Goal: Task Accomplishment & Management: Manage account settings

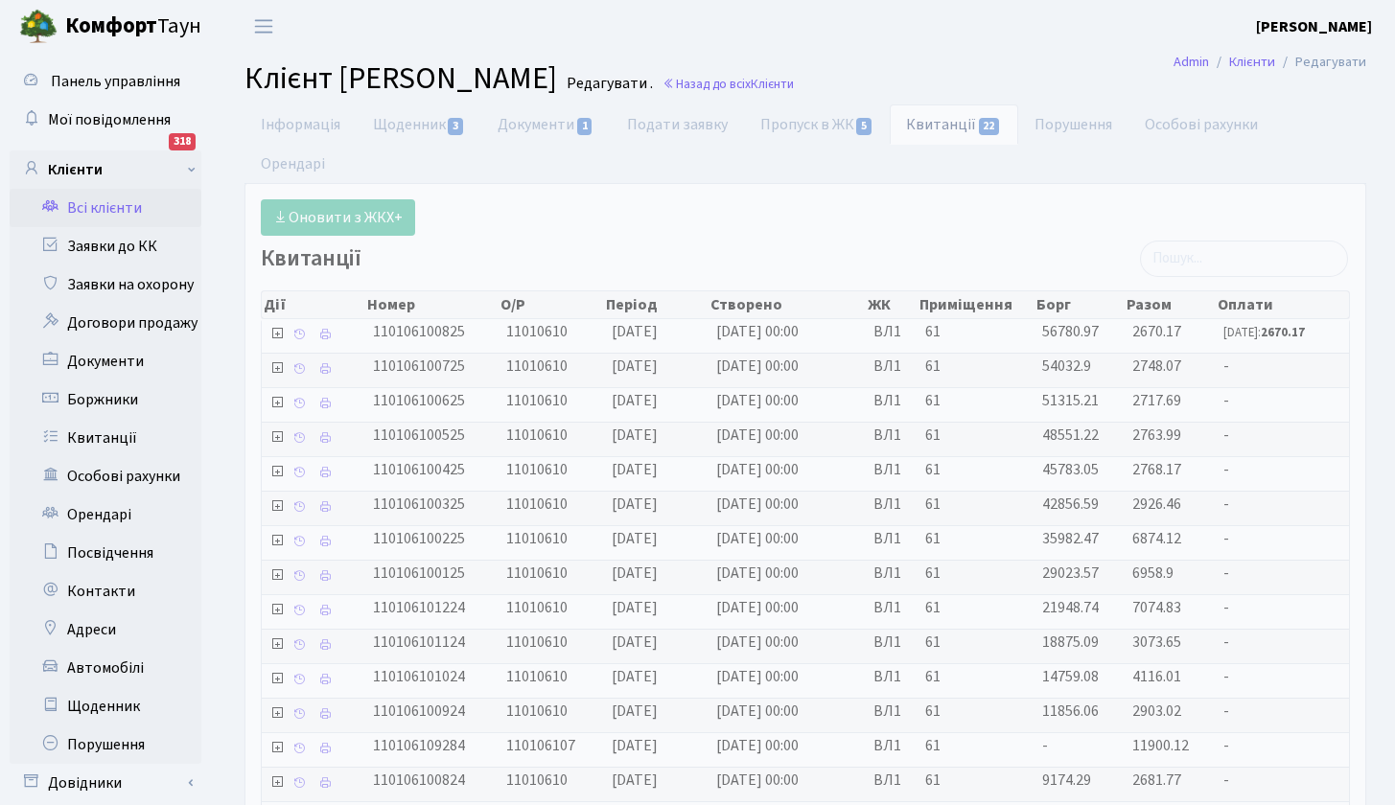
click at [143, 206] on link "Всі клієнти" at bounding box center [106, 208] width 192 height 38
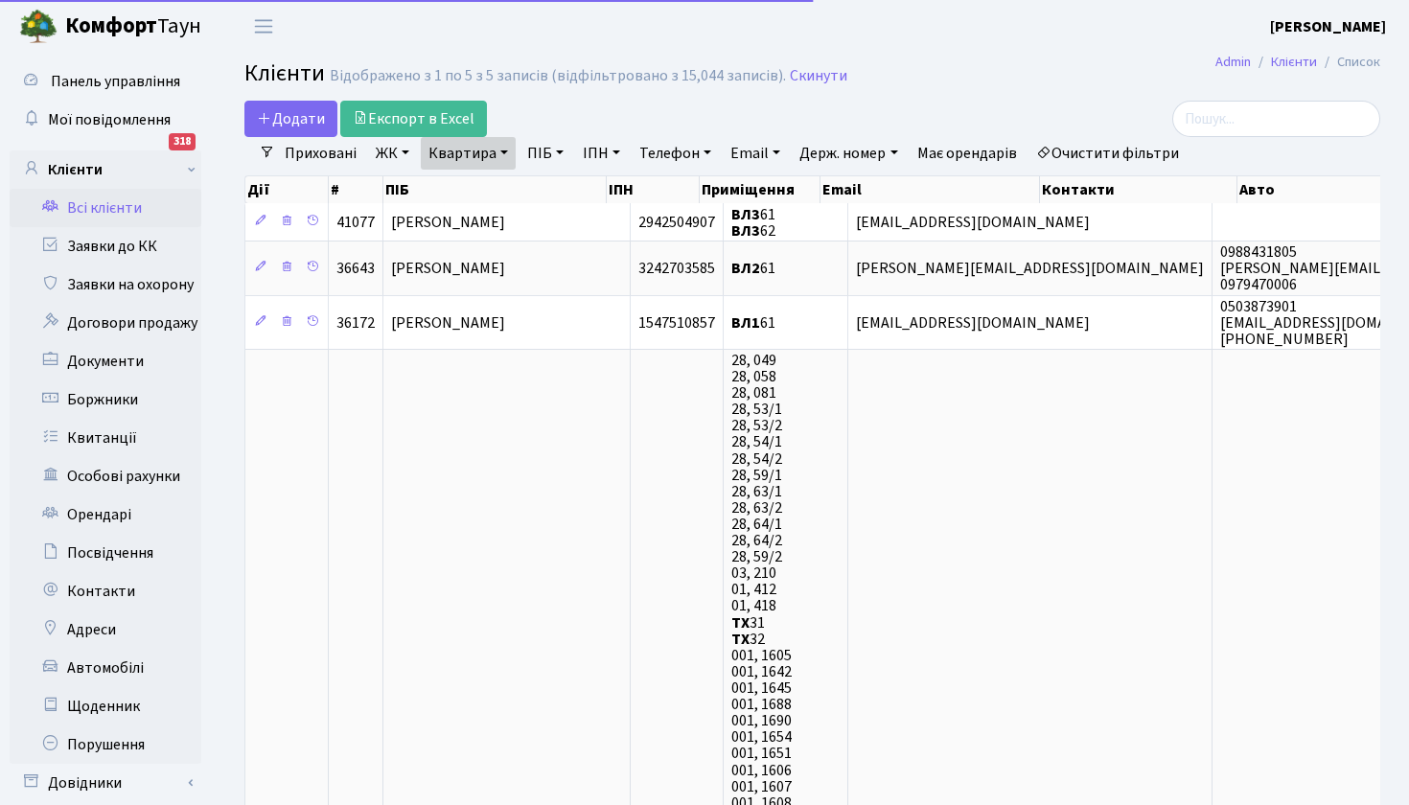
select select "25"
drag, startPoint x: 0, startPoint y: 0, endPoint x: 501, endPoint y: 150, distance: 523.3
click at [501, 150] on link "Квартира" at bounding box center [468, 153] width 95 height 33
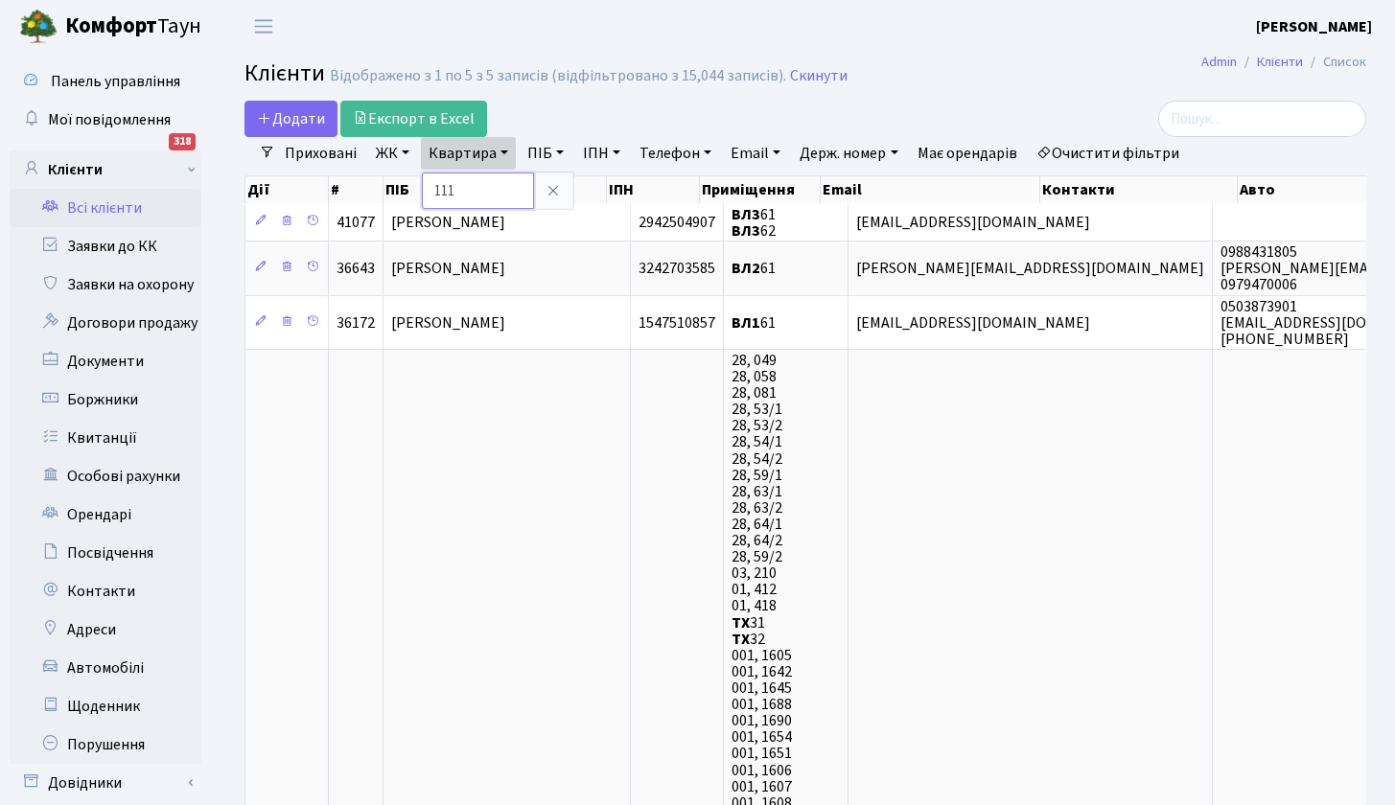
type input "111"
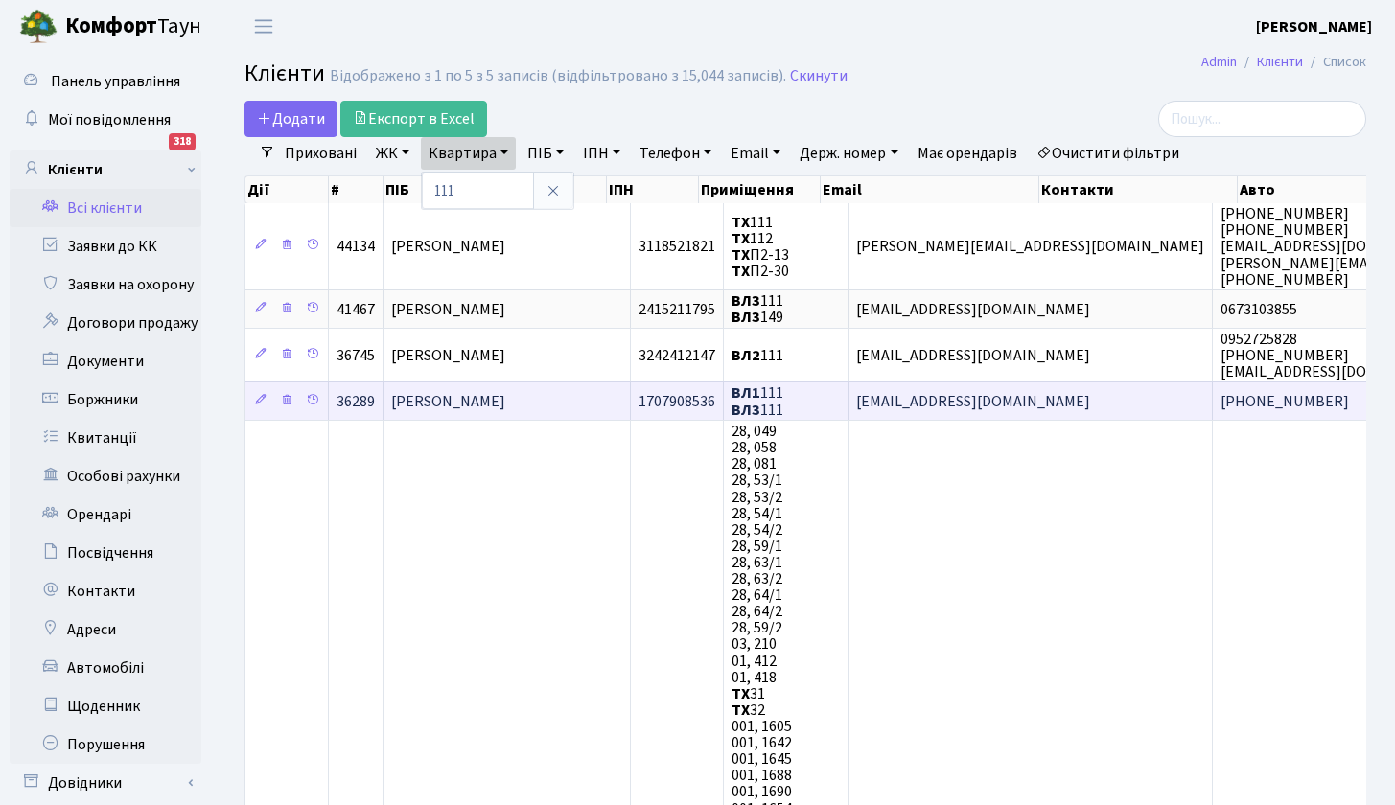
click at [505, 402] on span "Шпилька Михайло Федорович" at bounding box center [448, 401] width 114 height 21
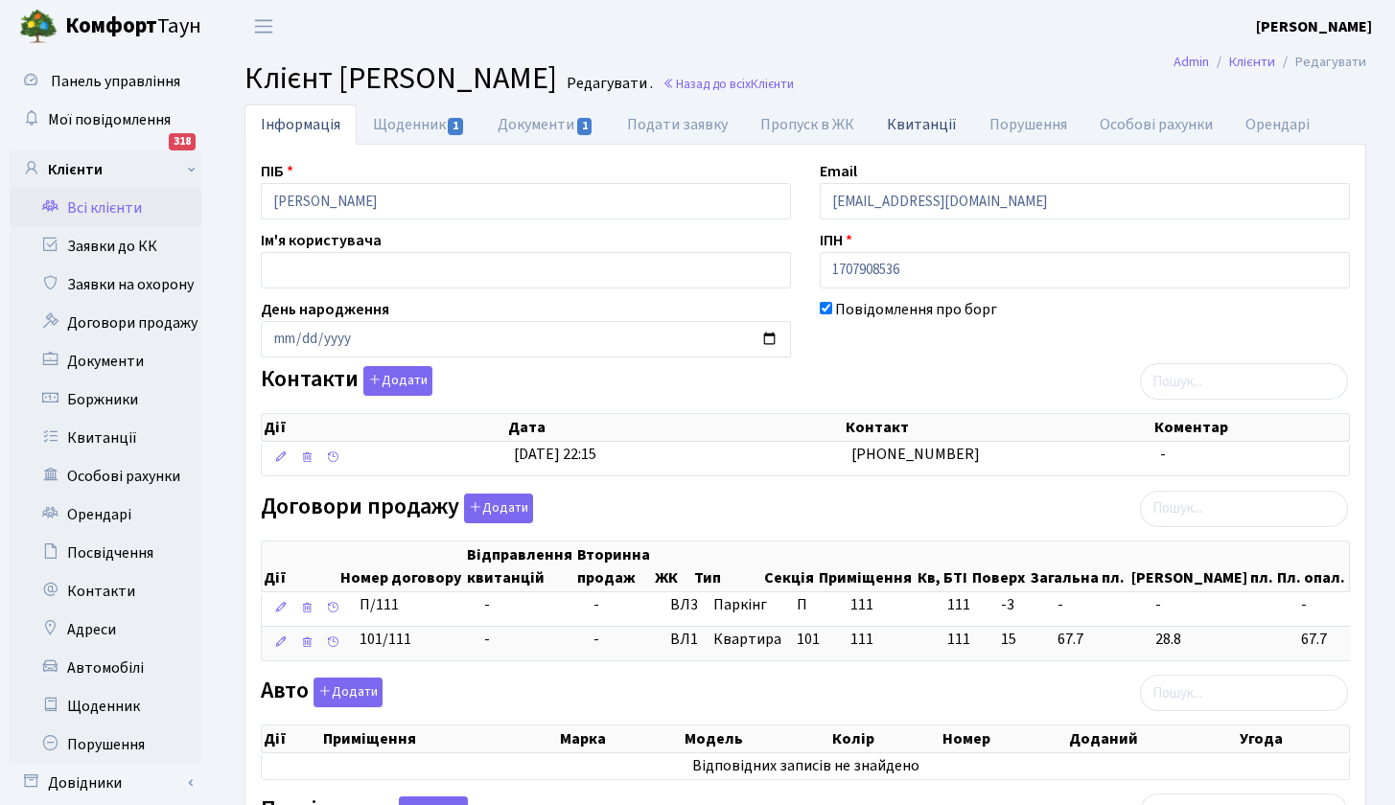
click at [935, 125] on link "Квитанції" at bounding box center [922, 124] width 103 height 39
select select "25"
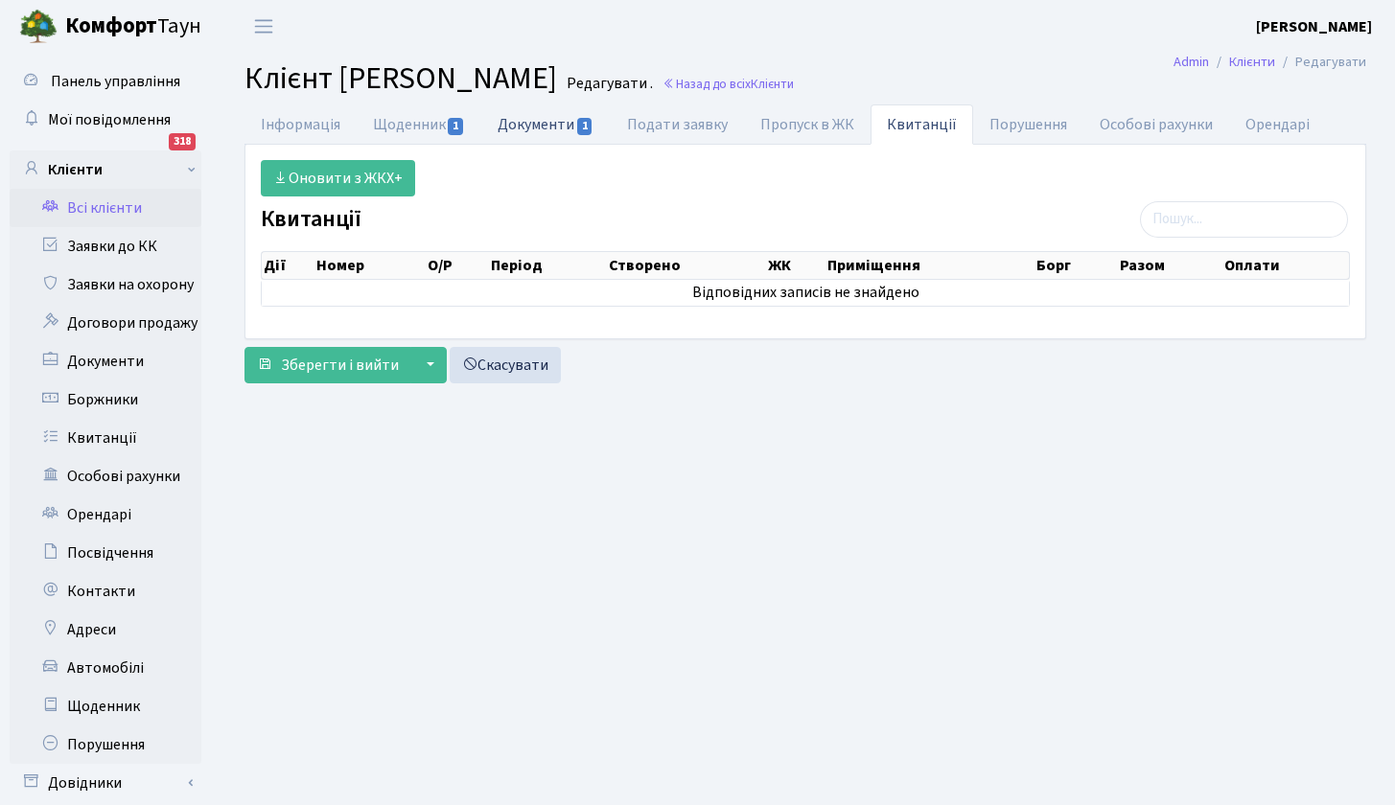
click at [551, 125] on link "Документи 1" at bounding box center [545, 124] width 128 height 39
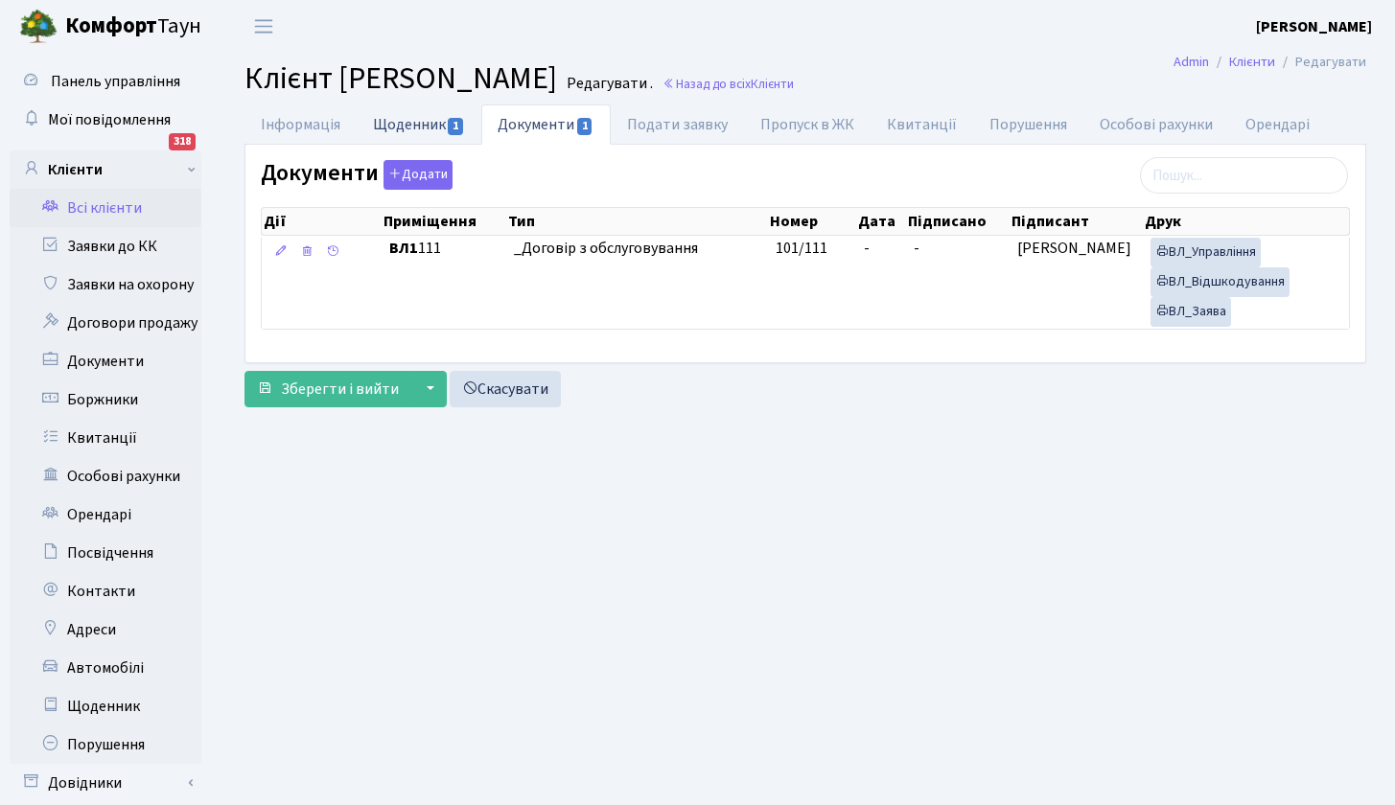
click at [431, 124] on link "Щоденник 1" at bounding box center [419, 124] width 125 height 39
select select "25"
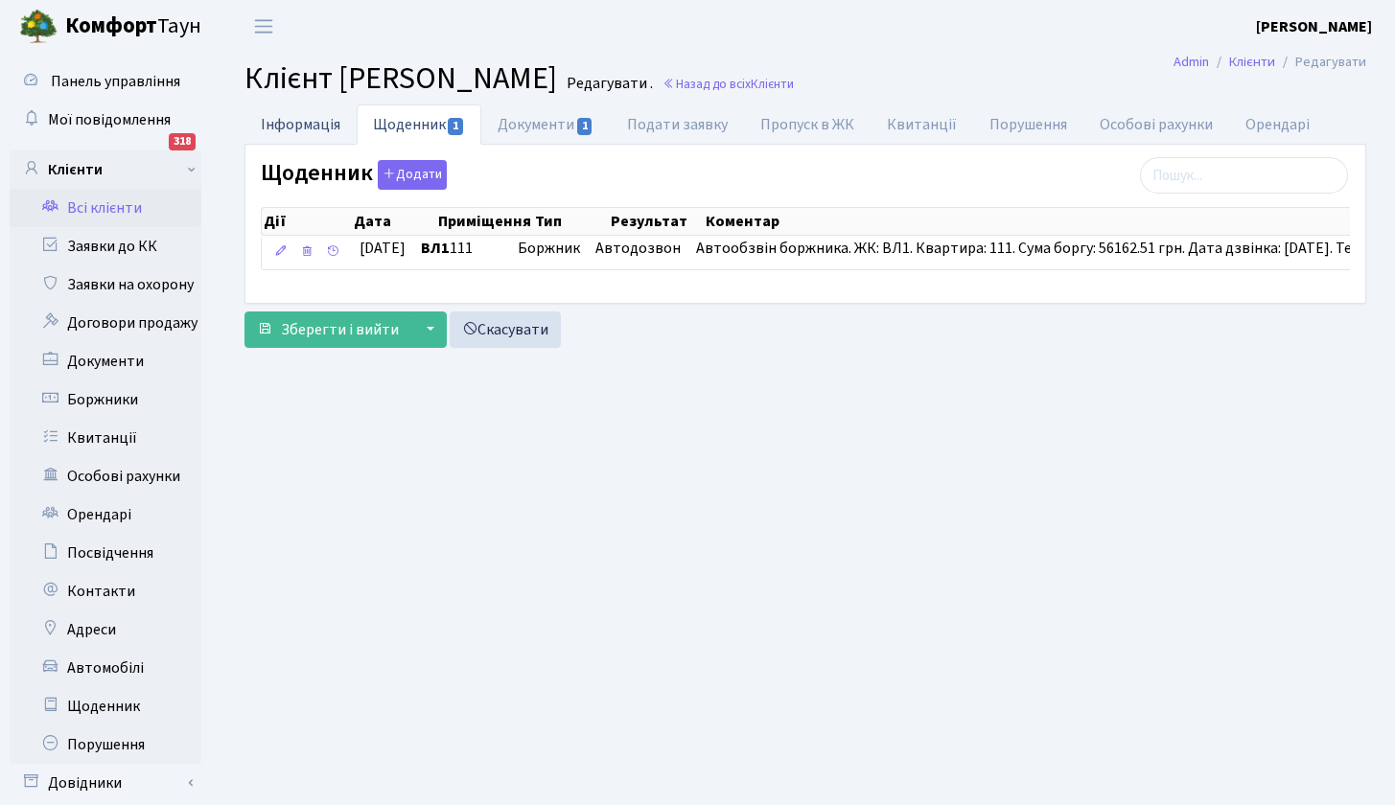
click at [308, 125] on link "Інформація" at bounding box center [300, 124] width 112 height 39
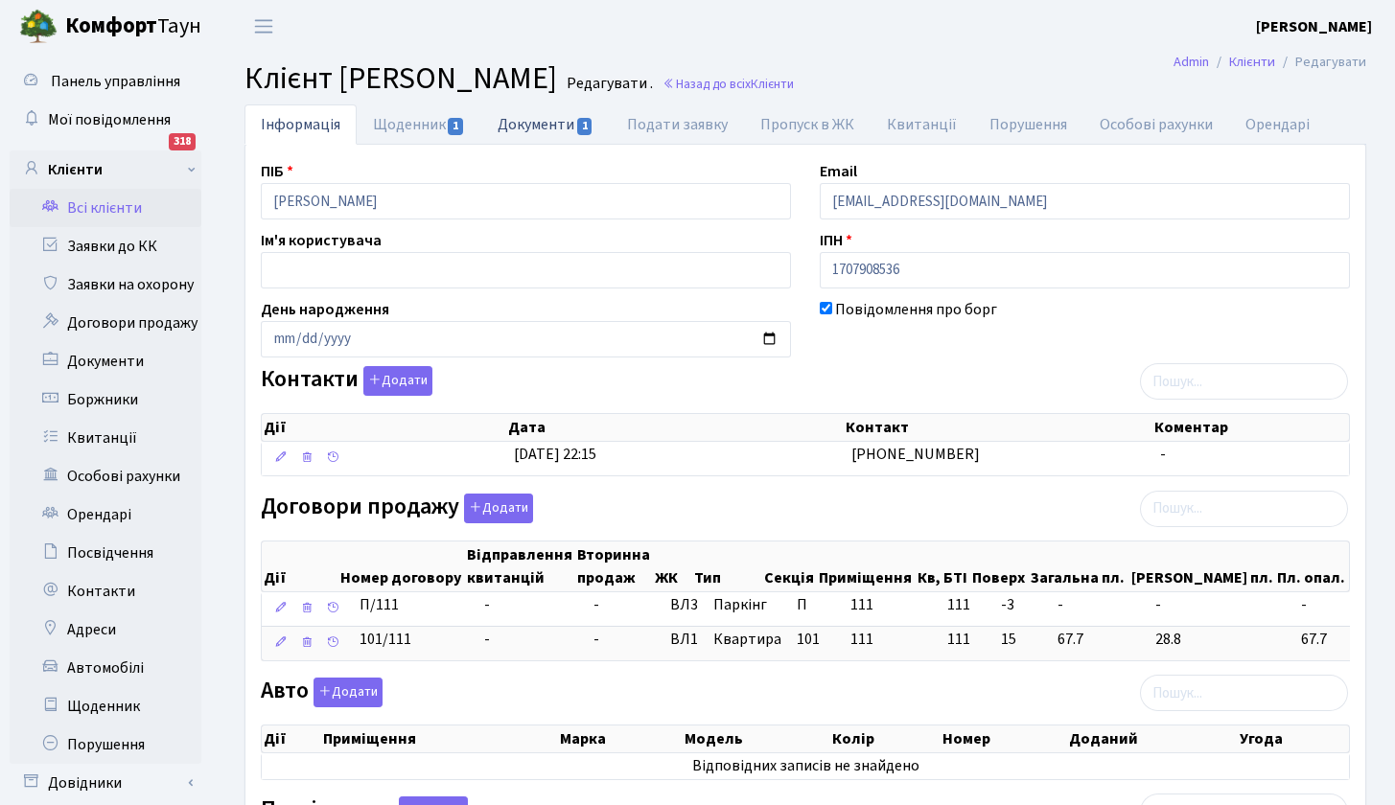
click at [553, 128] on link "Документи 1" at bounding box center [545, 124] width 128 height 39
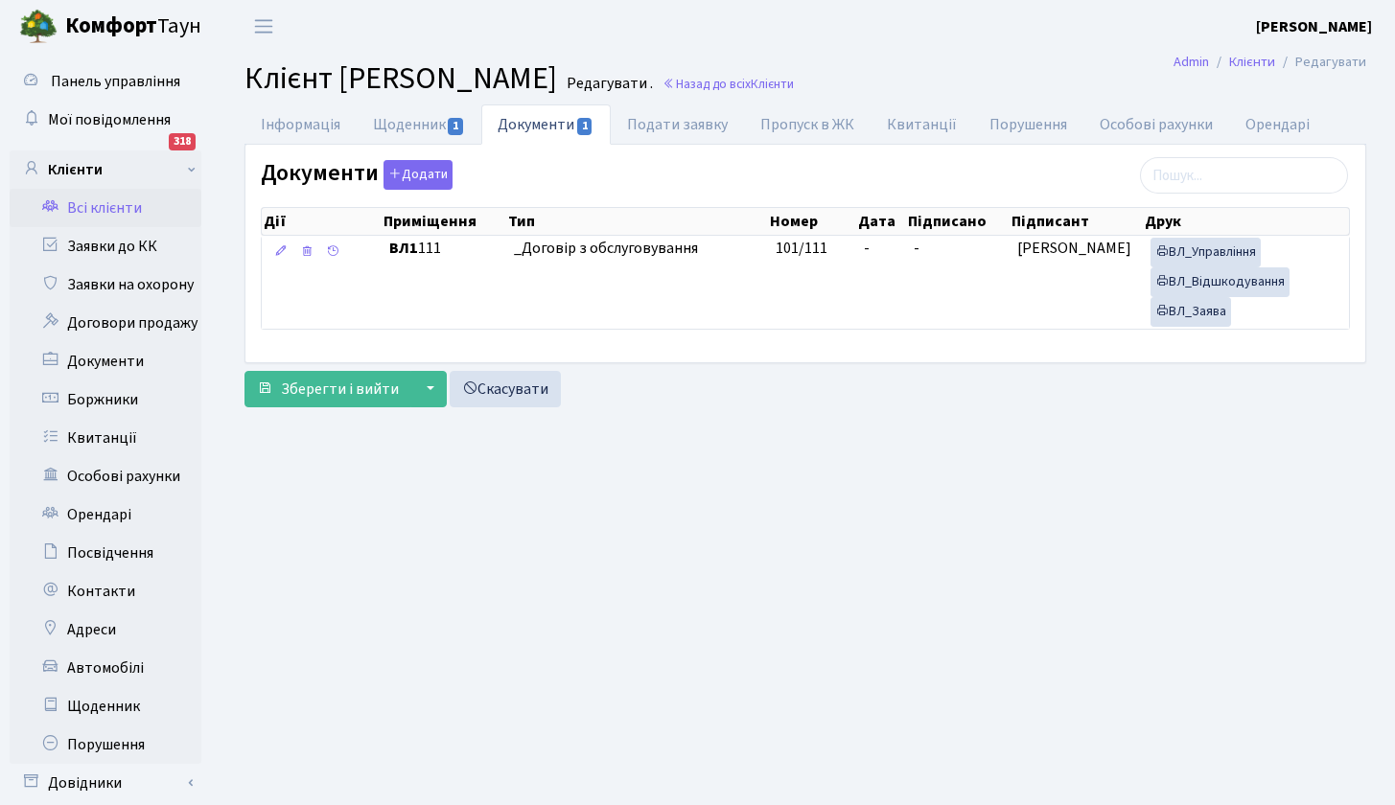
click at [119, 203] on link "Всі клієнти" at bounding box center [106, 208] width 192 height 38
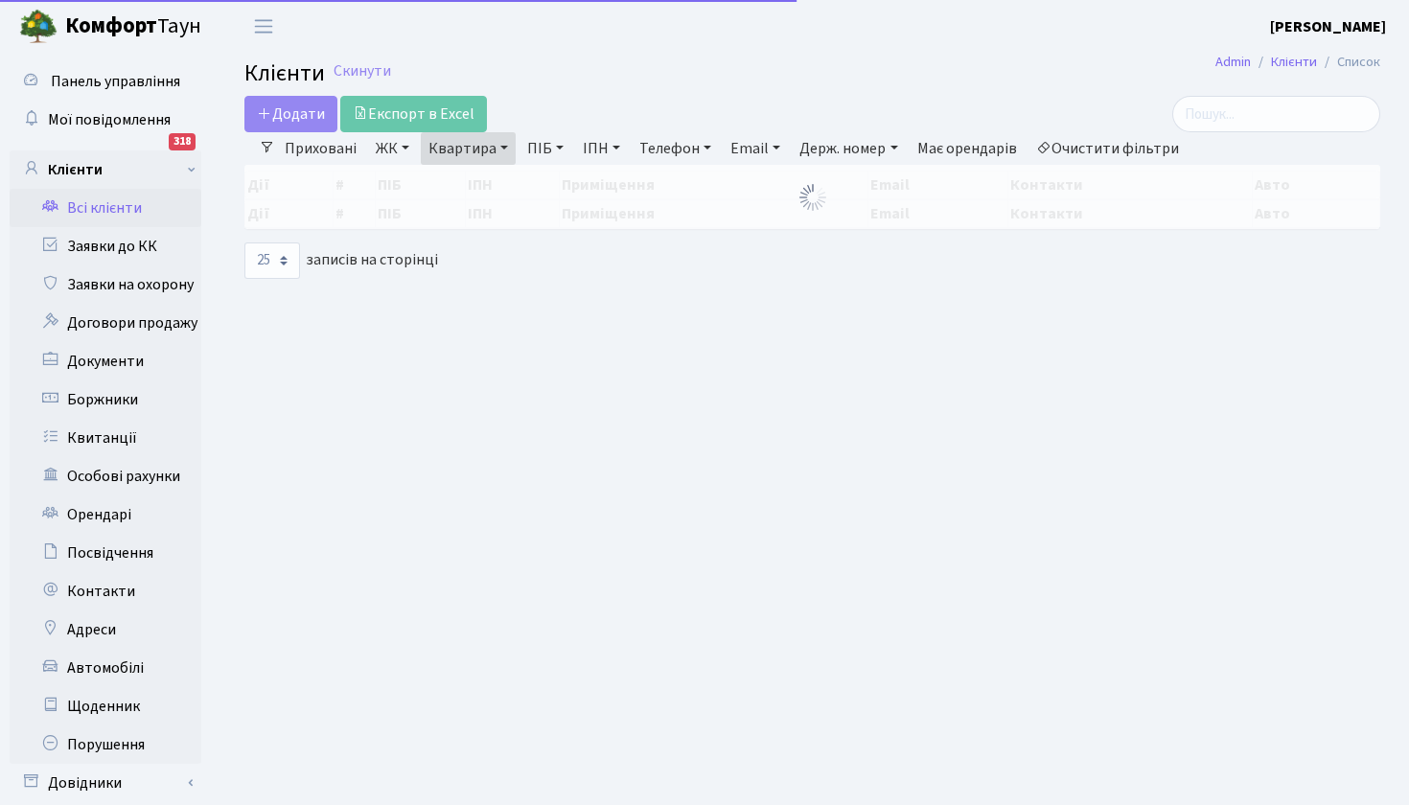
select select "25"
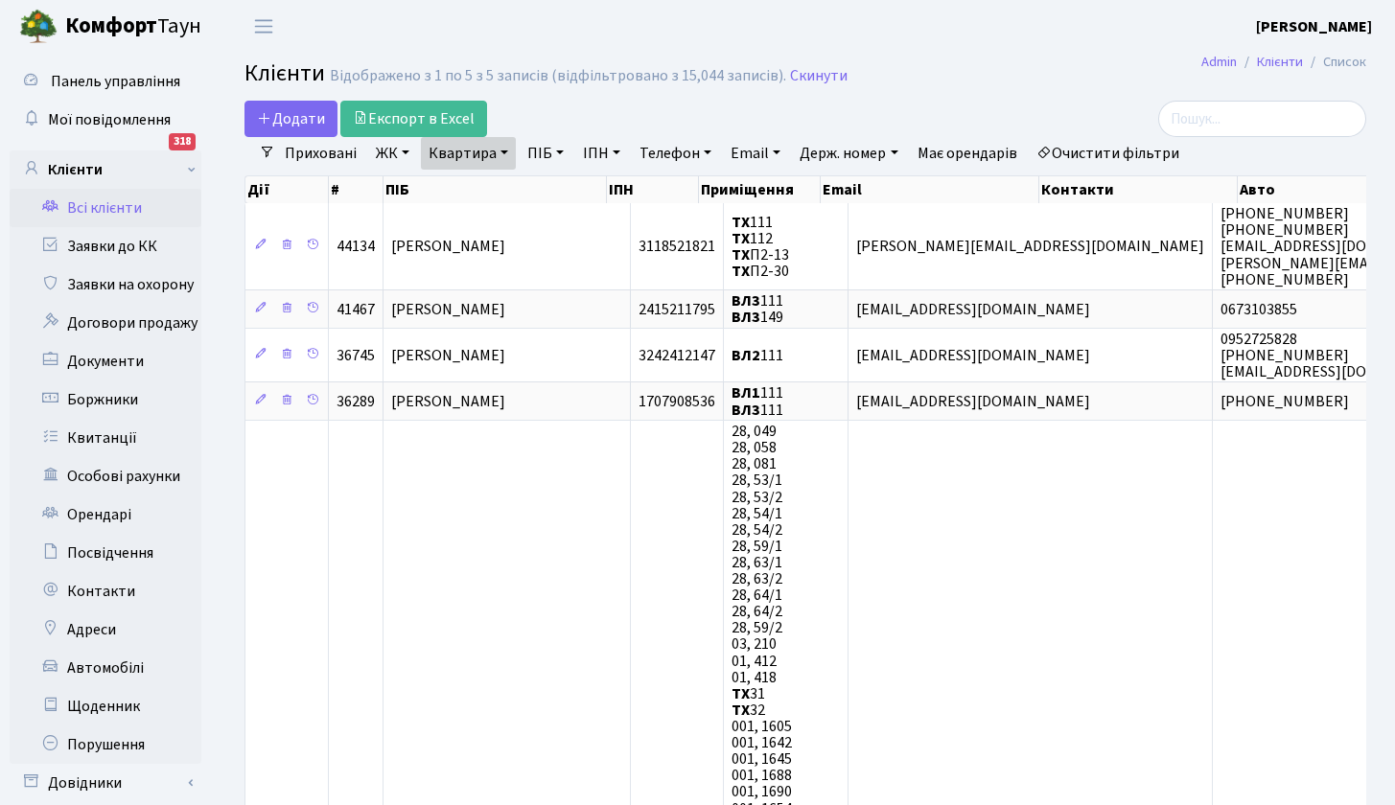
click at [511, 150] on link "Квартира" at bounding box center [468, 153] width 95 height 33
type input "15"
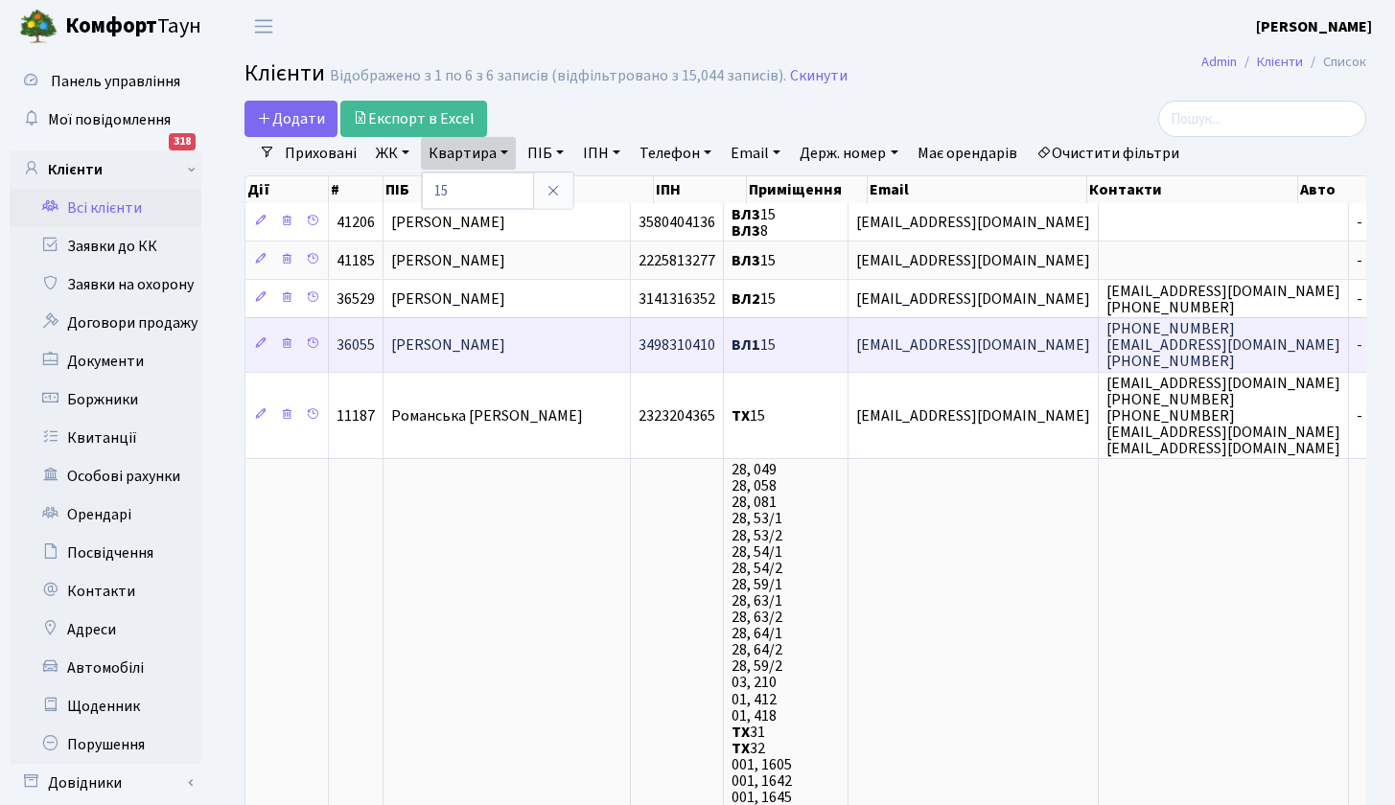
click at [505, 342] on span "Войтенко Олександр Володимирович" at bounding box center [448, 345] width 114 height 21
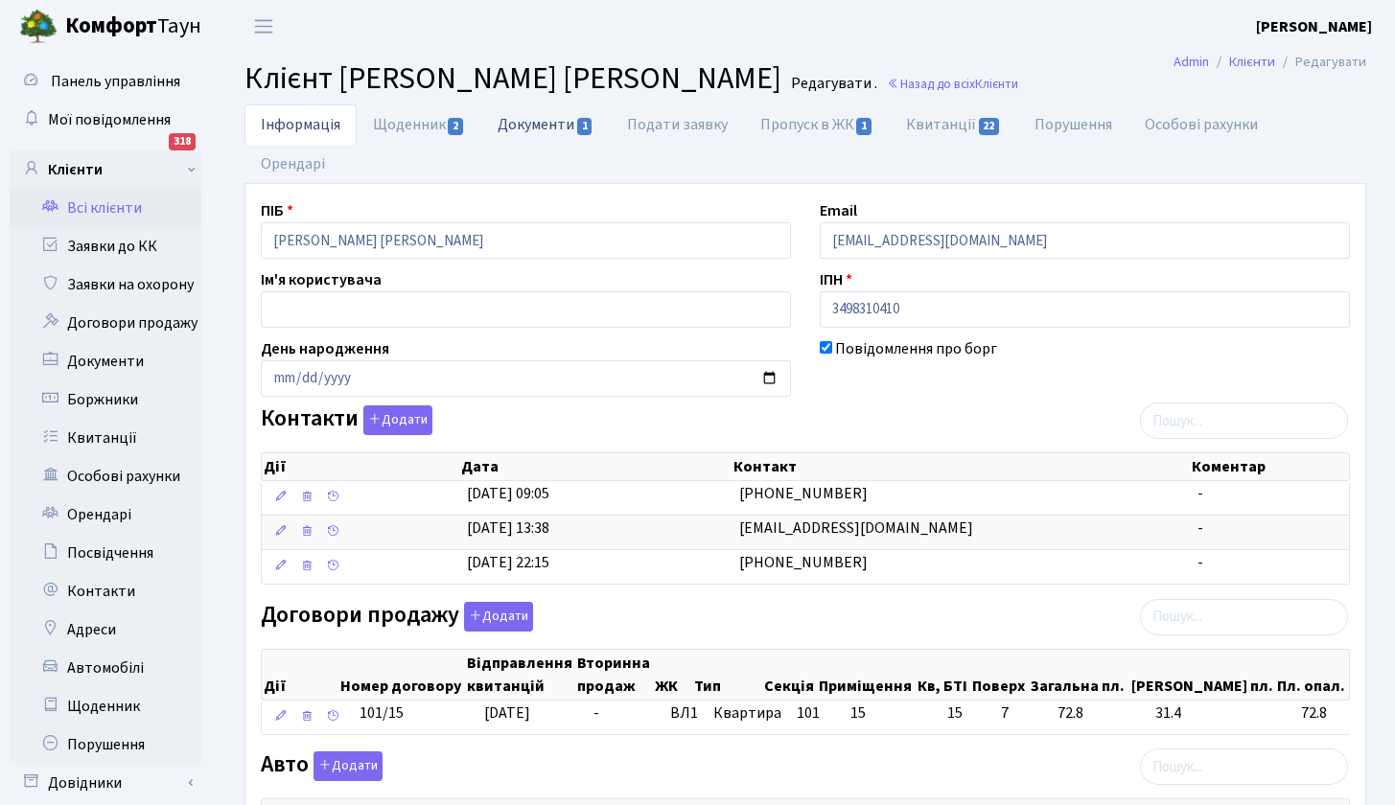
click at [558, 120] on link "Документи 1" at bounding box center [545, 124] width 128 height 39
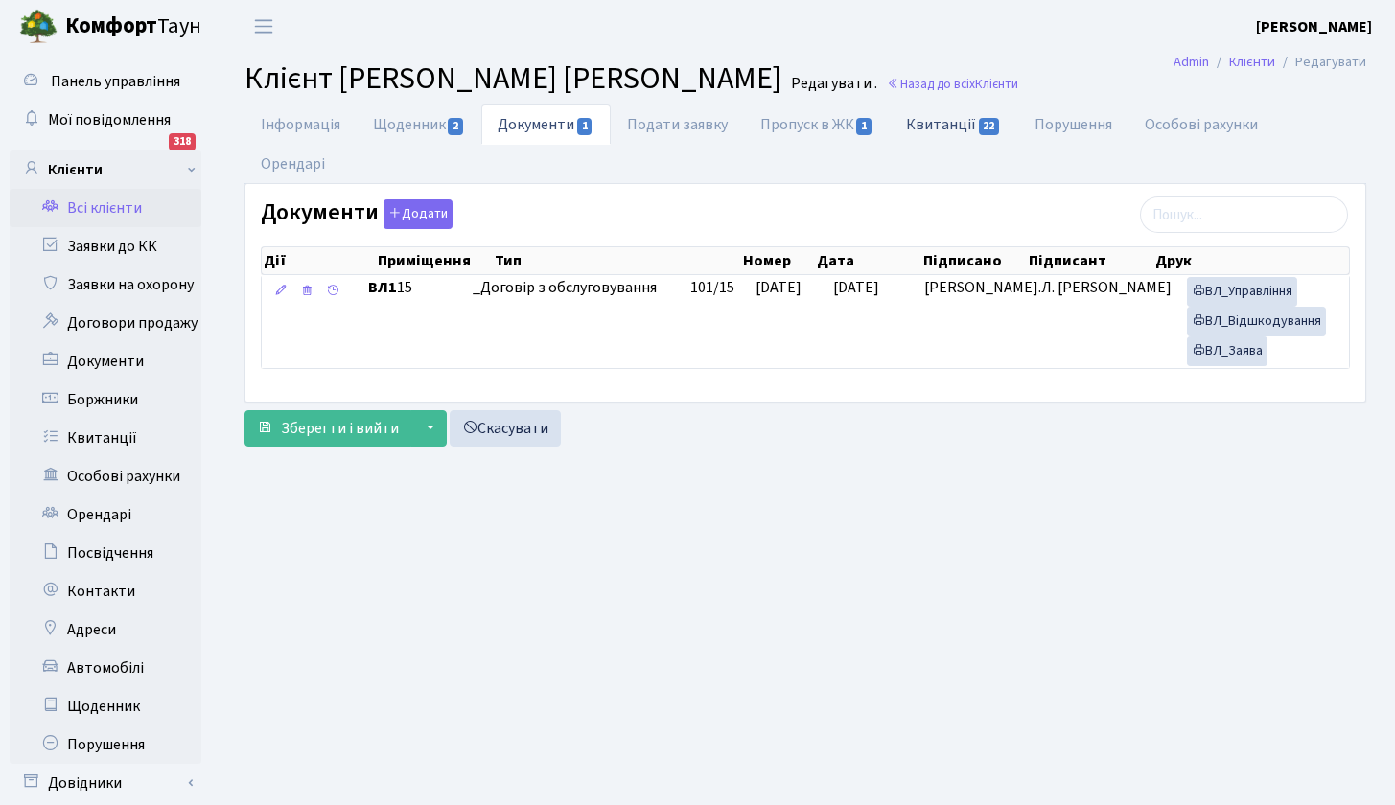
click at [956, 124] on link "Квитанції 22" at bounding box center [954, 124] width 128 height 39
select select "25"
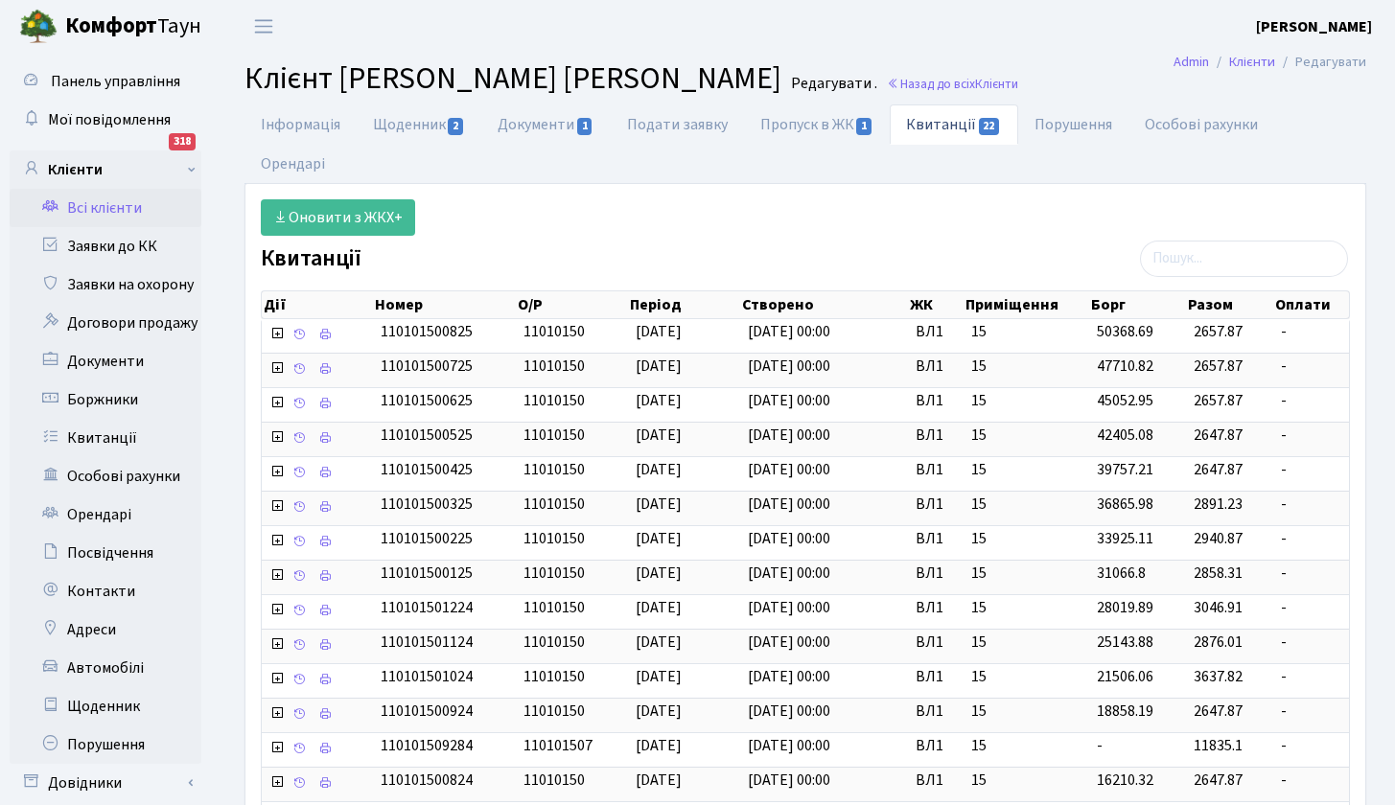
click at [101, 203] on link "Всі клієнти" at bounding box center [106, 208] width 192 height 38
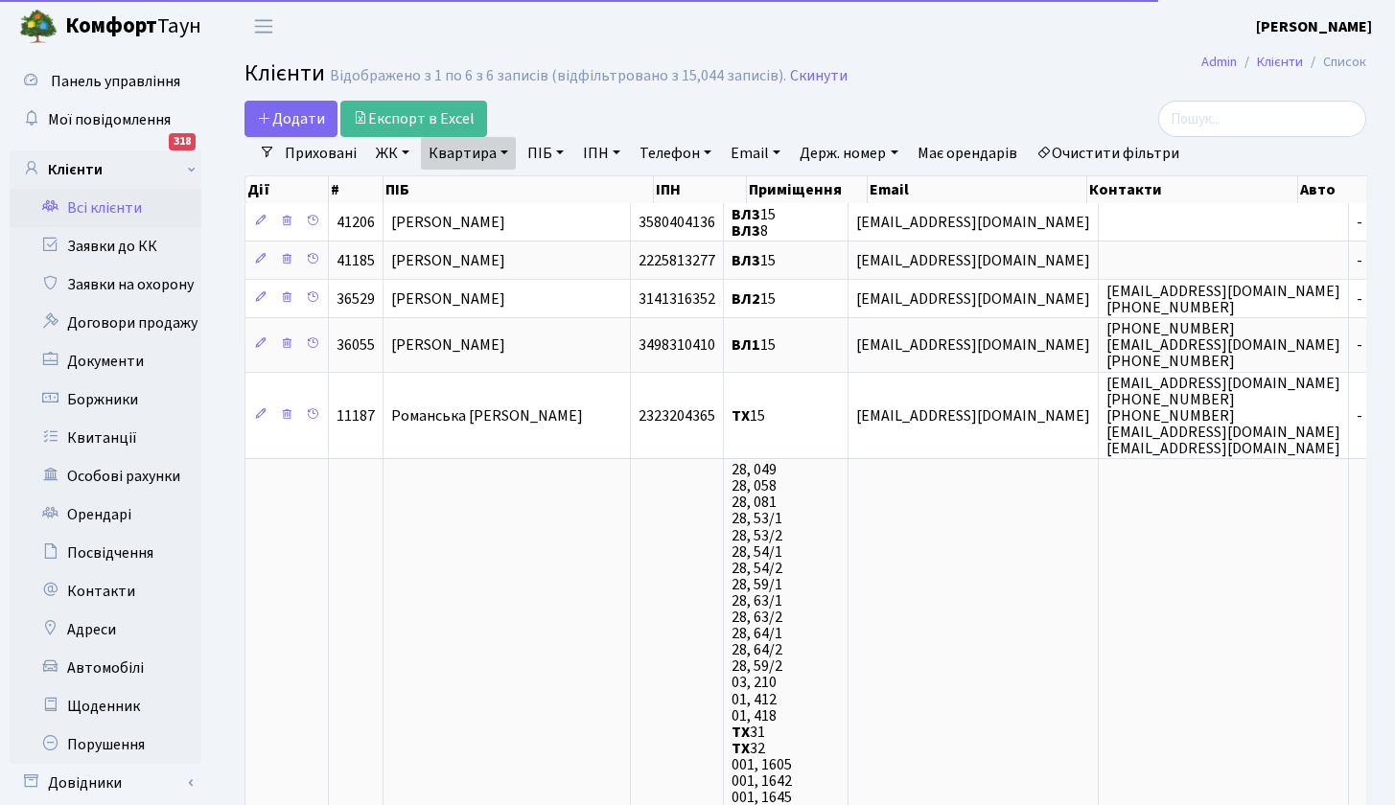
select select "25"
click at [501, 155] on link "Квартира" at bounding box center [468, 153] width 95 height 33
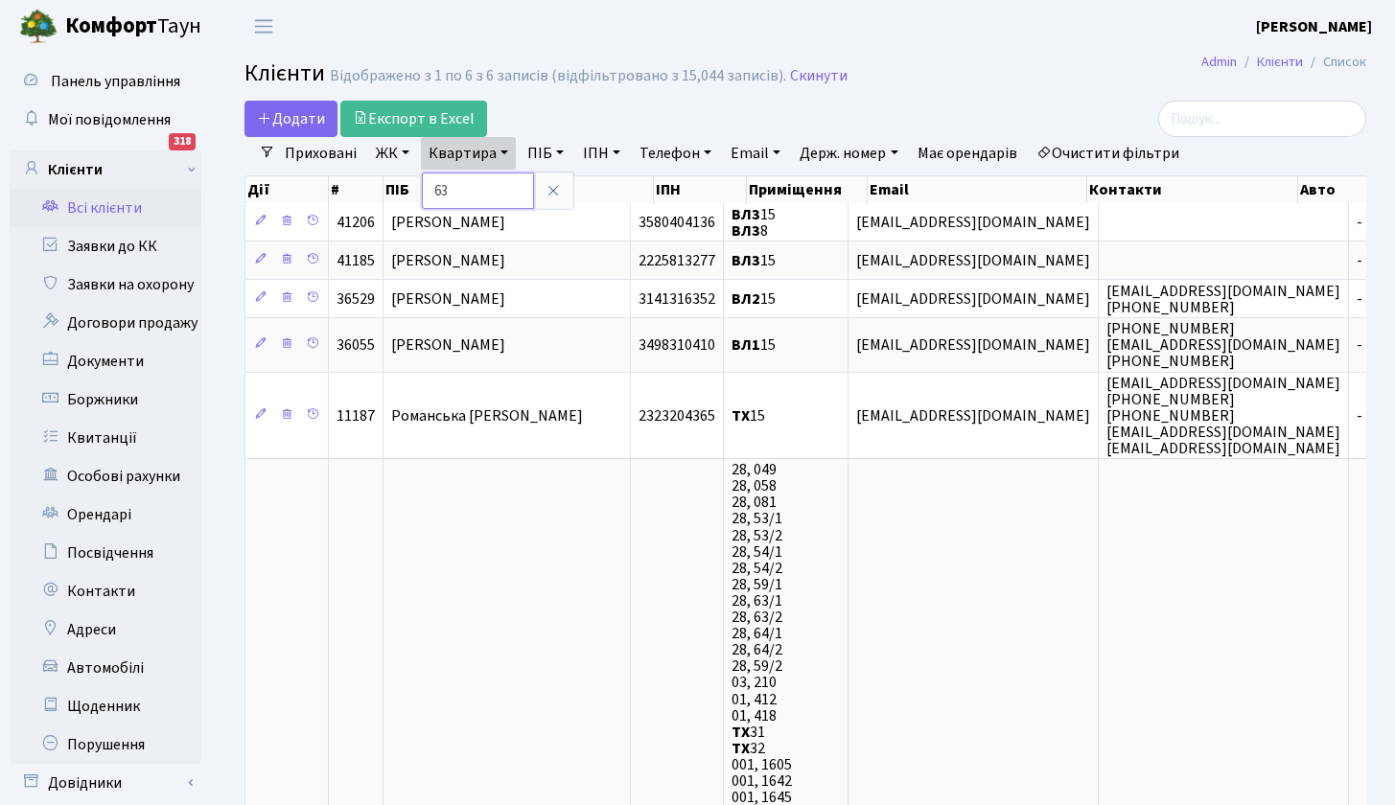
type input "63"
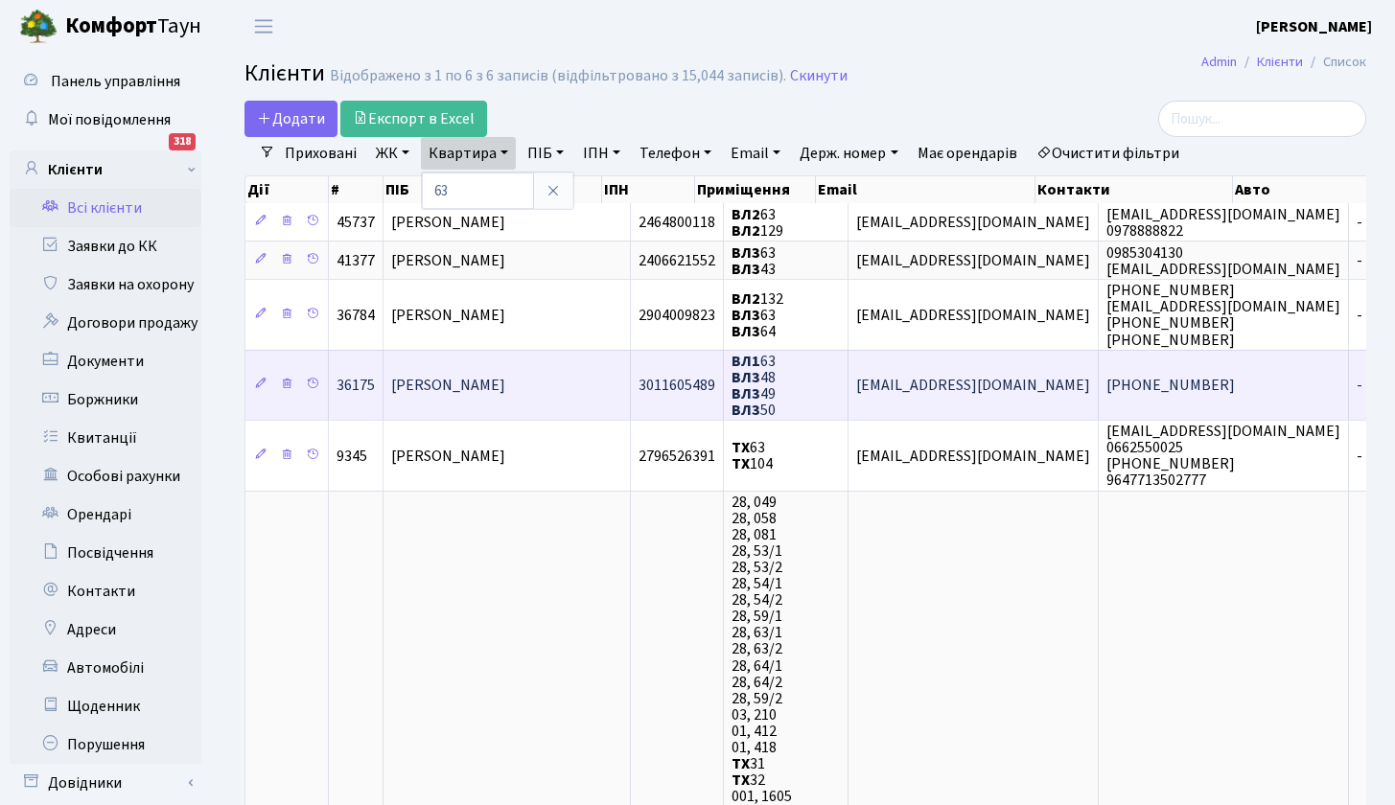
click at [505, 385] on span "Шпотенко Вікторія Вікторівна" at bounding box center [448, 385] width 114 height 21
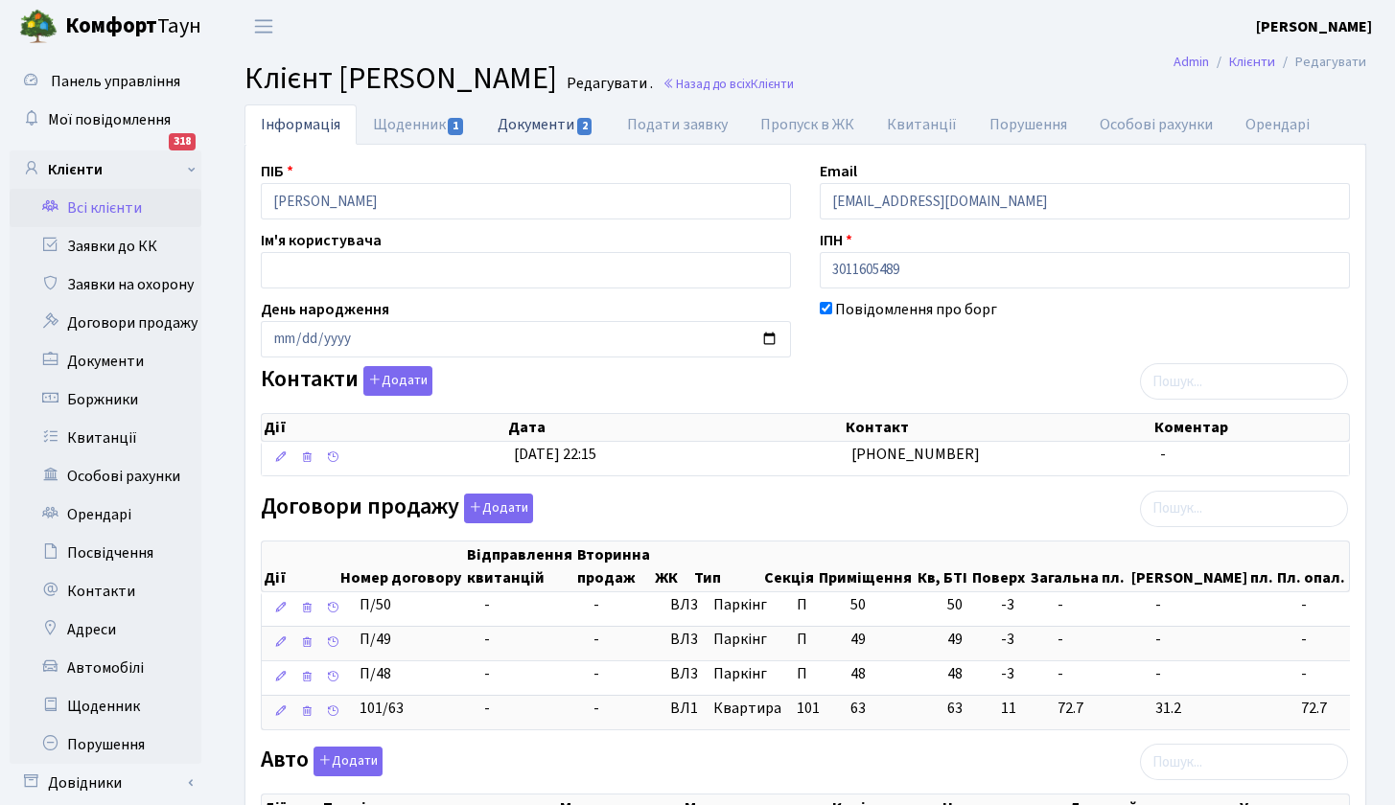
click at [529, 125] on link "Документи 2" at bounding box center [545, 124] width 128 height 39
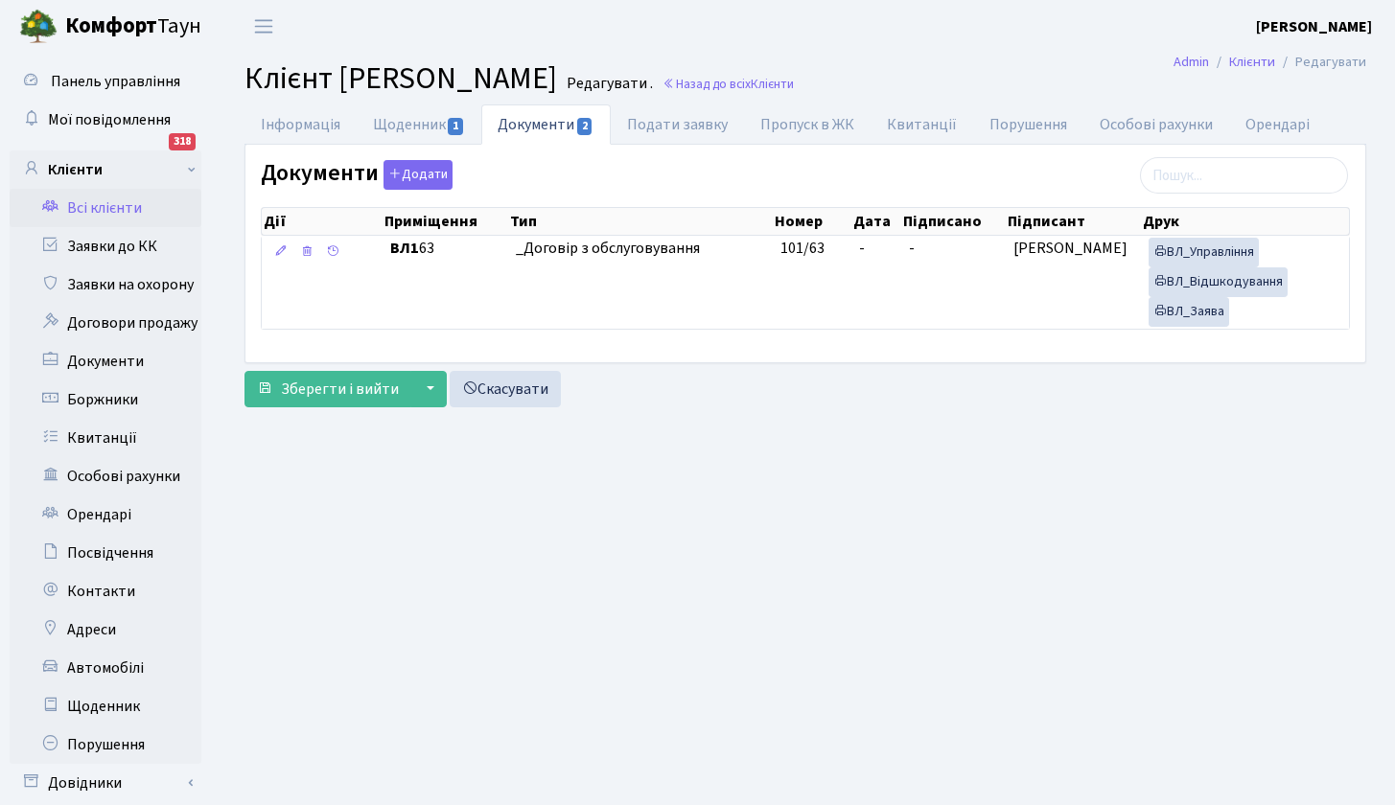
click at [126, 210] on link "Всі клієнти" at bounding box center [106, 208] width 192 height 38
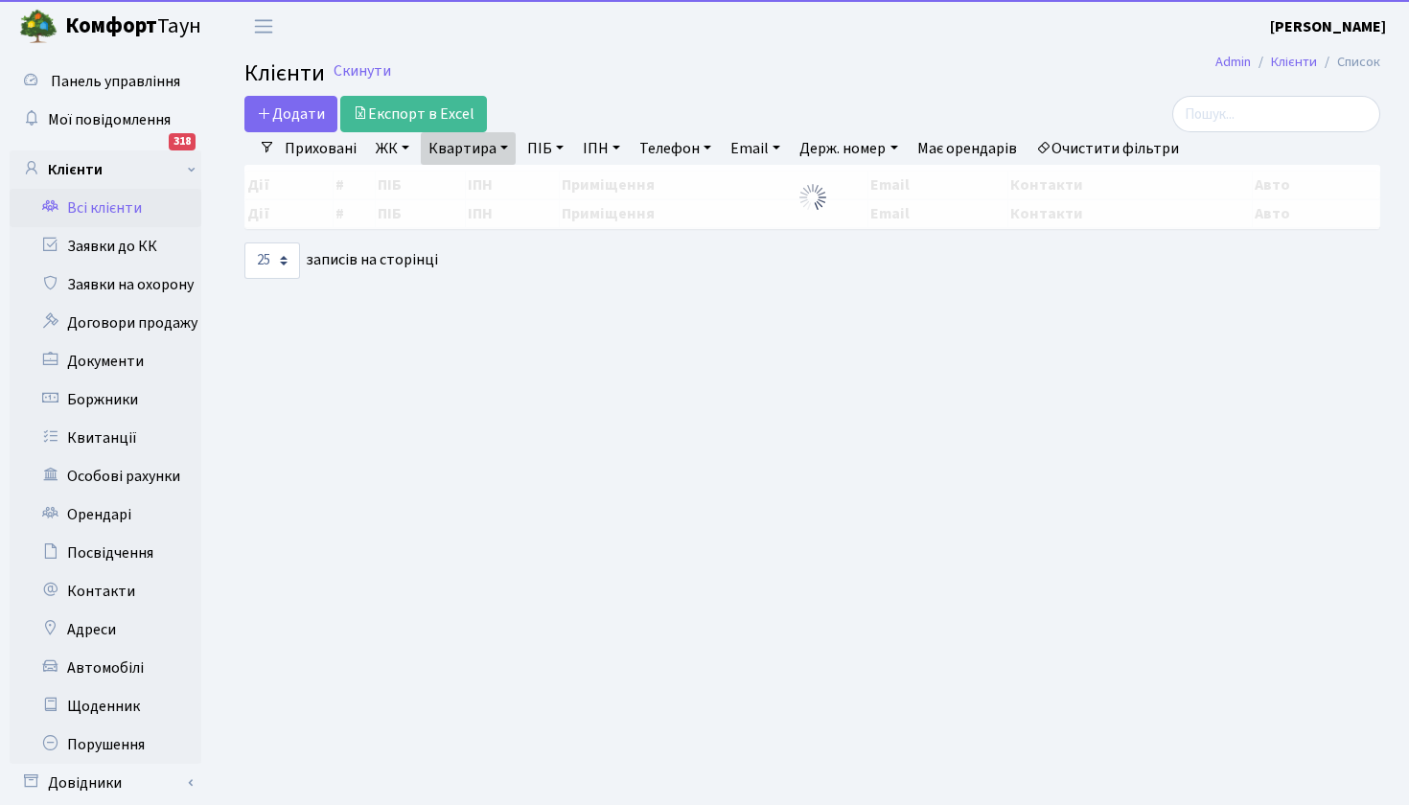
select select "25"
click at [495, 155] on link "Квартира" at bounding box center [468, 148] width 95 height 33
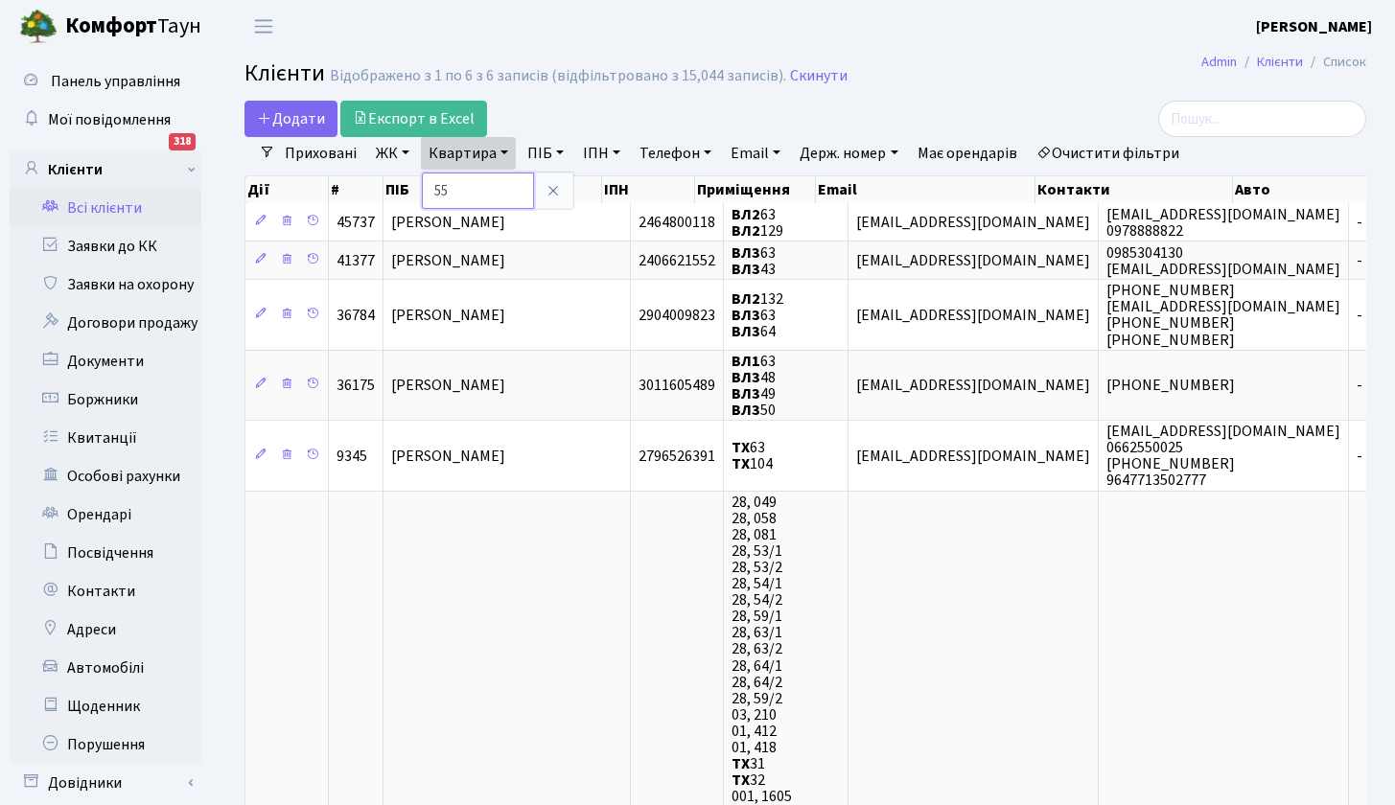
type input "55"
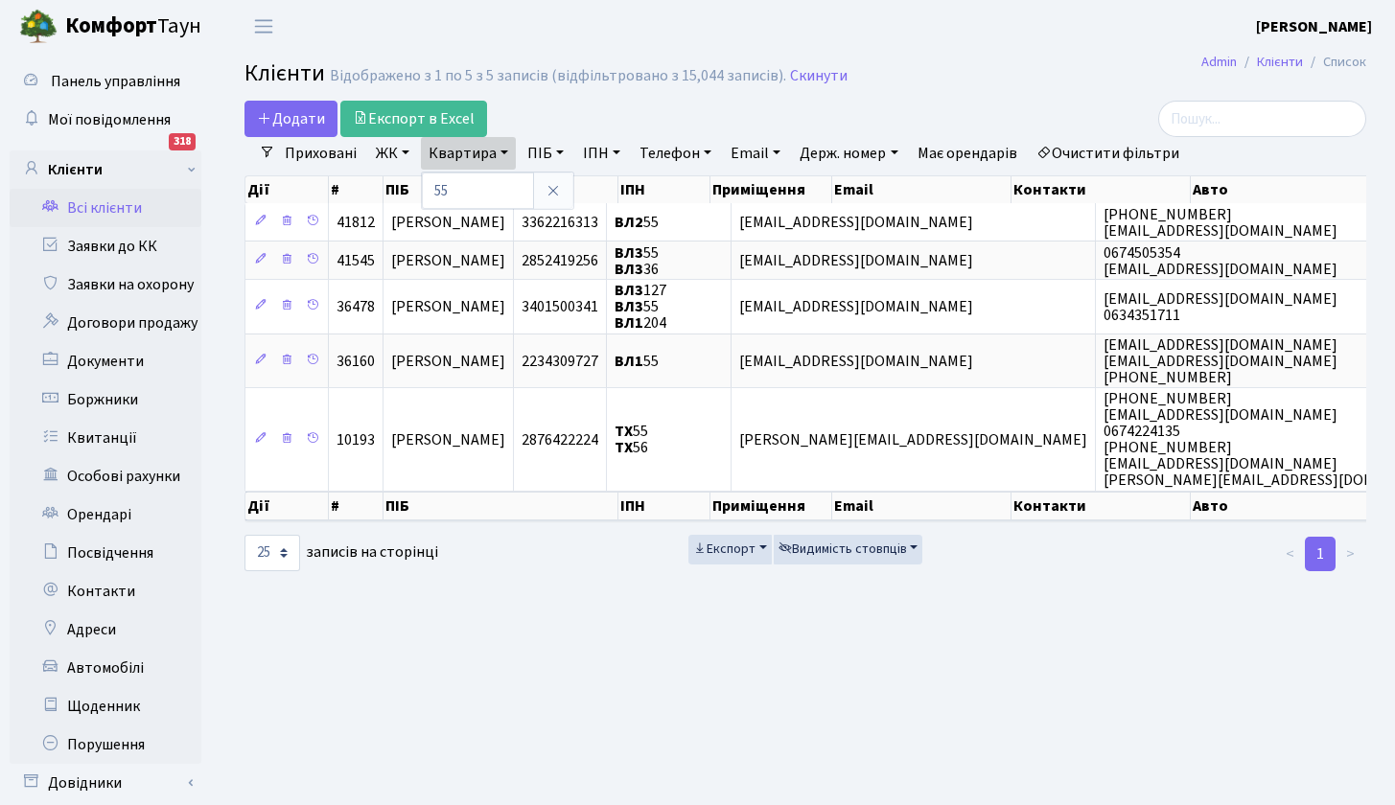
click at [409, 151] on link "ЖК" at bounding box center [392, 153] width 49 height 33
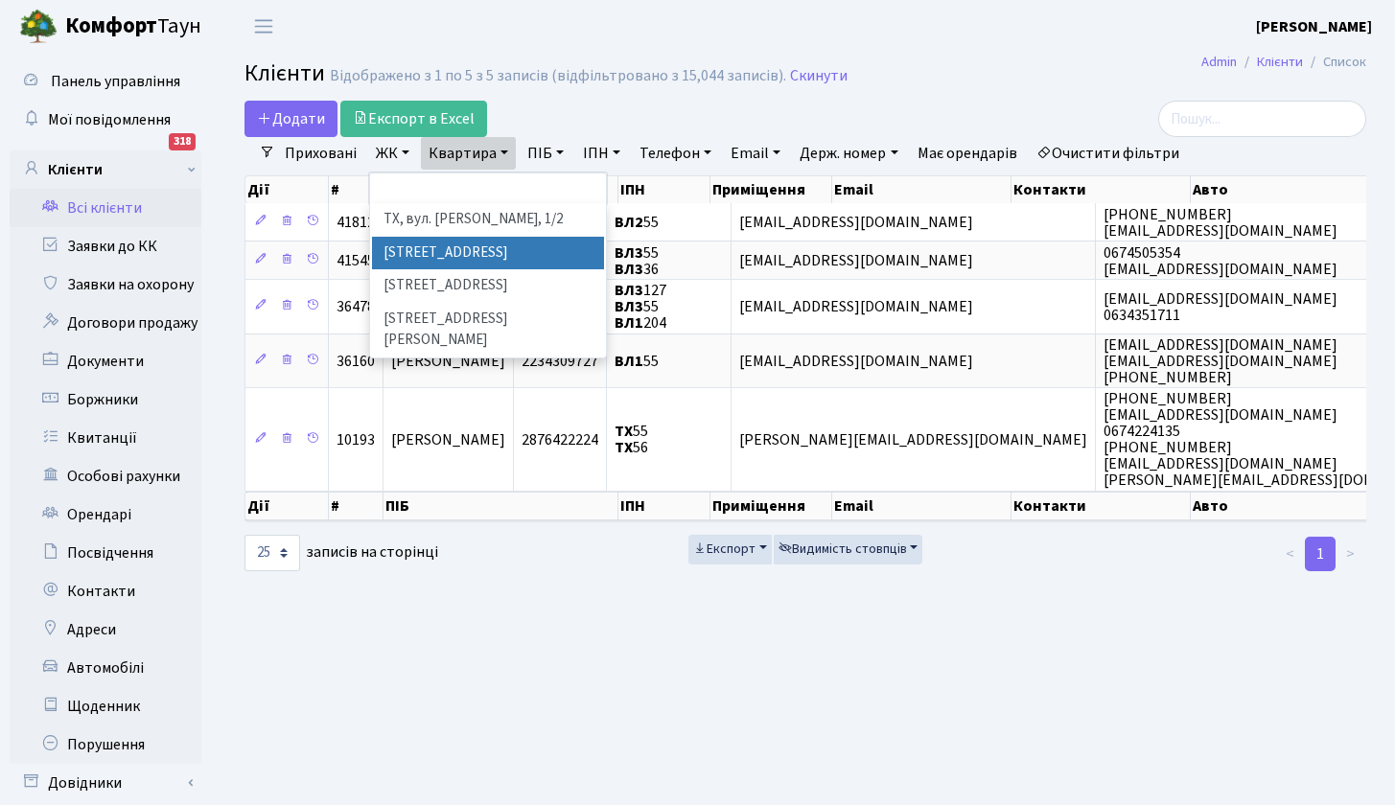
click at [425, 248] on li "ВЛ1, Ужгородський пров., 4/1" at bounding box center [488, 254] width 232 height 34
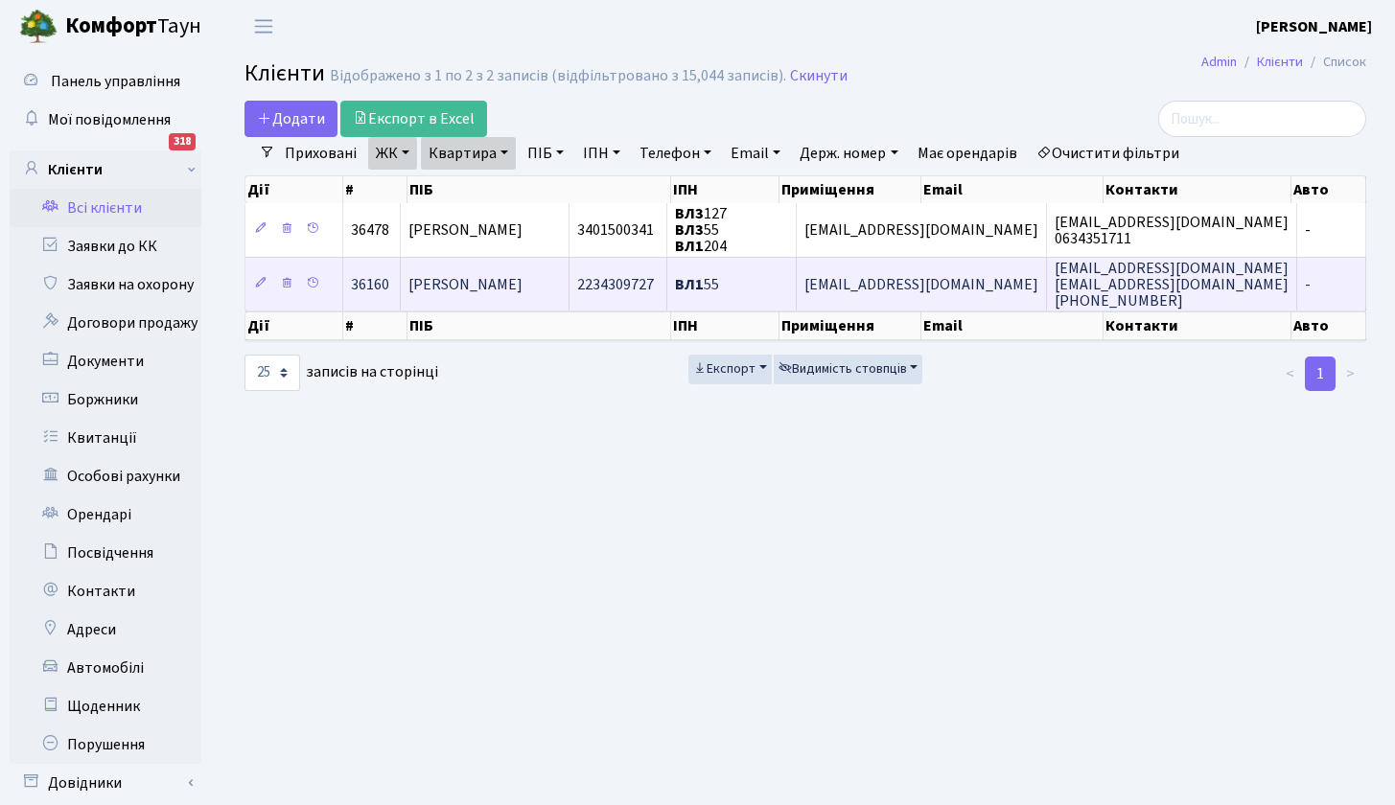
click at [523, 289] on span "Черноволова Лілія Анатоліївна" at bounding box center [465, 284] width 114 height 21
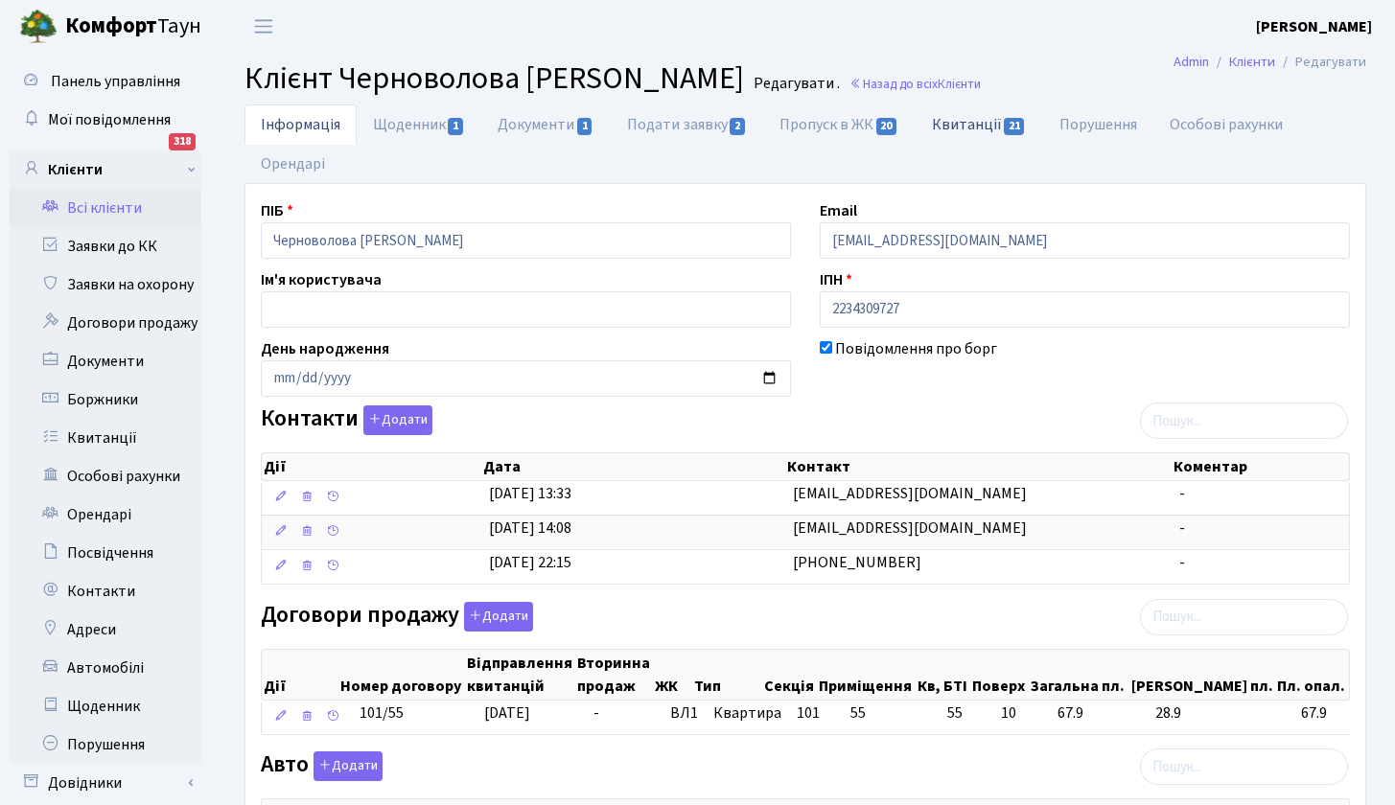
click at [986, 125] on link "Квитанції 21" at bounding box center [980, 124] width 128 height 39
select select "25"
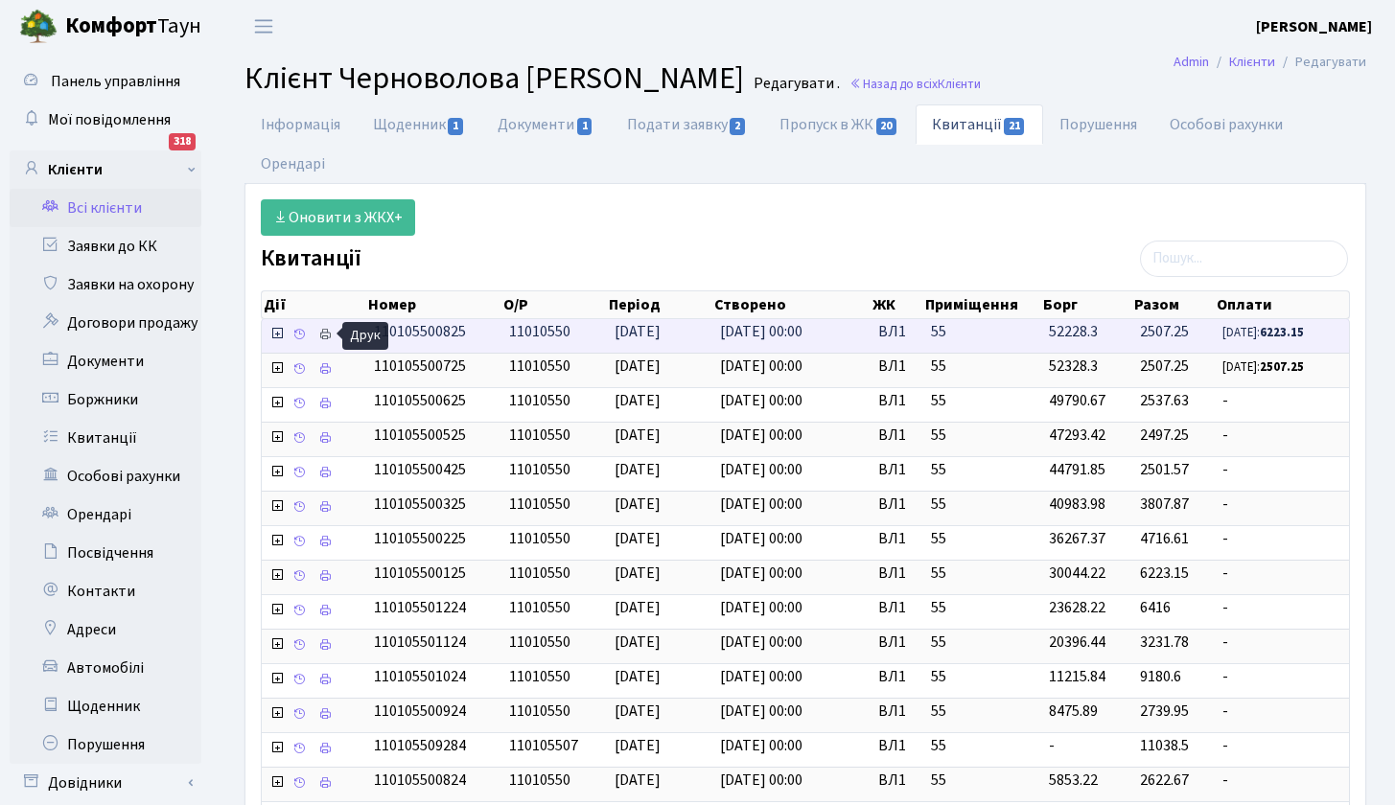
click at [328, 330] on icon at bounding box center [324, 334] width 13 height 13
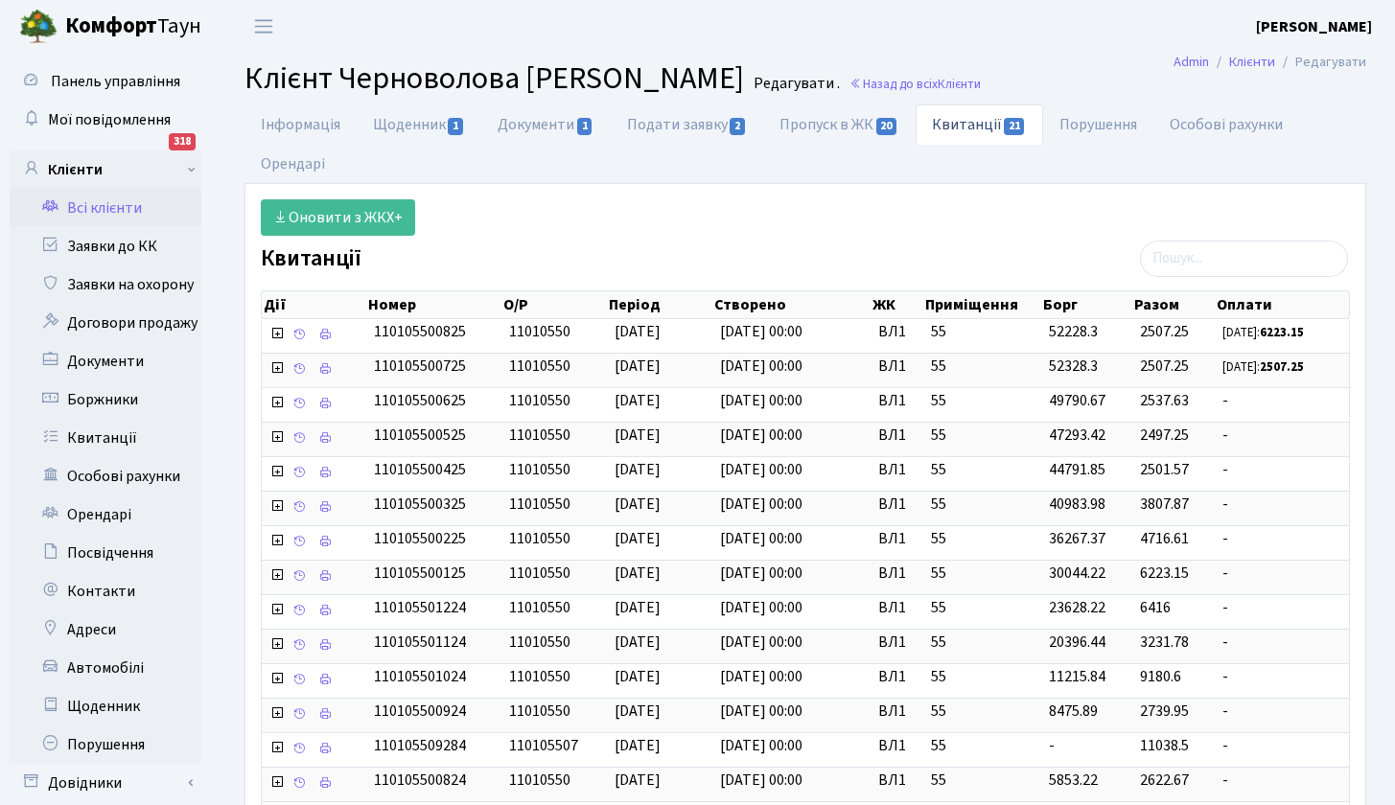
click at [103, 203] on link "Всі клієнти" at bounding box center [106, 208] width 192 height 38
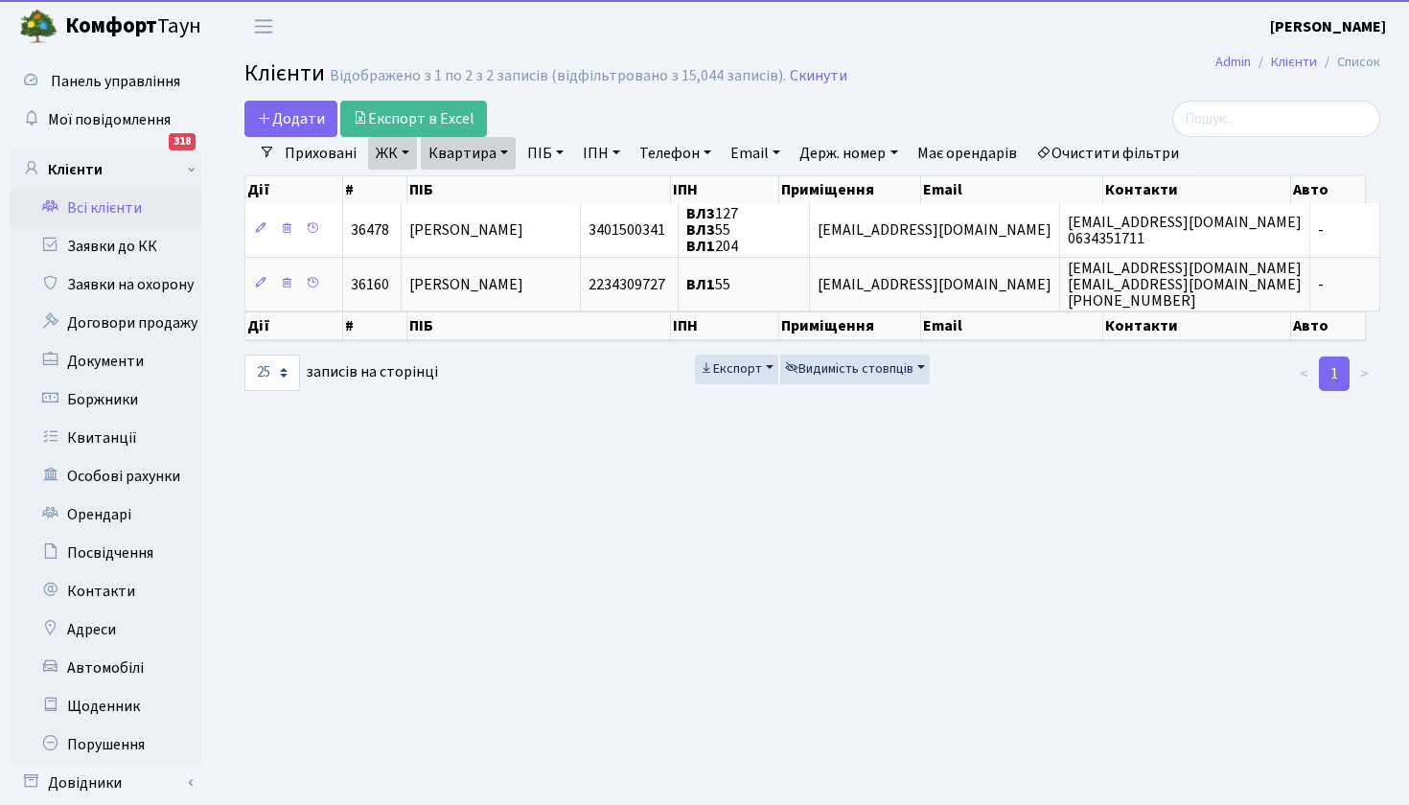
select select "25"
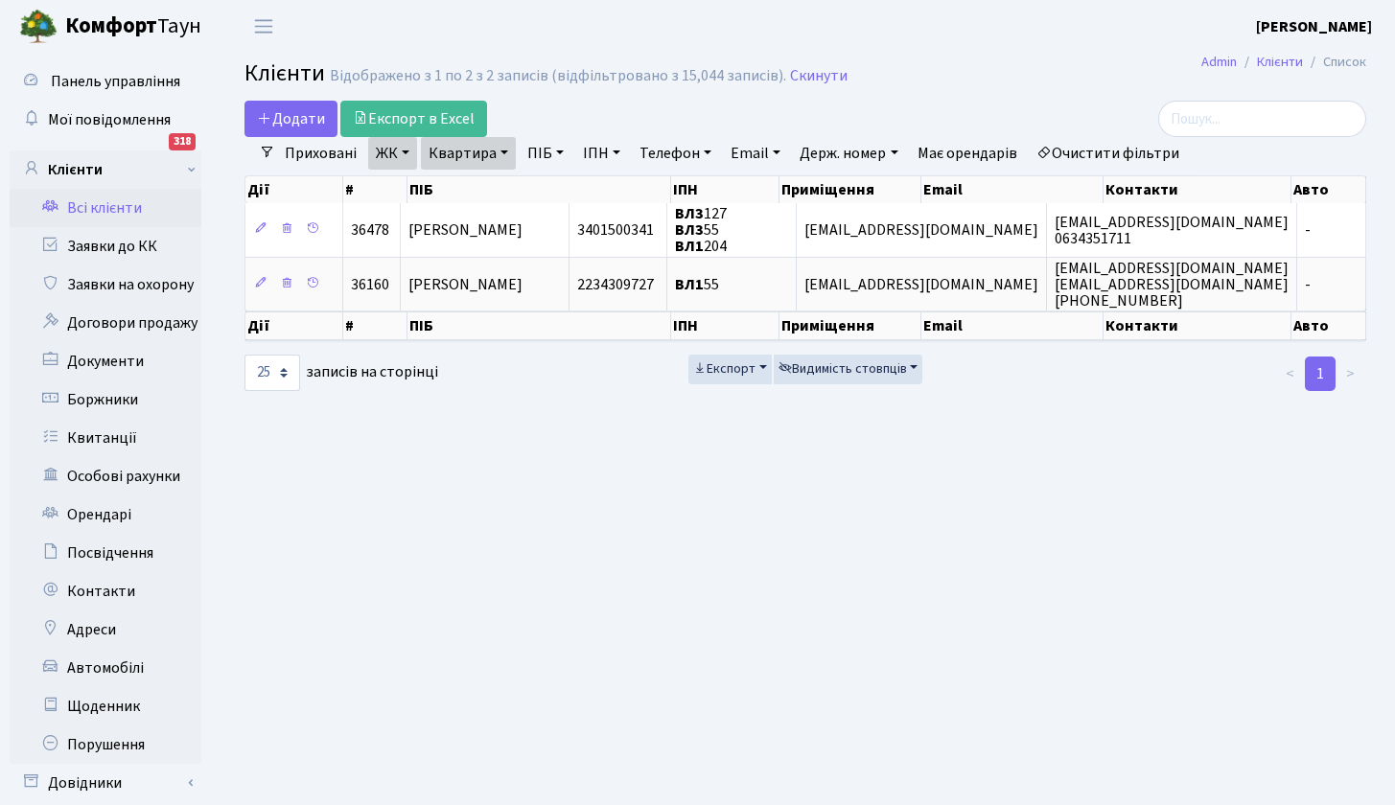
click at [509, 154] on link "Квартира" at bounding box center [468, 153] width 95 height 33
type input "133"
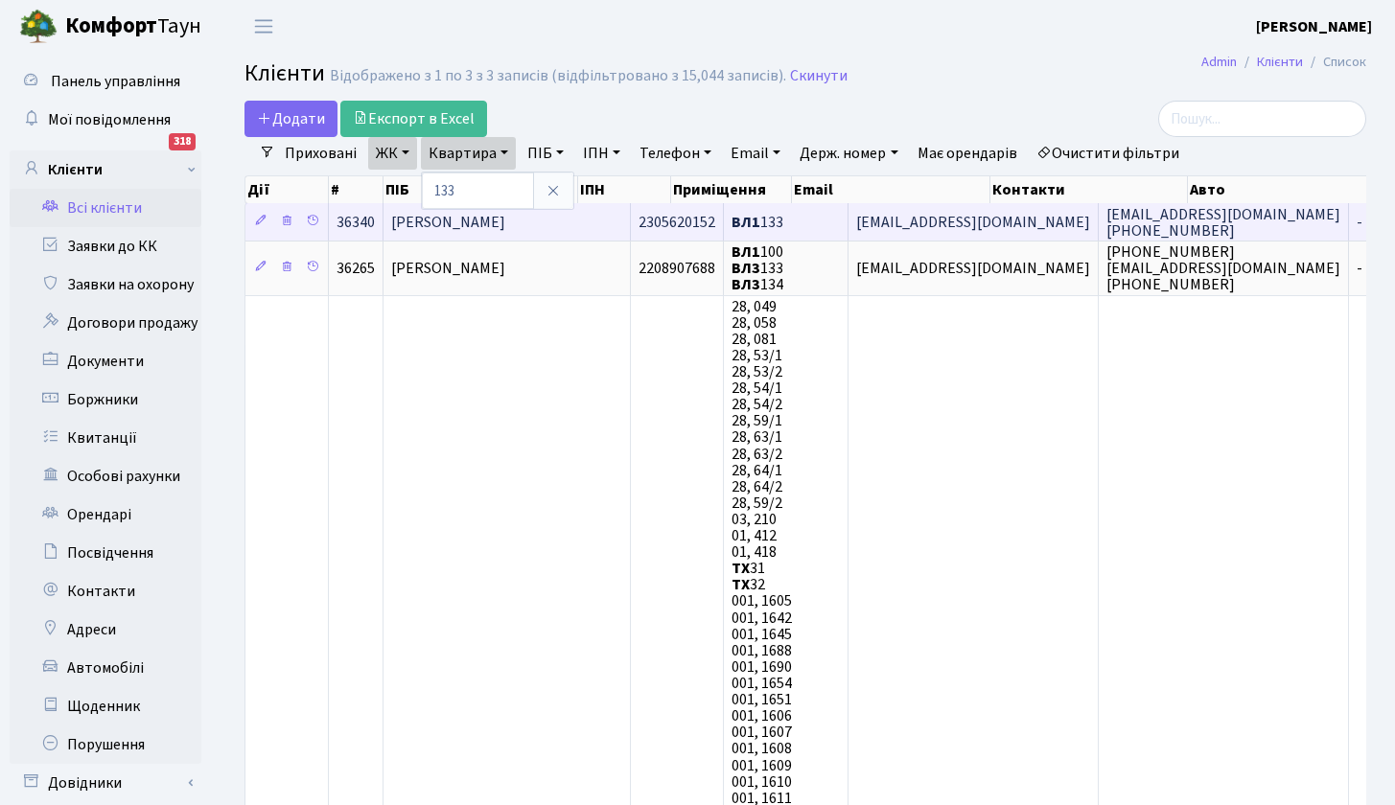
click at [505, 221] on span "[PERSON_NAME]" at bounding box center [448, 222] width 114 height 21
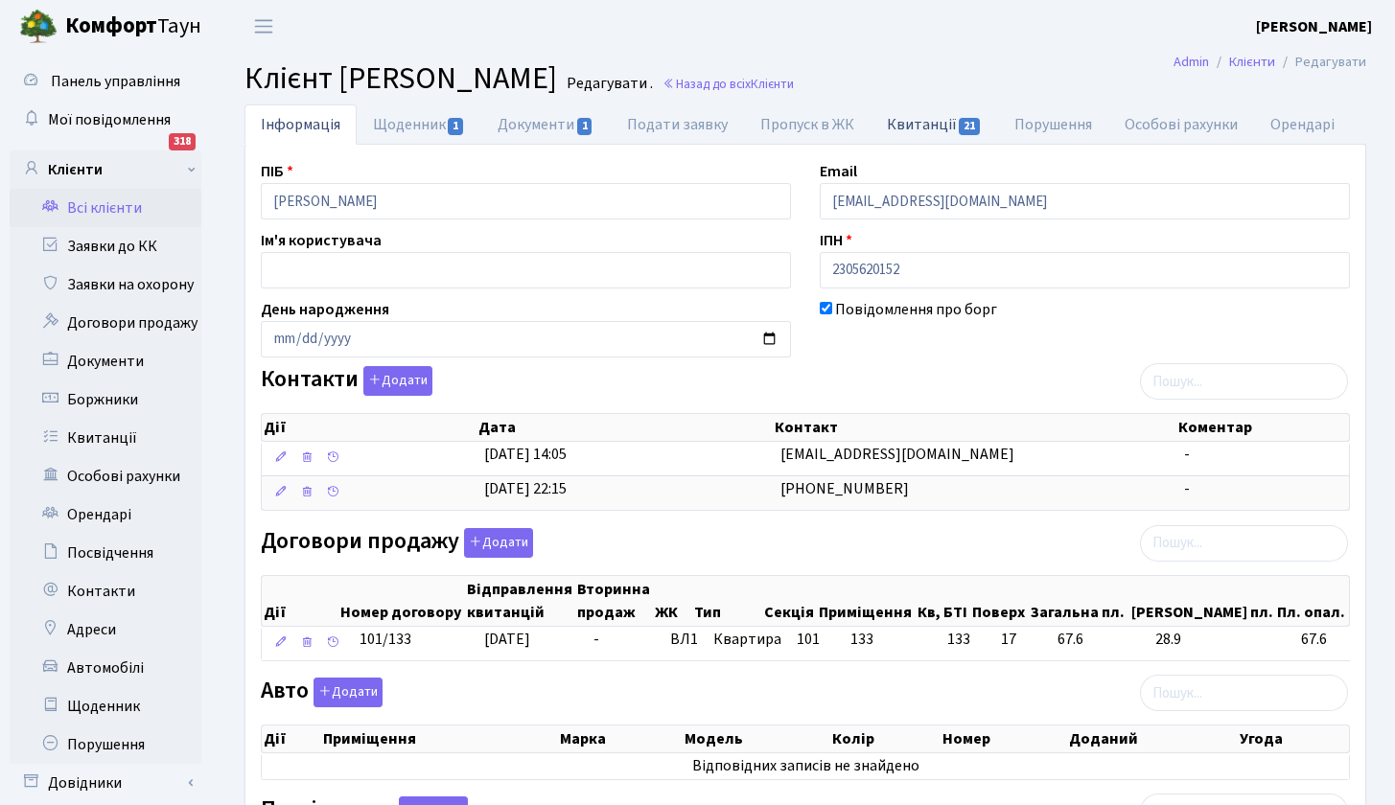
click at [944, 120] on link "Квитанції 21" at bounding box center [935, 124] width 128 height 39
select select "25"
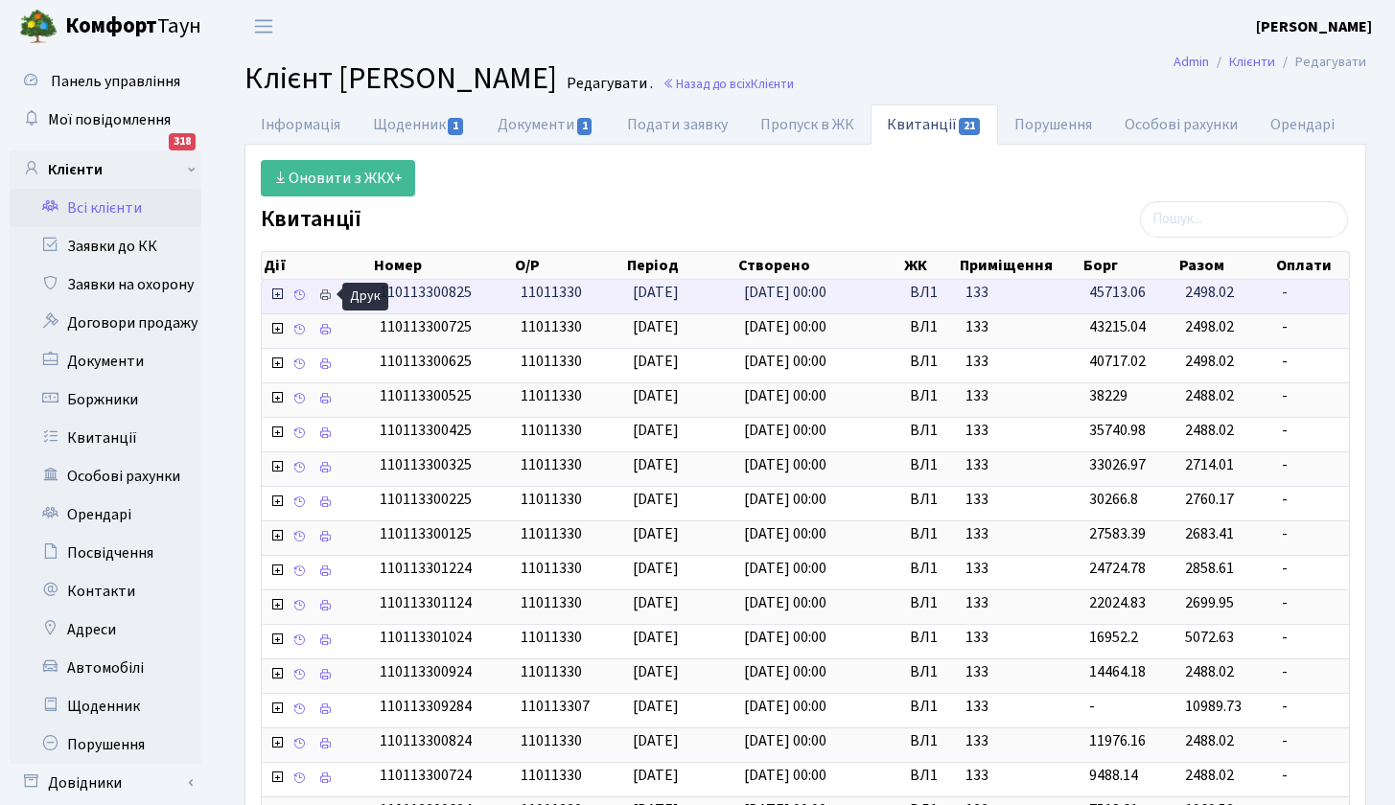
click at [326, 294] on icon at bounding box center [324, 295] width 13 height 13
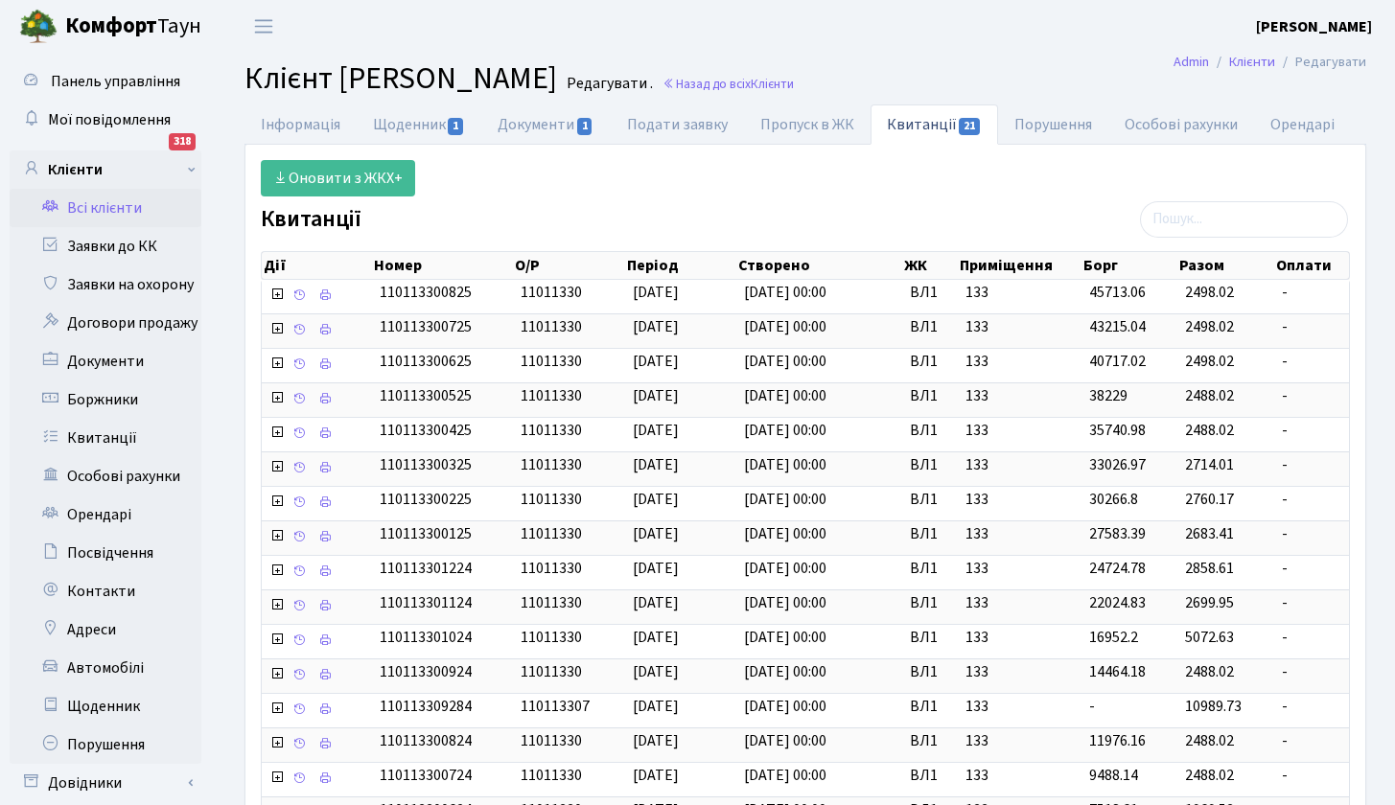
click at [114, 201] on link "Всі клієнти" at bounding box center [106, 208] width 192 height 38
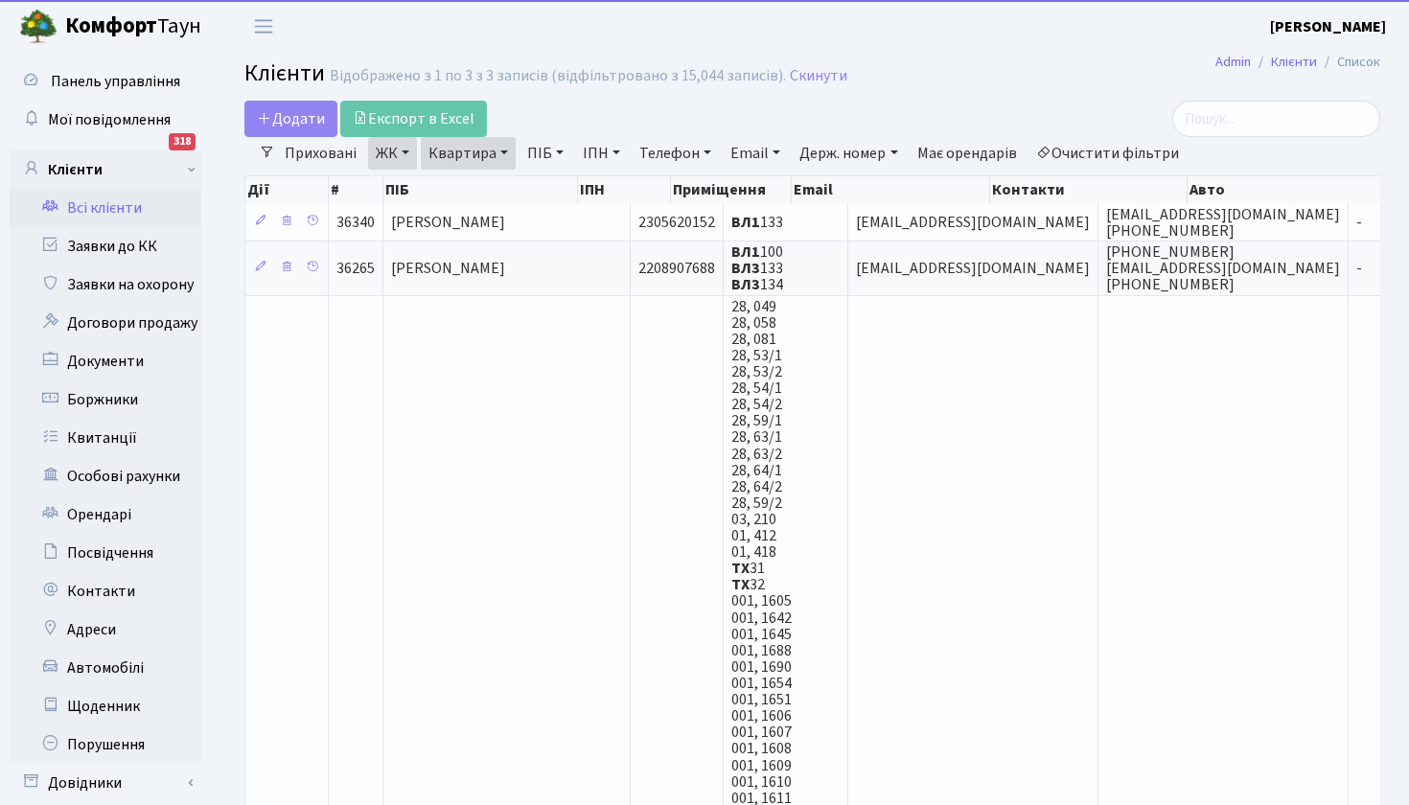
select select "25"
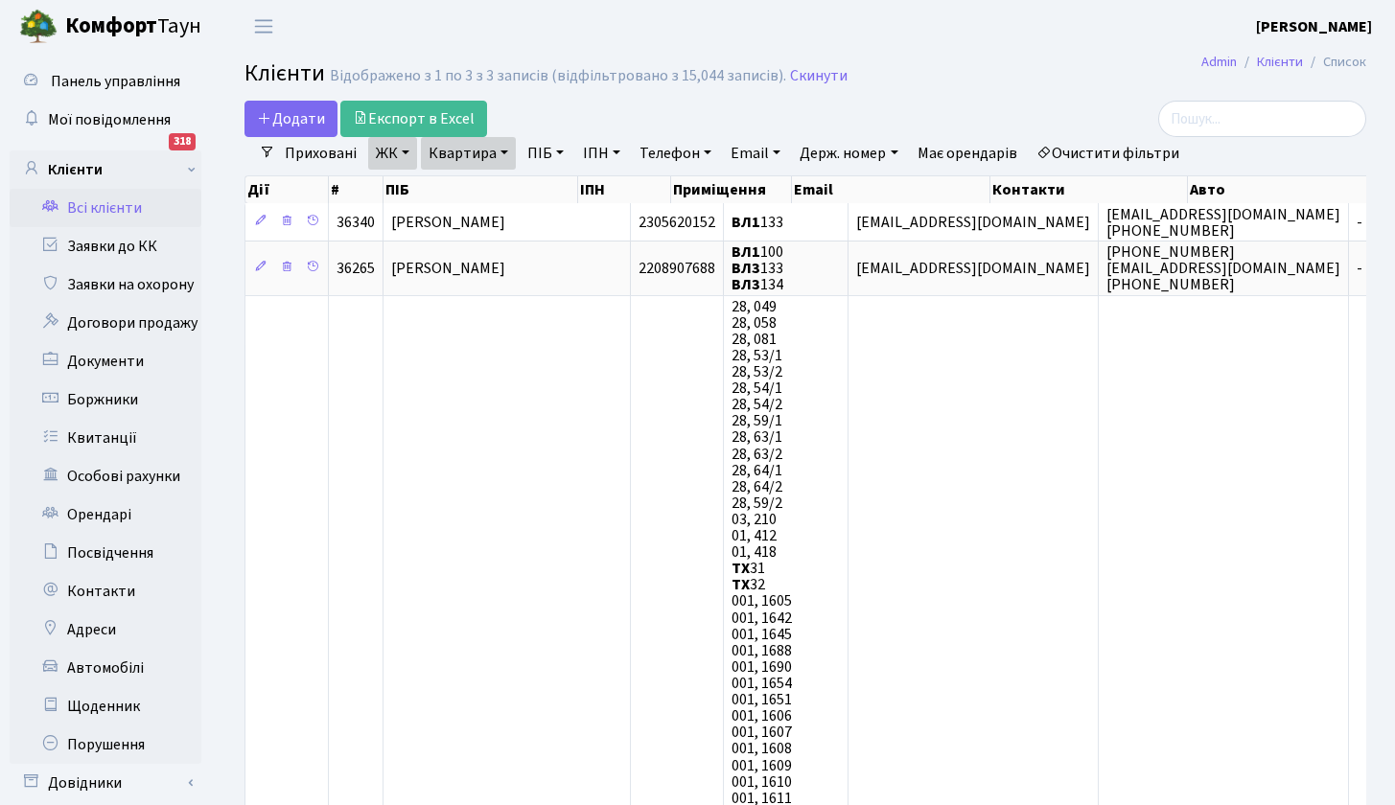
click at [506, 153] on link "Квартира" at bounding box center [468, 153] width 95 height 33
type input "89"
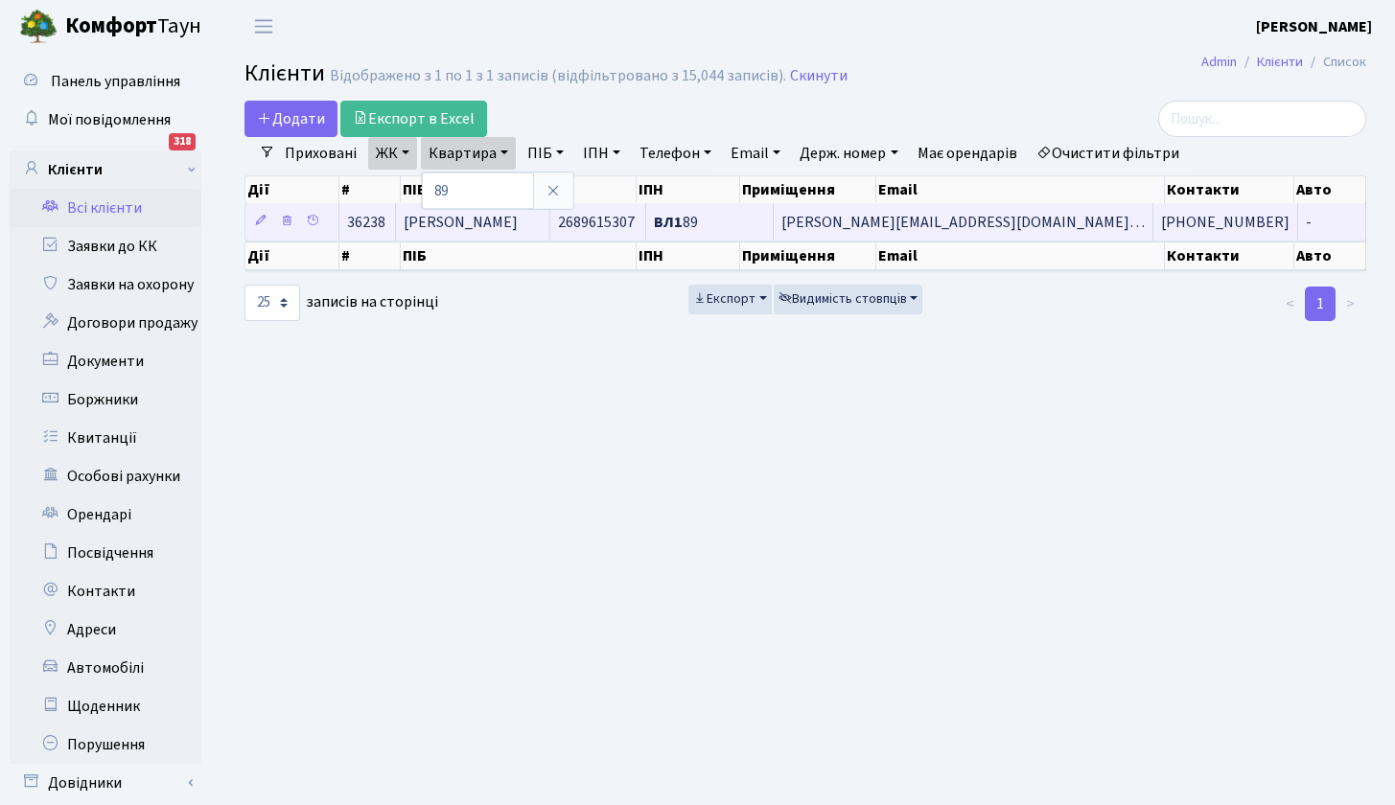
click at [518, 221] on span "[PERSON_NAME]" at bounding box center [461, 222] width 114 height 21
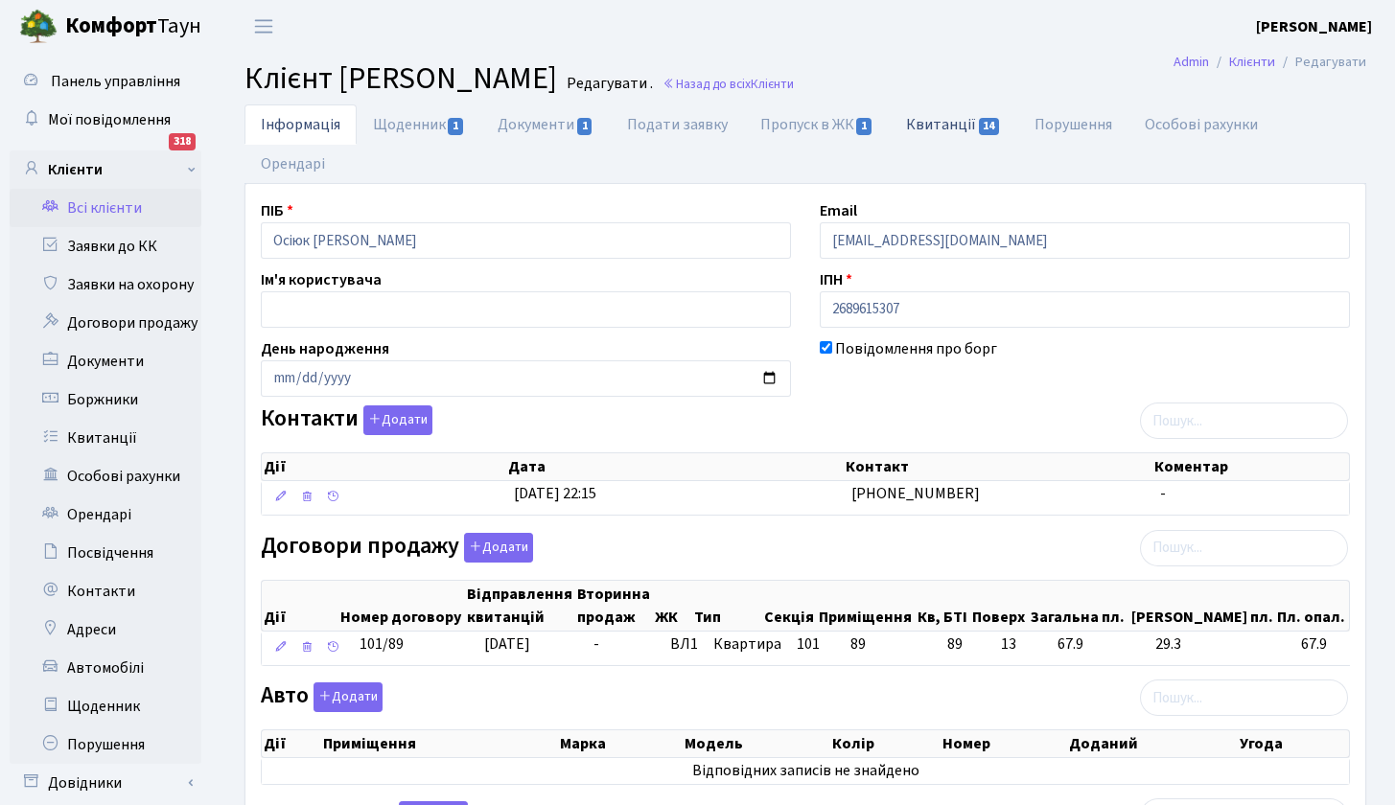
click at [935, 125] on link "Квитанції 14" at bounding box center [954, 124] width 128 height 39
select select "25"
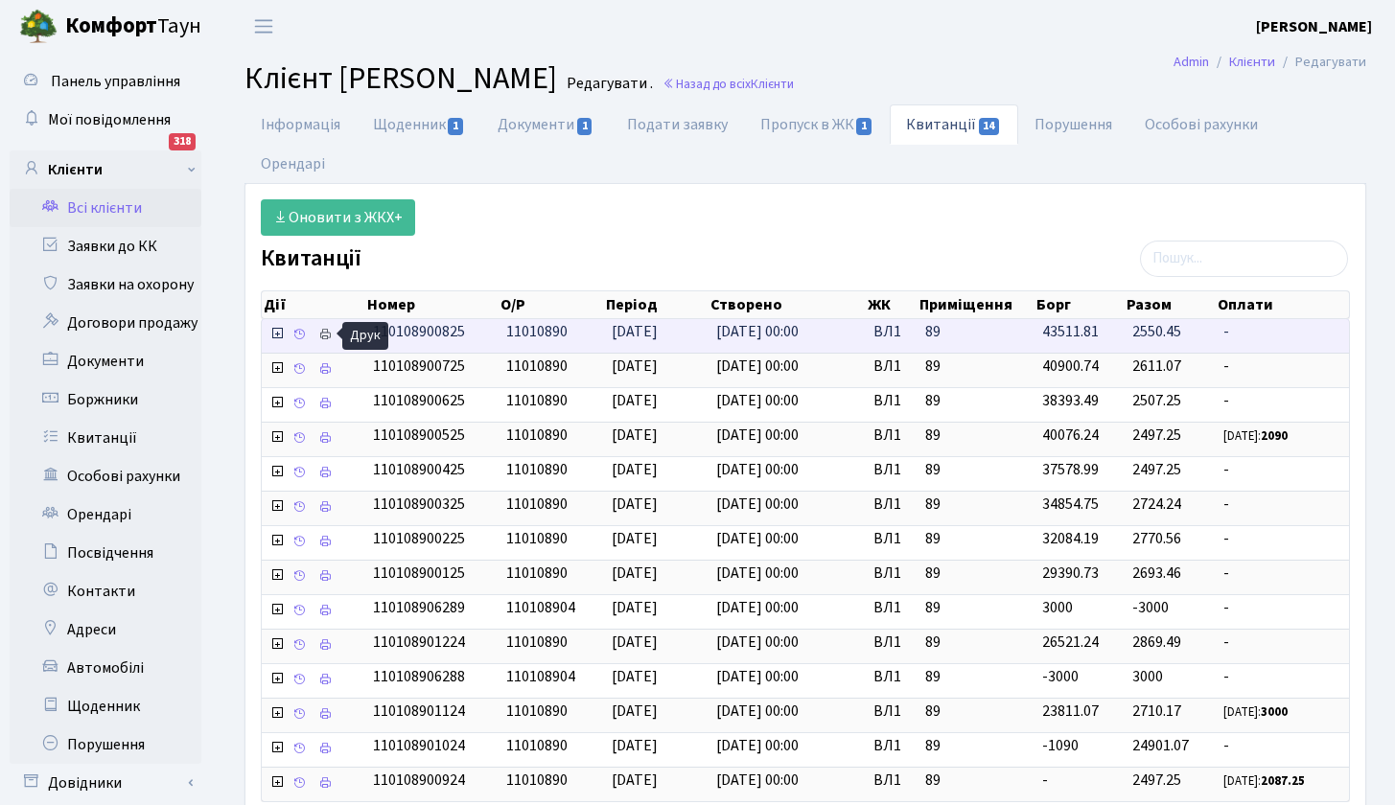
click at [322, 334] on icon at bounding box center [324, 334] width 13 height 13
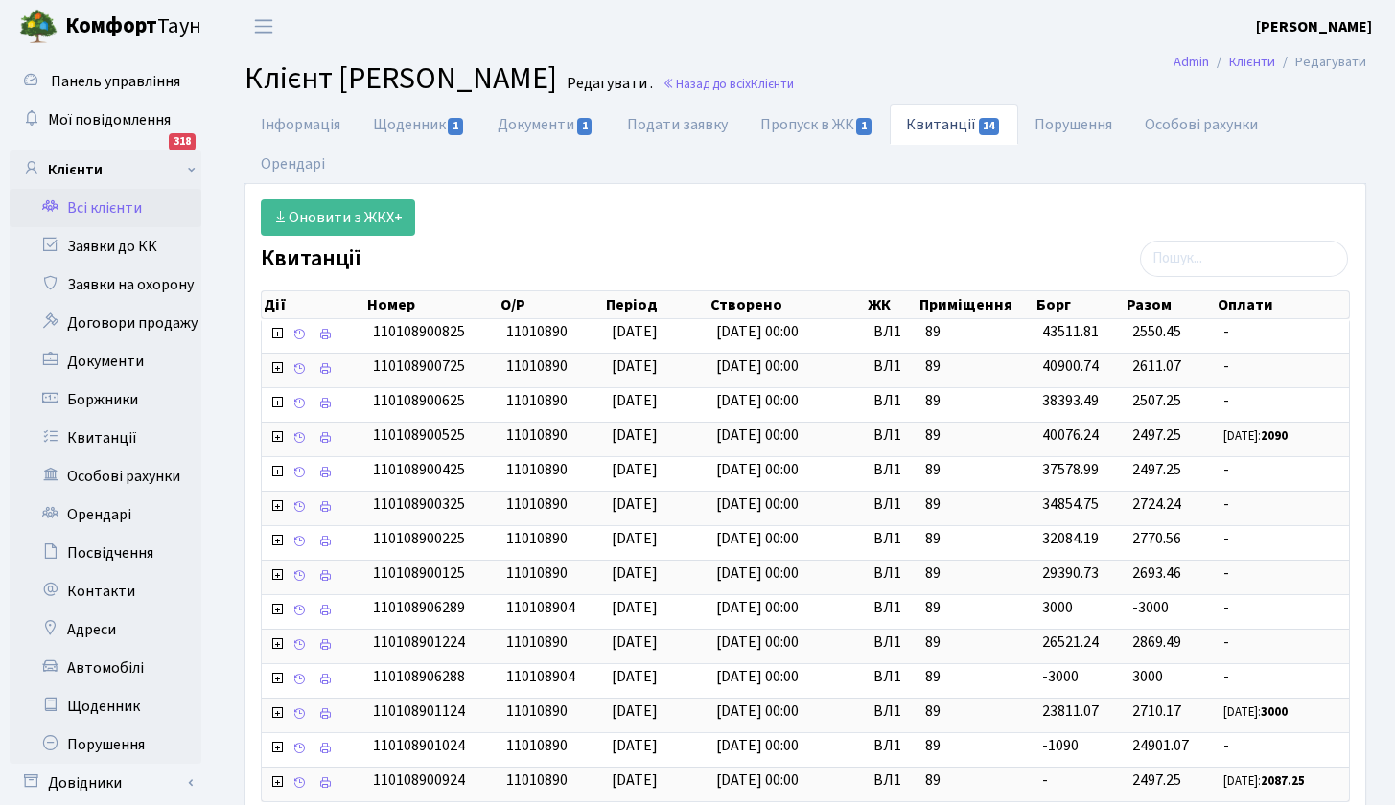
click at [132, 206] on link "Всі клієнти" at bounding box center [106, 208] width 192 height 38
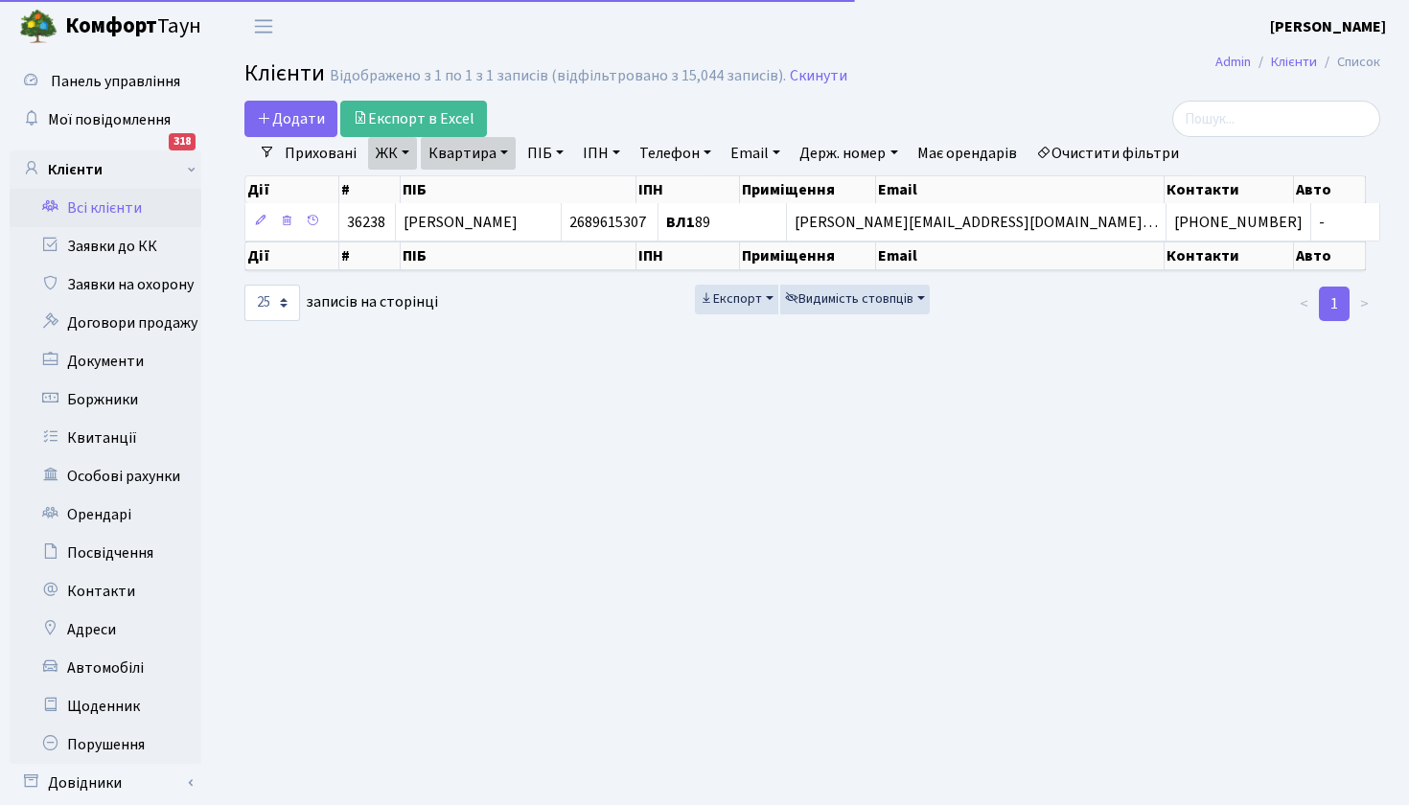
select select "25"
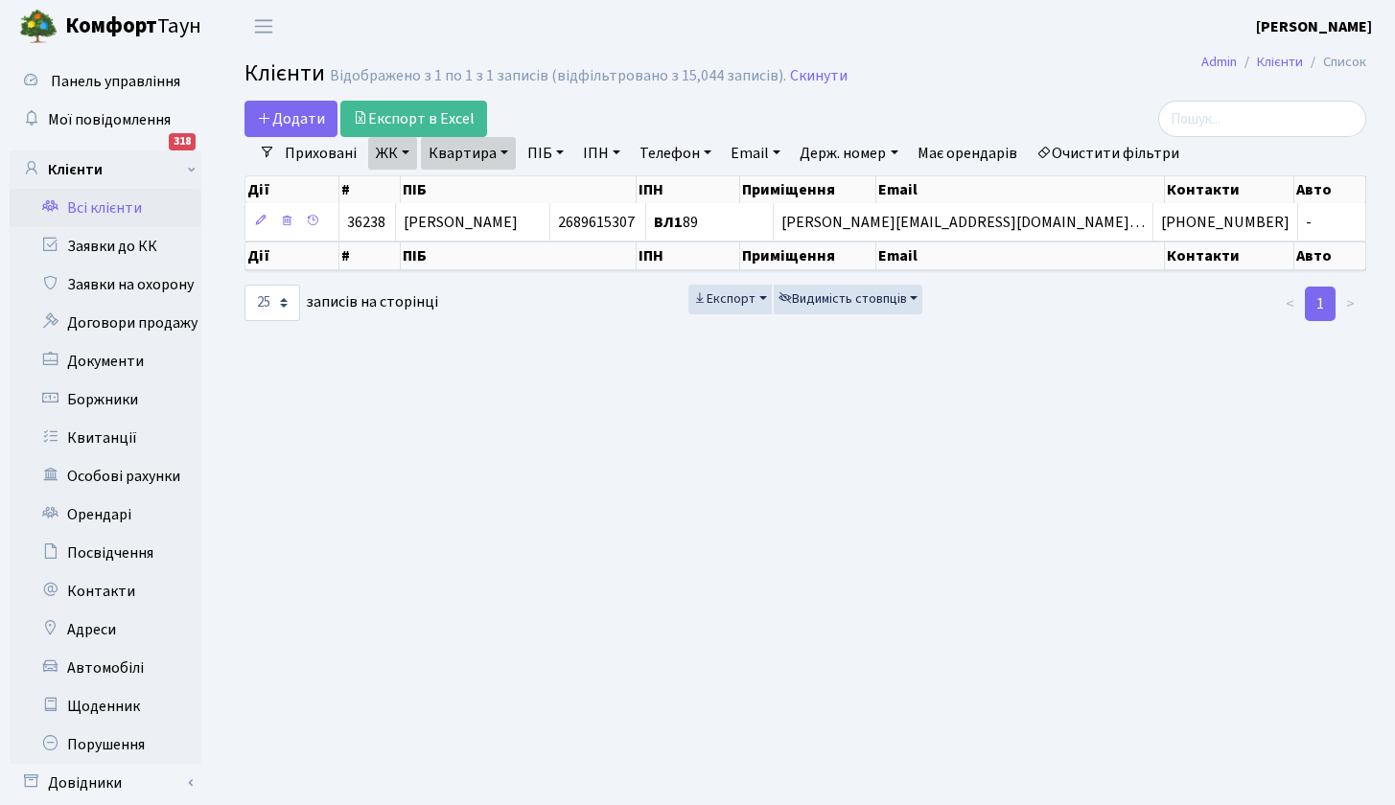
click at [502, 152] on link "Квартира" at bounding box center [468, 153] width 95 height 33
type input "78"
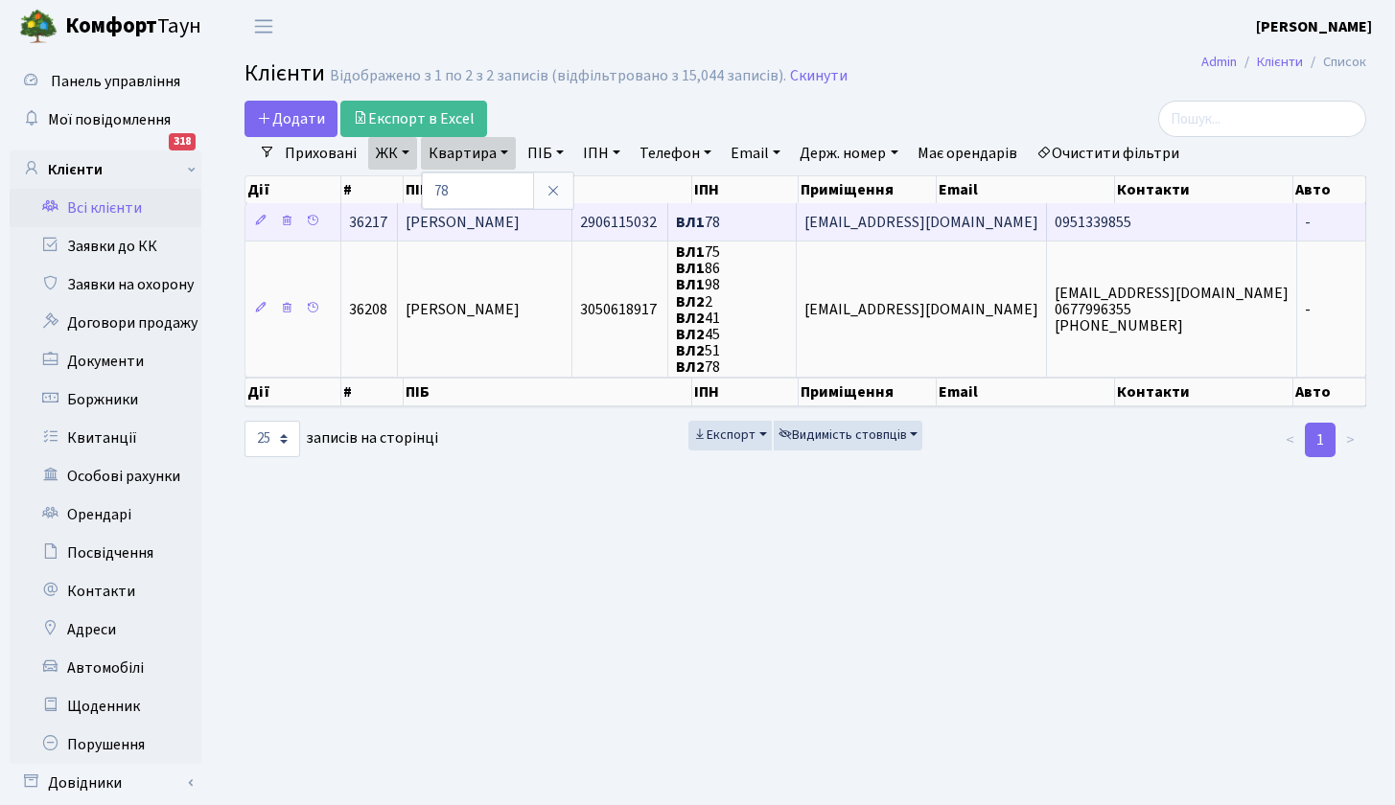
click at [520, 221] on span "Поплавський Віктор Болеславович" at bounding box center [463, 222] width 114 height 21
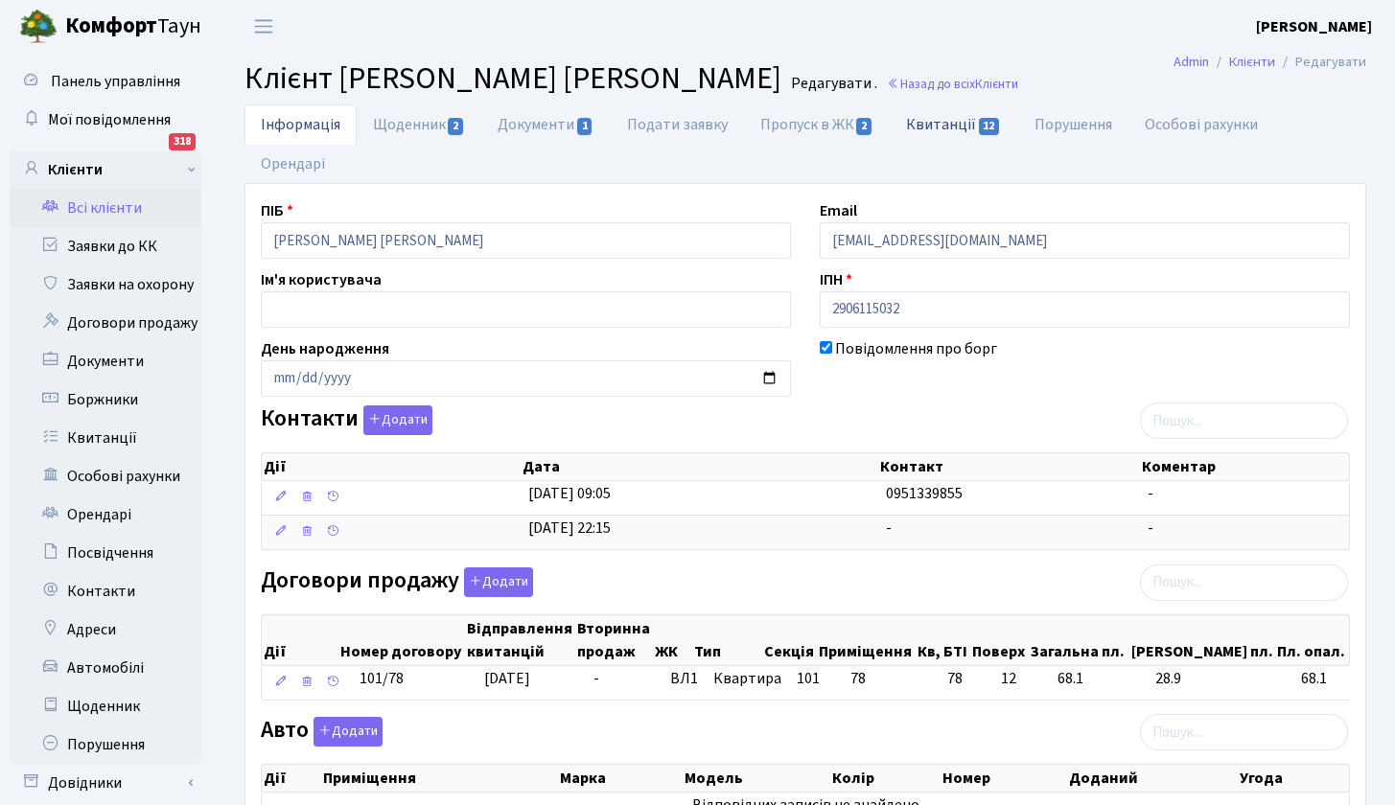
click at [948, 128] on link "Квитанції 12" at bounding box center [954, 124] width 128 height 39
select select "25"
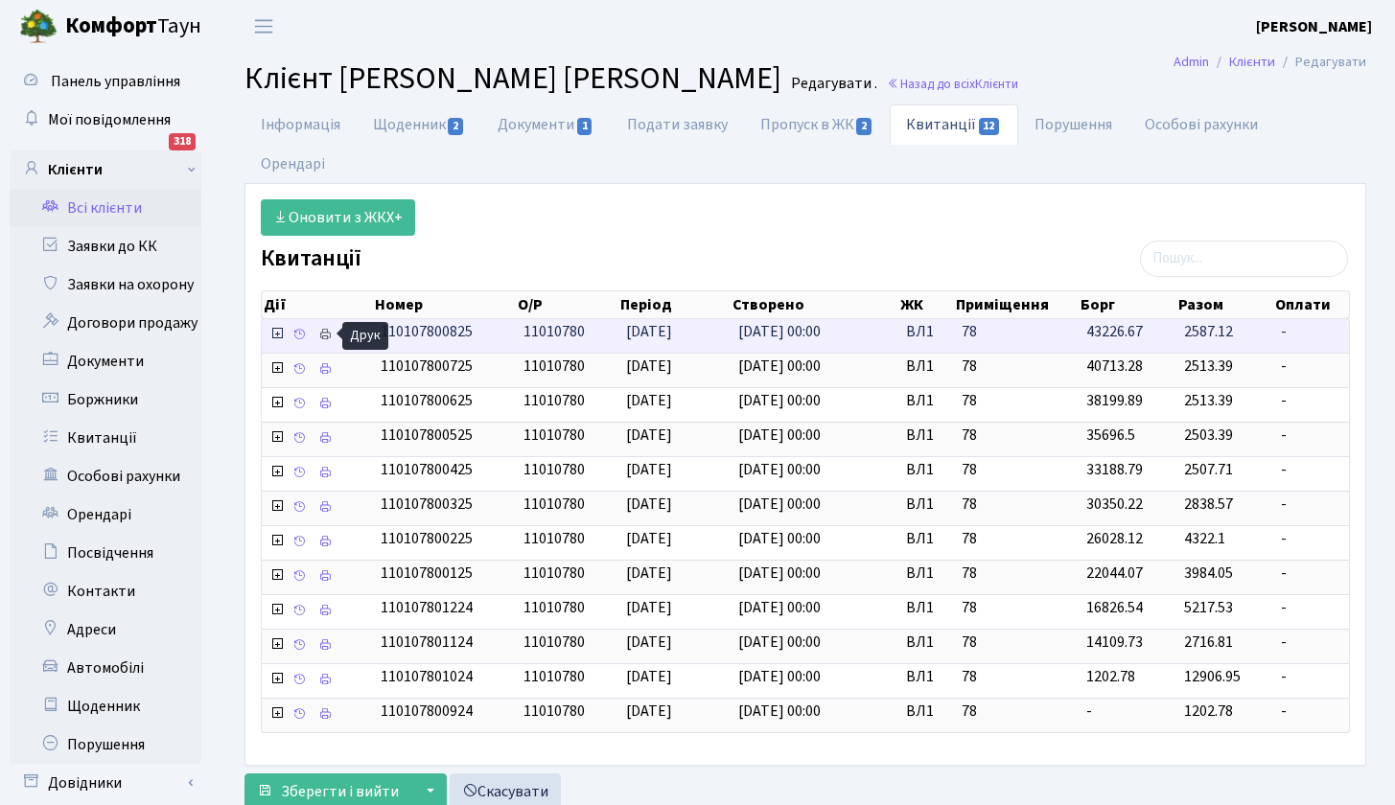
click at [328, 331] on icon at bounding box center [324, 334] width 13 height 13
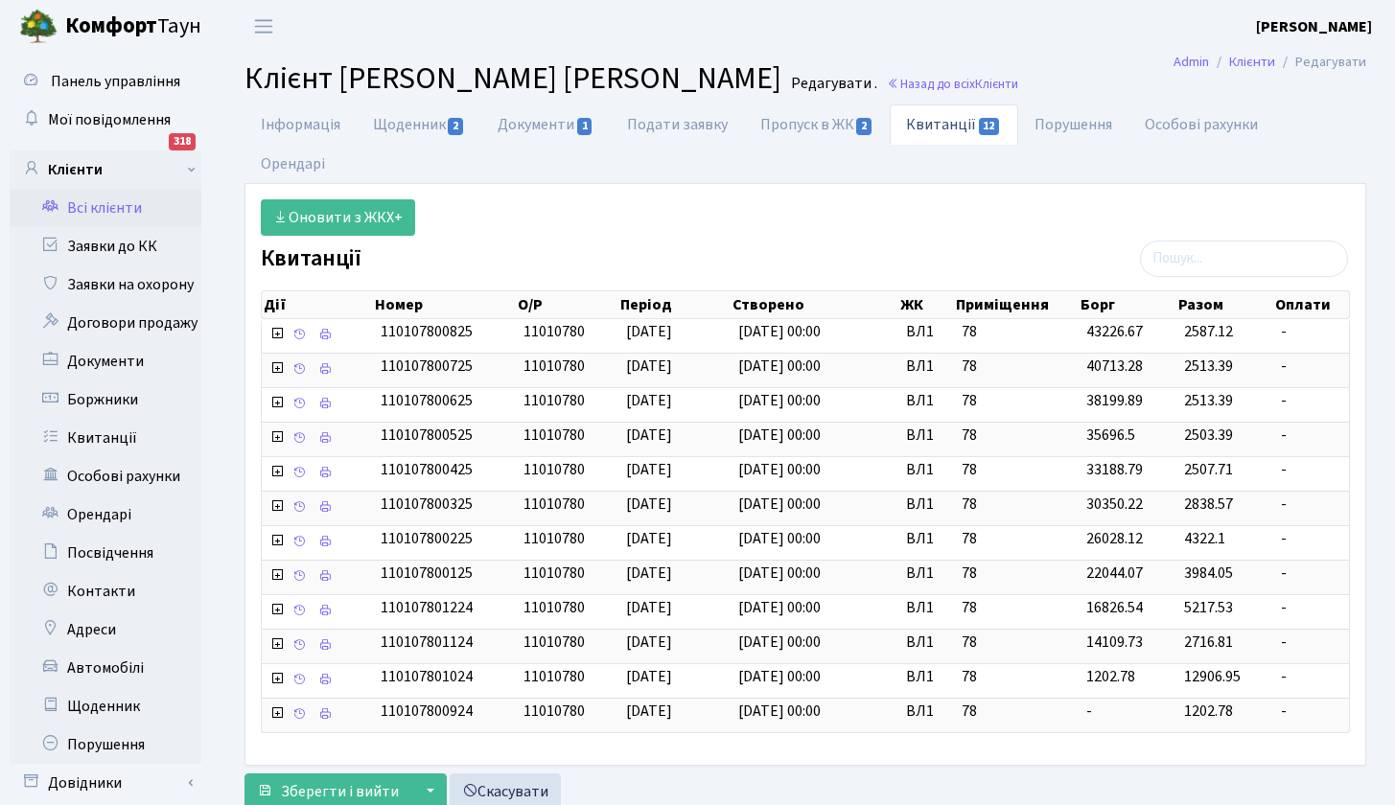
click at [93, 207] on link "Всі клієнти" at bounding box center [106, 208] width 192 height 38
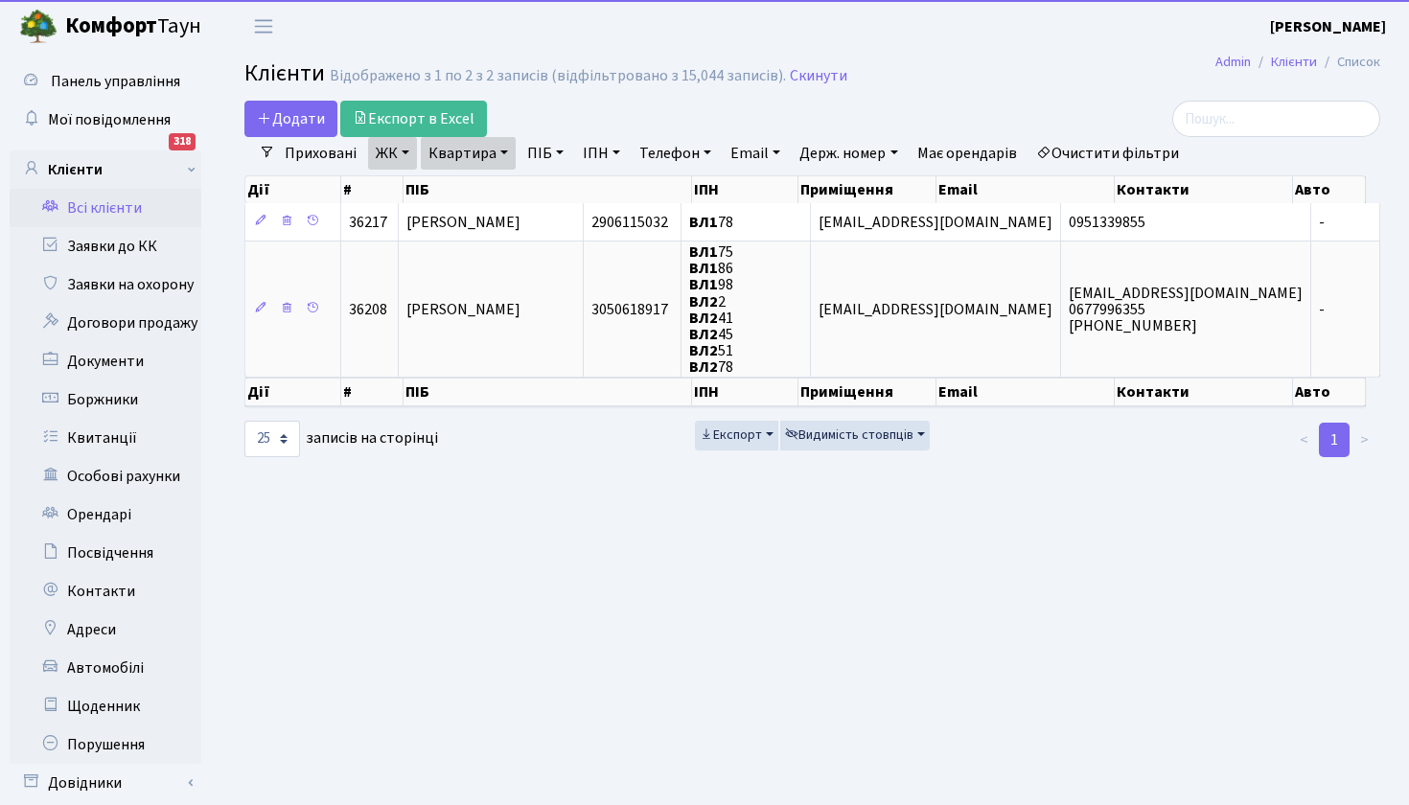
select select "25"
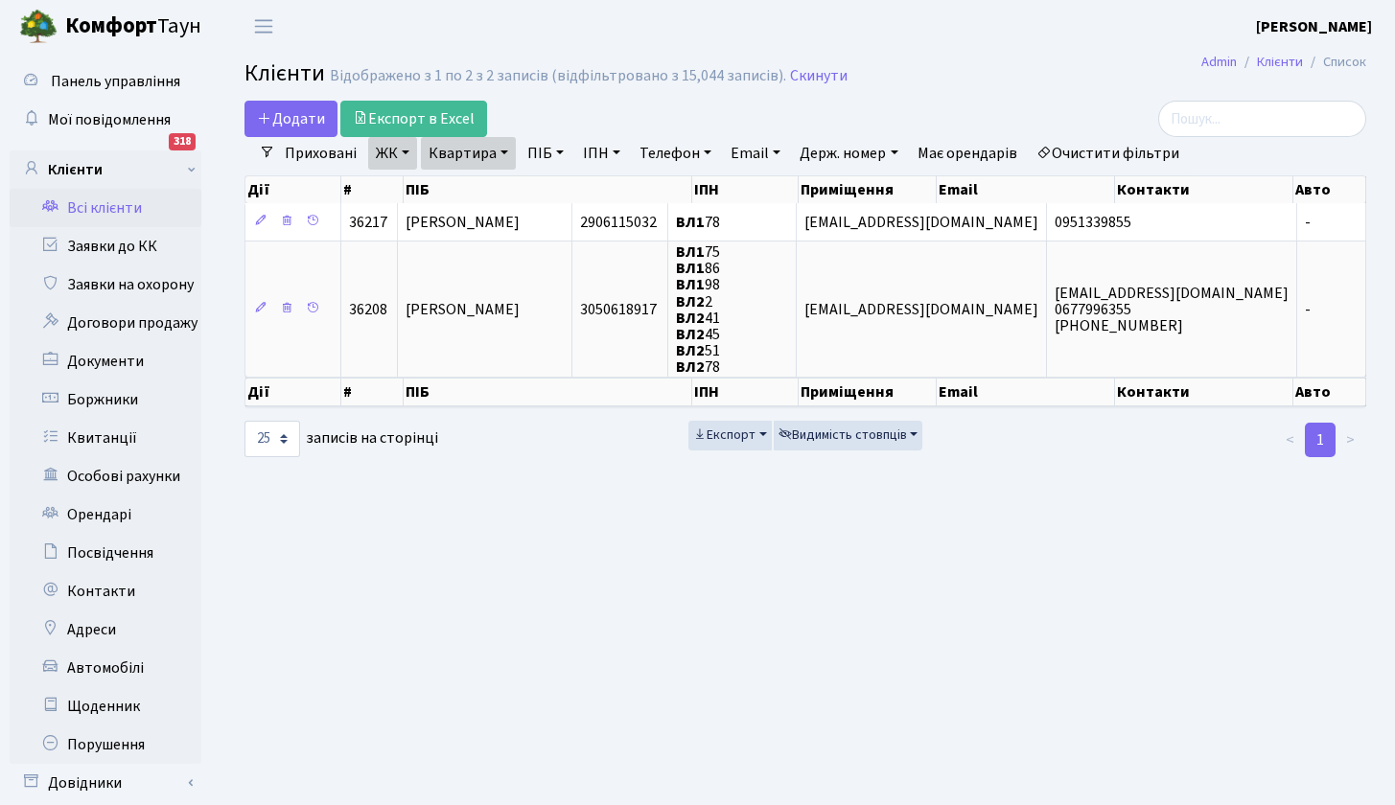
click at [411, 154] on link "ЖК" at bounding box center [392, 153] width 49 height 33
drag, startPoint x: 407, startPoint y: 151, endPoint x: 426, endPoint y: 149, distance: 18.3
click at [407, 151] on link "ЖК" at bounding box center [392, 153] width 49 height 33
click at [485, 152] on link "Квартира" at bounding box center [468, 153] width 95 height 33
type input "15"
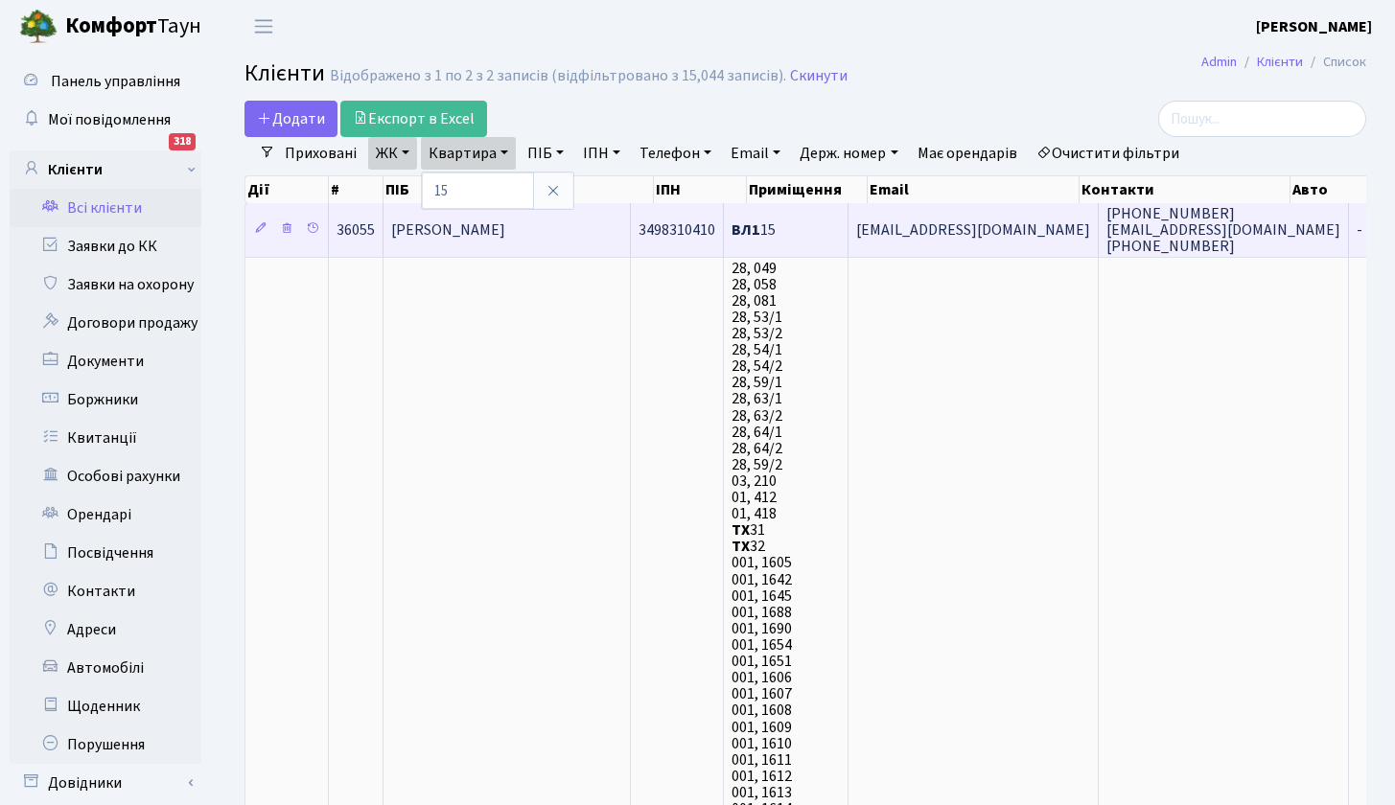
click at [500, 225] on span "Войтенко Олександр Володимирович" at bounding box center [448, 230] width 114 height 21
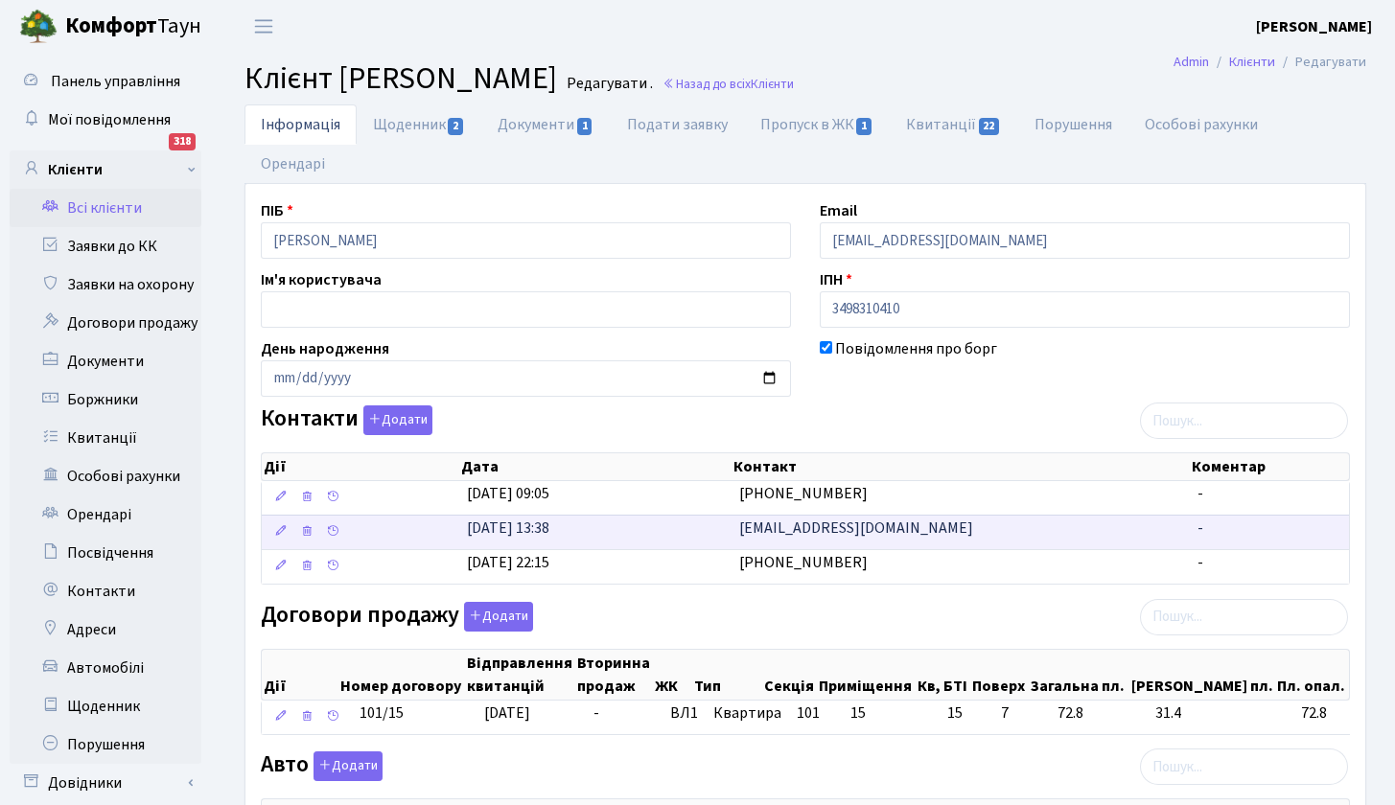
drag, startPoint x: 950, startPoint y: 528, endPoint x: 735, endPoint y: 527, distance: 214.8
click at [735, 527] on td "[EMAIL_ADDRESS][DOMAIN_NAME]" at bounding box center [961, 532] width 458 height 35
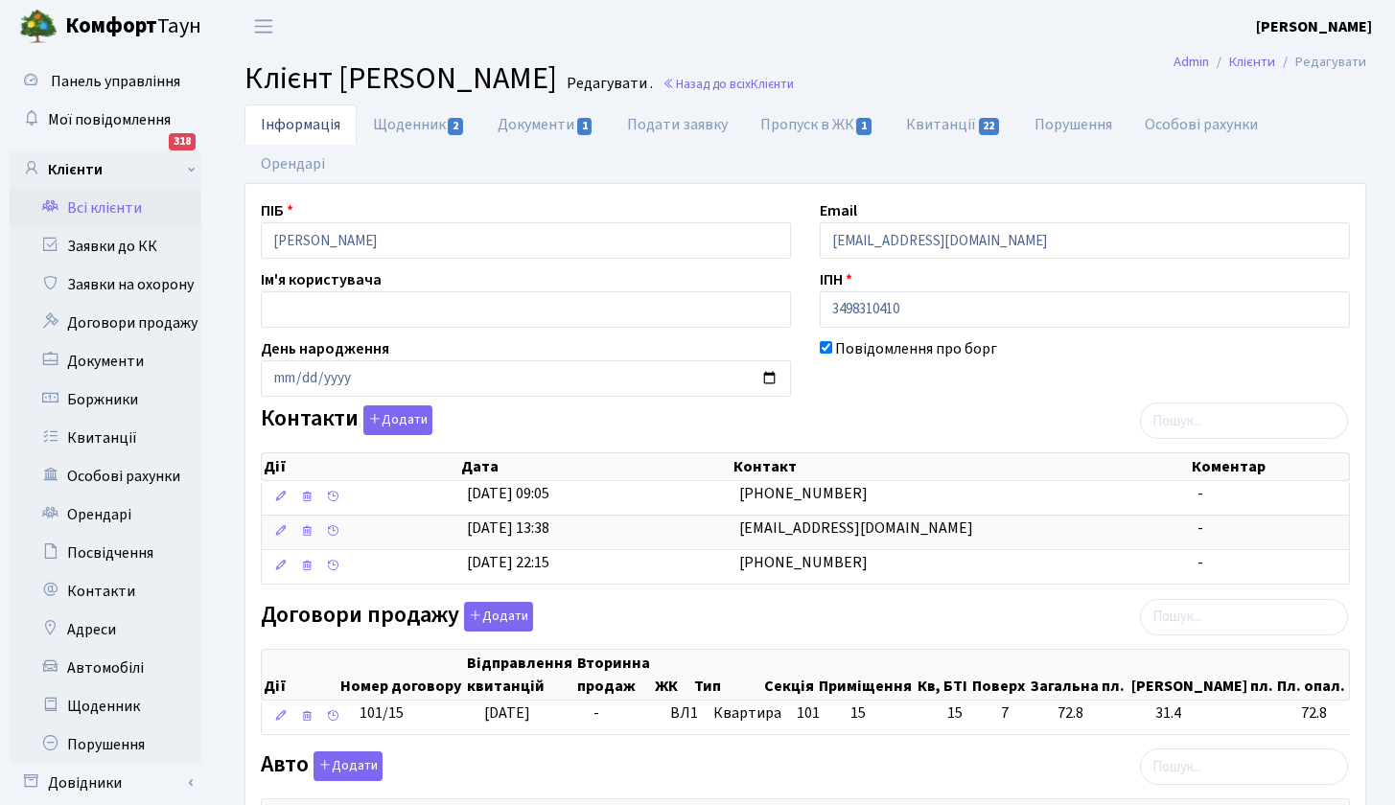
click at [114, 202] on link "Всі клієнти" at bounding box center [106, 208] width 192 height 38
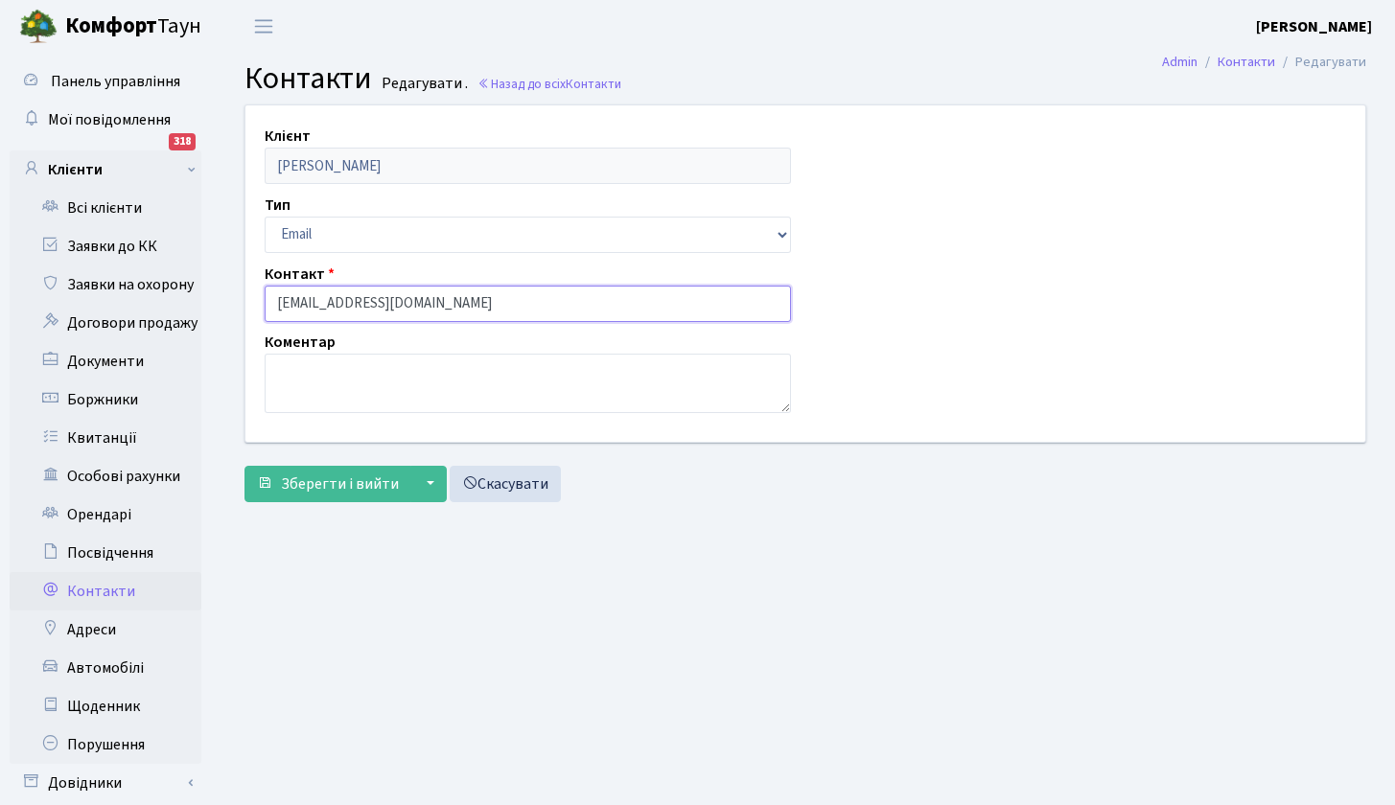
drag, startPoint x: 489, startPoint y: 314, endPoint x: 259, endPoint y: 297, distance: 230.7
click at [259, 297] on div "Контакт [EMAIL_ADDRESS][DOMAIN_NAME]" at bounding box center [527, 292] width 555 height 59
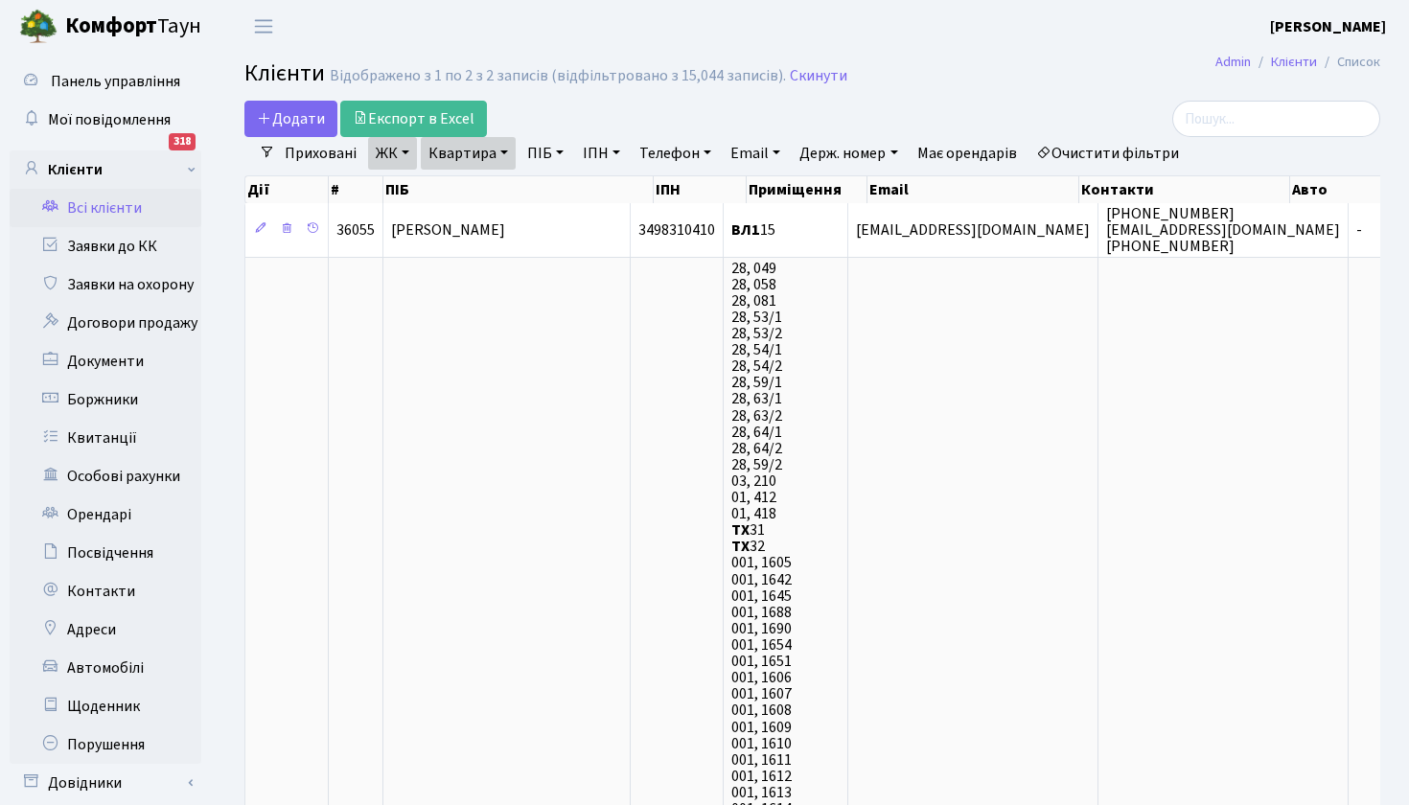
select select "25"
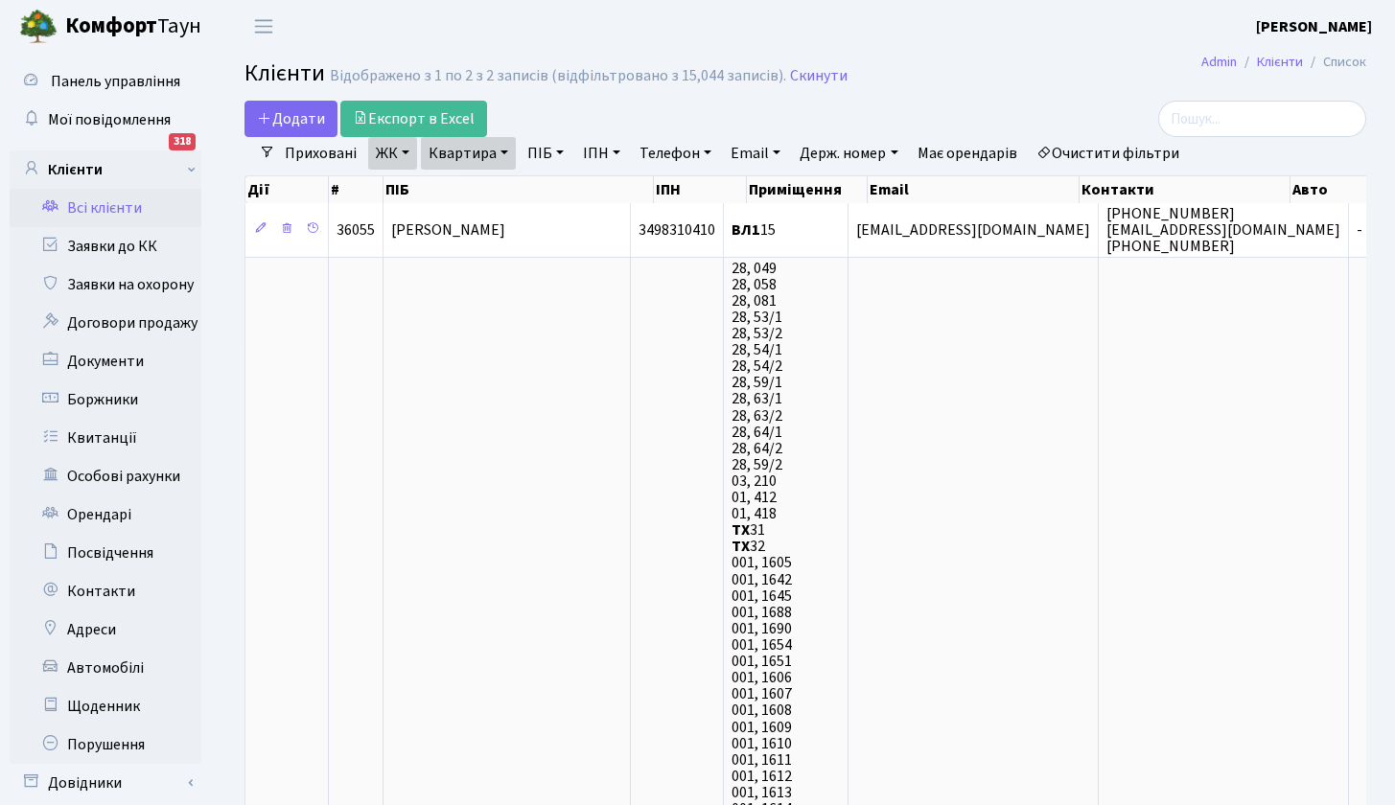
click at [503, 146] on link "Квартира" at bounding box center [468, 153] width 95 height 33
type input "55"
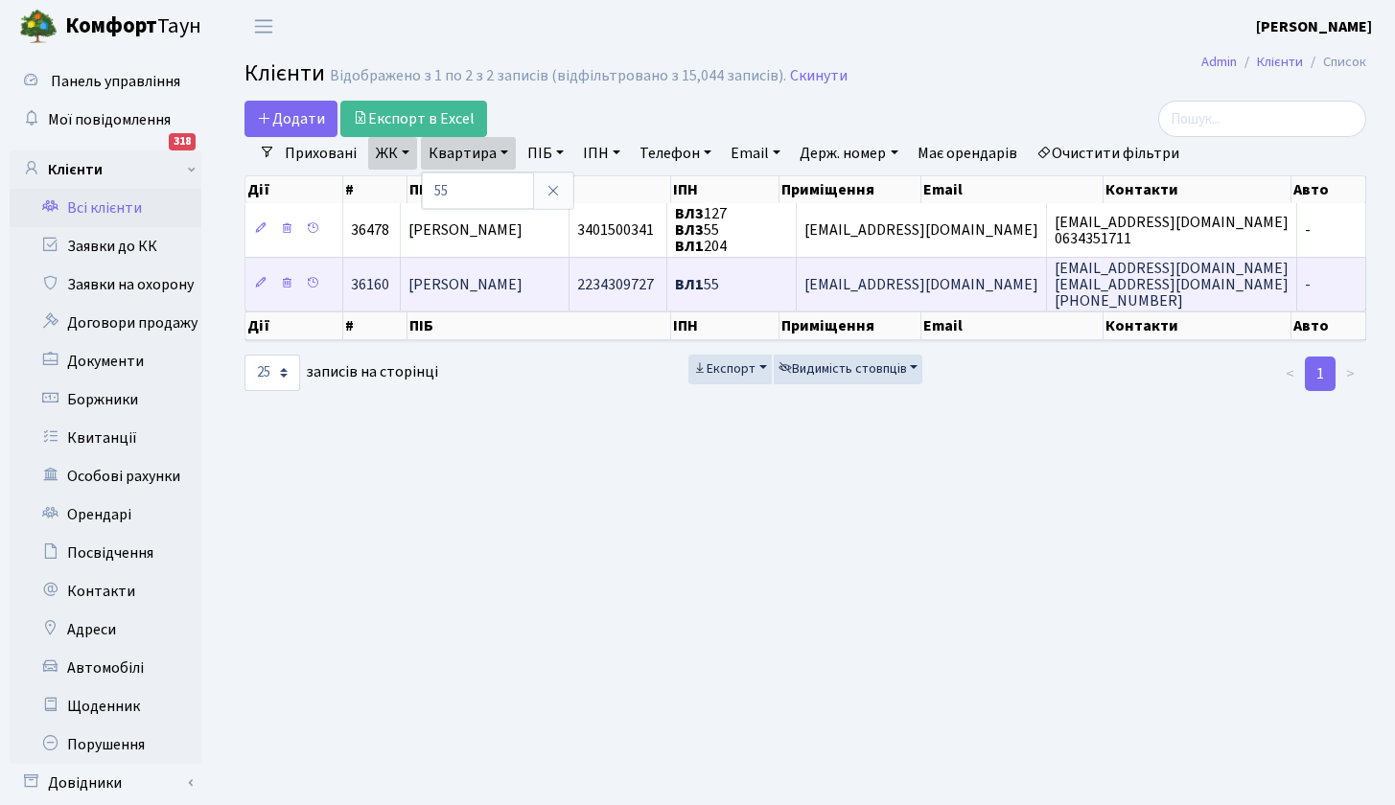
click at [523, 282] on span "[PERSON_NAME]" at bounding box center [465, 284] width 114 height 21
click at [523, 279] on span "[PERSON_NAME]" at bounding box center [465, 284] width 114 height 21
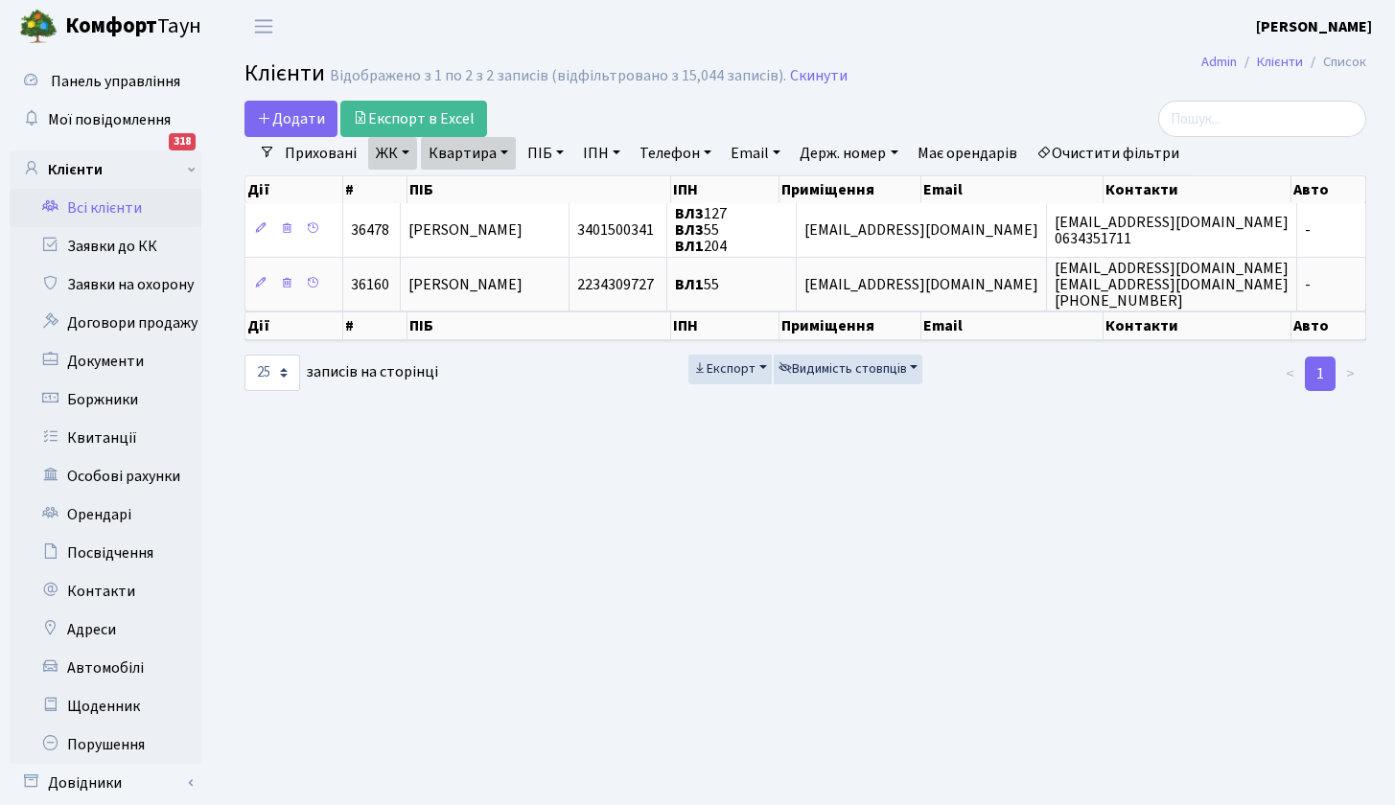
click at [115, 199] on link "Всі клієнти" at bounding box center [106, 208] width 192 height 38
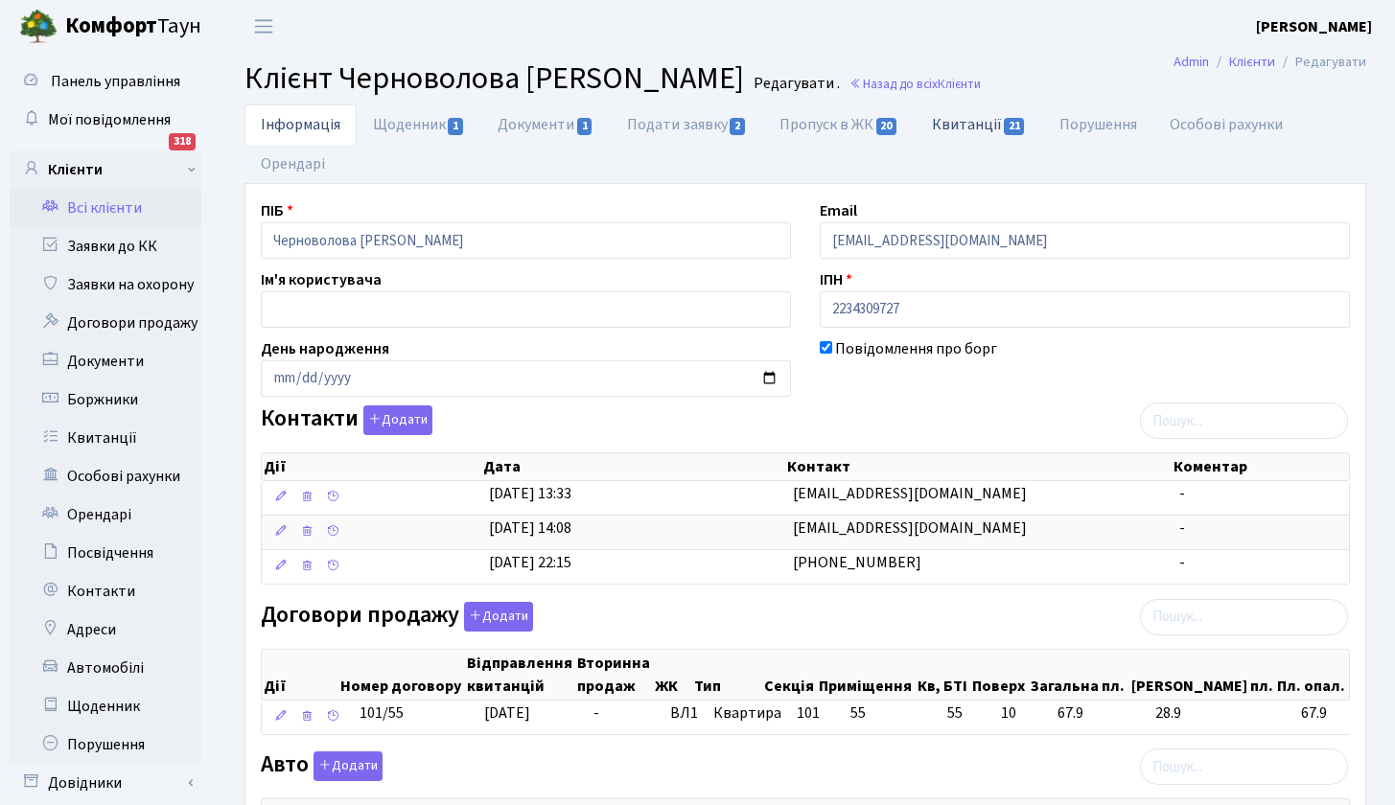
click at [984, 124] on link "Квитанції 21" at bounding box center [980, 124] width 128 height 39
select select "25"
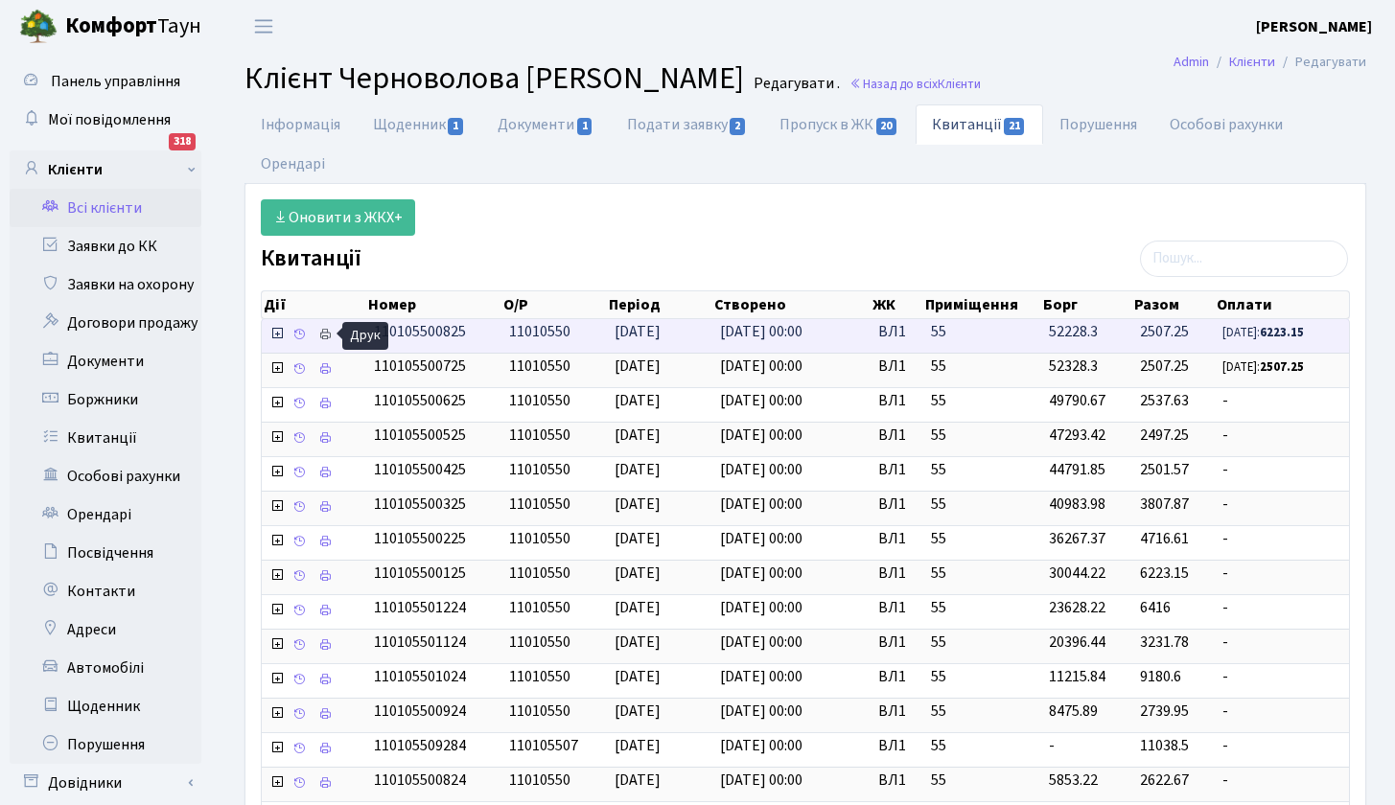
click at [324, 333] on icon at bounding box center [324, 334] width 13 height 13
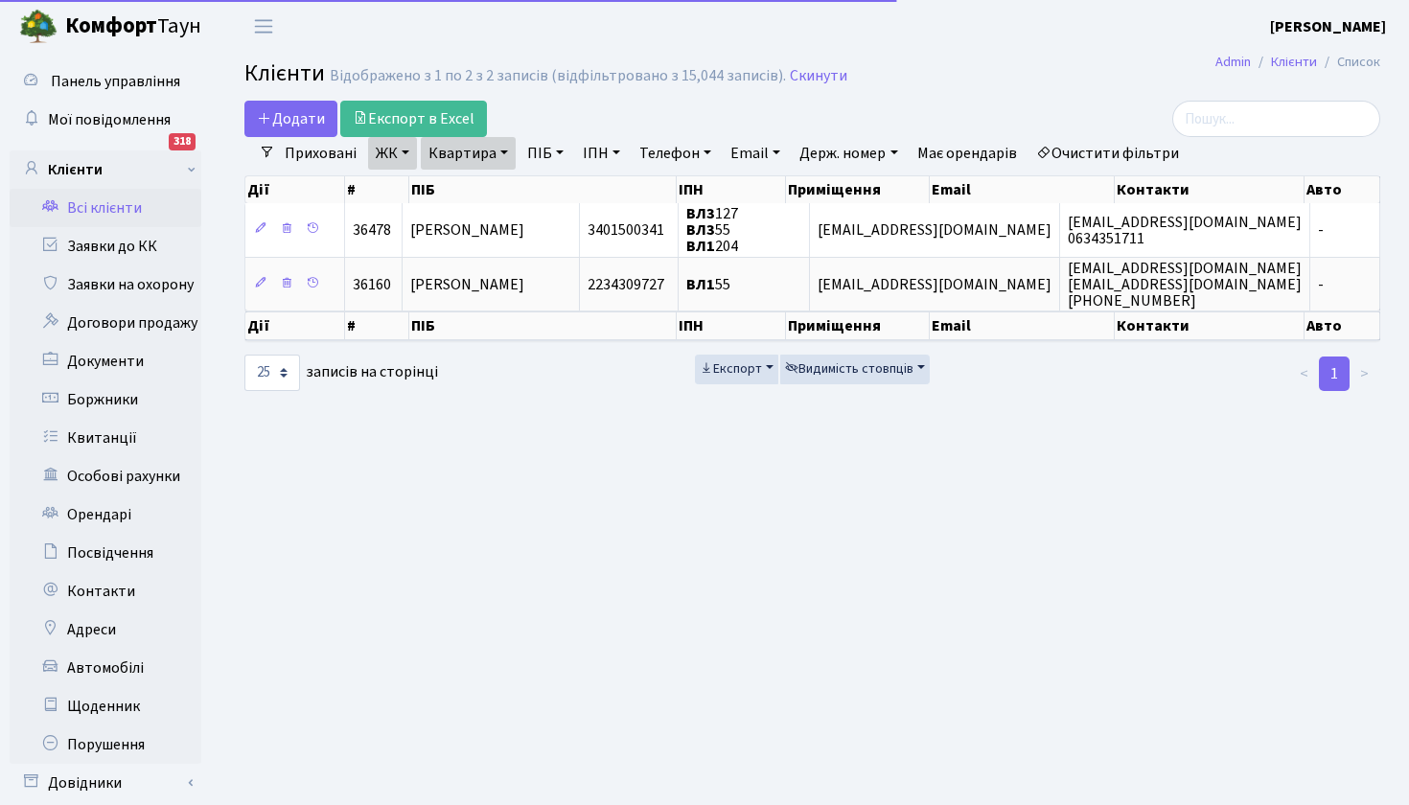
select select "25"
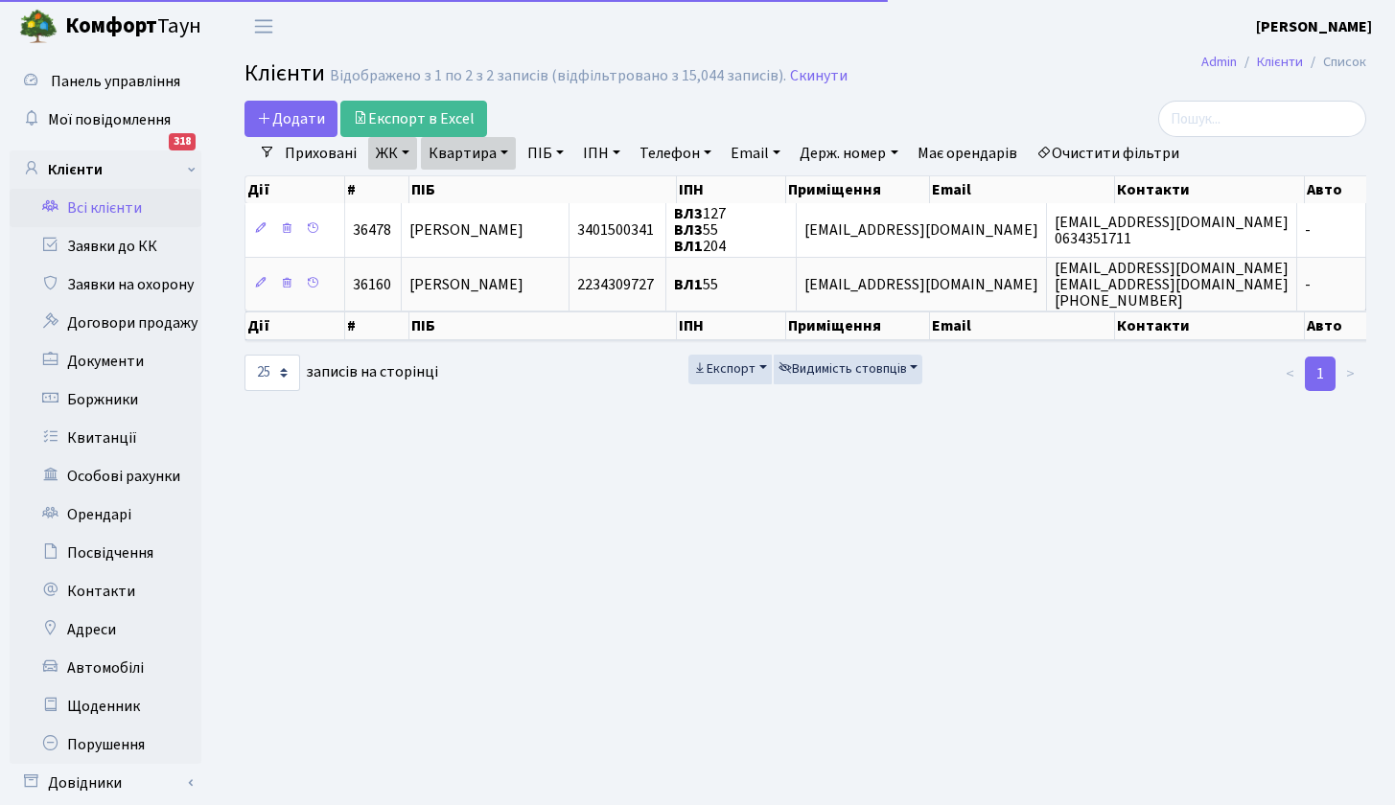
click at [509, 146] on link "Квартира" at bounding box center [468, 153] width 95 height 33
type input "133"
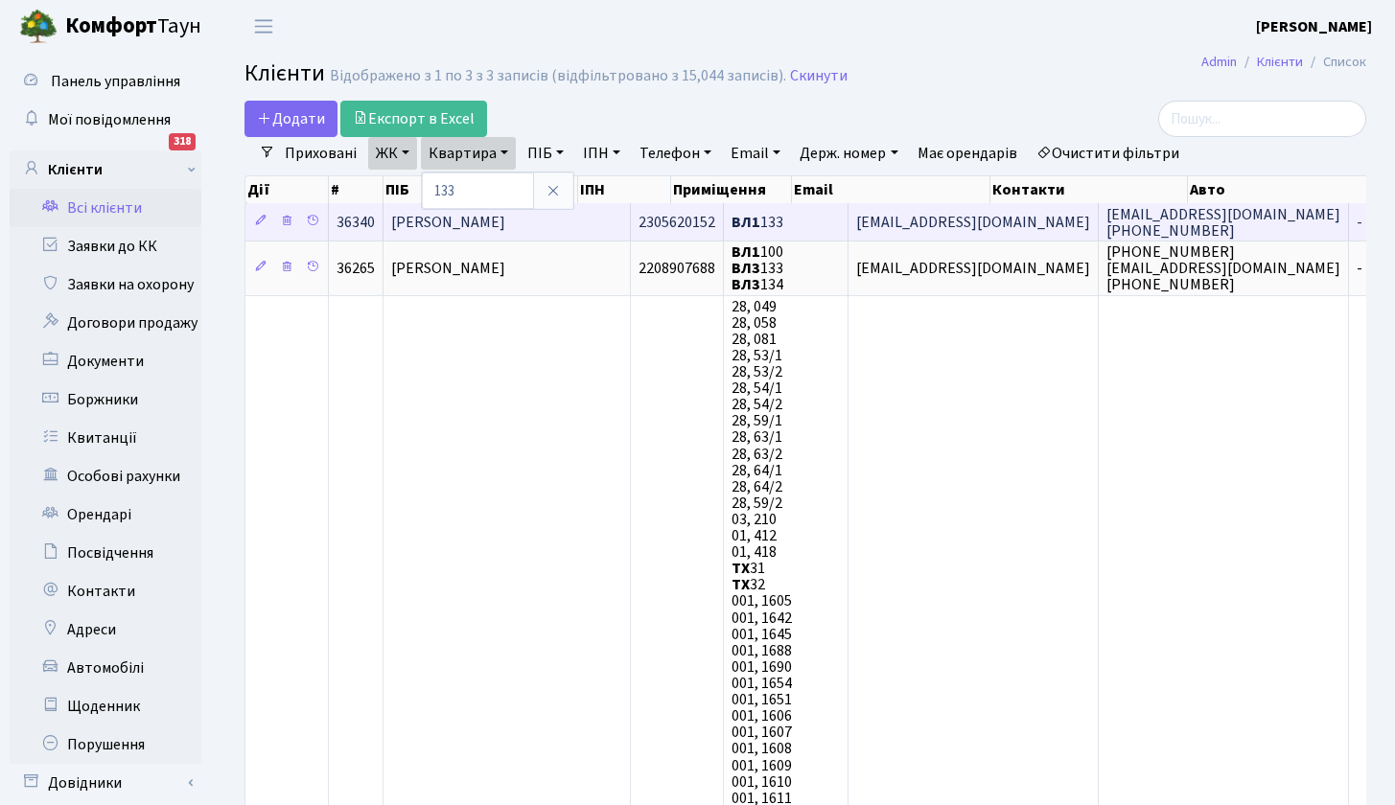
click at [505, 224] on span "[PERSON_NAME]" at bounding box center [448, 222] width 114 height 21
click at [431, 218] on span "[PERSON_NAME]" at bounding box center [448, 222] width 114 height 21
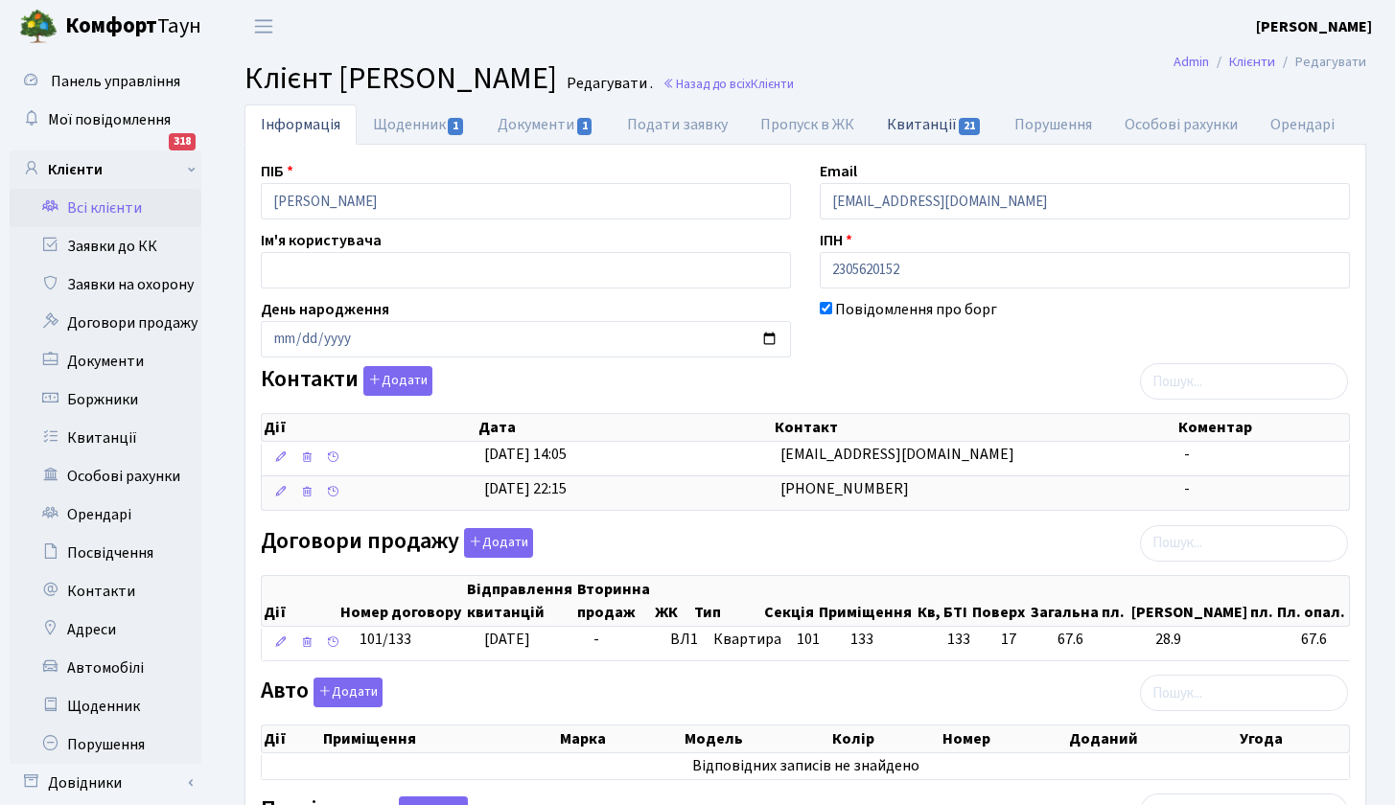
click at [925, 122] on link "Квитанції 21" at bounding box center [935, 124] width 128 height 39
select select "25"
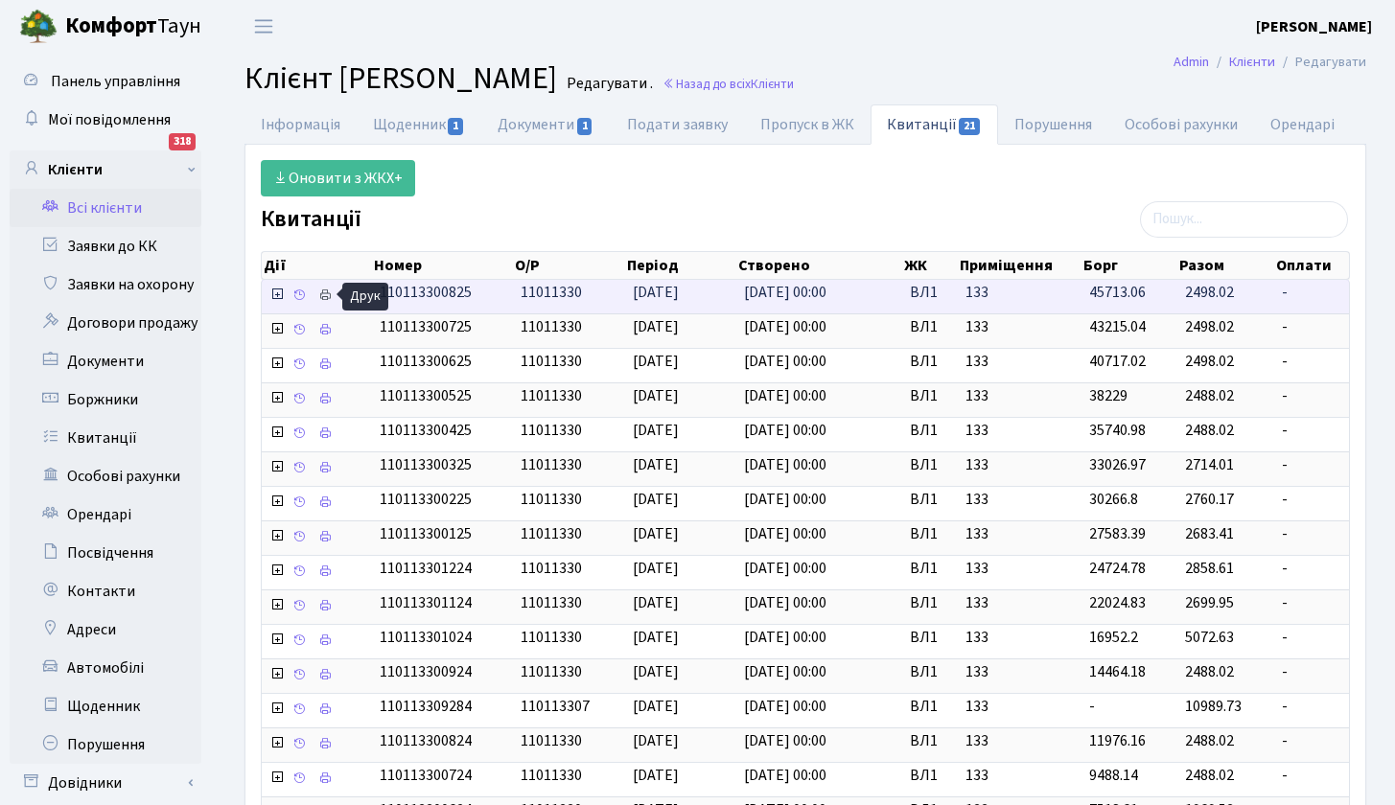
click at [333, 290] on link at bounding box center [325, 297] width 23 height 30
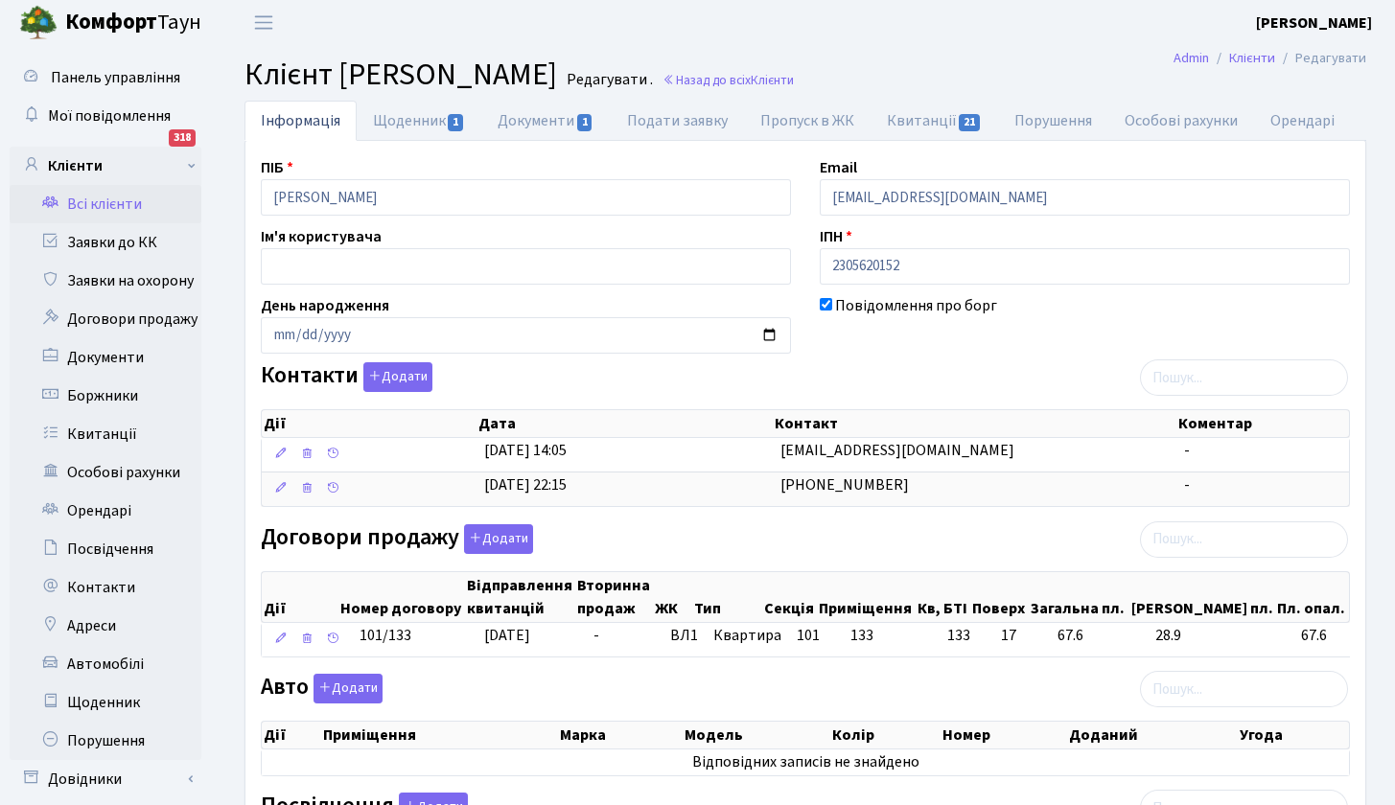
scroll to position [25, 0]
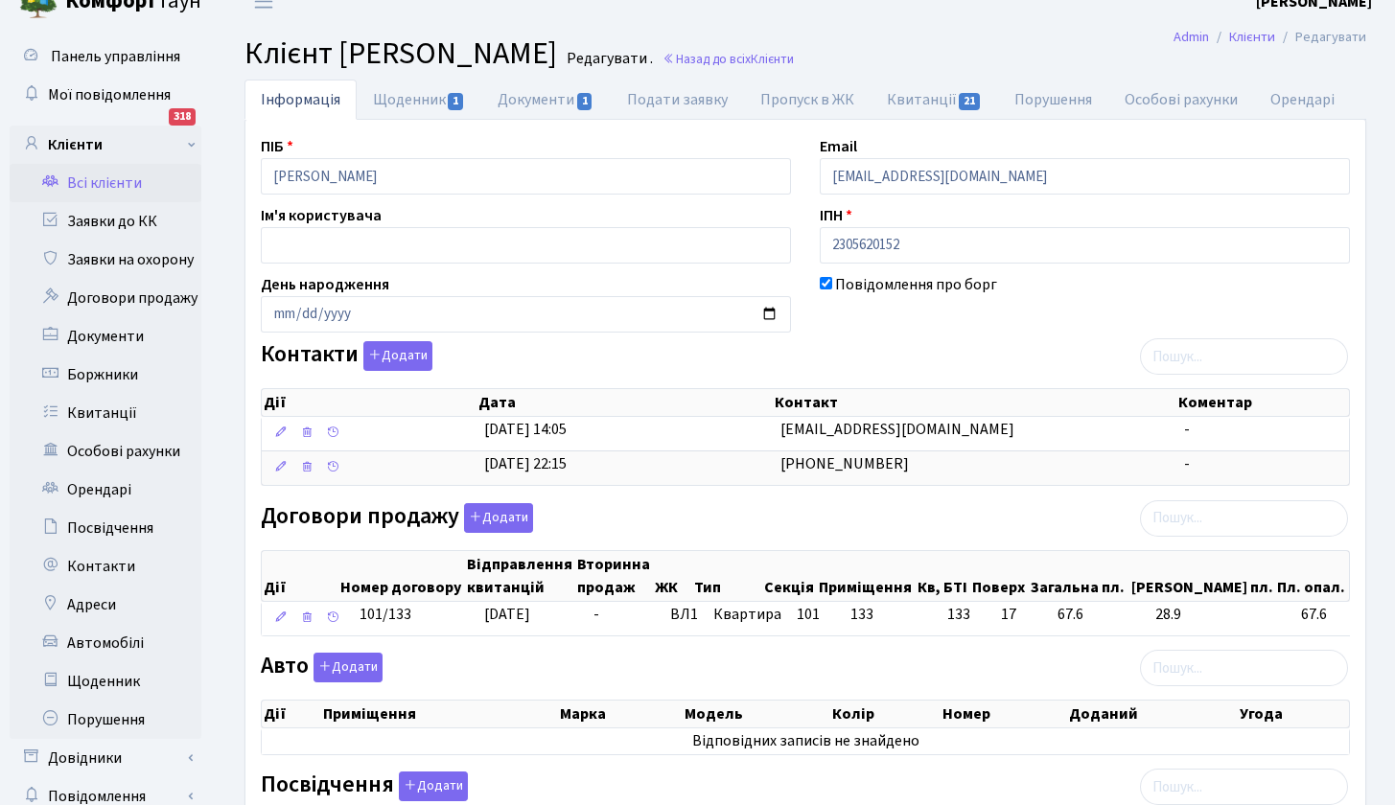
click at [117, 185] on link "Всі клієнти" at bounding box center [106, 183] width 192 height 38
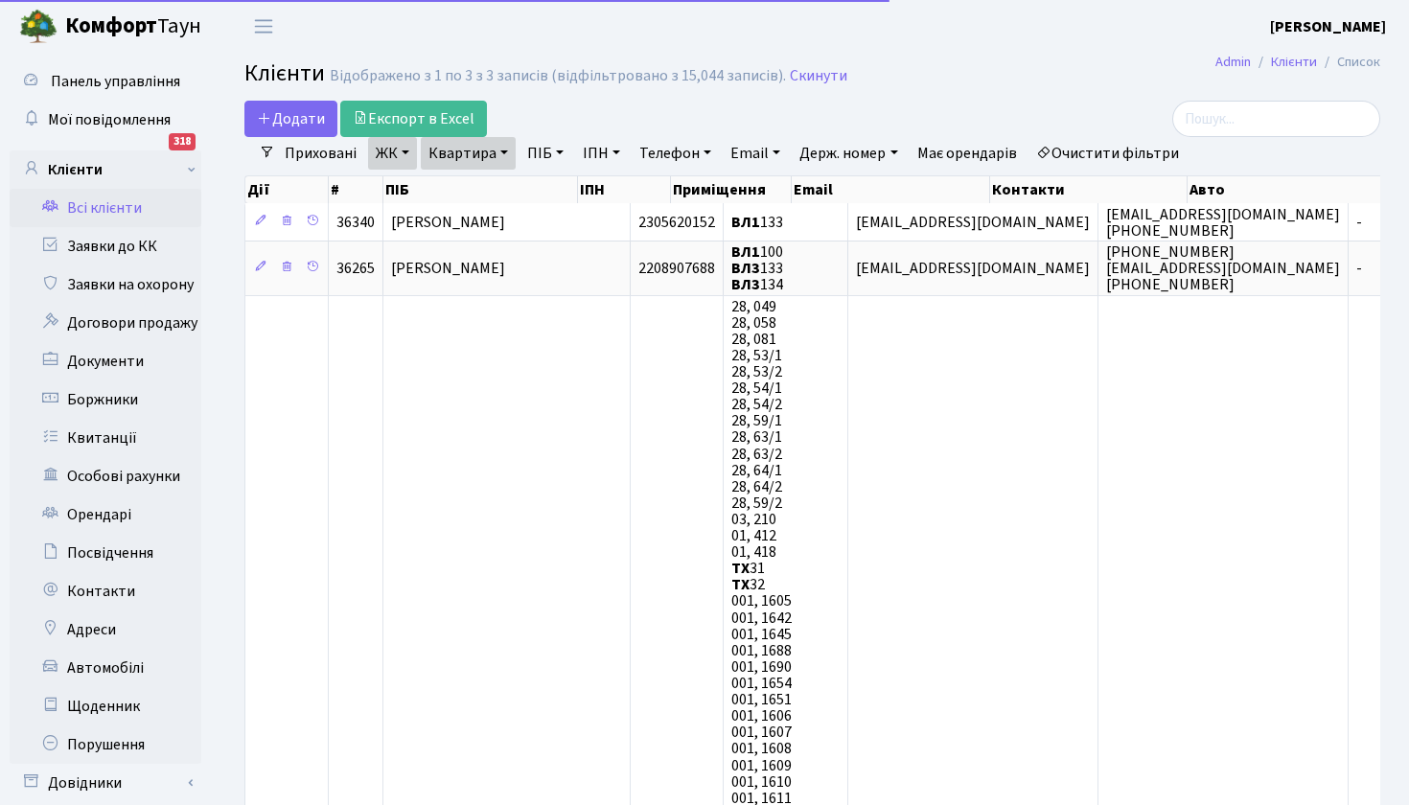
select select "25"
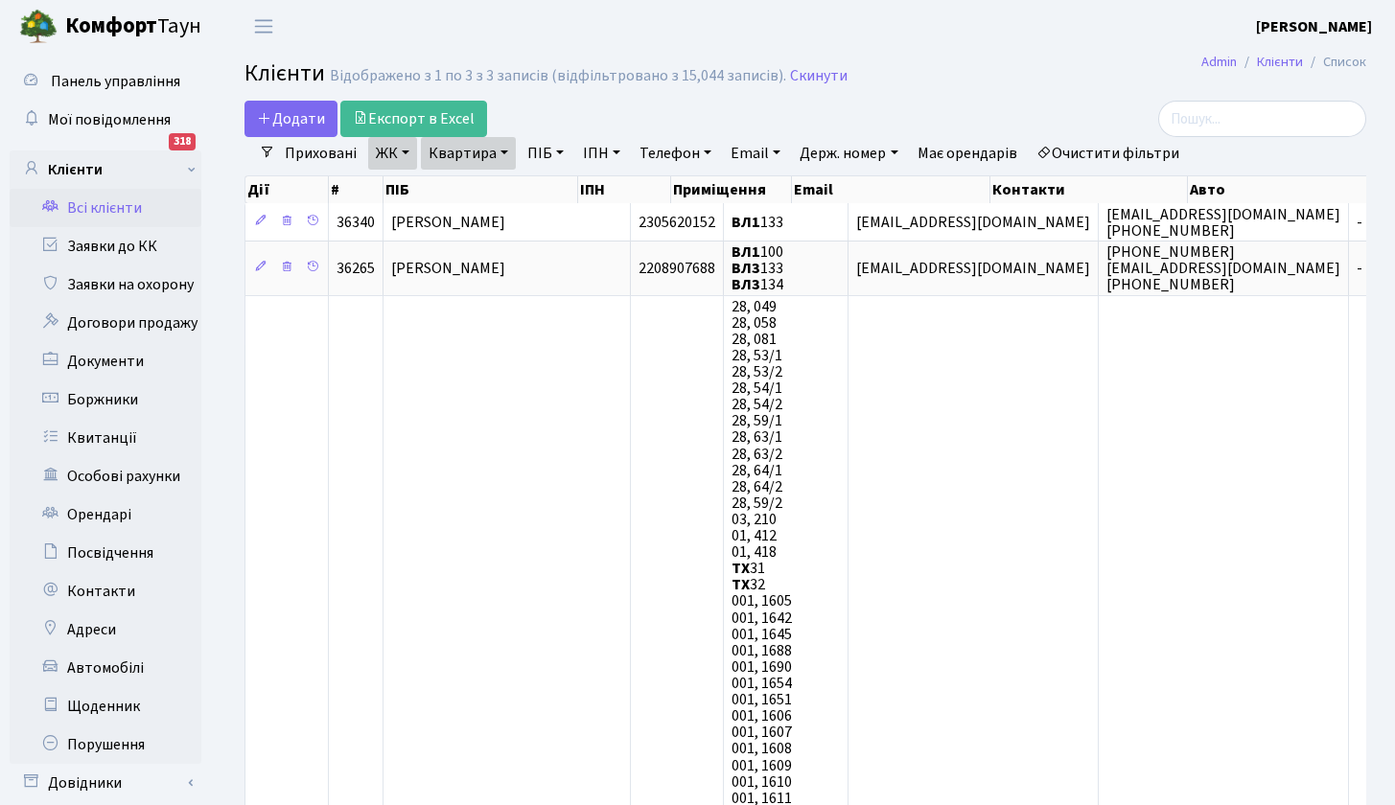
click at [400, 152] on link "ЖК" at bounding box center [392, 153] width 49 height 33
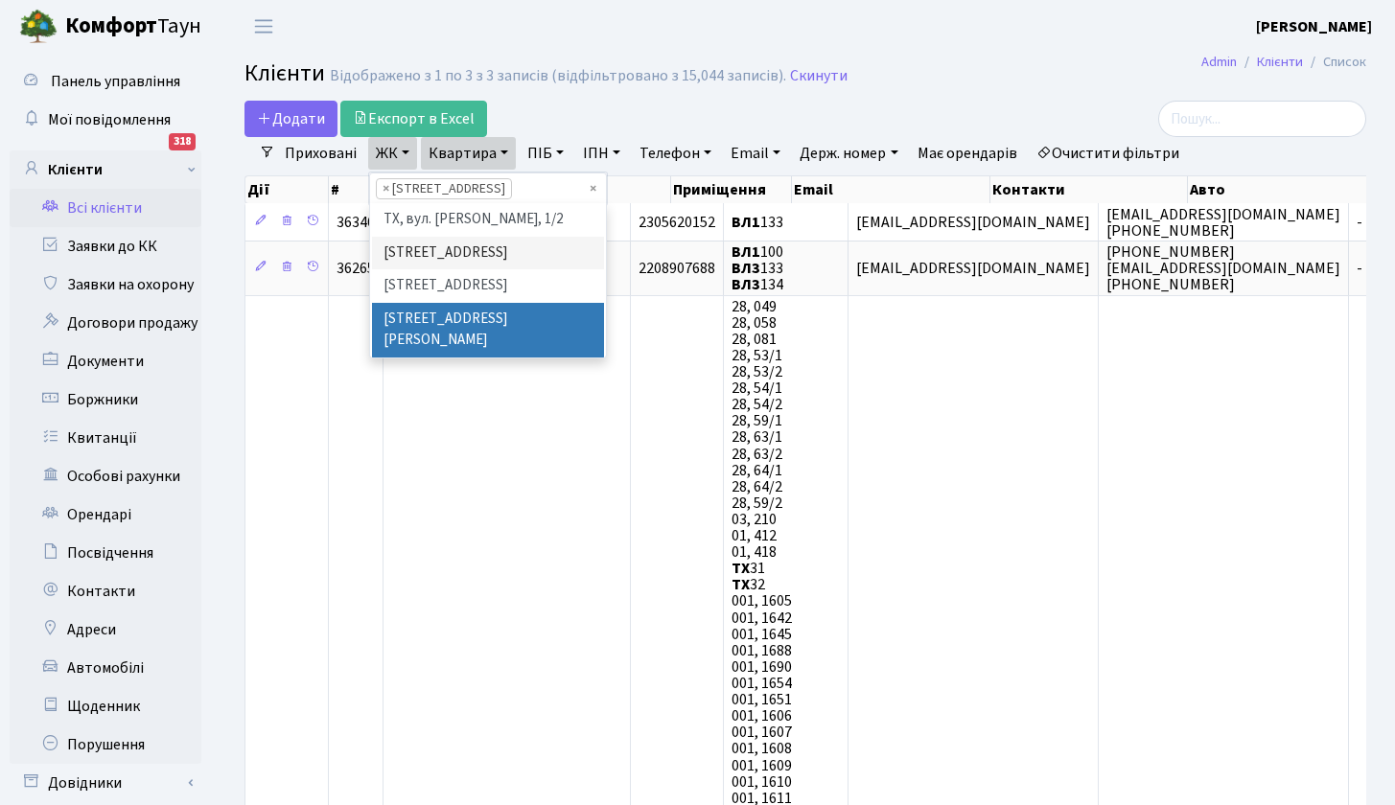
click at [475, 343] on li "[STREET_ADDRESS][PERSON_NAME]" at bounding box center [488, 330] width 232 height 55
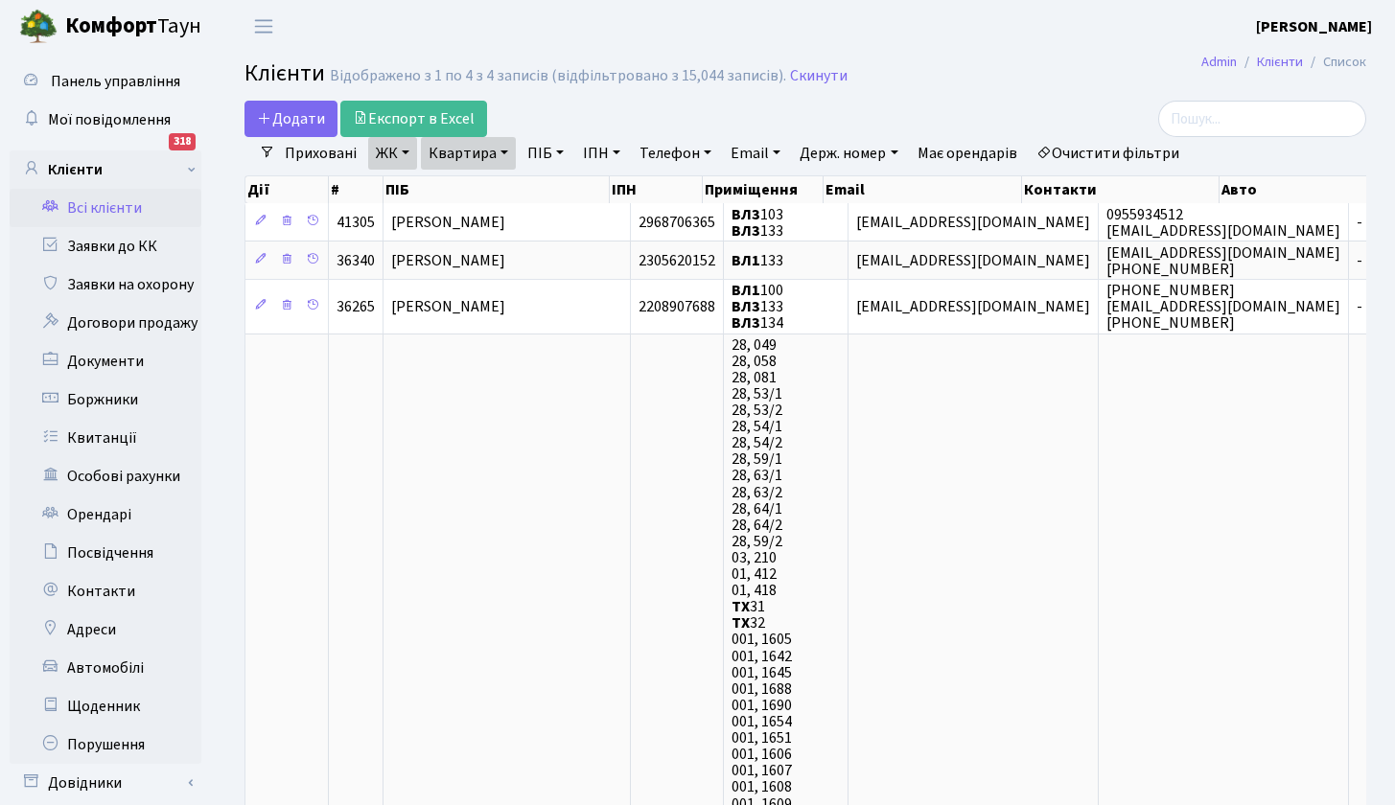
click at [400, 149] on link "ЖК" at bounding box center [392, 153] width 49 height 33
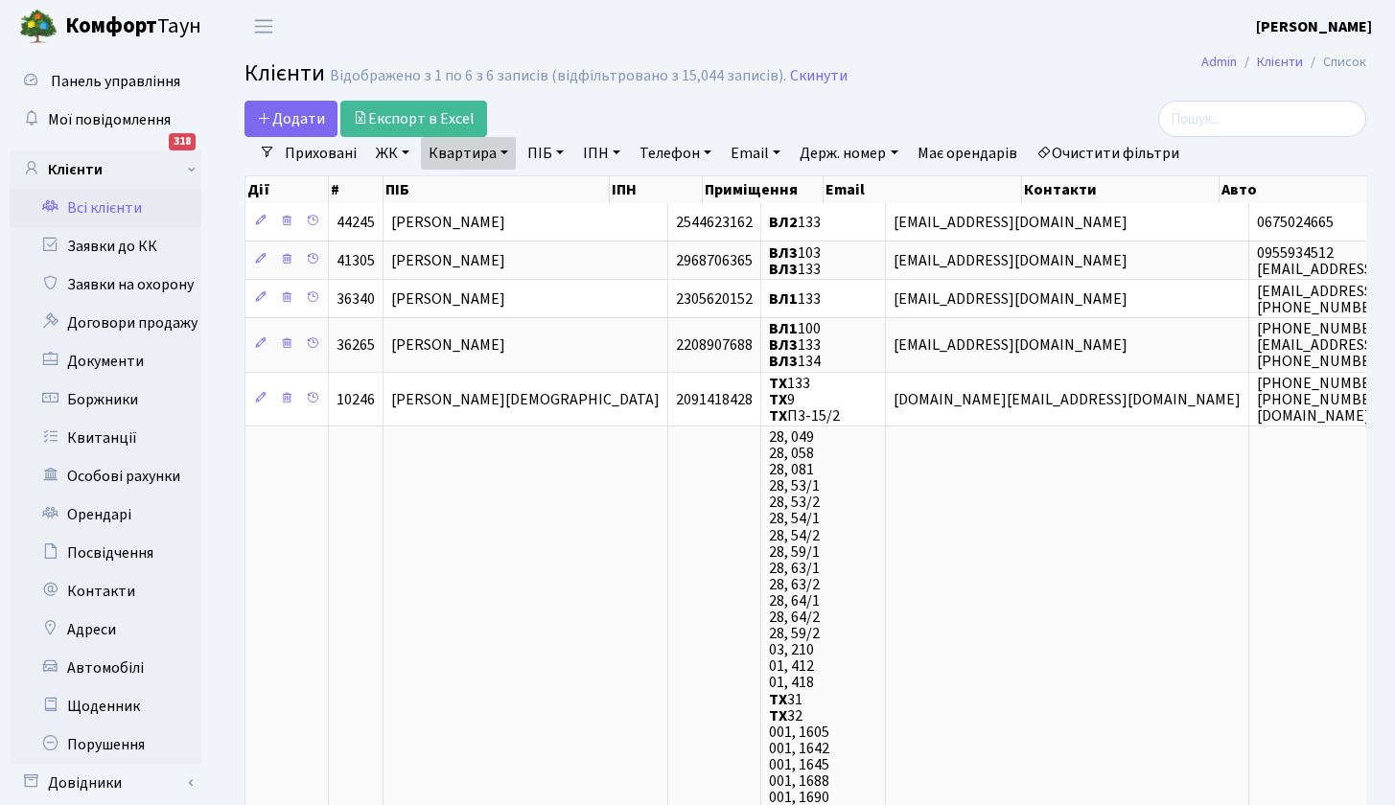
click at [509, 150] on link "Квартира" at bounding box center [468, 153] width 95 height 33
type input "151"
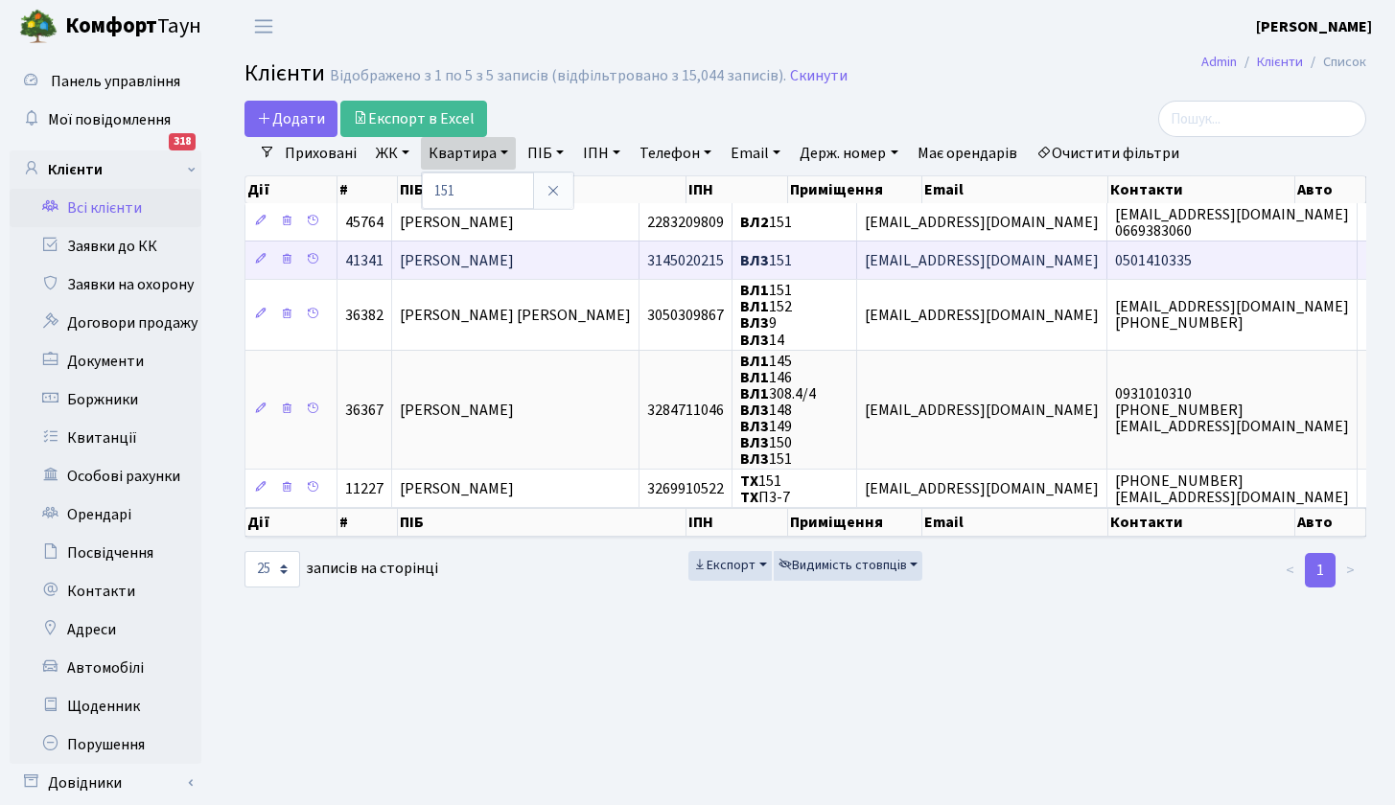
click at [514, 256] on span "[PERSON_NAME] [PERSON_NAME]" at bounding box center [457, 260] width 114 height 21
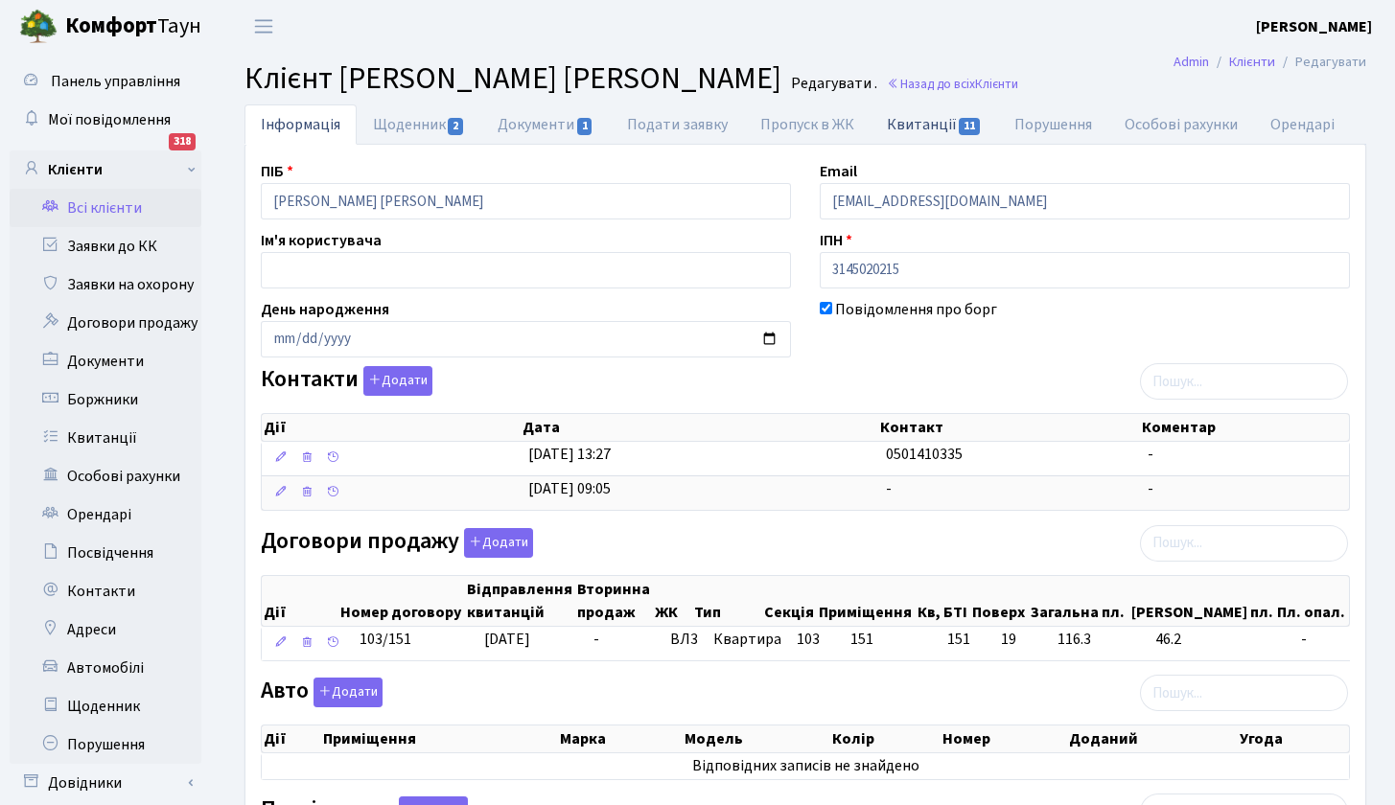
click at [932, 127] on link "Квитанції 11" at bounding box center [935, 124] width 128 height 39
select select "25"
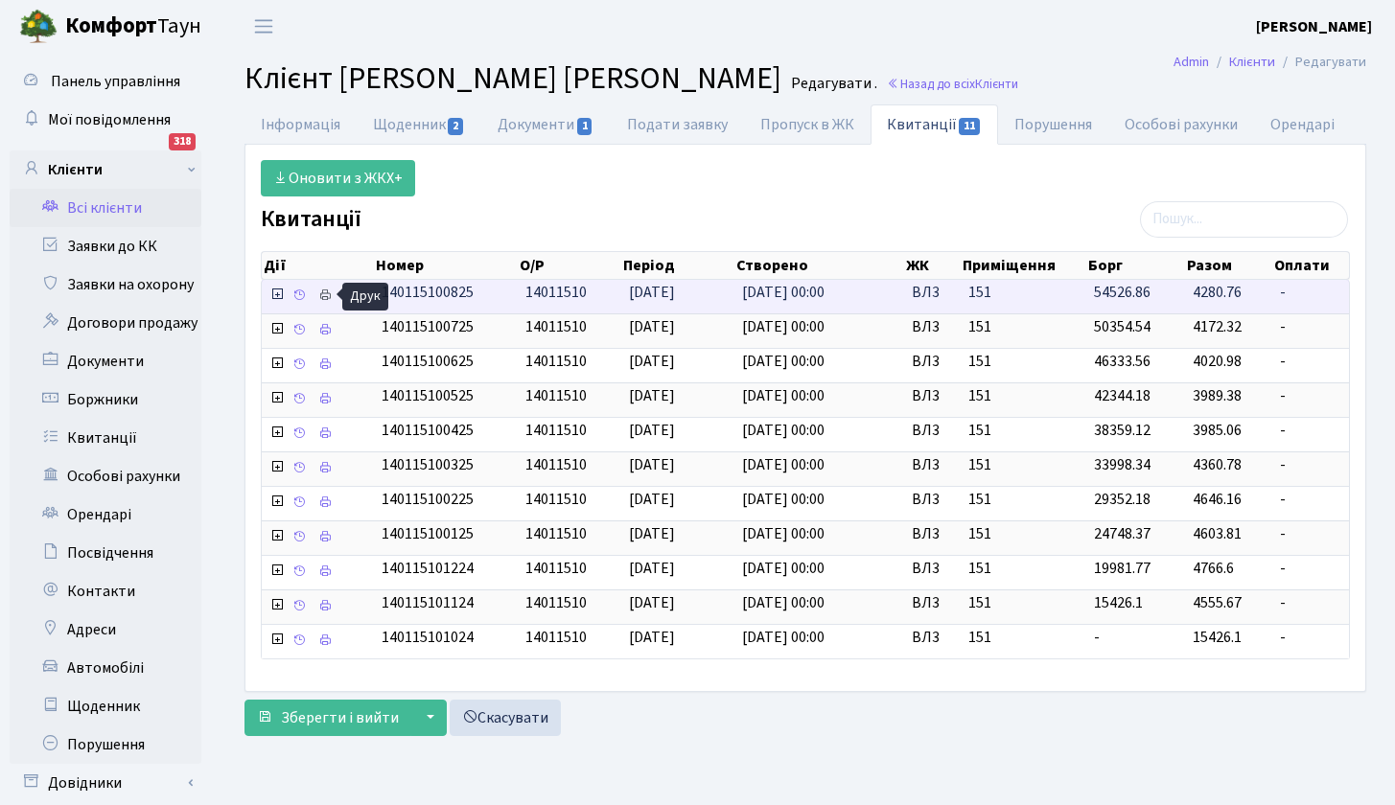
click at [325, 295] on icon at bounding box center [324, 295] width 13 height 13
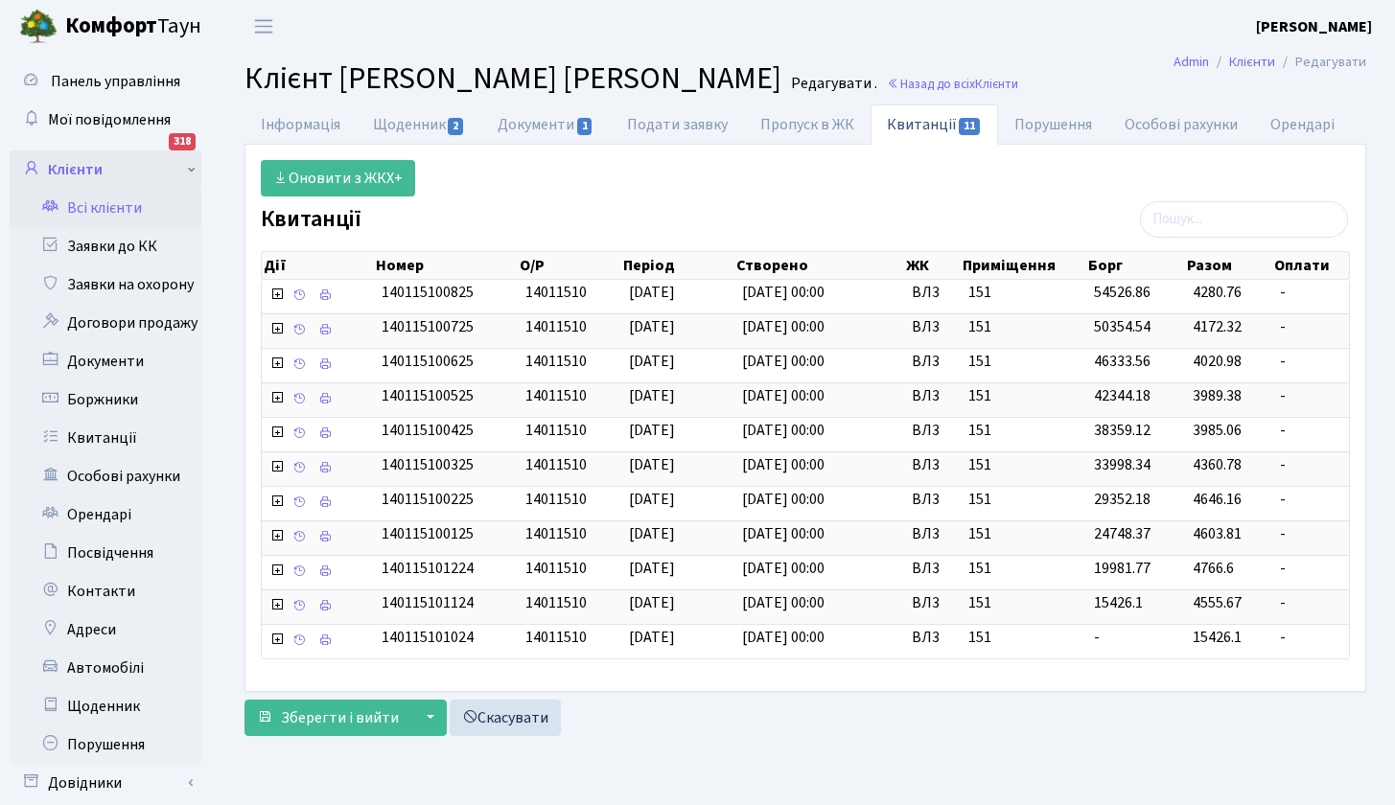
click at [103, 170] on link "Клієнти" at bounding box center [106, 170] width 192 height 38
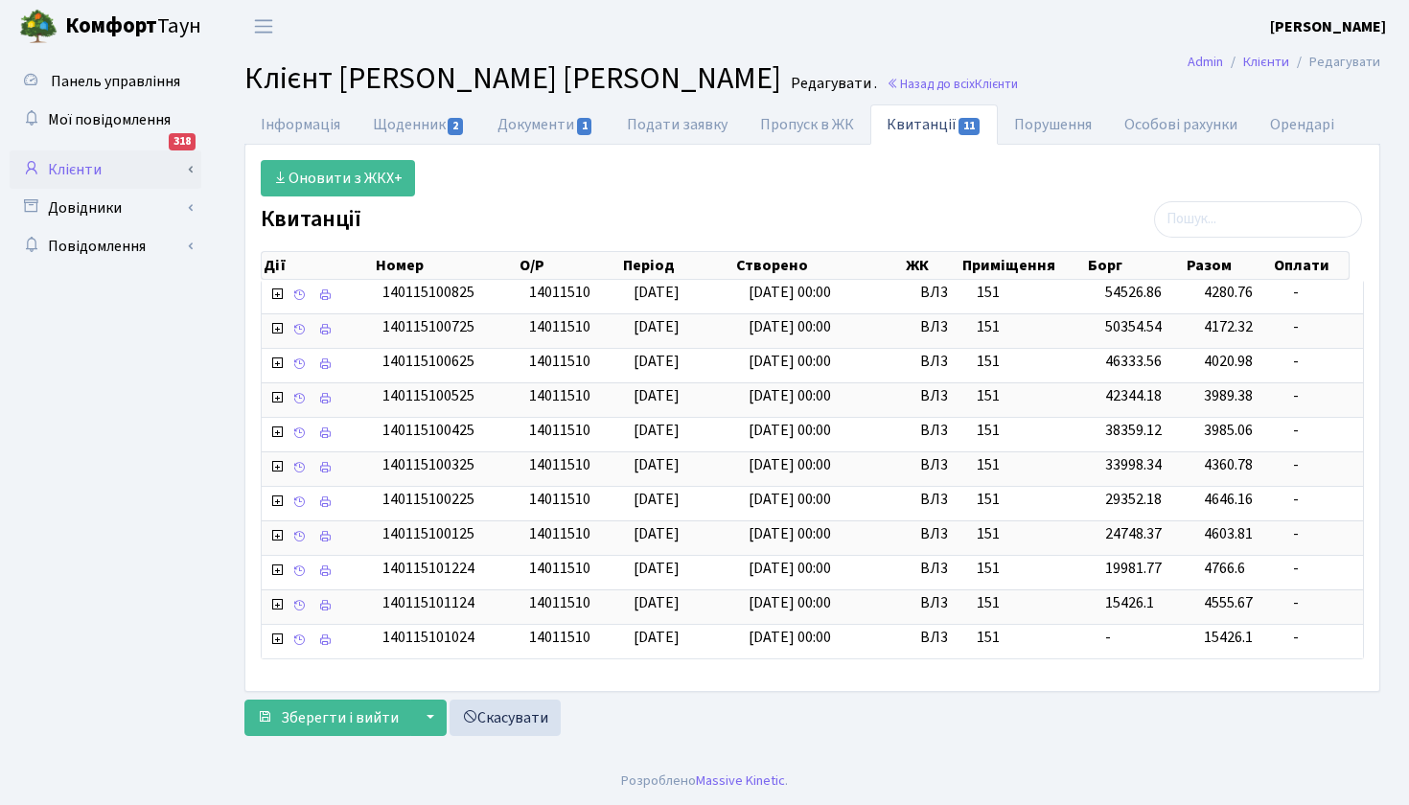
click at [92, 173] on link "Клієнти" at bounding box center [106, 170] width 192 height 38
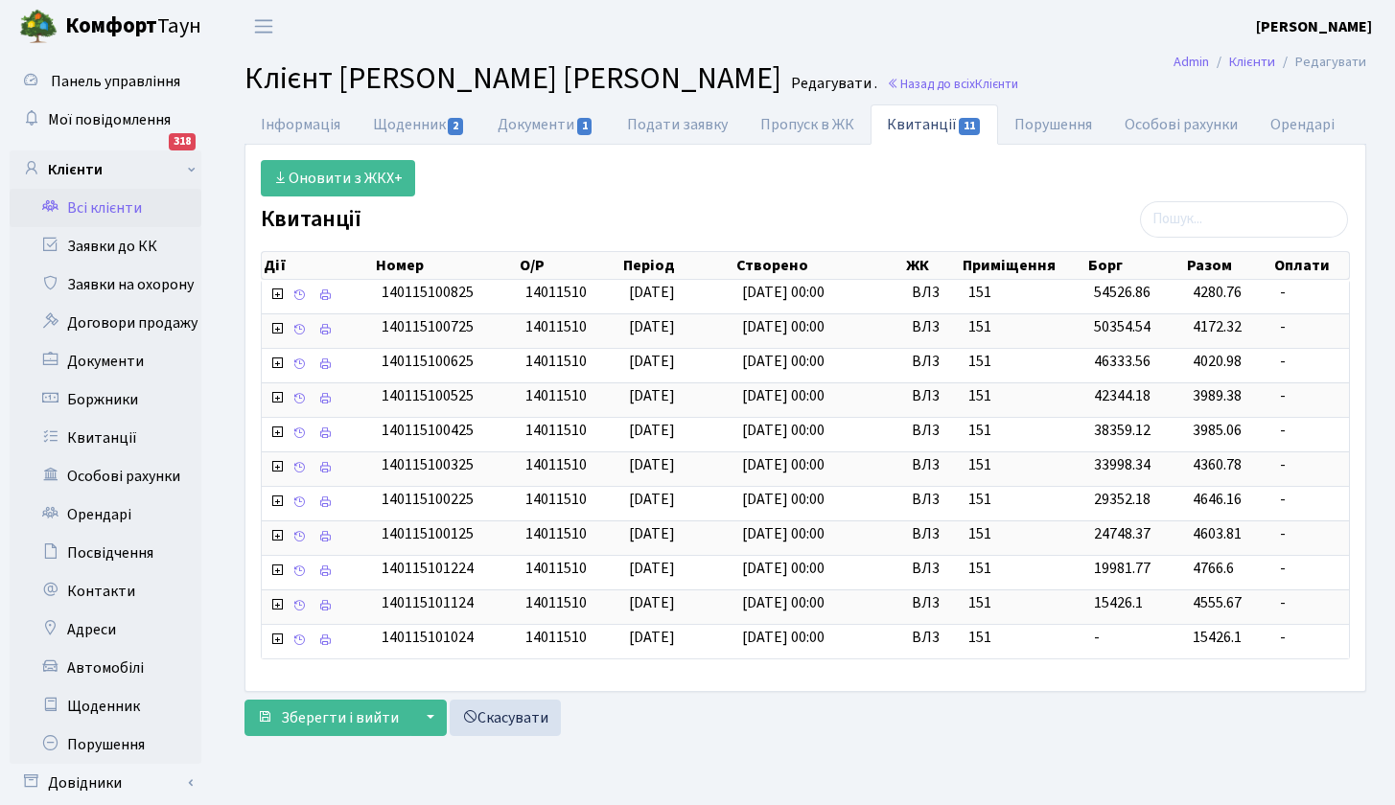
click at [105, 207] on link "Всі клієнти" at bounding box center [106, 208] width 192 height 38
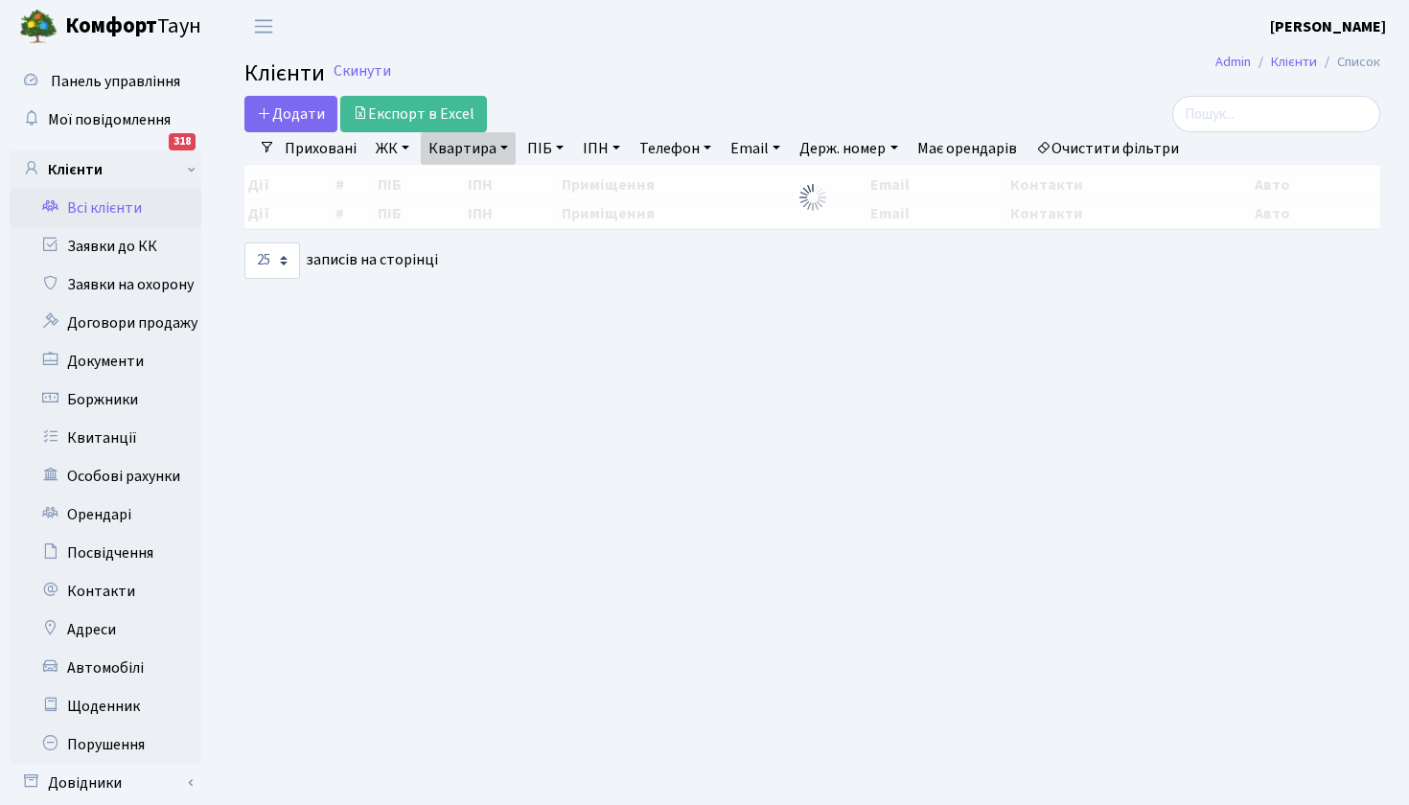
select select "25"
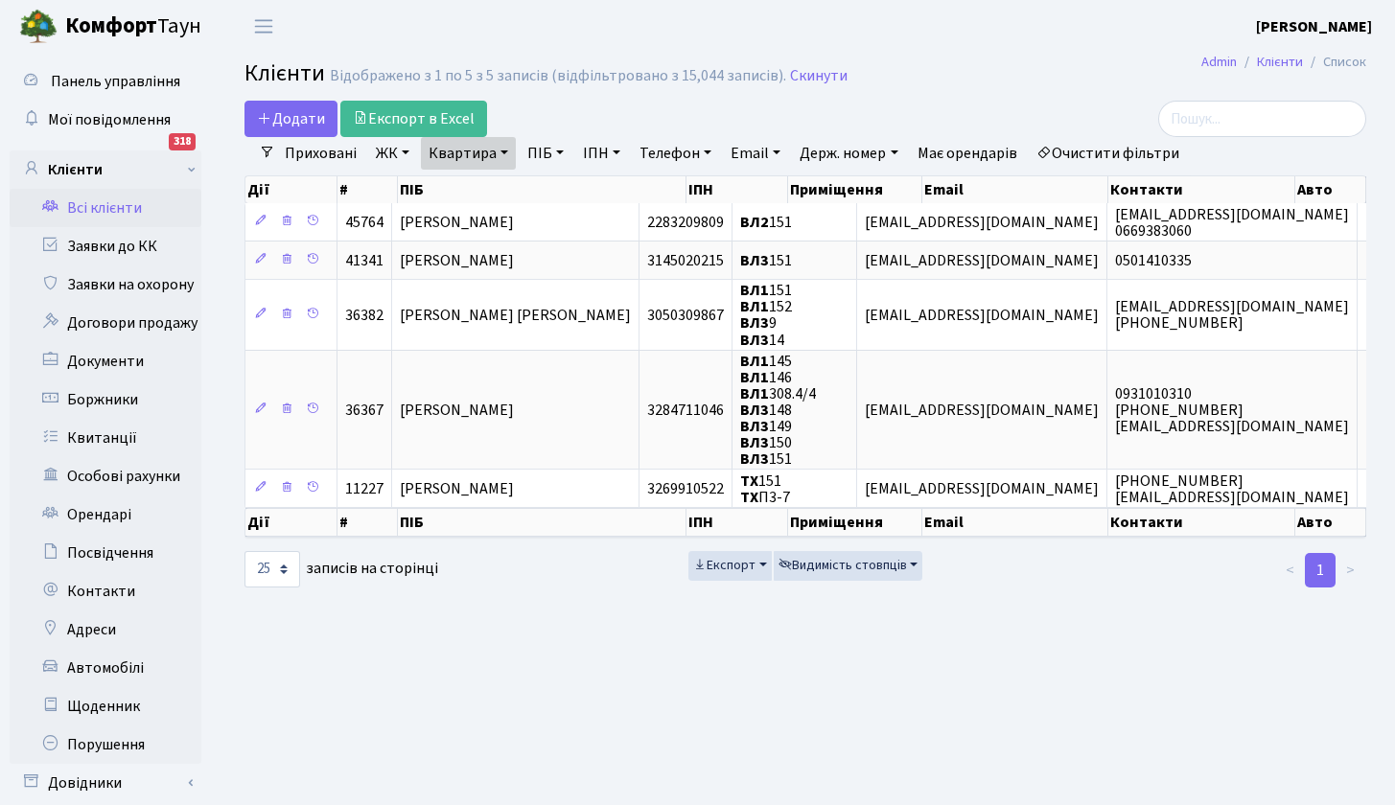
click at [406, 148] on link "ЖК" at bounding box center [392, 153] width 49 height 33
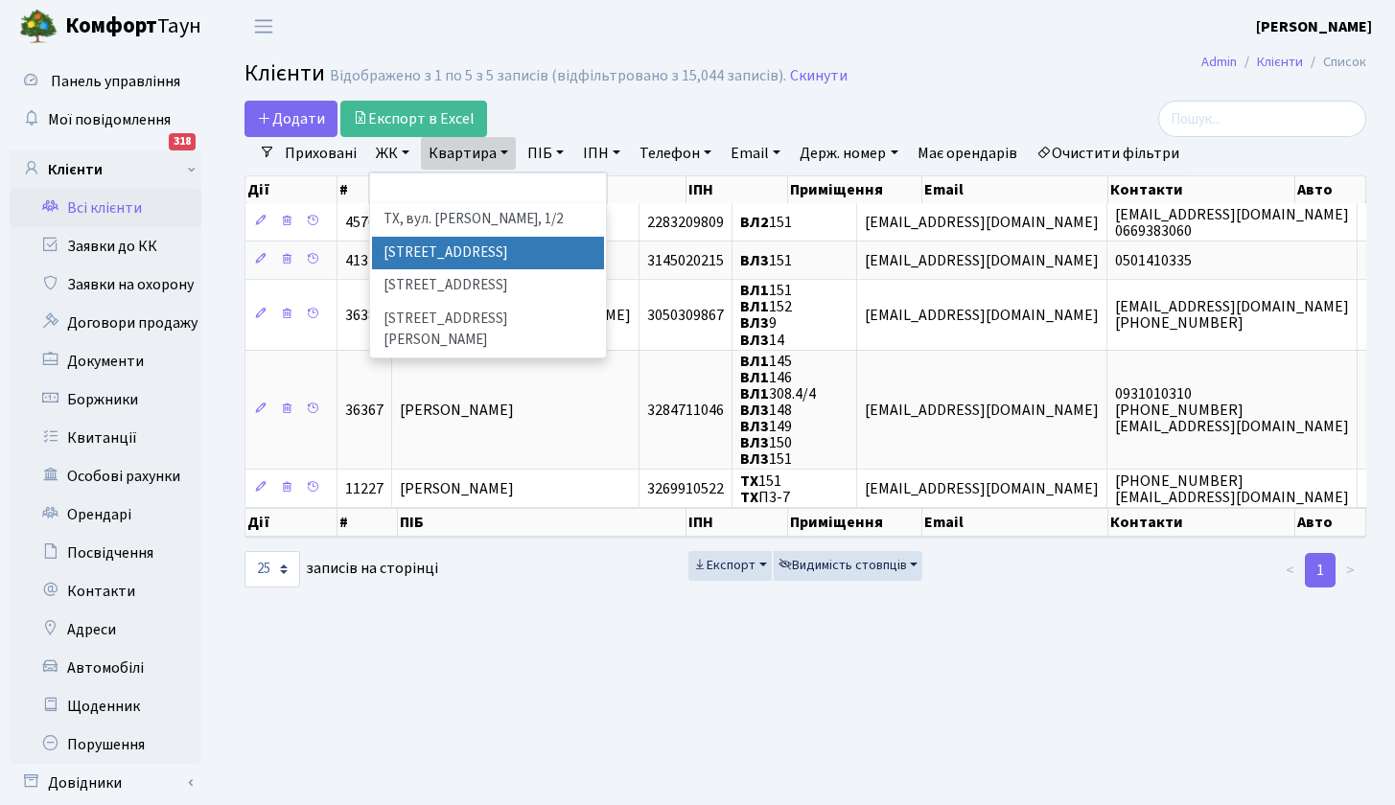
click at [468, 251] on li "[STREET_ADDRESS]" at bounding box center [488, 254] width 232 height 34
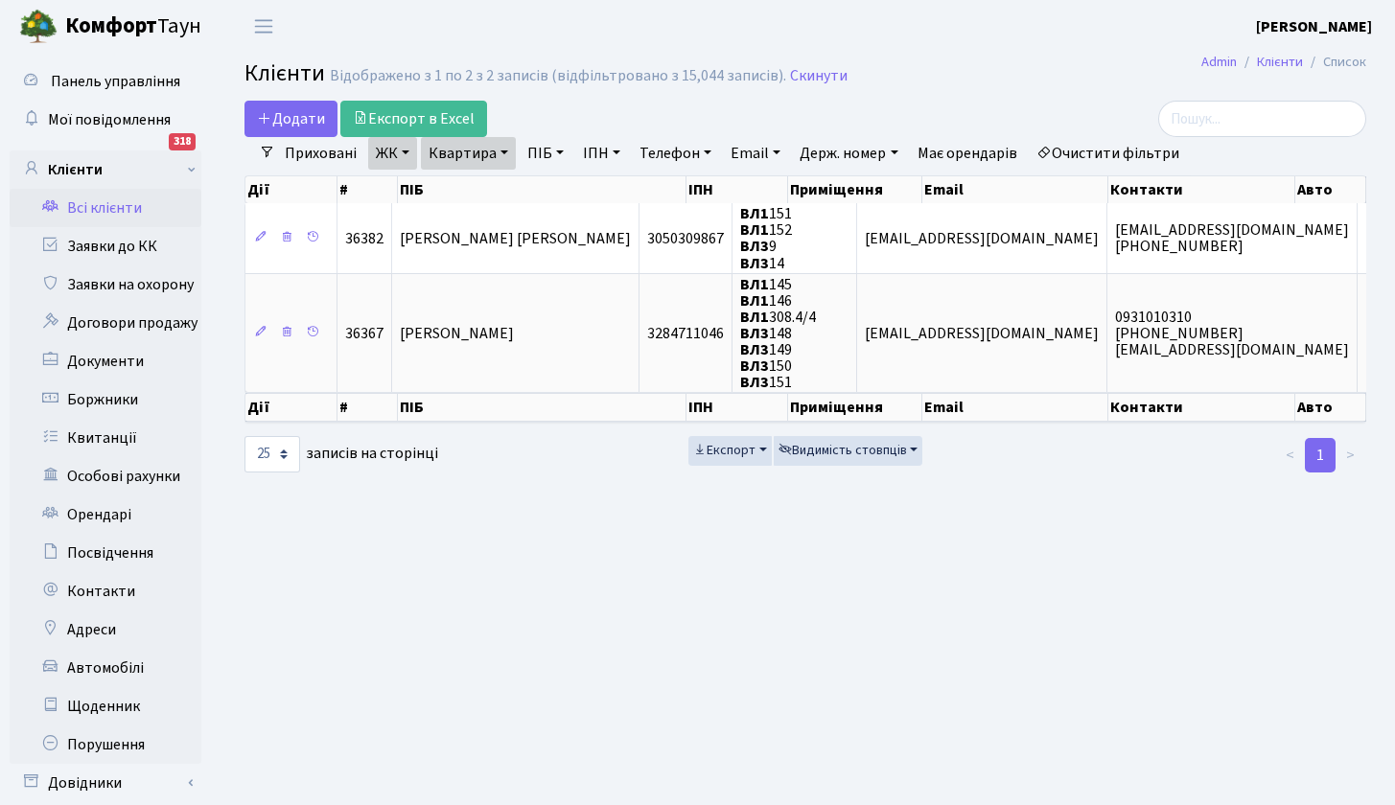
click at [507, 150] on link "Квартира" at bounding box center [468, 153] width 95 height 33
type input "89"
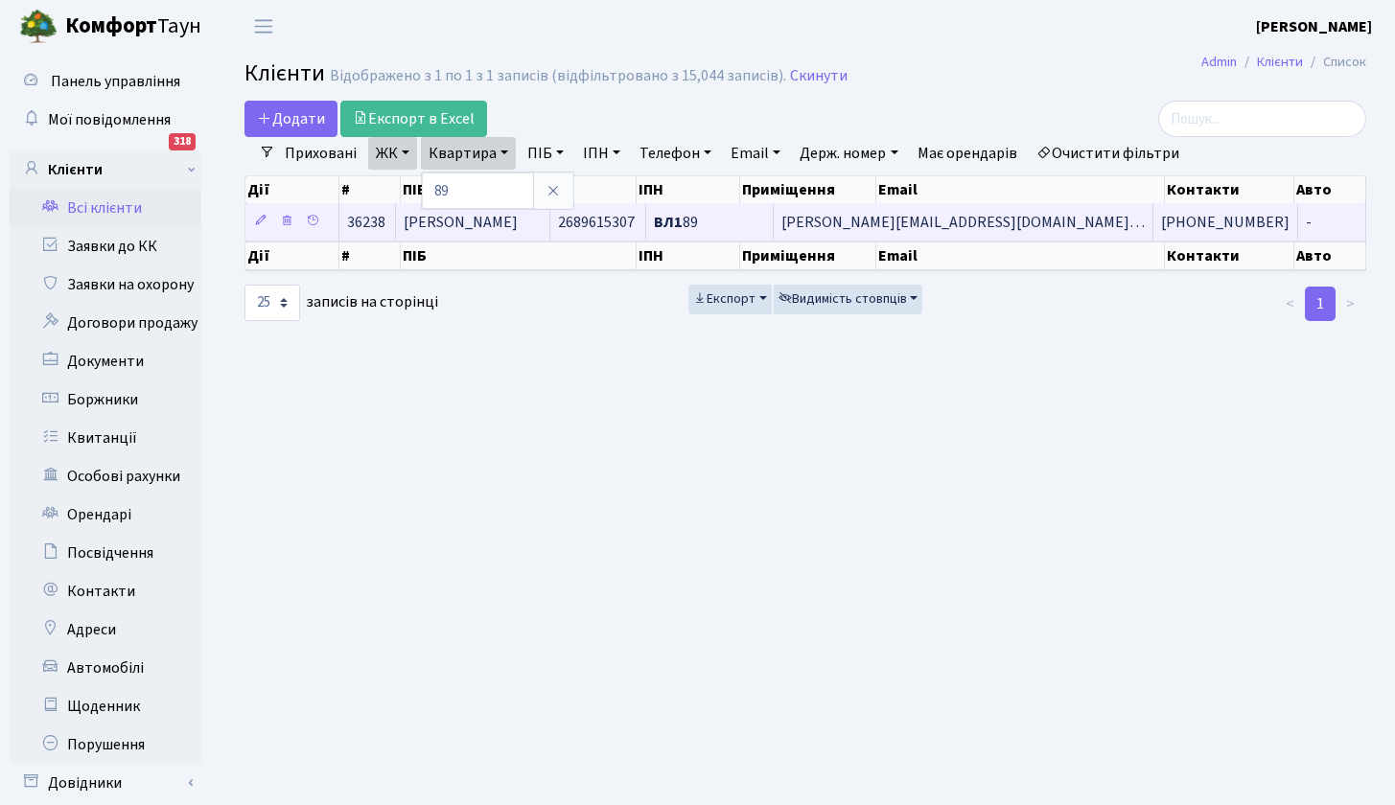
click at [509, 228] on span "[PERSON_NAME]" at bounding box center [461, 222] width 114 height 21
click at [460, 220] on span "[PERSON_NAME]" at bounding box center [461, 222] width 114 height 21
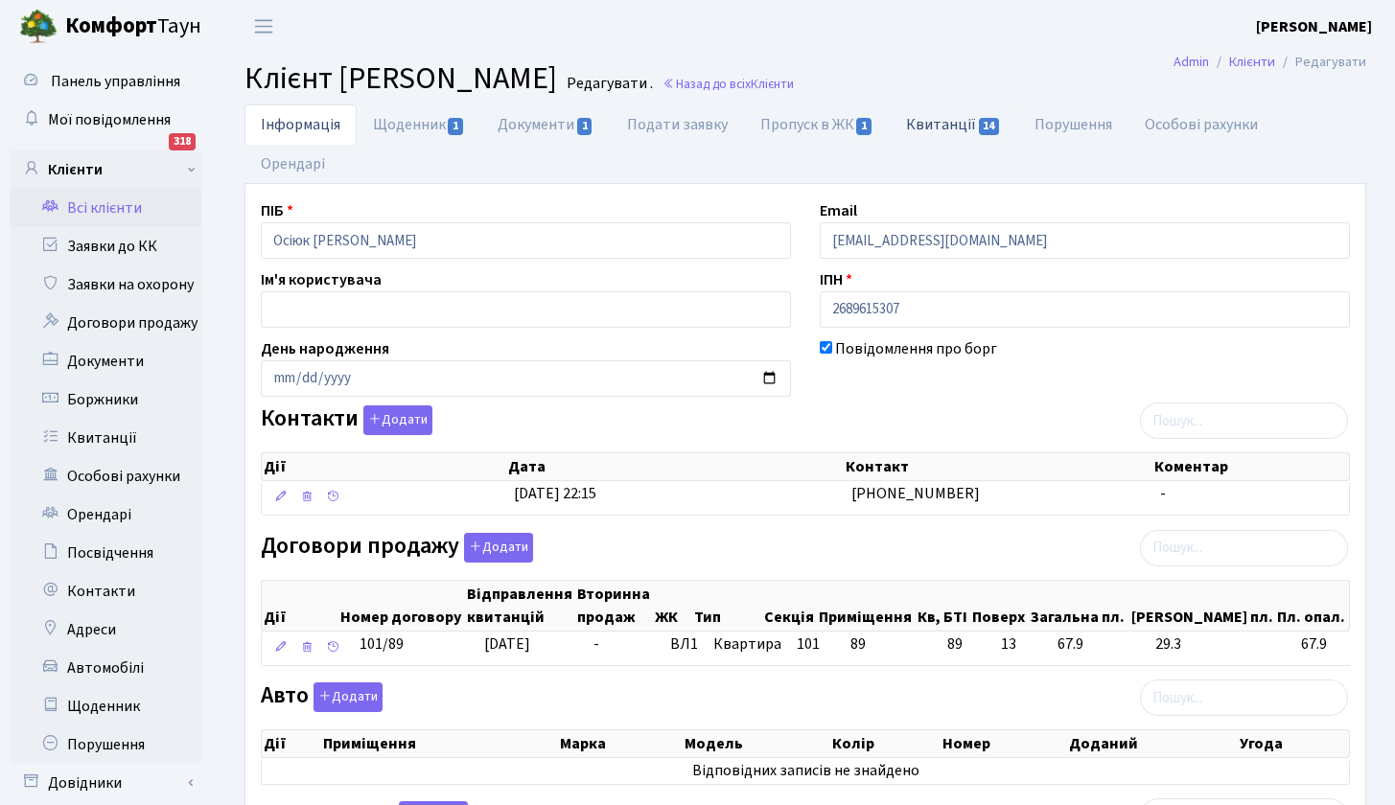
click at [948, 124] on link "Квитанції 14" at bounding box center [954, 124] width 128 height 39
select select "25"
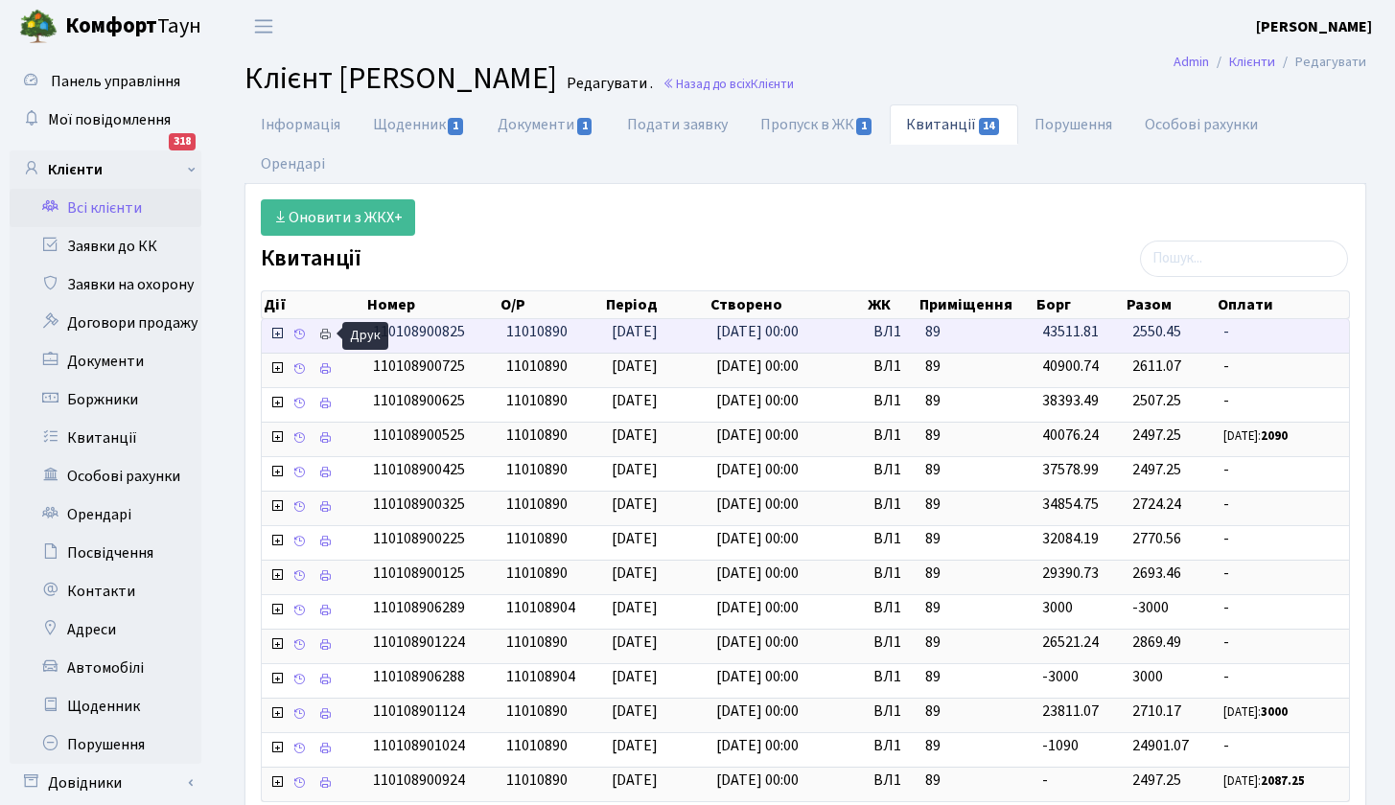
click at [325, 330] on icon at bounding box center [324, 334] width 13 height 13
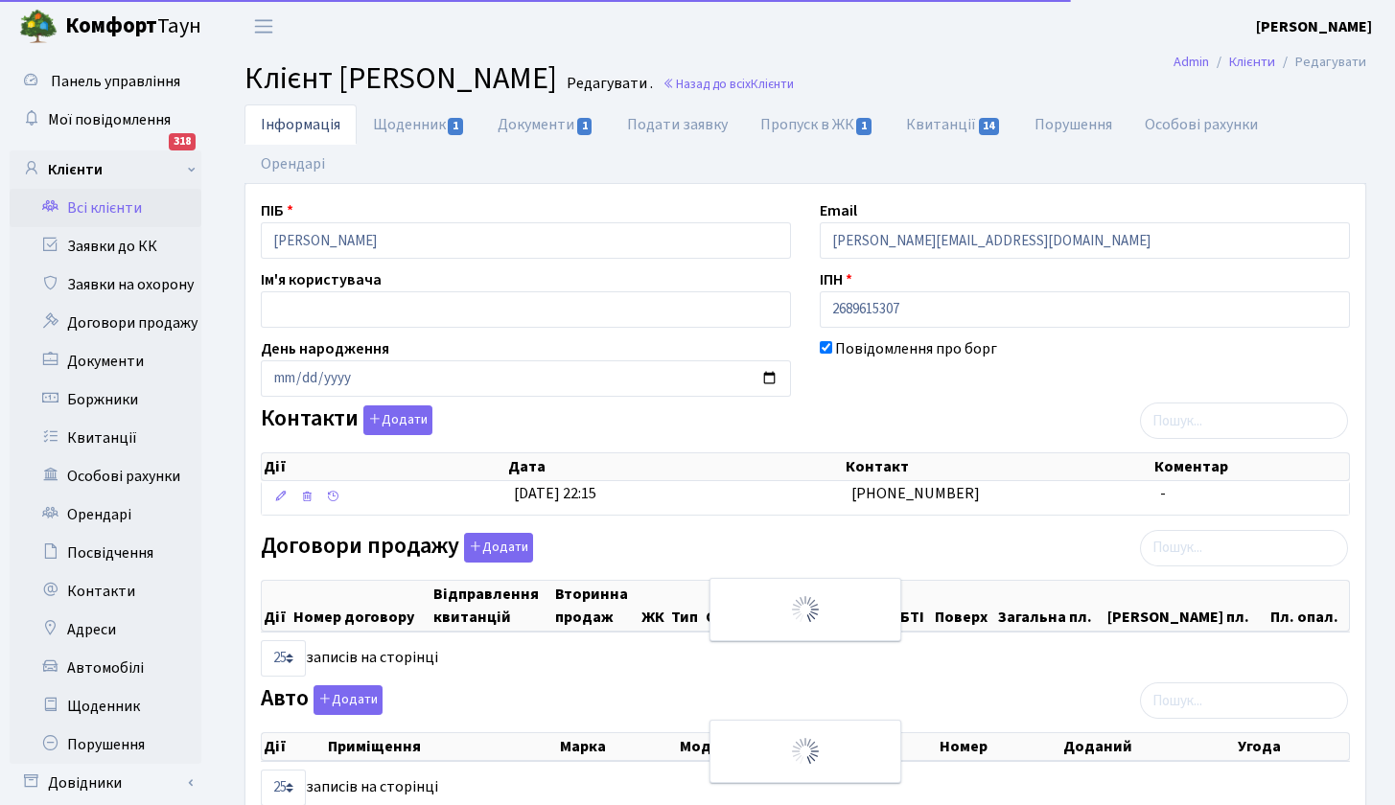
select select "25"
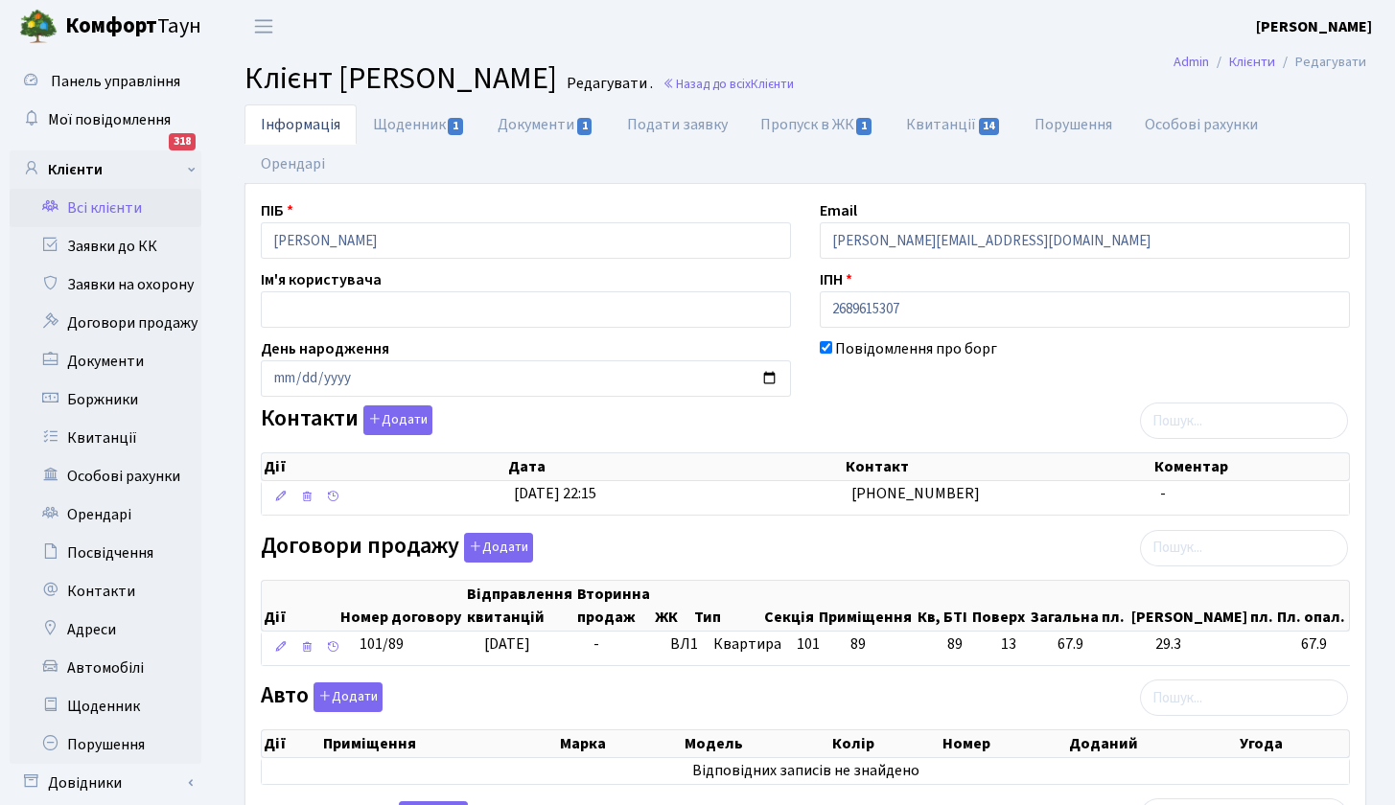
click at [94, 214] on link "Всі клієнти" at bounding box center [106, 208] width 192 height 38
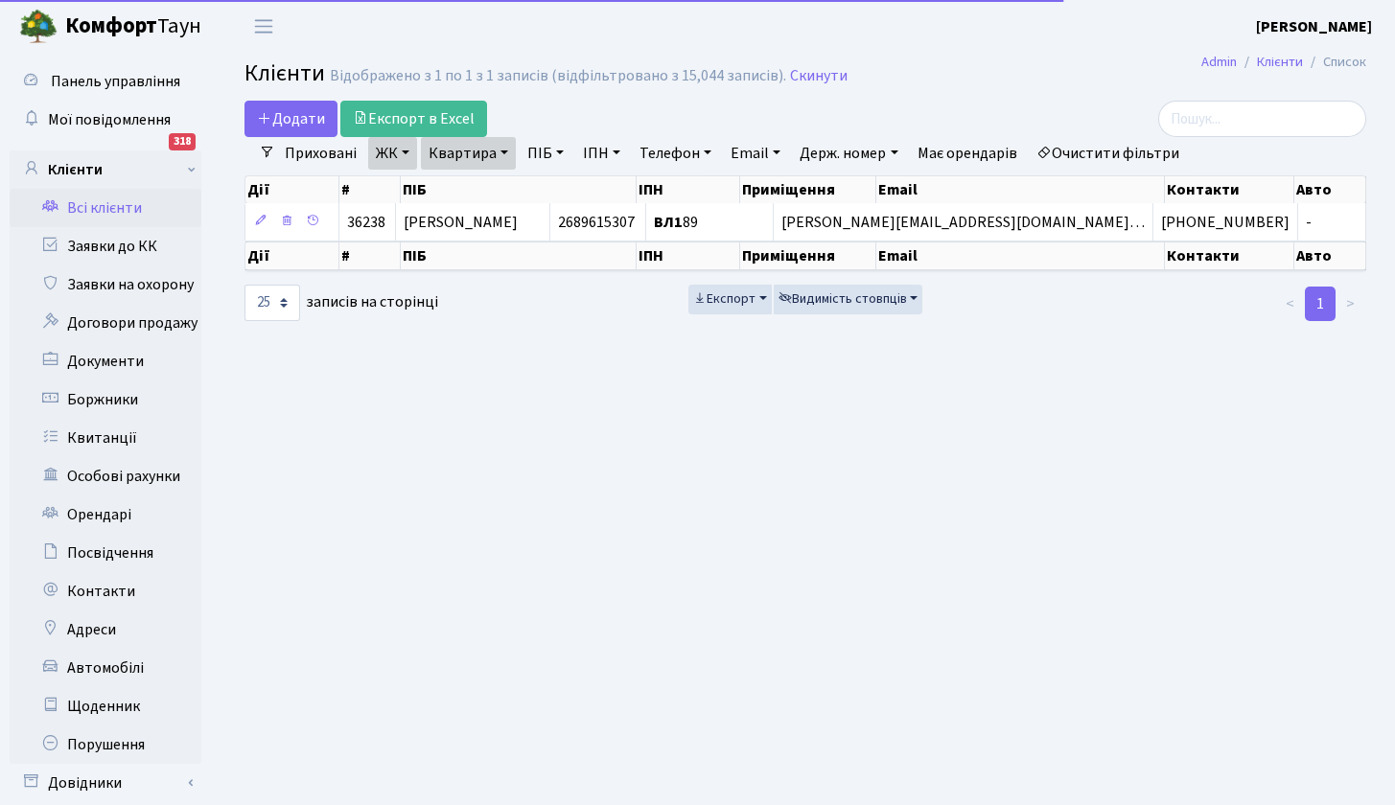
select select "25"
click at [457, 155] on link "Квартира" at bounding box center [468, 153] width 95 height 33
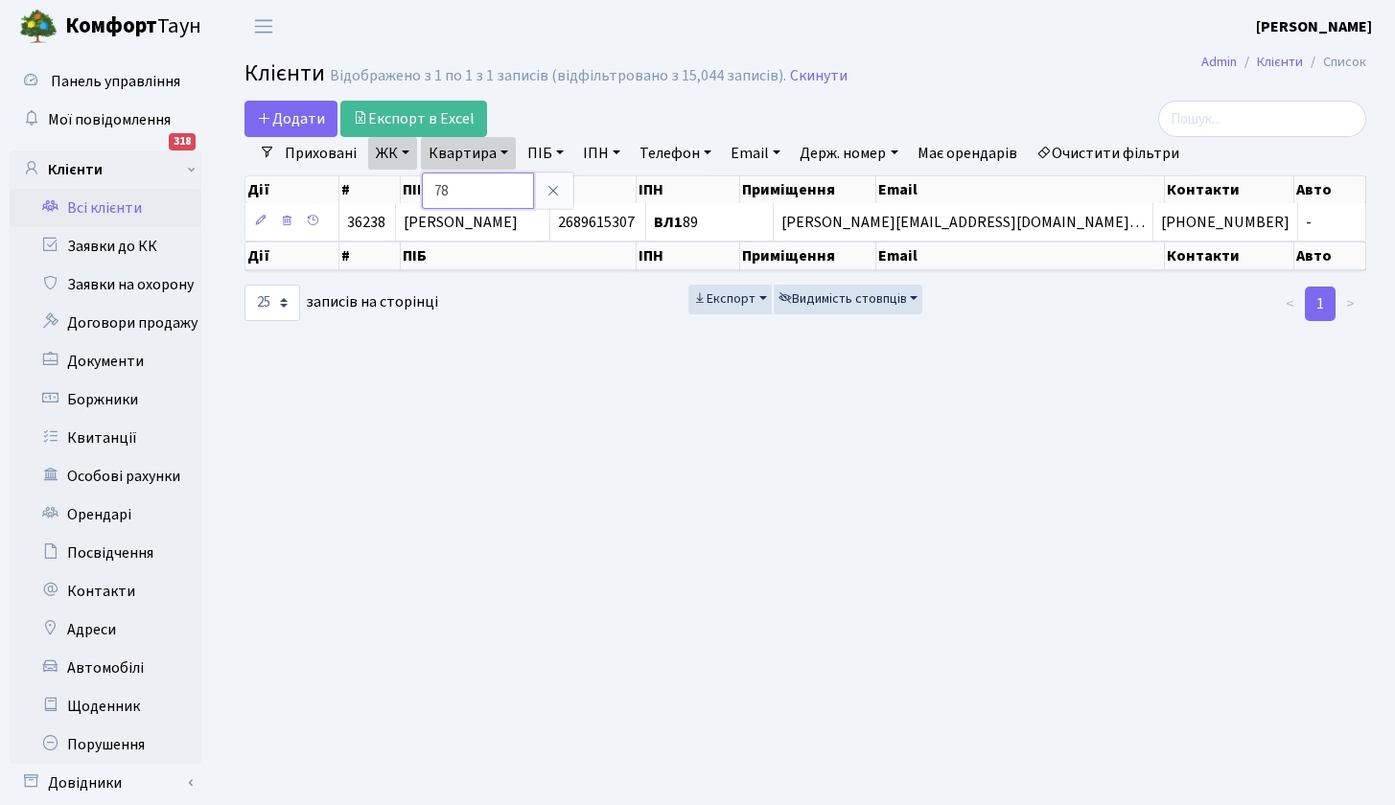
type input "78"
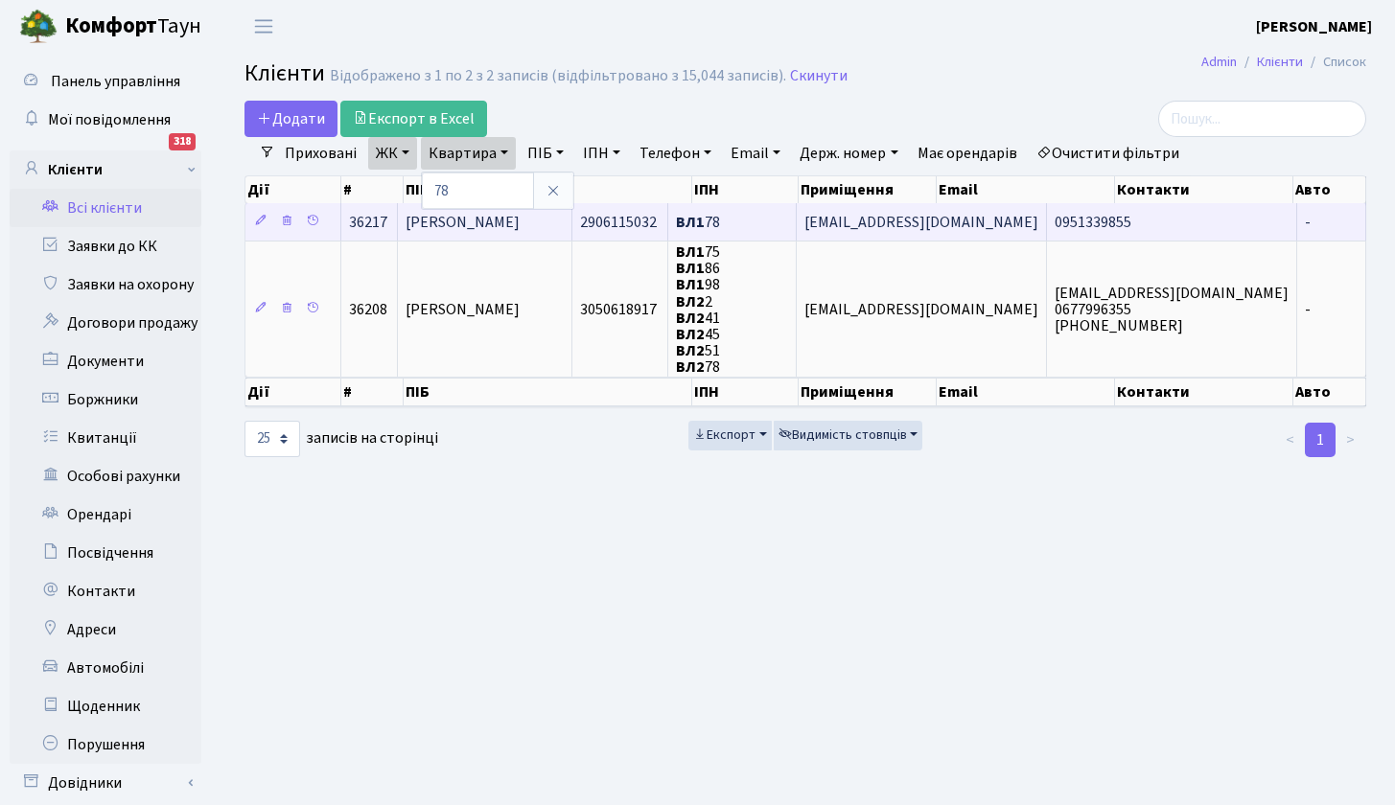
click at [520, 223] on span "[PERSON_NAME]" at bounding box center [463, 222] width 114 height 21
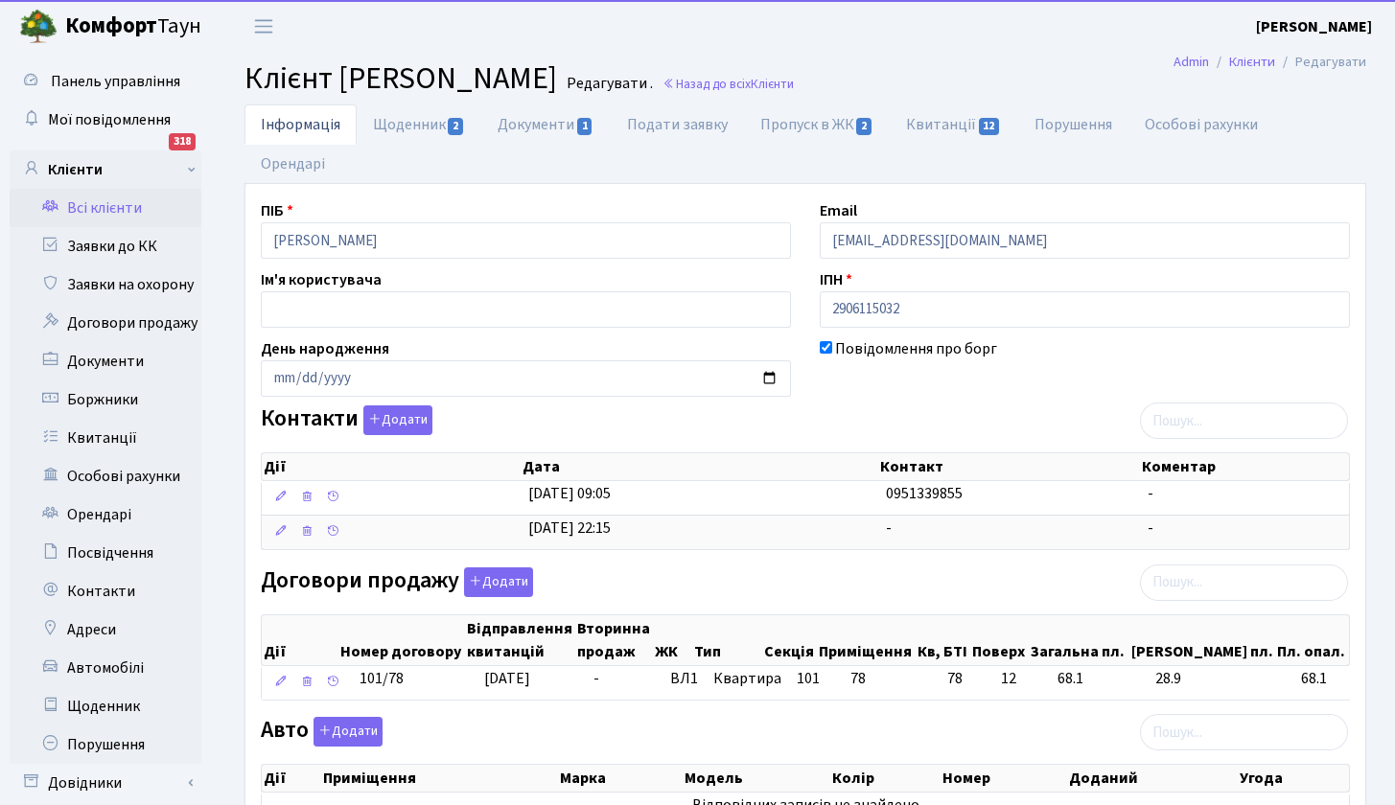
select select "25"
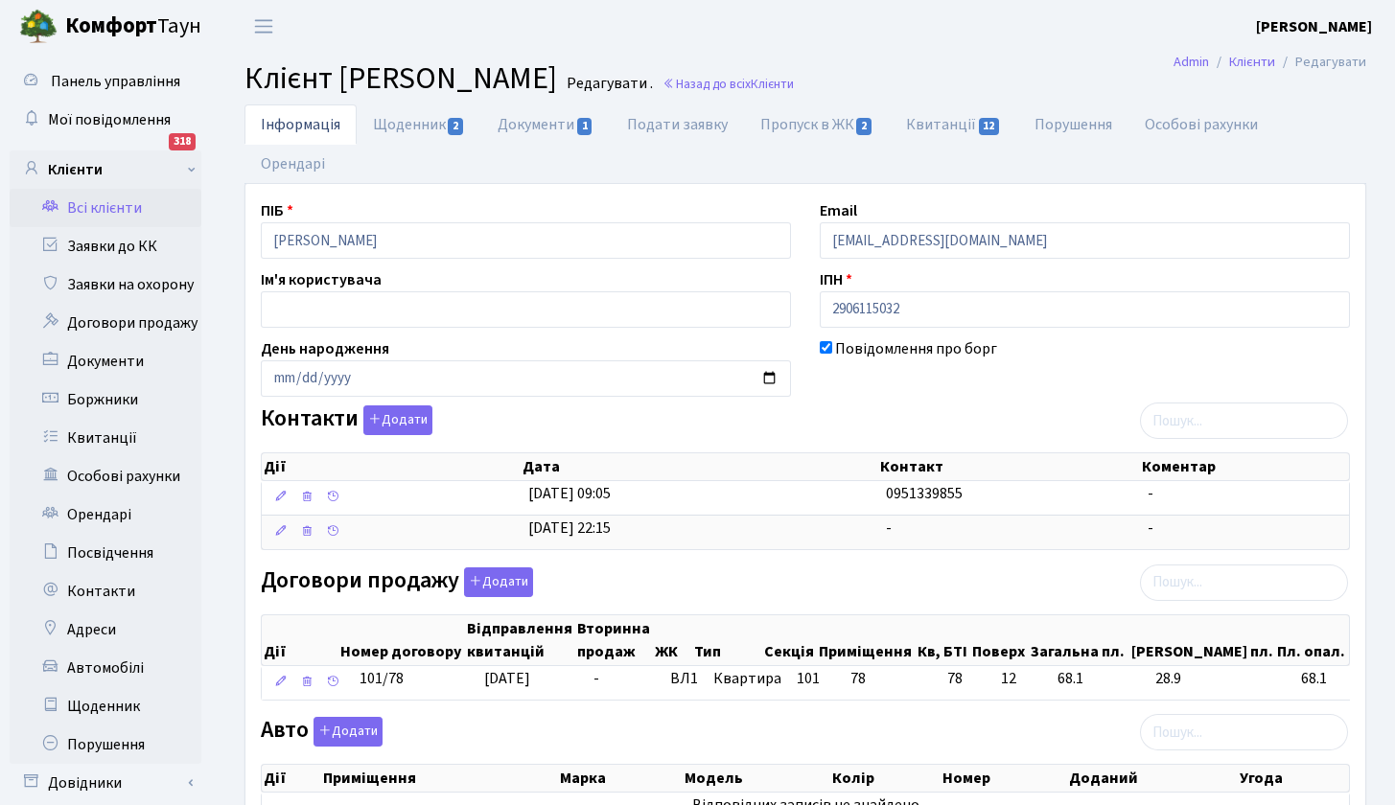
click at [121, 207] on link "Всі клієнти" at bounding box center [106, 208] width 192 height 38
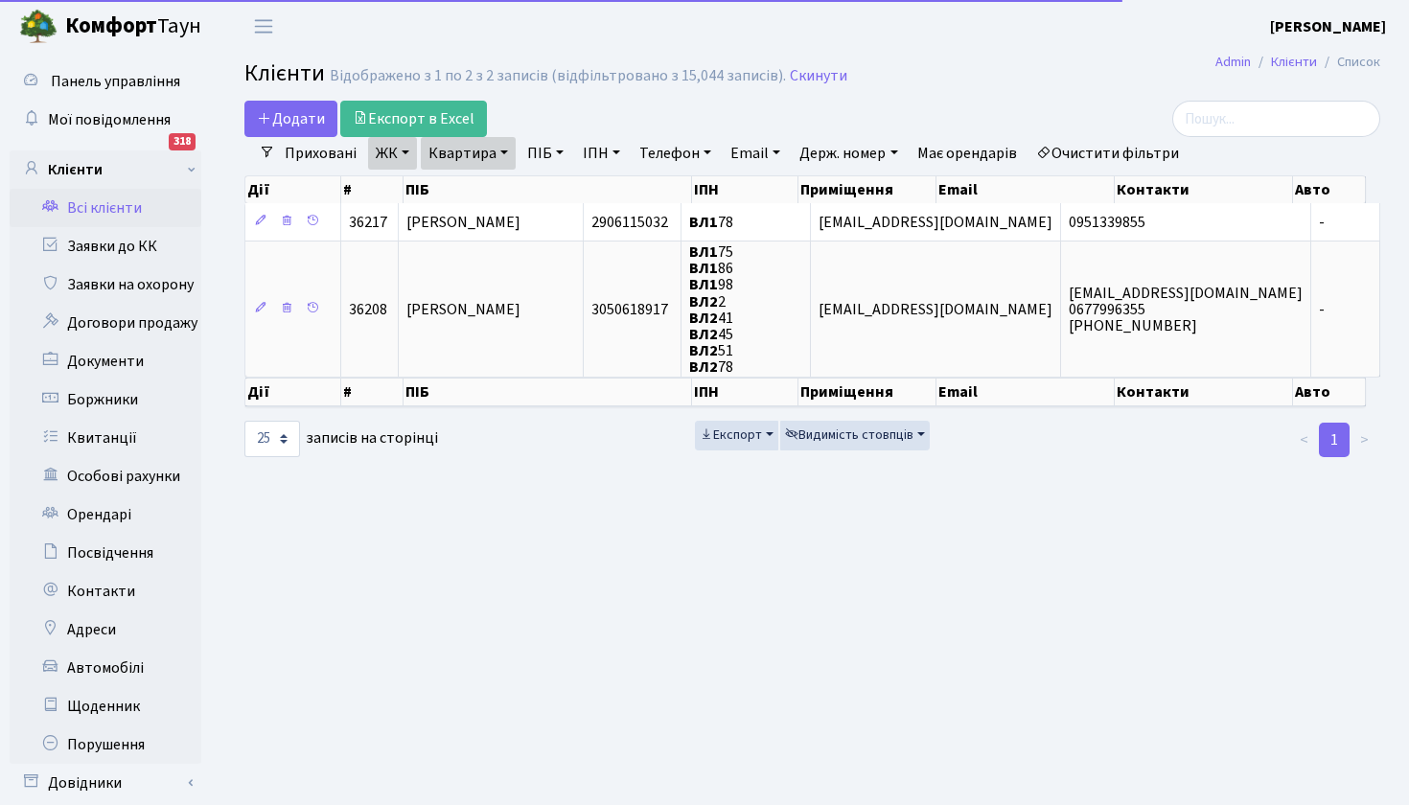
select select "25"
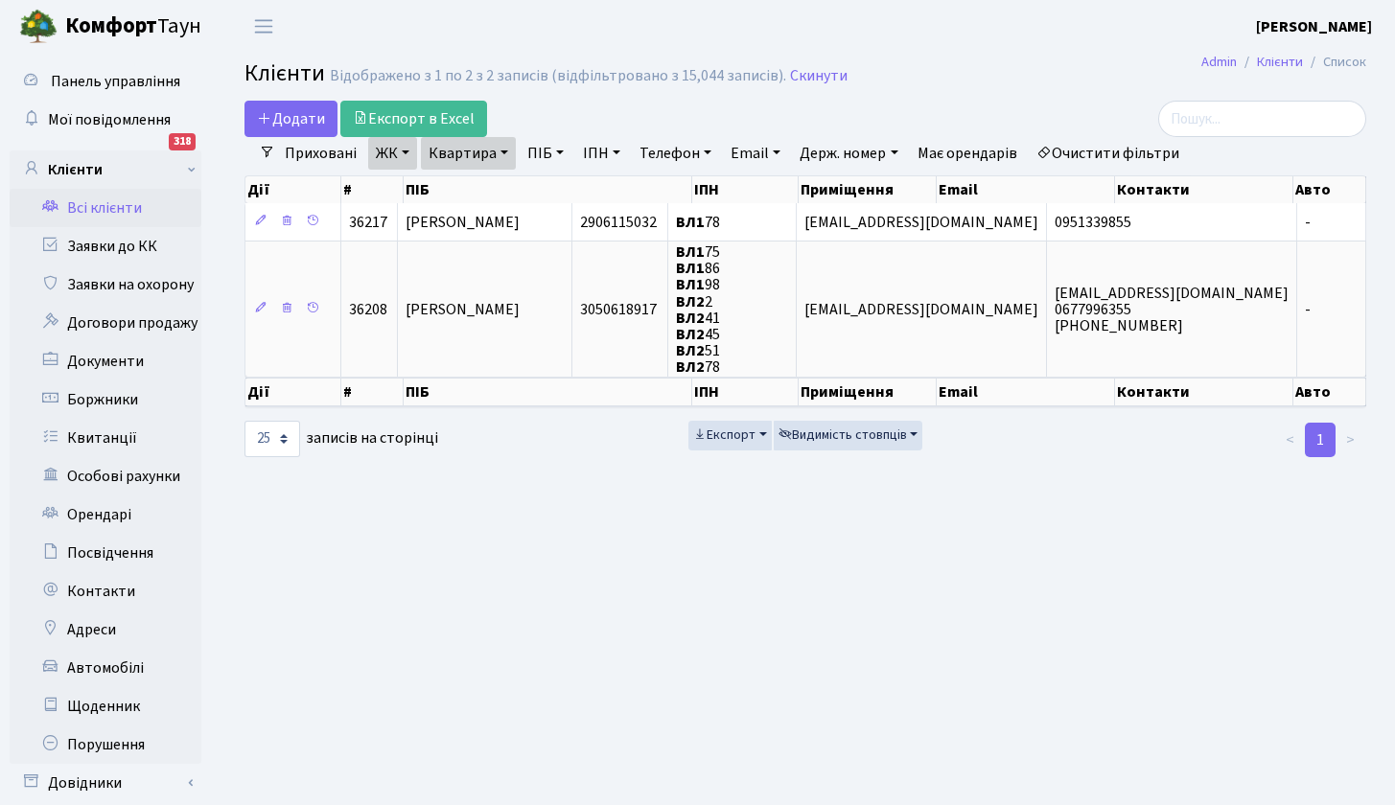
click at [411, 151] on link "ЖК" at bounding box center [392, 153] width 49 height 33
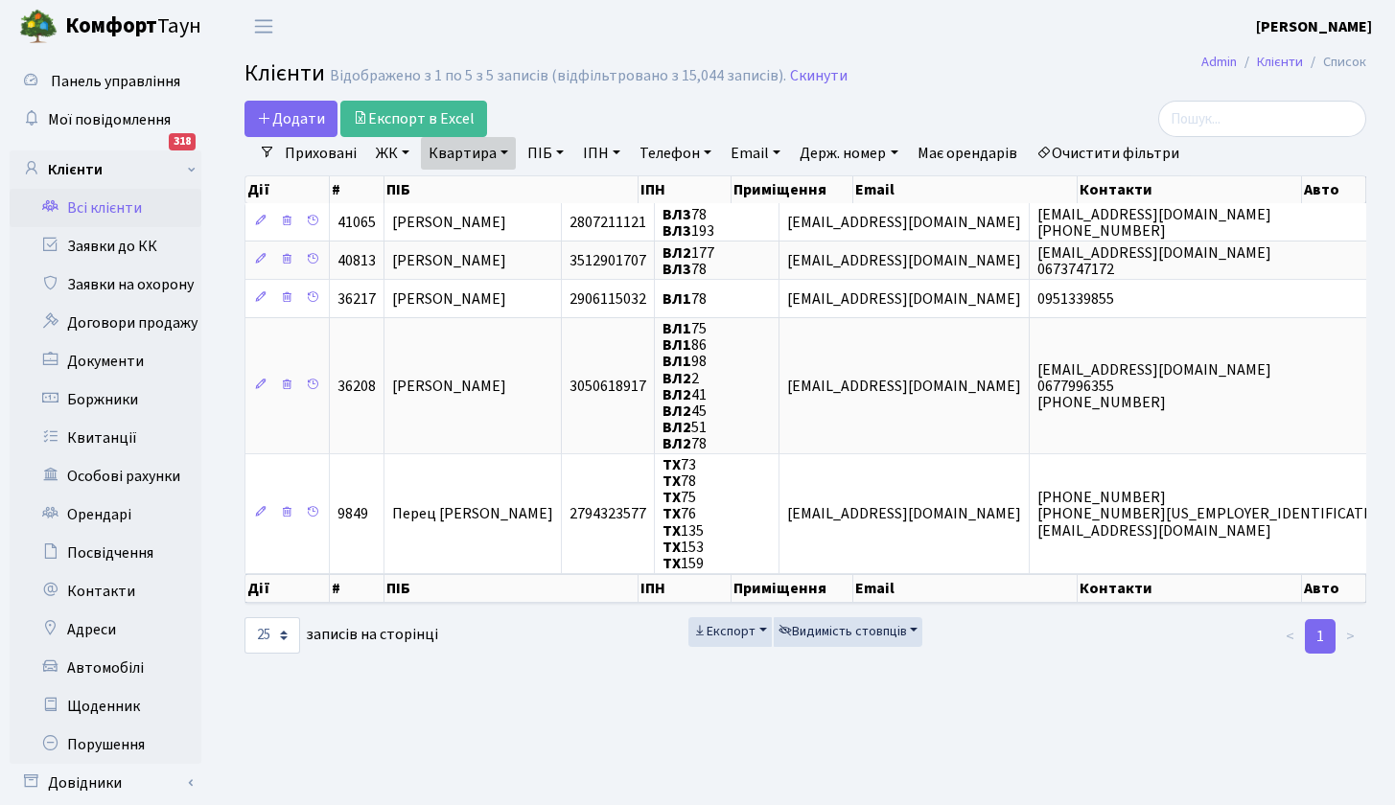
click at [492, 157] on link "Квартира" at bounding box center [468, 153] width 95 height 33
type input "130"
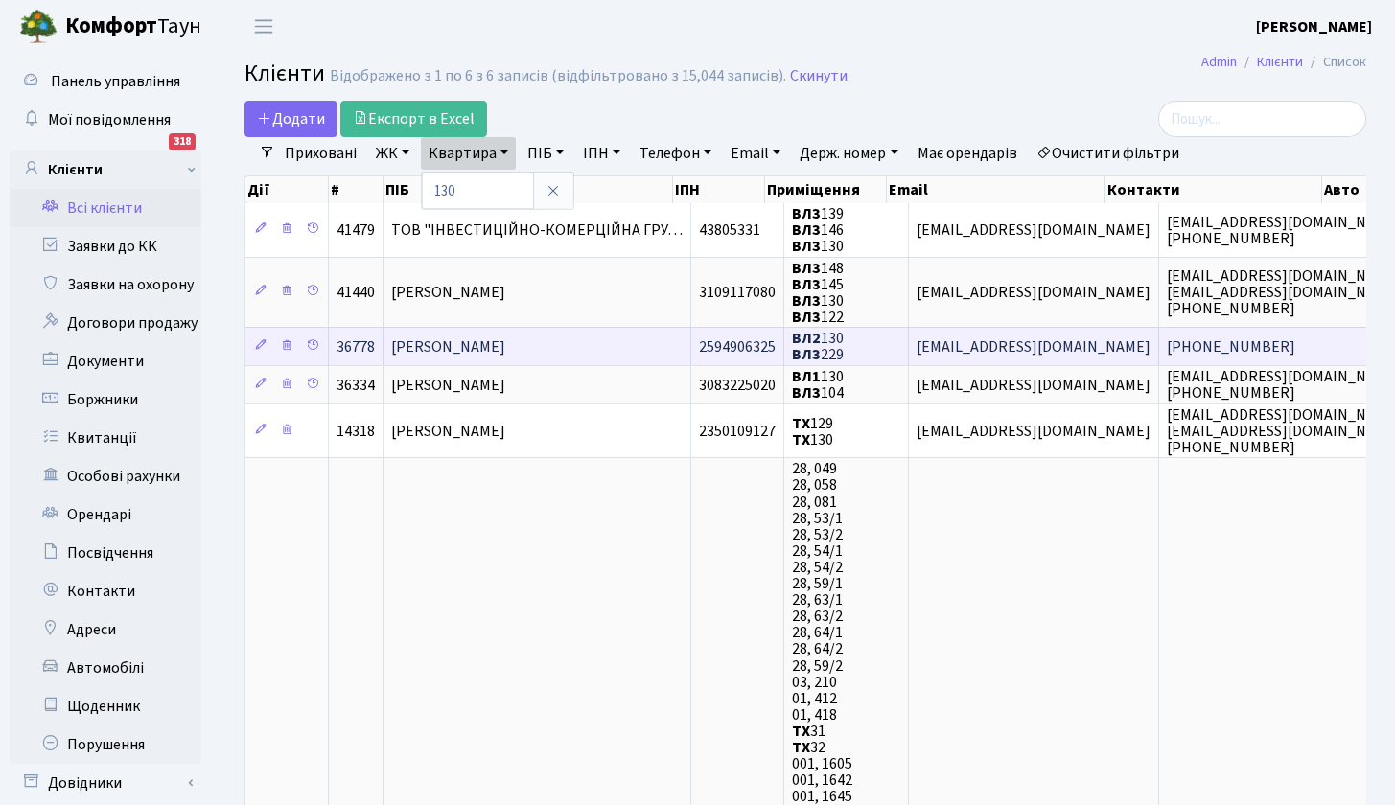
click at [485, 345] on span "[PERSON_NAME]" at bounding box center [448, 347] width 114 height 21
click at [829, 355] on span "ВЛ2 130 ВЛ3 229" at bounding box center [818, 346] width 52 height 37
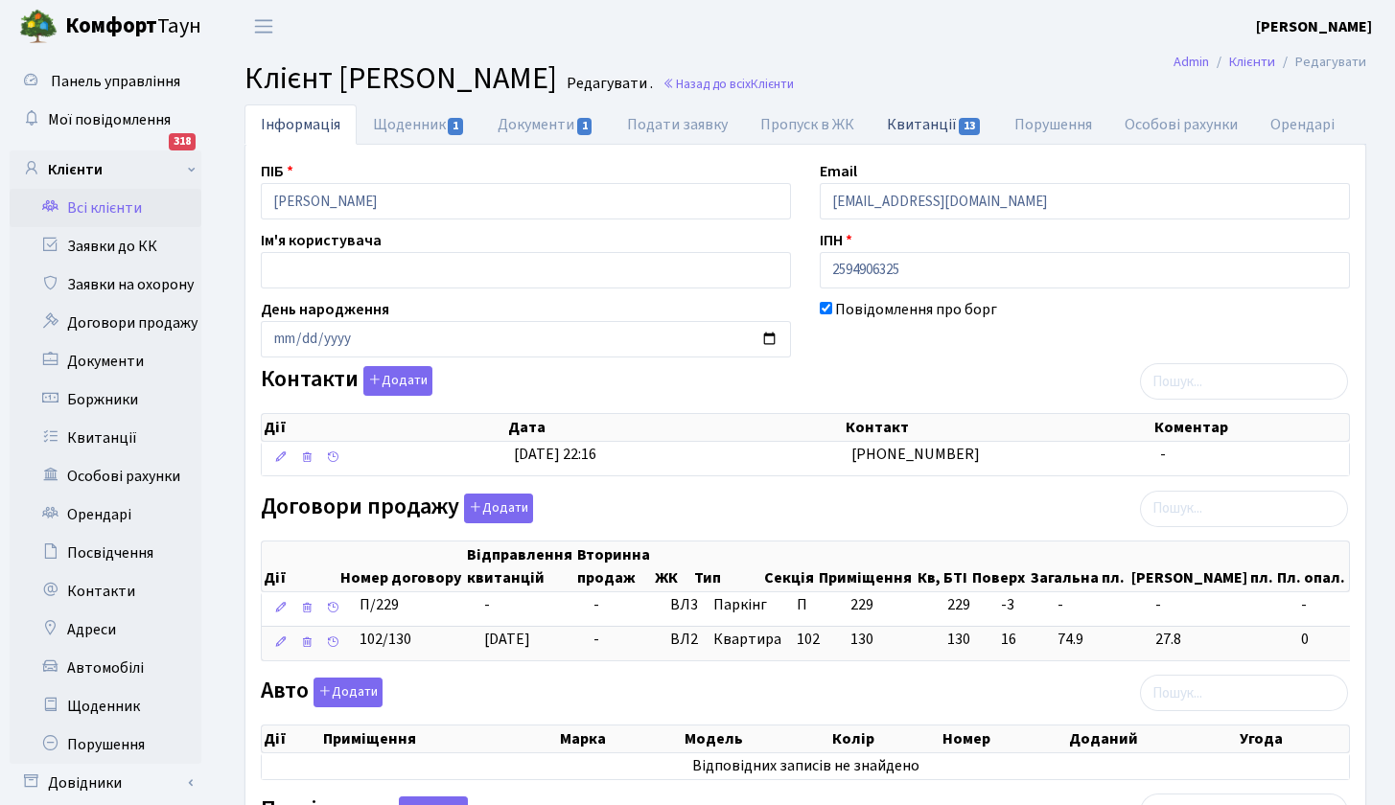
click at [918, 128] on link "Квитанції 13" at bounding box center [935, 124] width 128 height 39
select select "25"
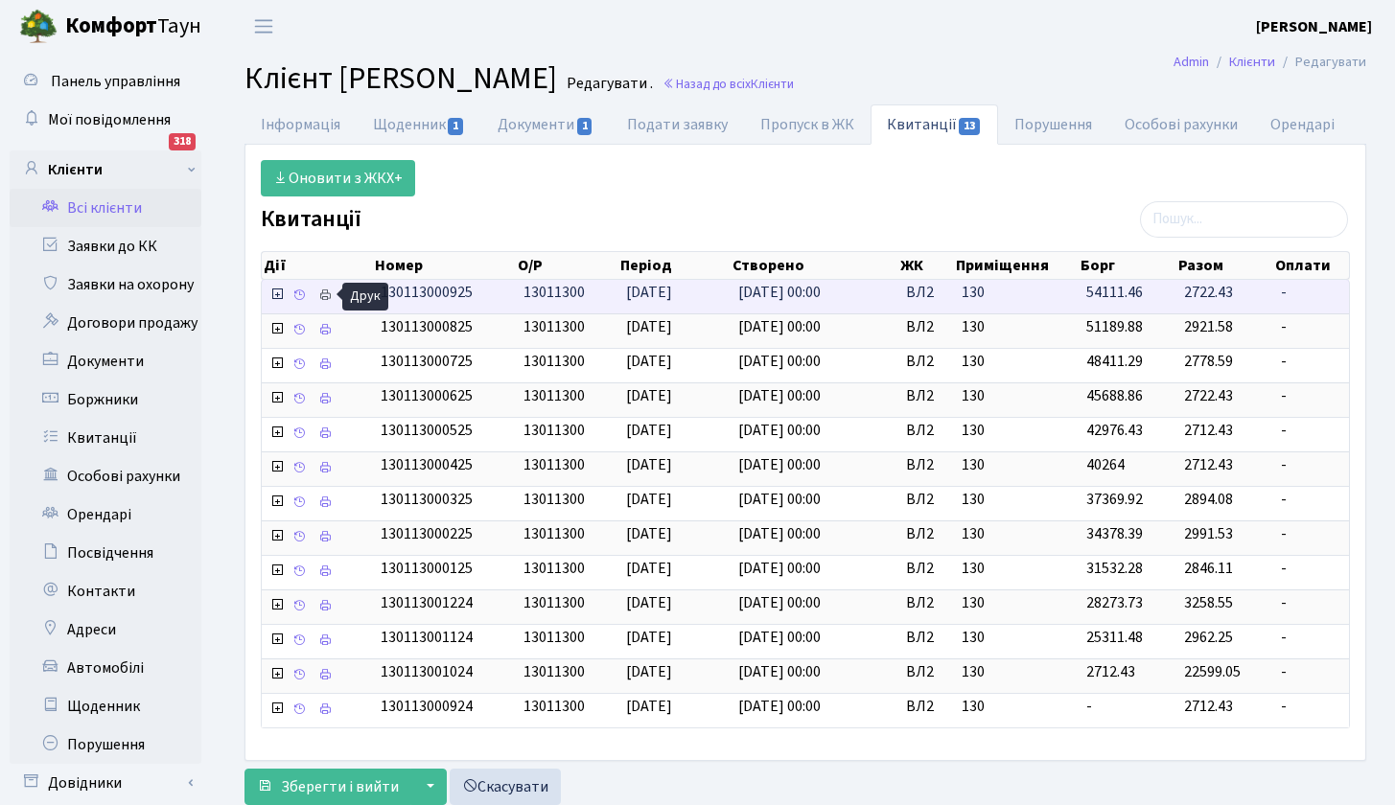
click at [327, 293] on icon at bounding box center [324, 295] width 13 height 13
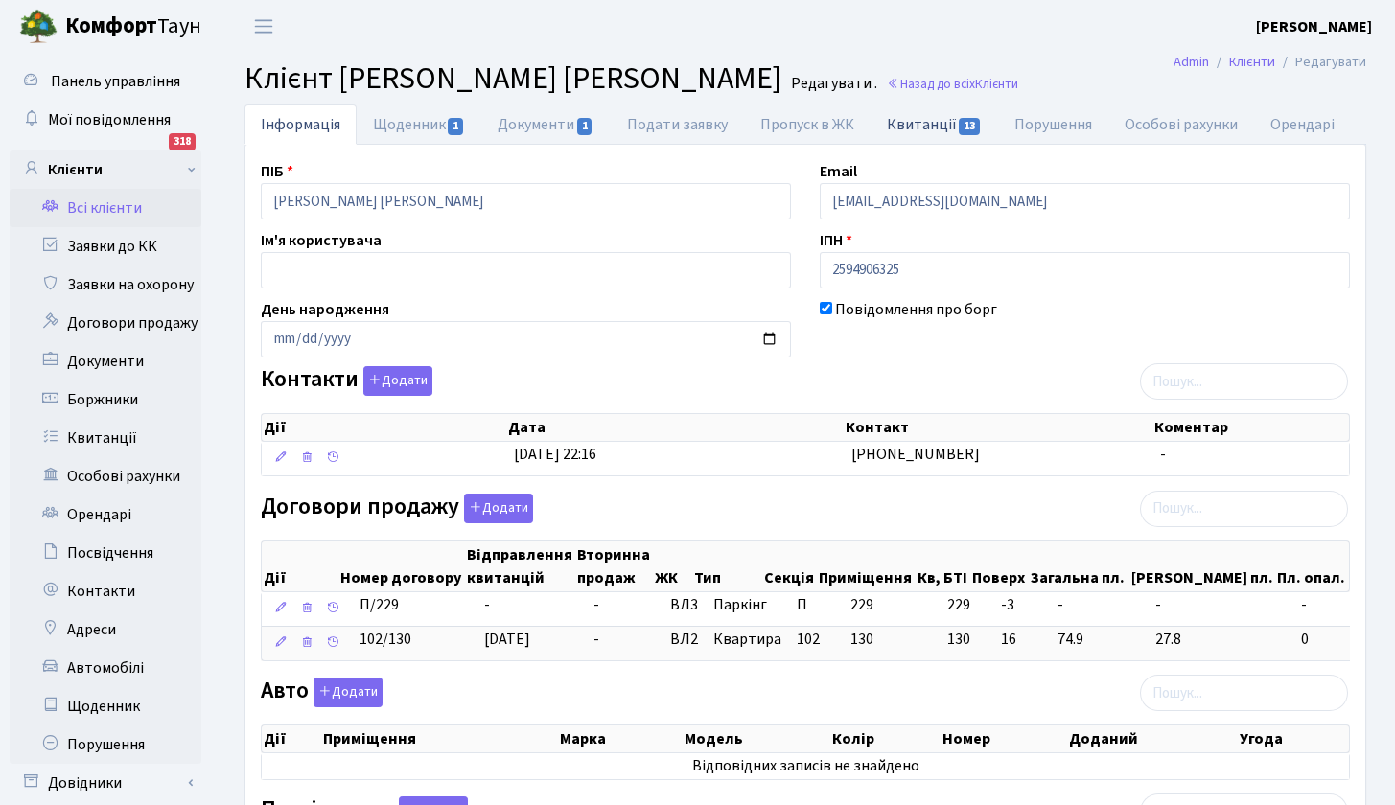
click at [922, 124] on link "Квитанції 13" at bounding box center [935, 124] width 128 height 39
select select "25"
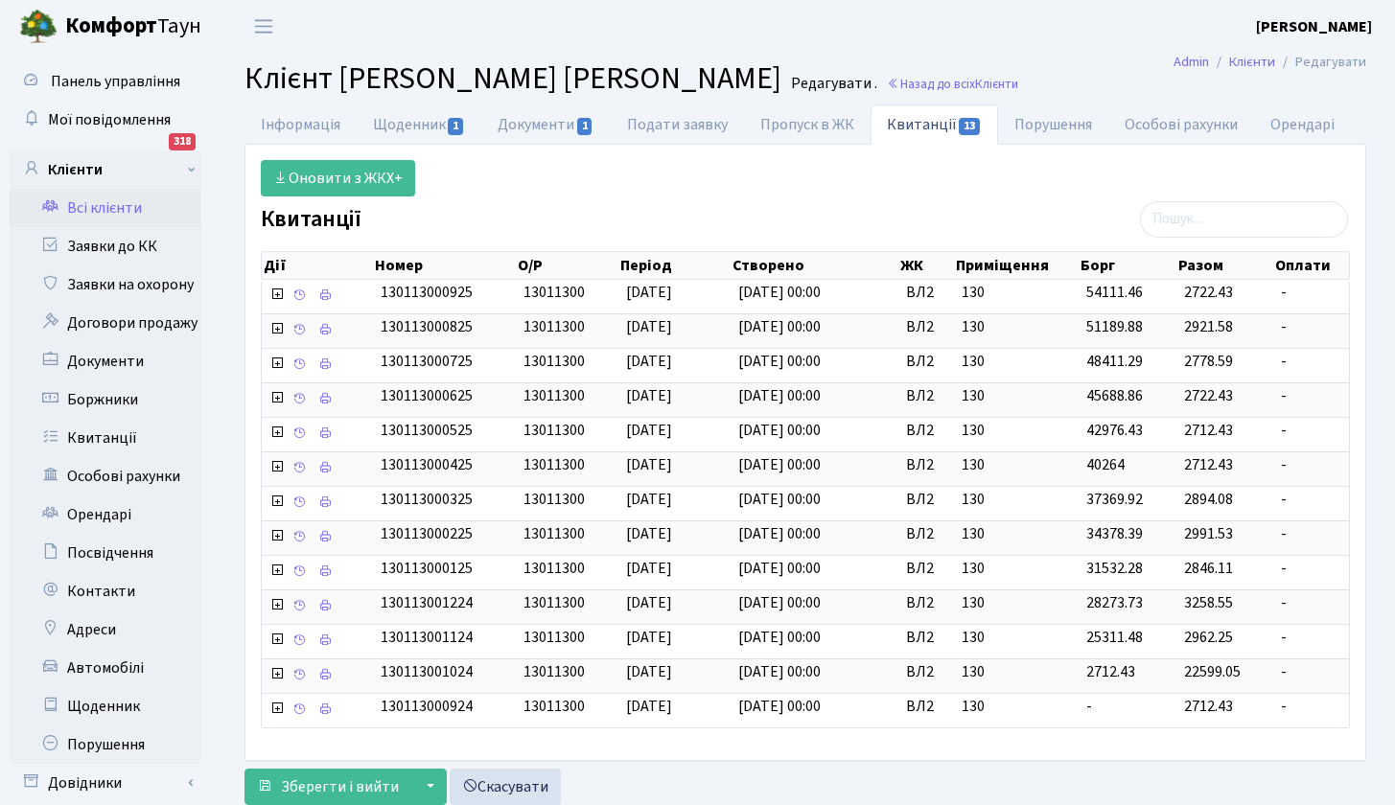
click at [99, 204] on link "Всі клієнти" at bounding box center [106, 208] width 192 height 38
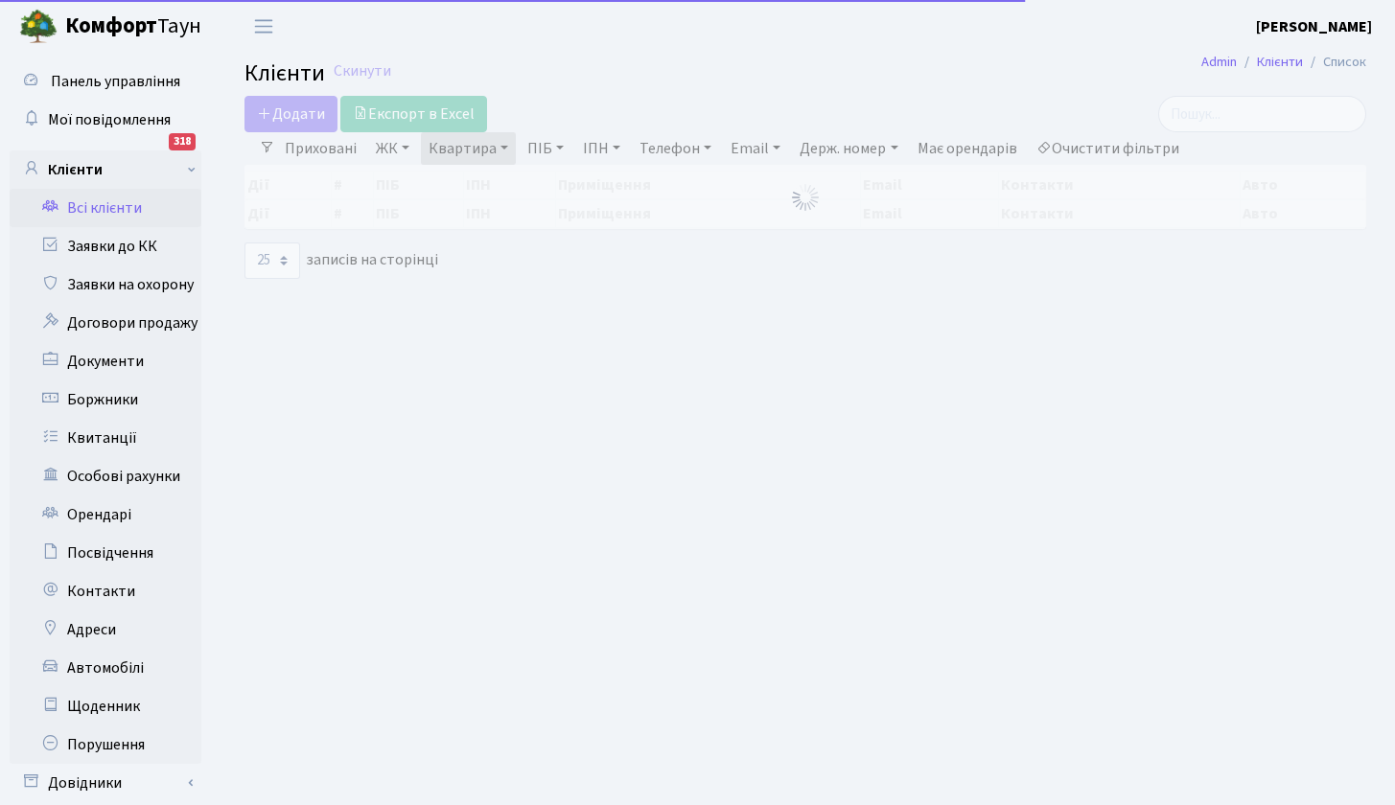
select select "25"
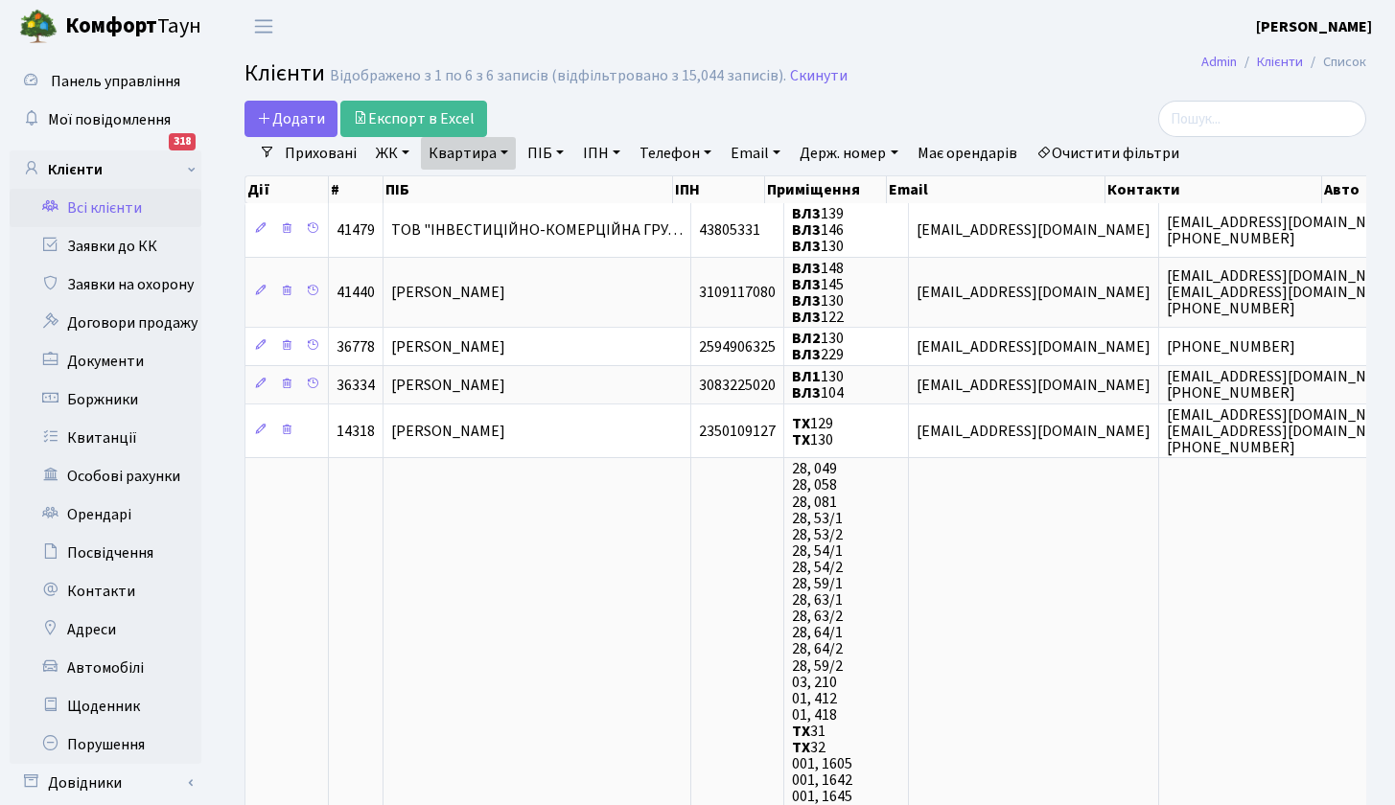
click at [511, 156] on link "Квартира" at bounding box center [468, 153] width 95 height 33
type input "229"
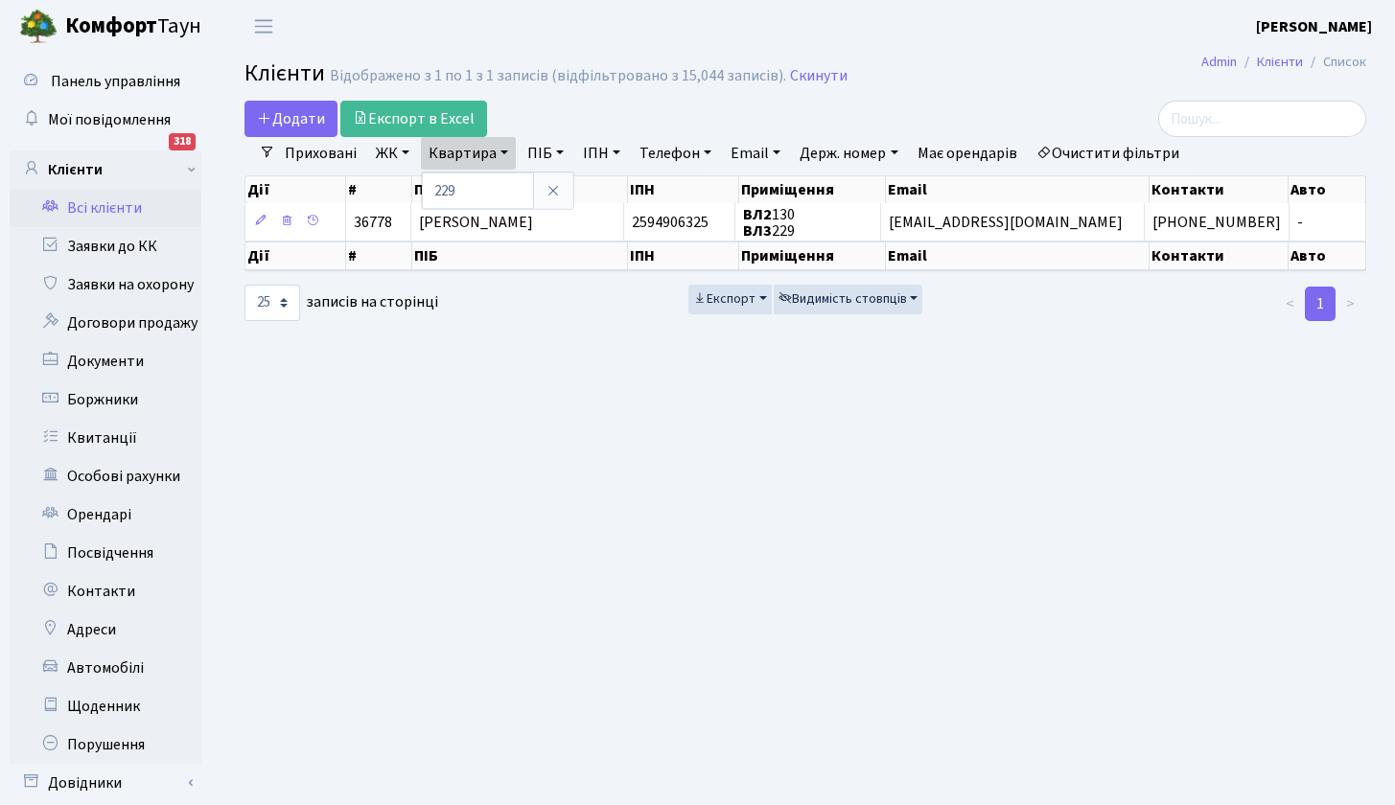
click at [526, 209] on div "229" at bounding box center [497, 191] width 153 height 38
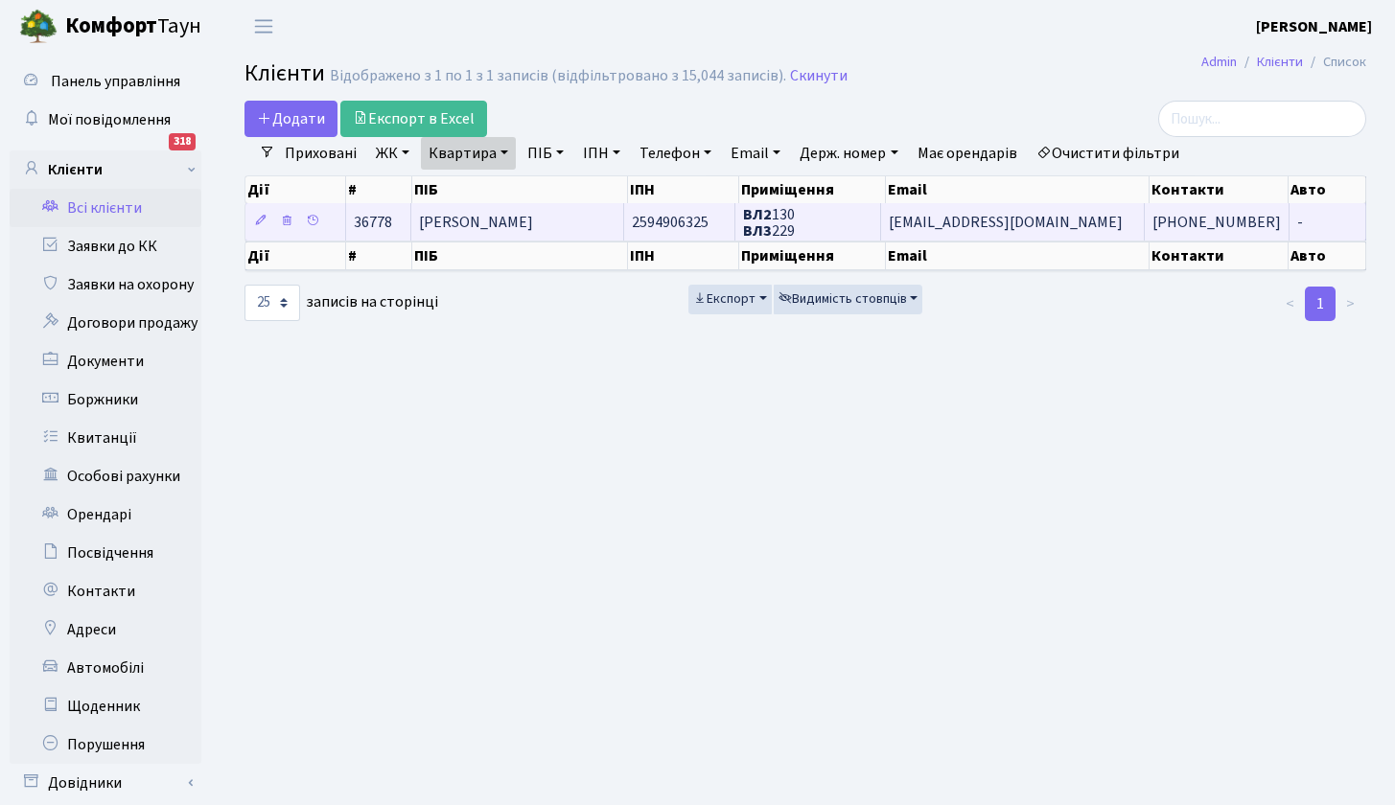
click at [529, 221] on span "[PERSON_NAME]" at bounding box center [476, 222] width 114 height 21
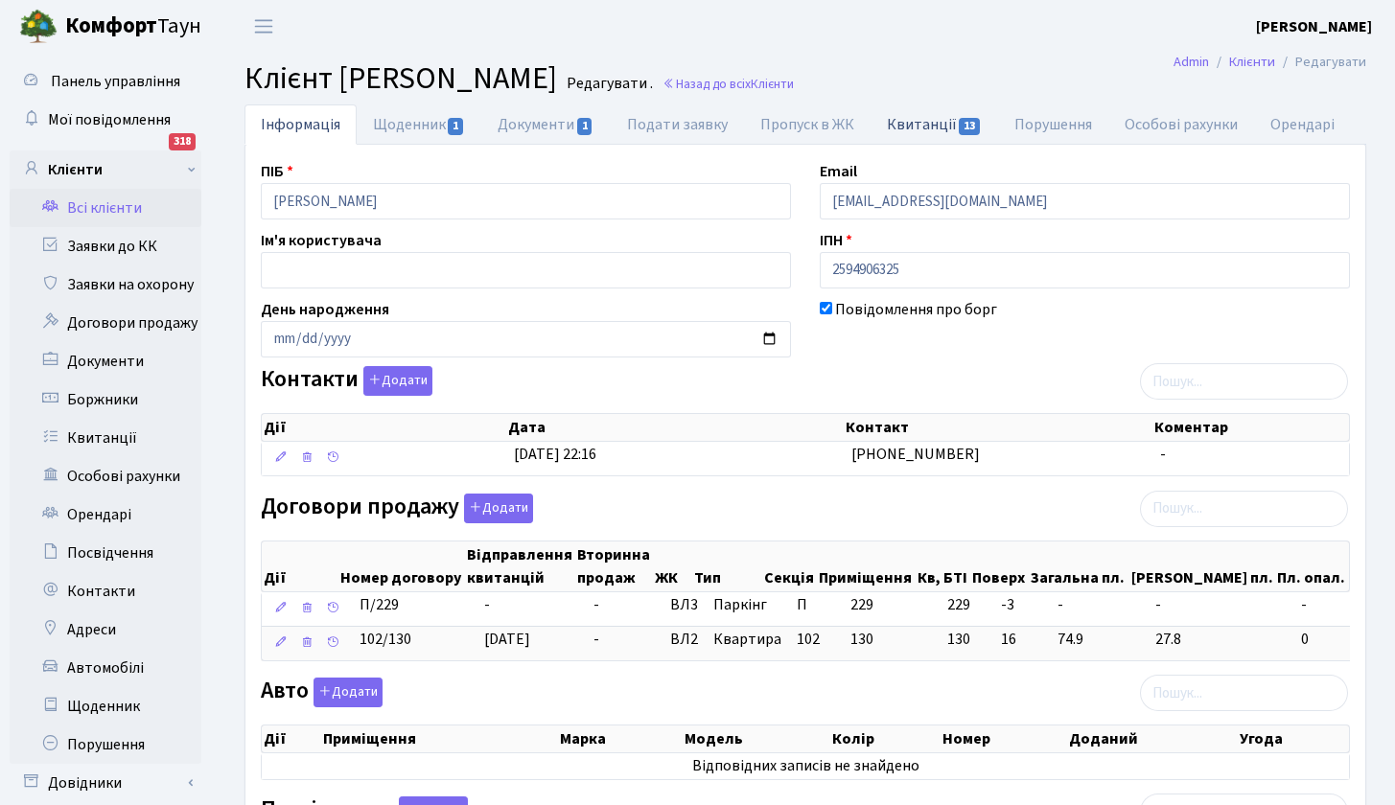
click at [949, 114] on link "Квитанції 13" at bounding box center [935, 124] width 128 height 39
select select "25"
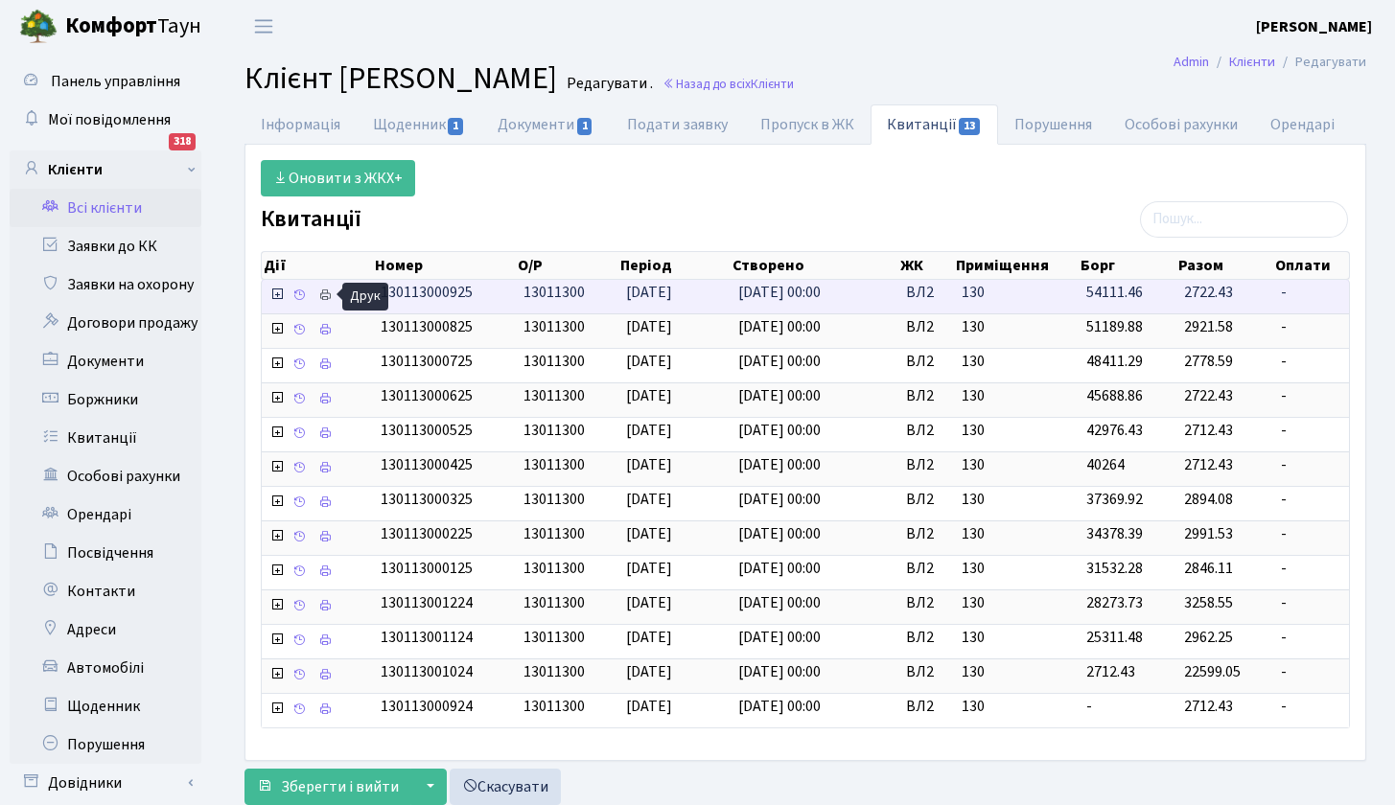
click at [326, 294] on icon at bounding box center [324, 295] width 13 height 13
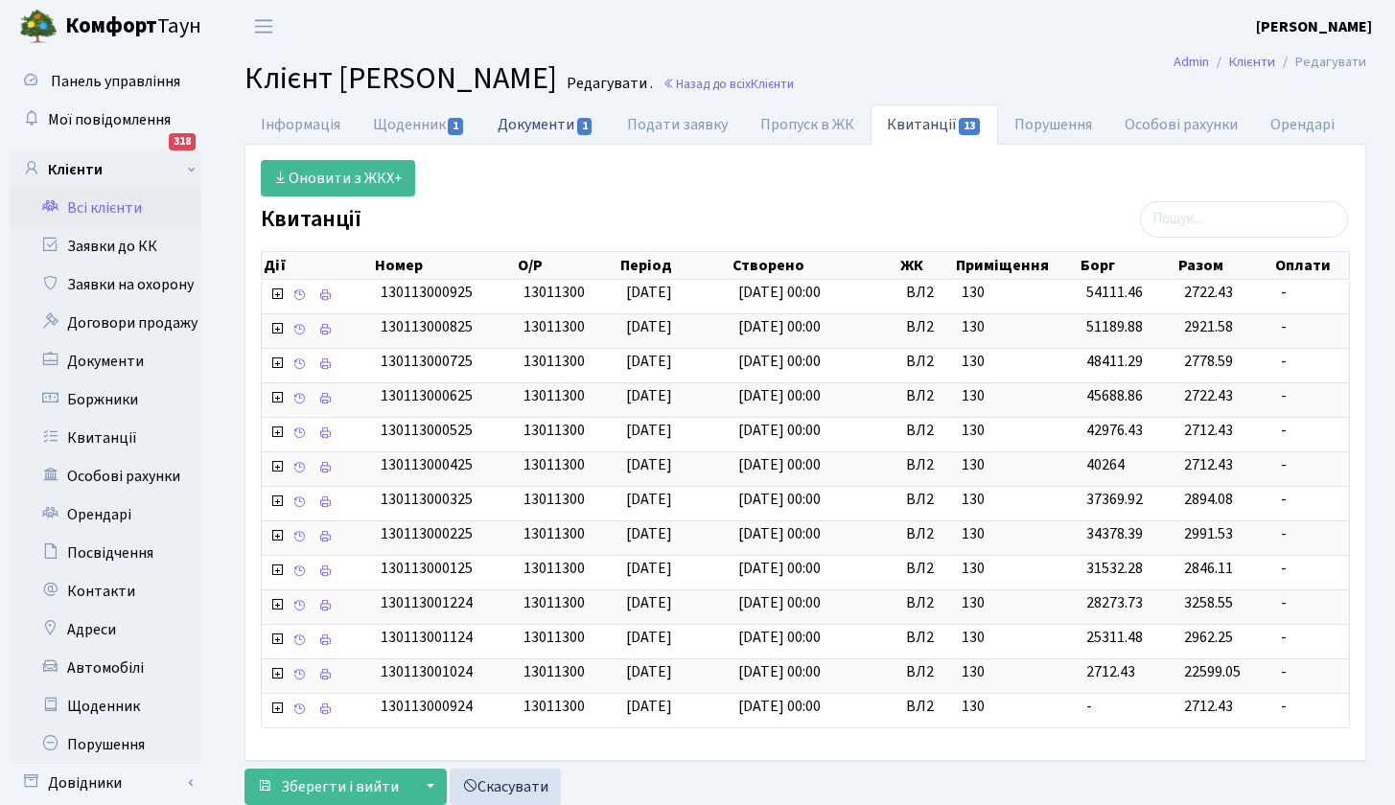
click at [561, 125] on link "Документи 1" at bounding box center [545, 124] width 128 height 39
select select "25"
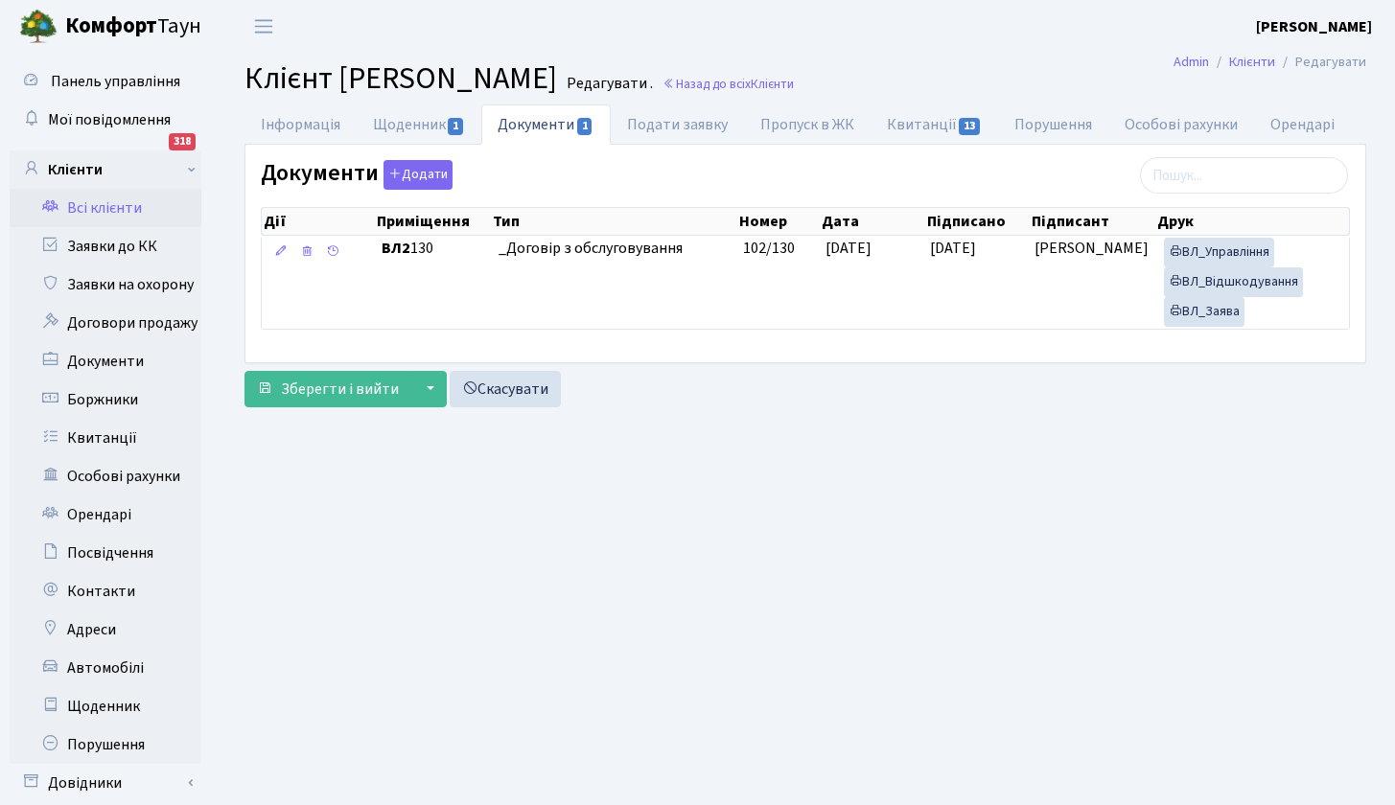
click at [140, 208] on link "Всі клієнти" at bounding box center [106, 208] width 192 height 38
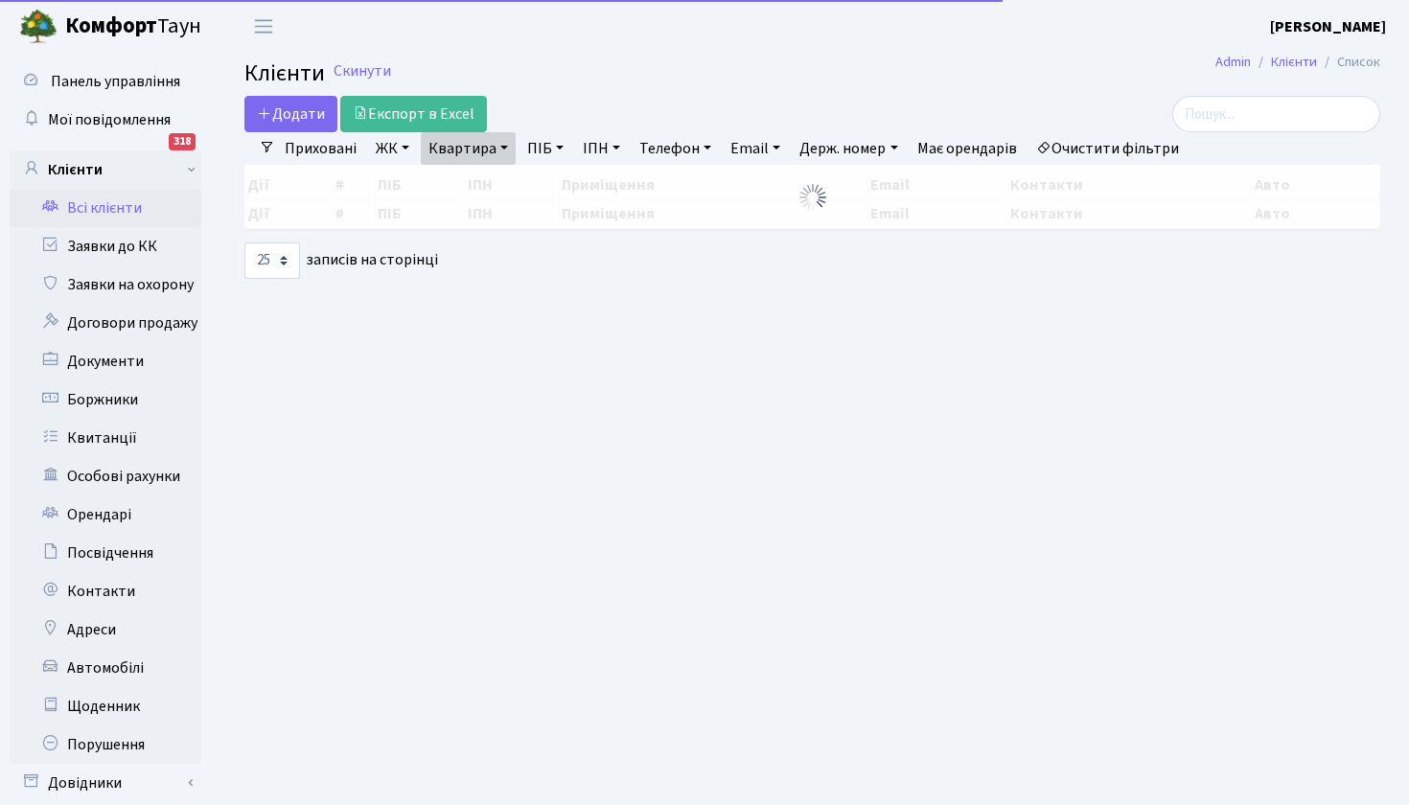
select select "25"
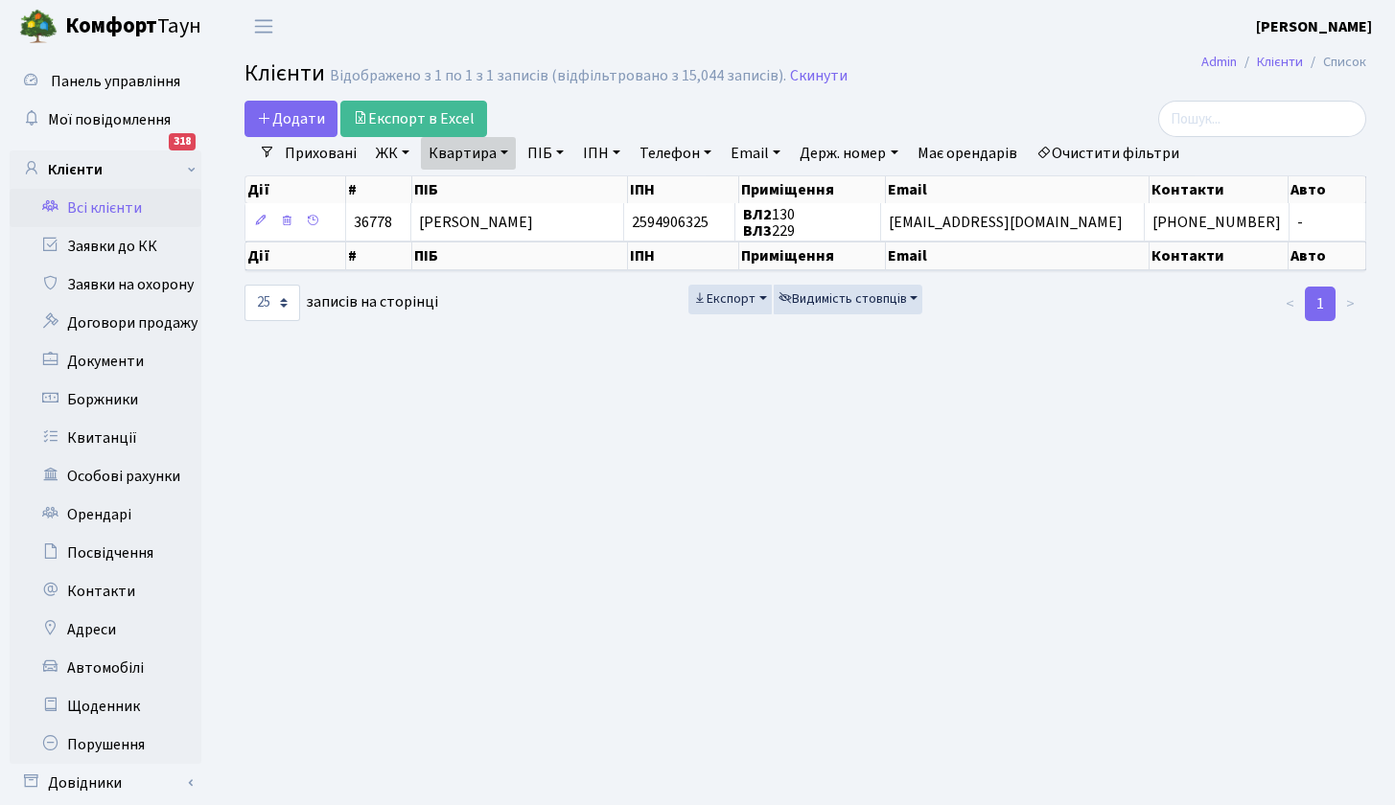
click at [501, 150] on link "Квартира" at bounding box center [468, 153] width 95 height 33
click at [411, 151] on link "ЖК" at bounding box center [392, 153] width 49 height 33
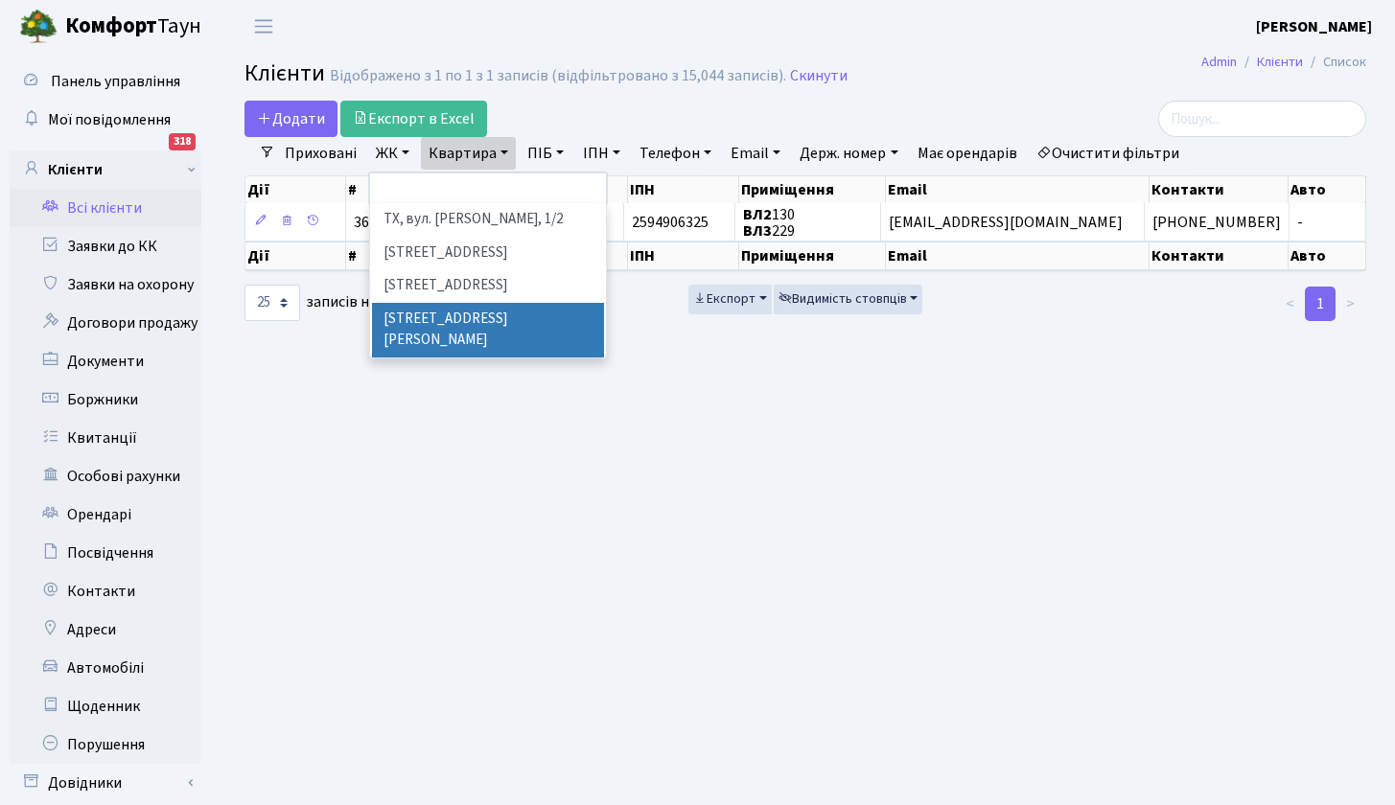
click at [501, 314] on li "ВЛ3, пр.Голосіївський, 78/2" at bounding box center [488, 330] width 232 height 55
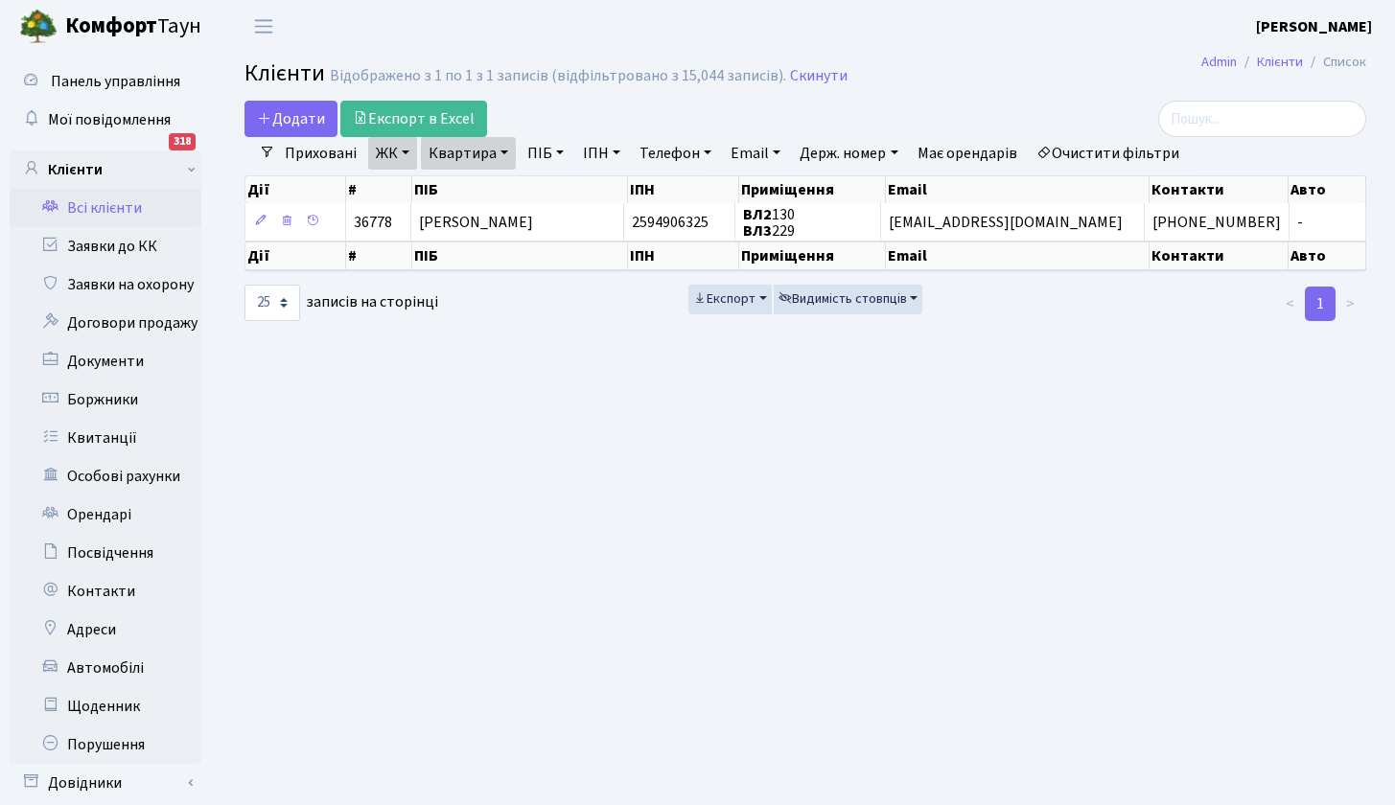
click at [508, 151] on link "Квартира" at bounding box center [468, 153] width 95 height 33
click at [507, 190] on input "229" at bounding box center [478, 191] width 112 height 36
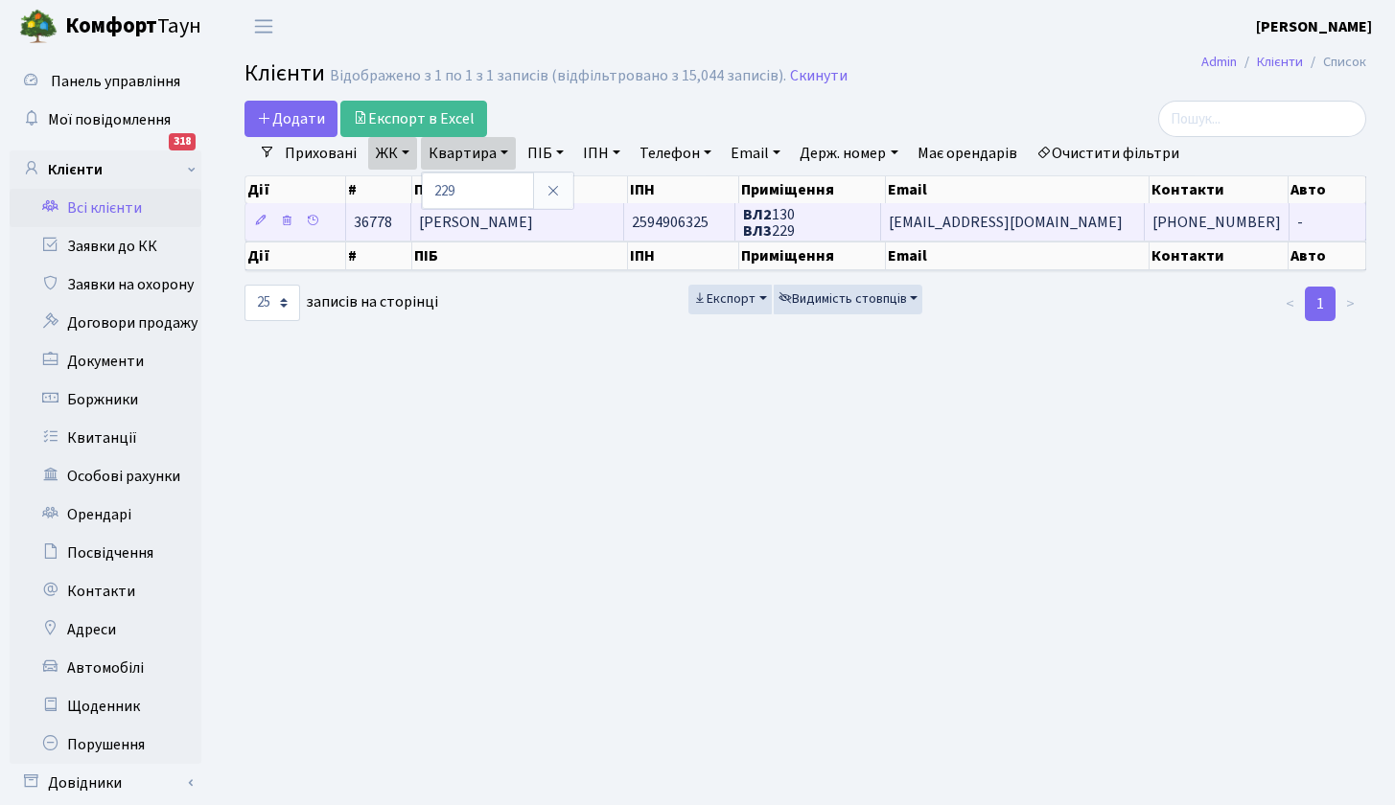
click at [494, 220] on span "[PERSON_NAME]" at bounding box center [476, 222] width 114 height 21
click at [533, 221] on span "[PERSON_NAME]" at bounding box center [476, 222] width 114 height 21
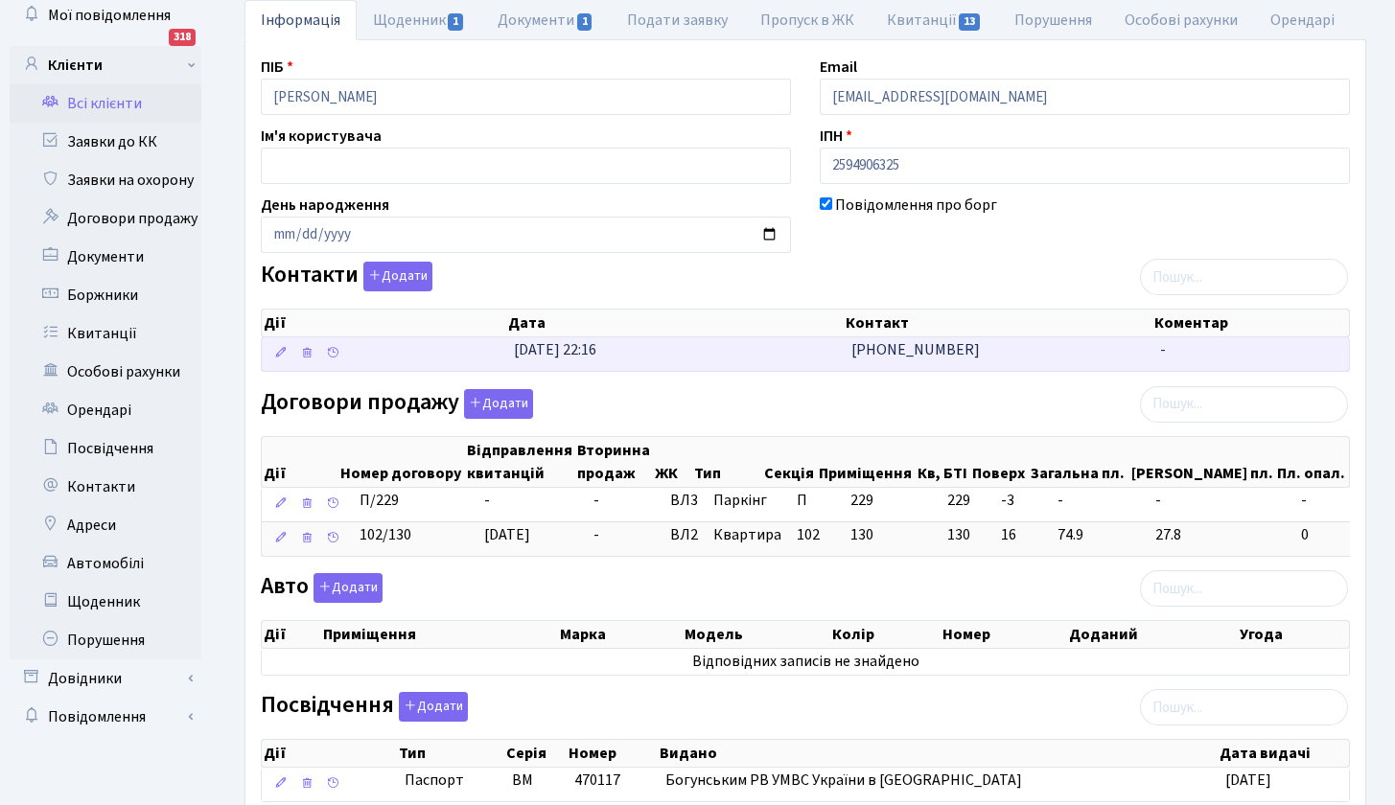
scroll to position [169, 0]
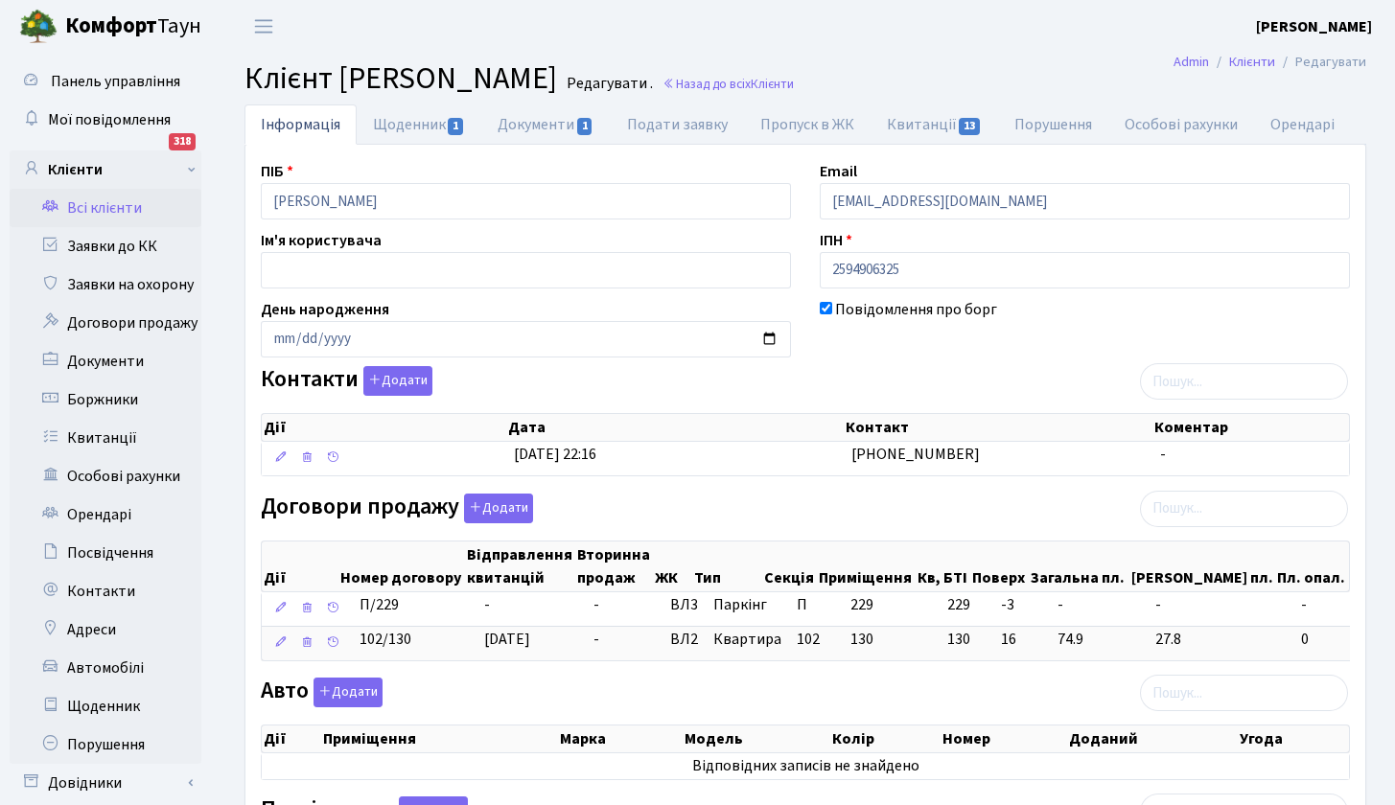
click at [113, 208] on link "Всі клієнти" at bounding box center [106, 208] width 192 height 38
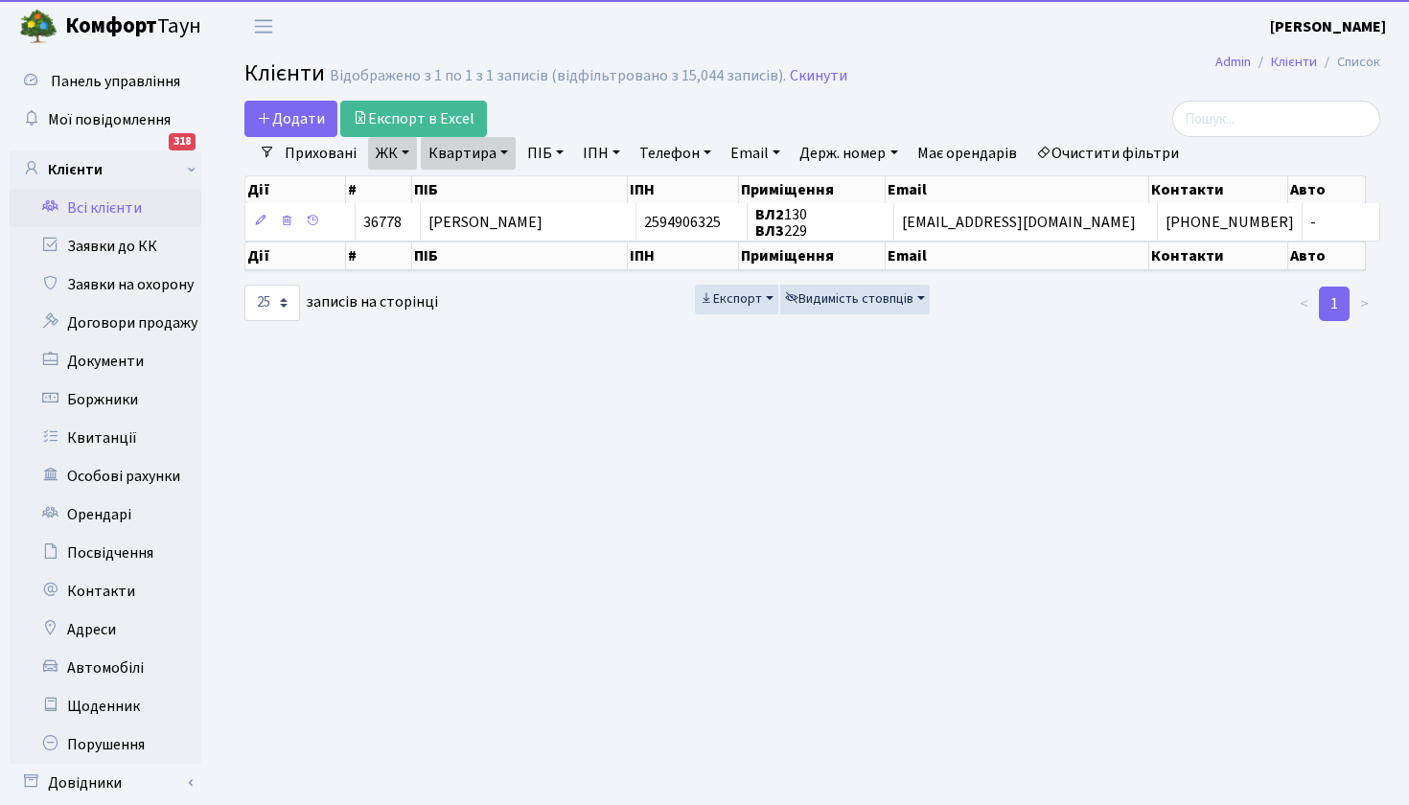
select select "25"
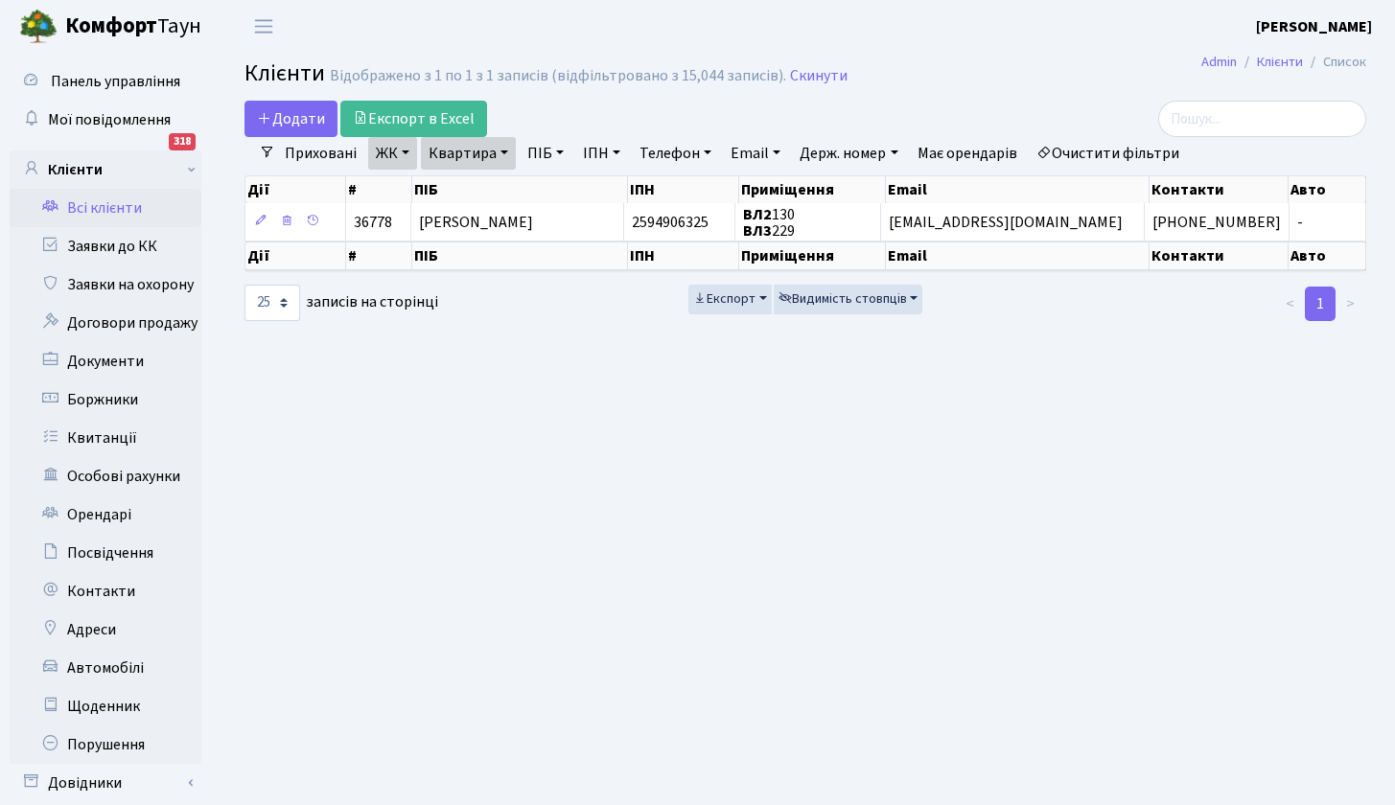
click at [404, 149] on link "ЖК" at bounding box center [392, 153] width 49 height 33
click at [504, 156] on link "Квартира" at bounding box center [468, 153] width 95 height 33
type input "128"
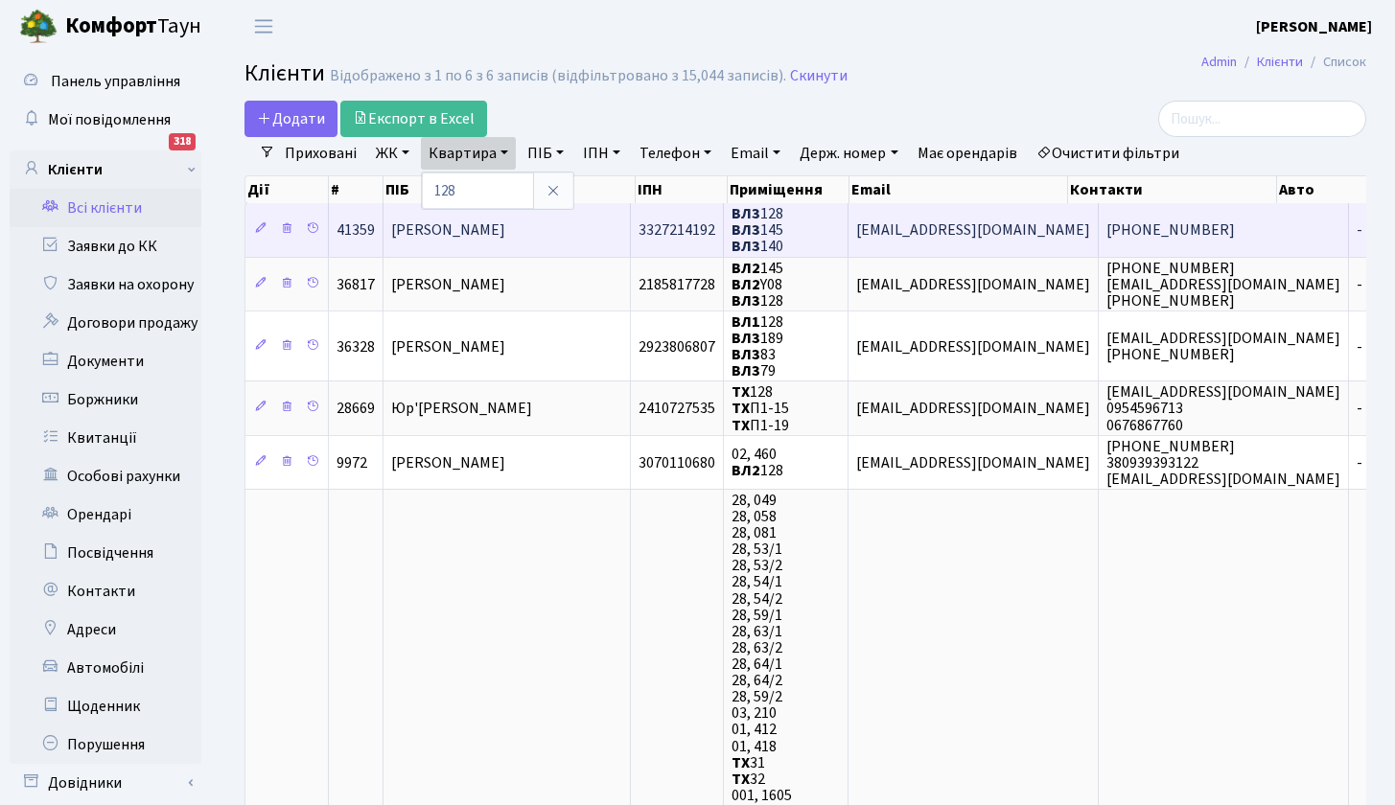
click at [505, 229] on span "[PERSON_NAME]" at bounding box center [448, 230] width 114 height 21
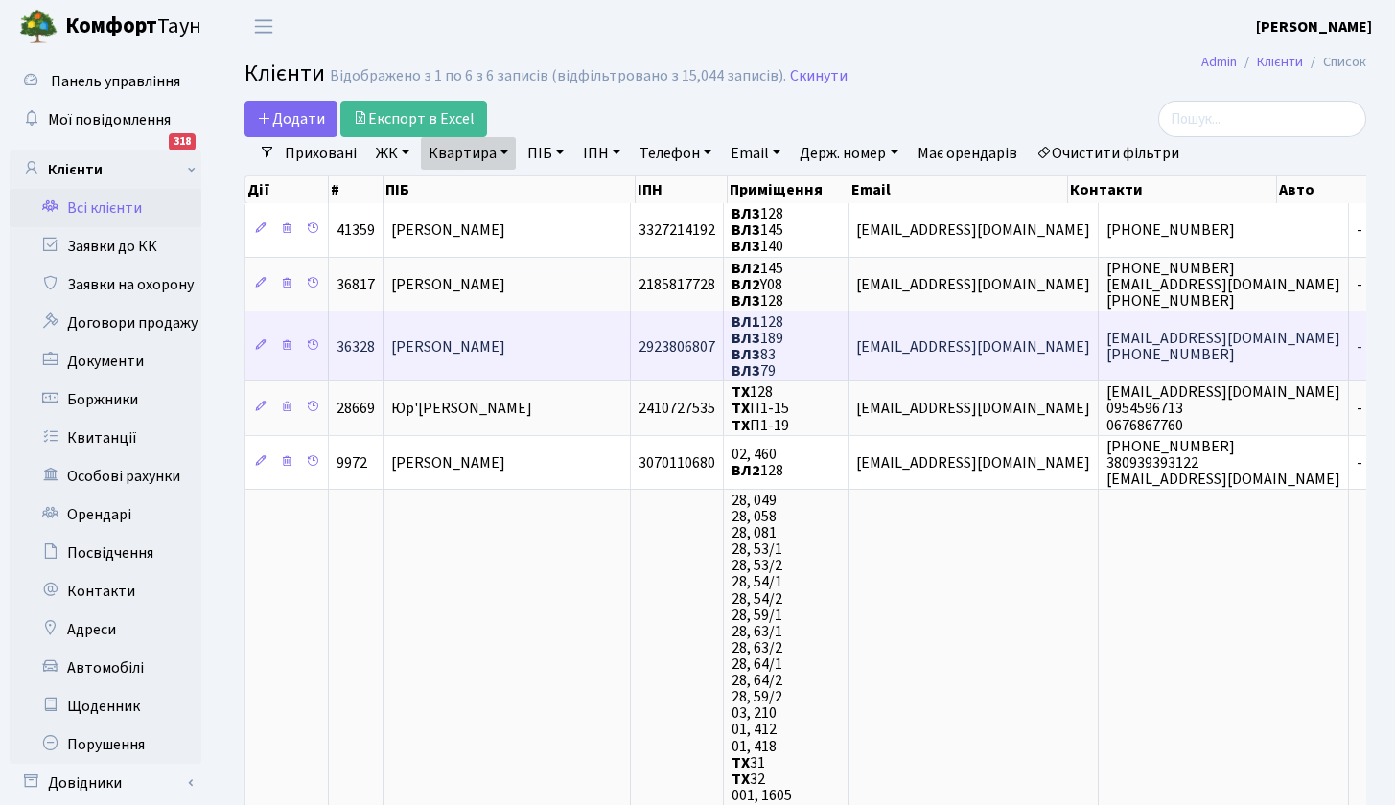
click at [505, 348] on span "[PERSON_NAME]" at bounding box center [448, 347] width 114 height 21
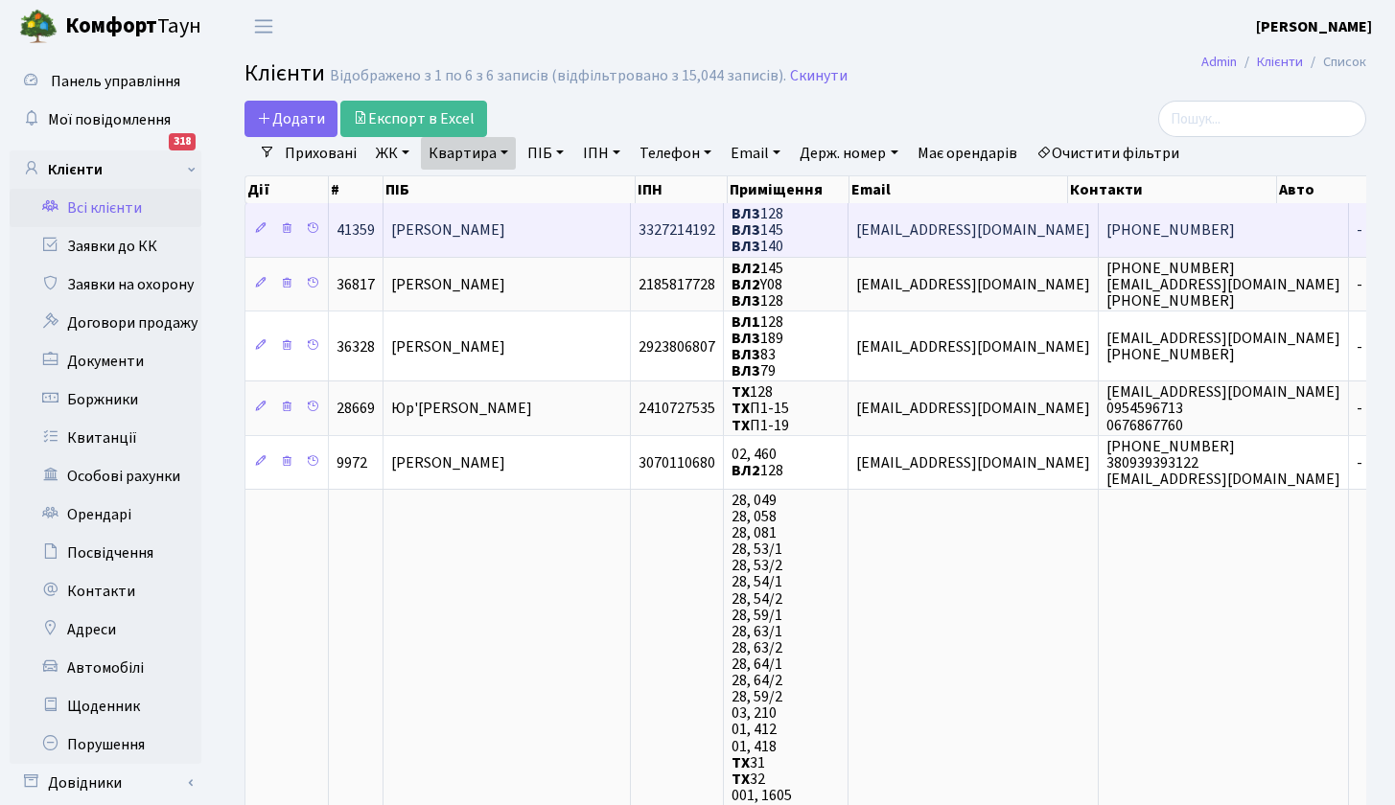
click at [505, 228] on span "[PERSON_NAME]" at bounding box center [448, 230] width 114 height 21
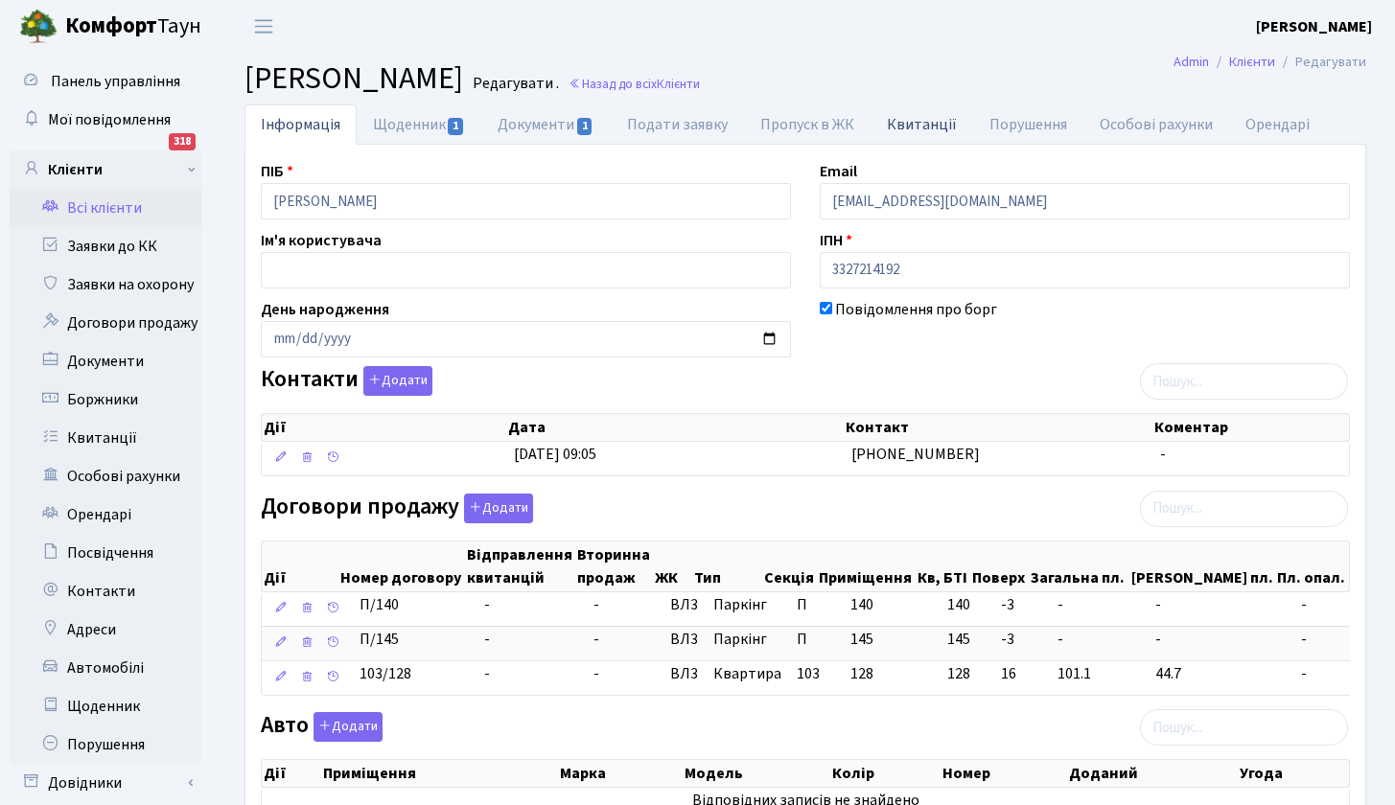
click at [919, 124] on link "Квитанції" at bounding box center [922, 124] width 103 height 39
select select "25"
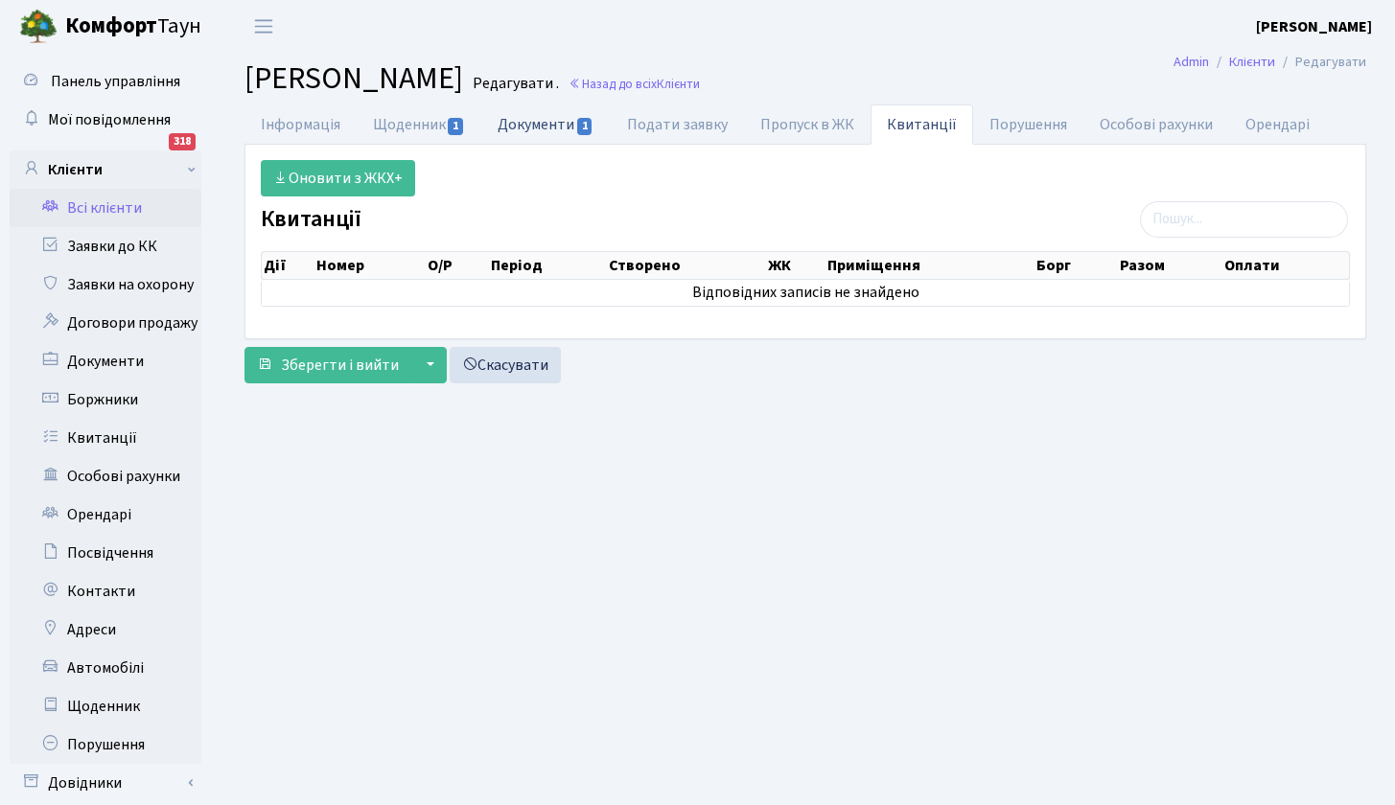
click at [544, 122] on link "Документи 1" at bounding box center [545, 124] width 128 height 39
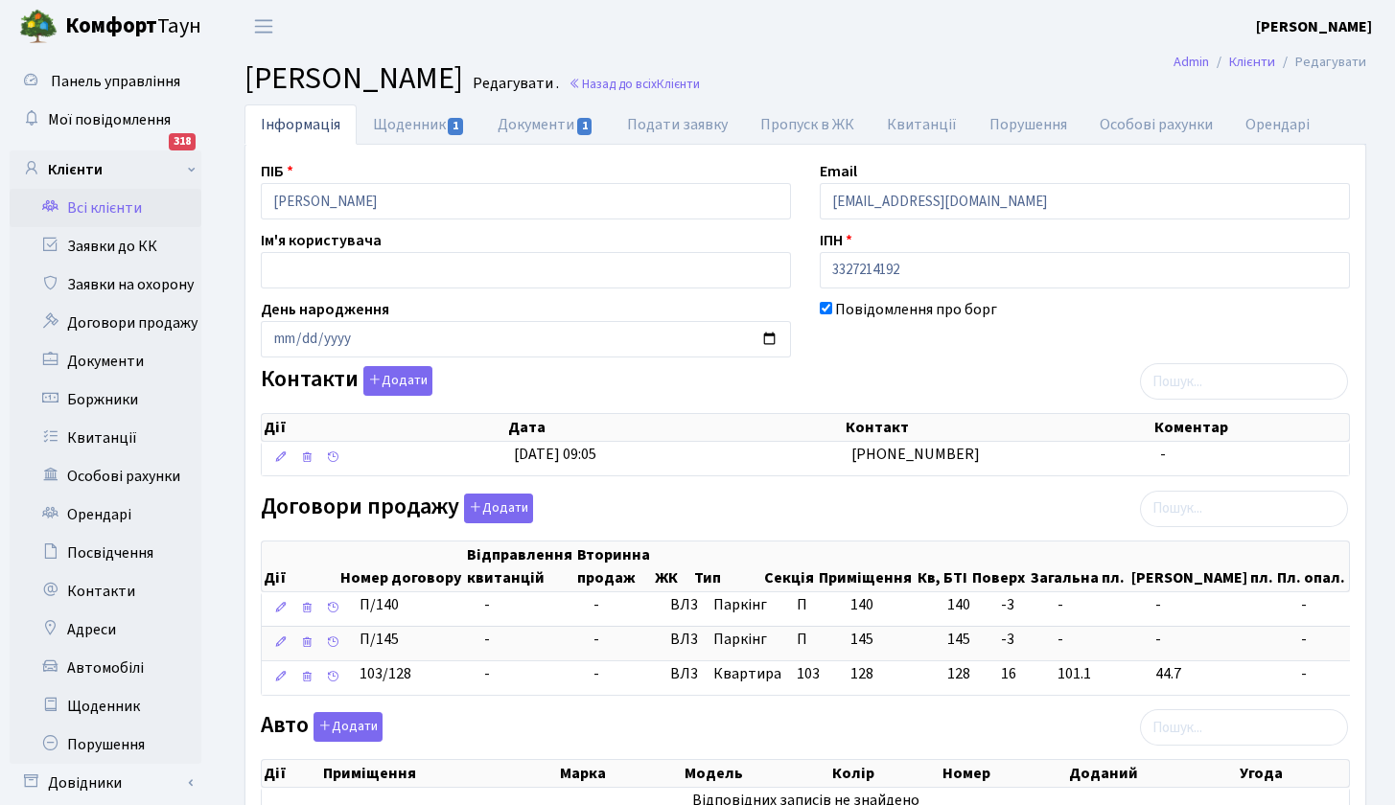
click at [130, 209] on link "Всі клієнти" at bounding box center [106, 208] width 192 height 38
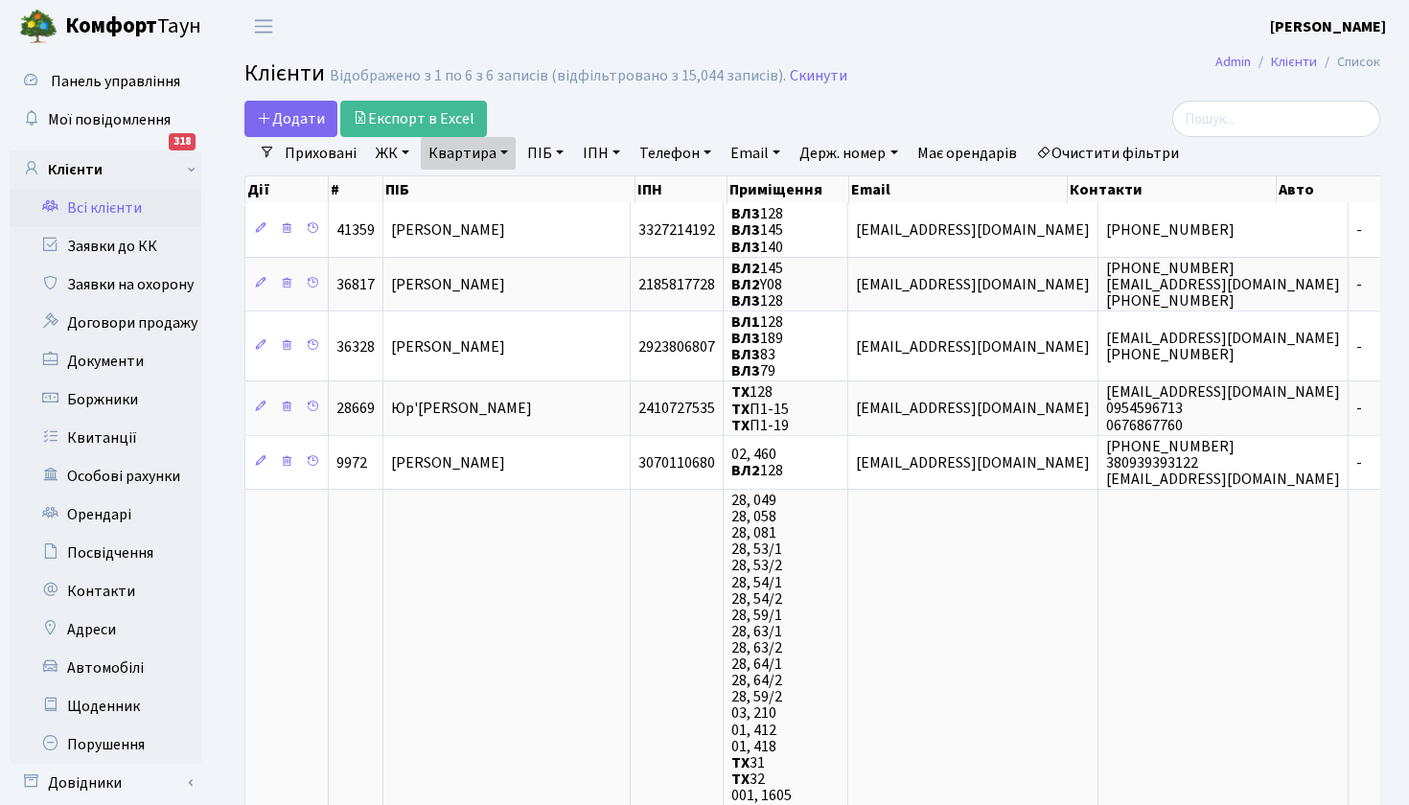
select select "25"
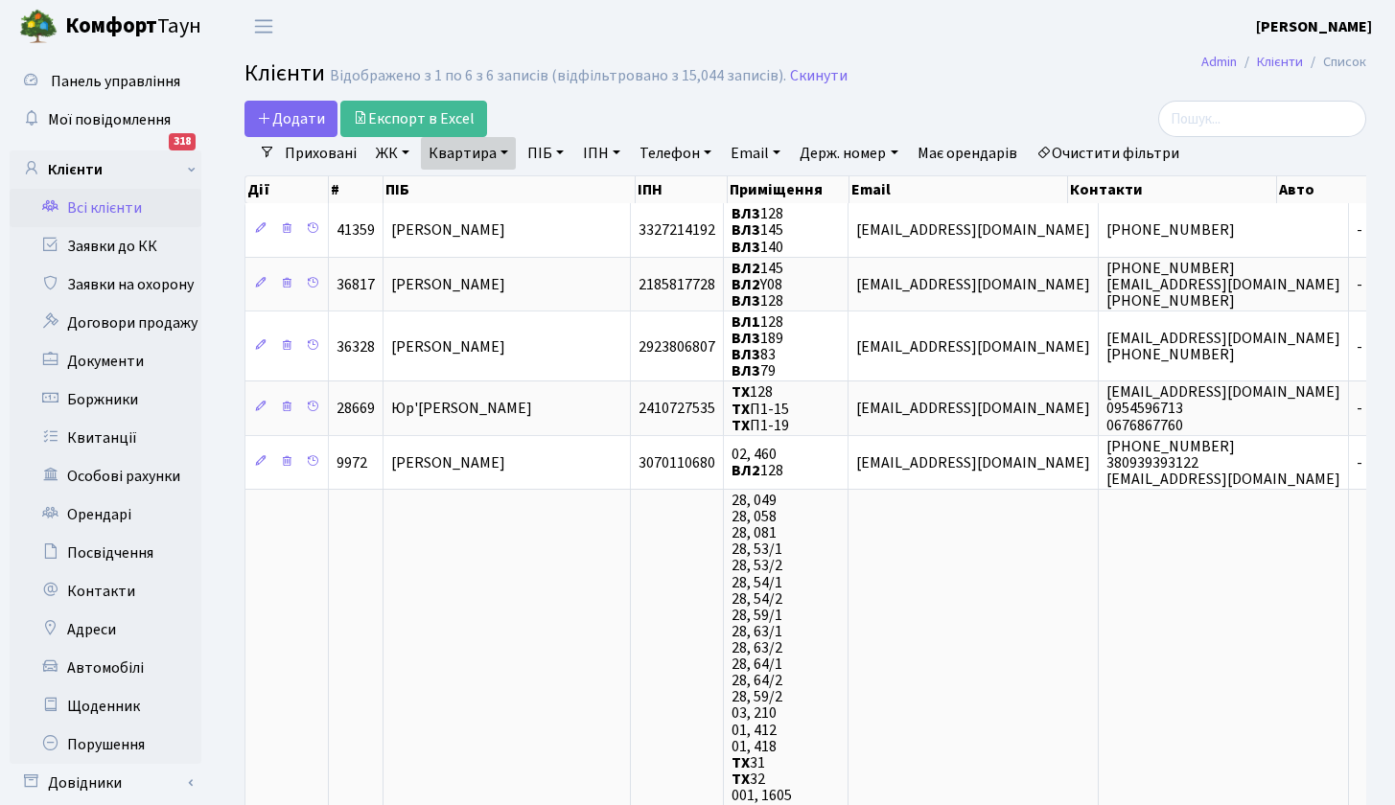
click at [468, 152] on link "Квартира" at bounding box center [468, 153] width 95 height 33
type input "24"
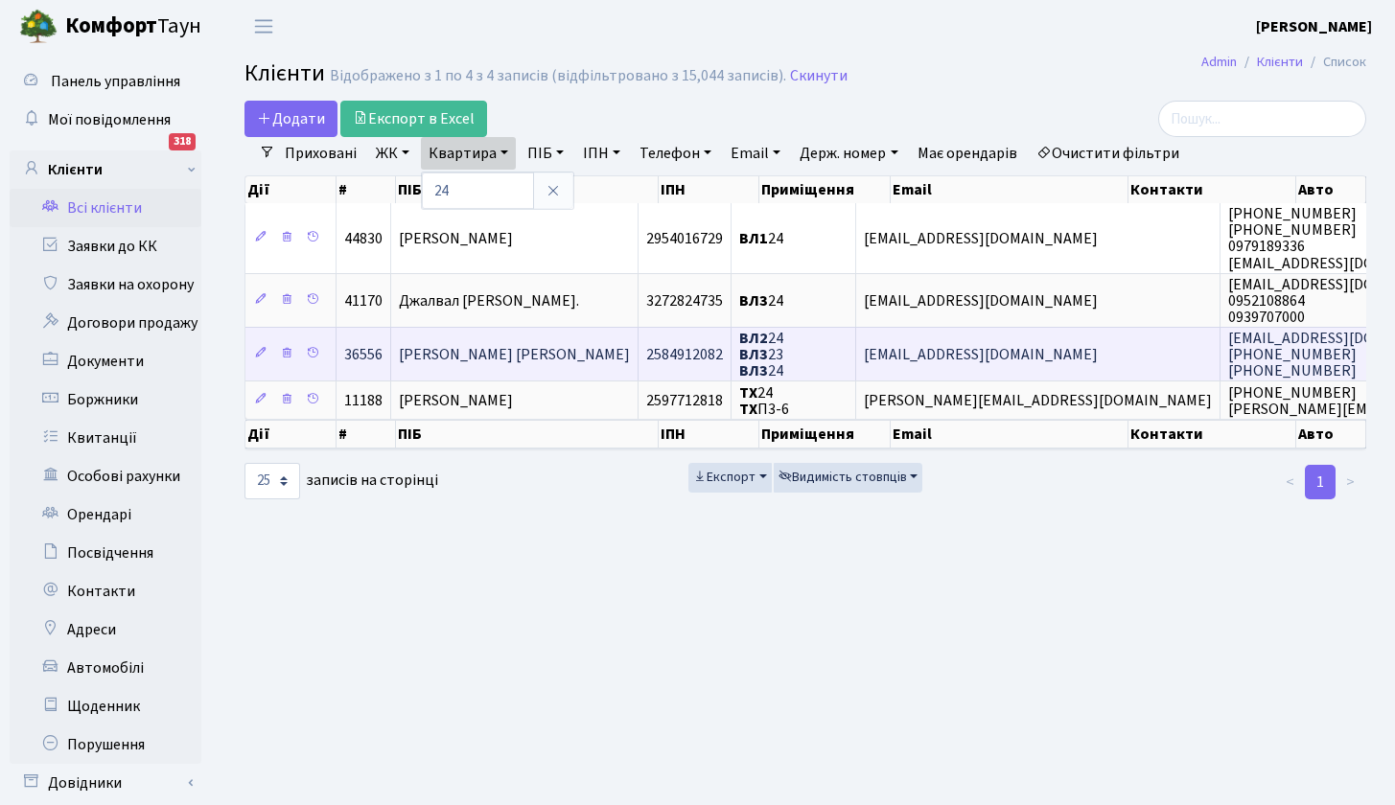
click at [515, 350] on span "[PERSON_NAME] [PERSON_NAME]" at bounding box center [514, 354] width 231 height 21
click at [823, 366] on td "ВЛ2 24 ВЛ3 23 ВЛ3 24" at bounding box center [794, 354] width 125 height 54
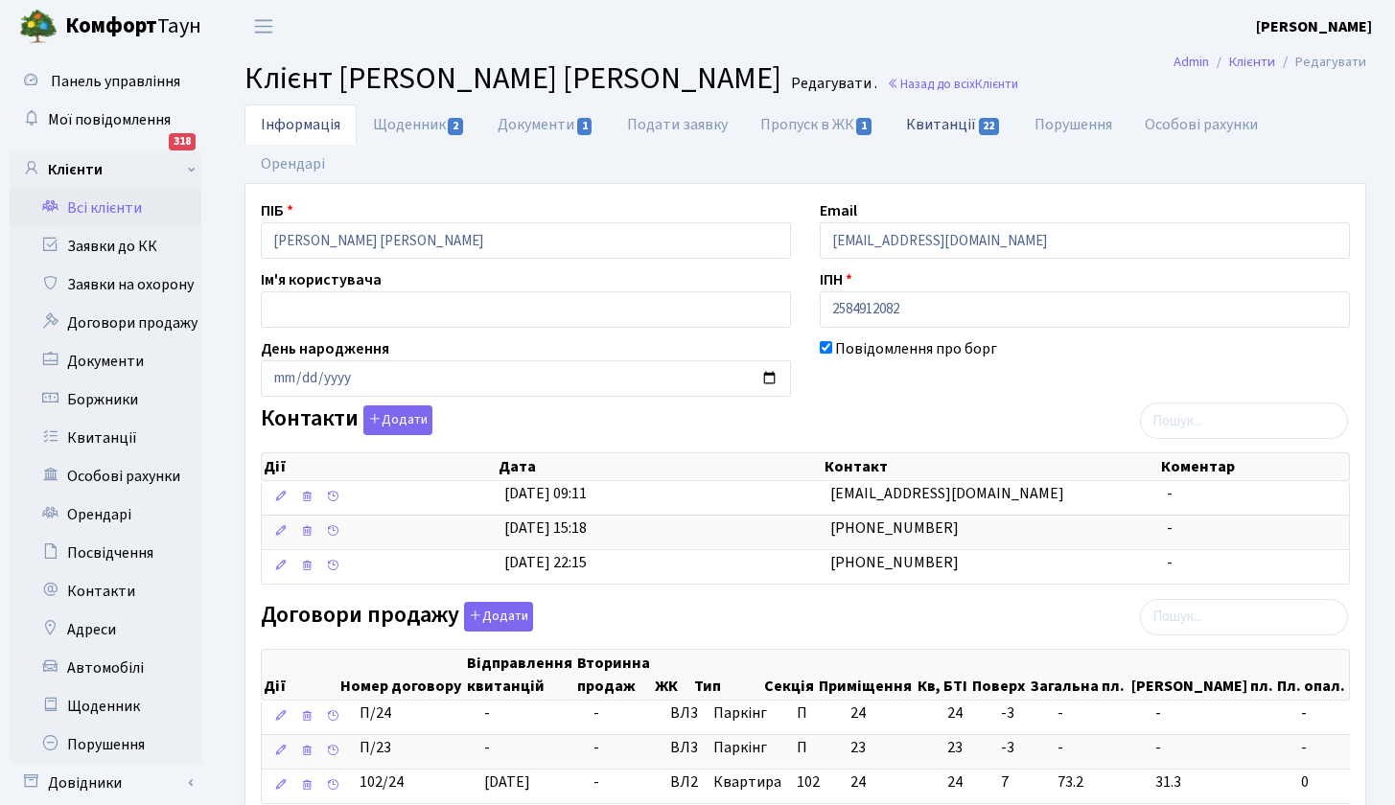
click at [960, 125] on link "Квитанції 22" at bounding box center [954, 124] width 128 height 39
select select "25"
click at [116, 210] on link "Всі клієнти" at bounding box center [106, 208] width 192 height 38
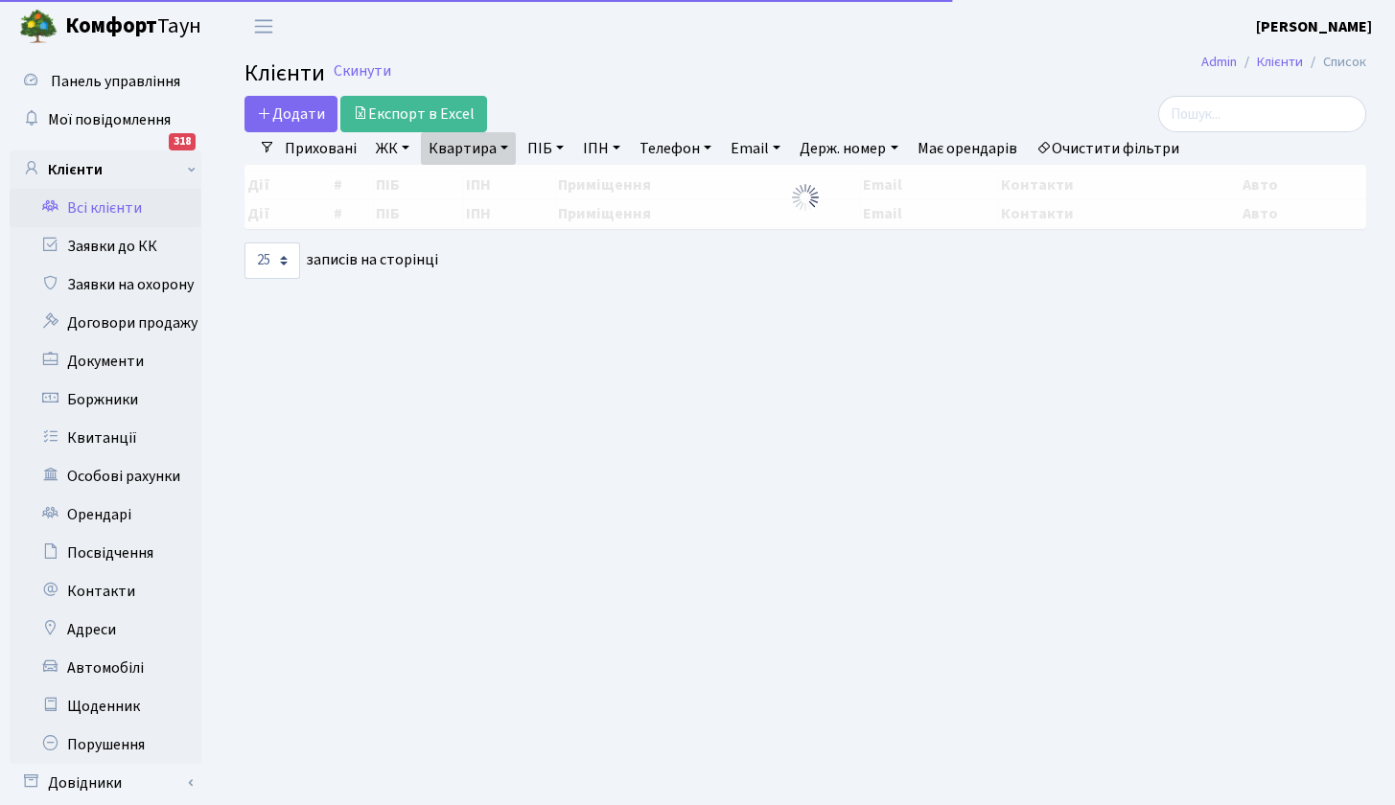
select select "25"
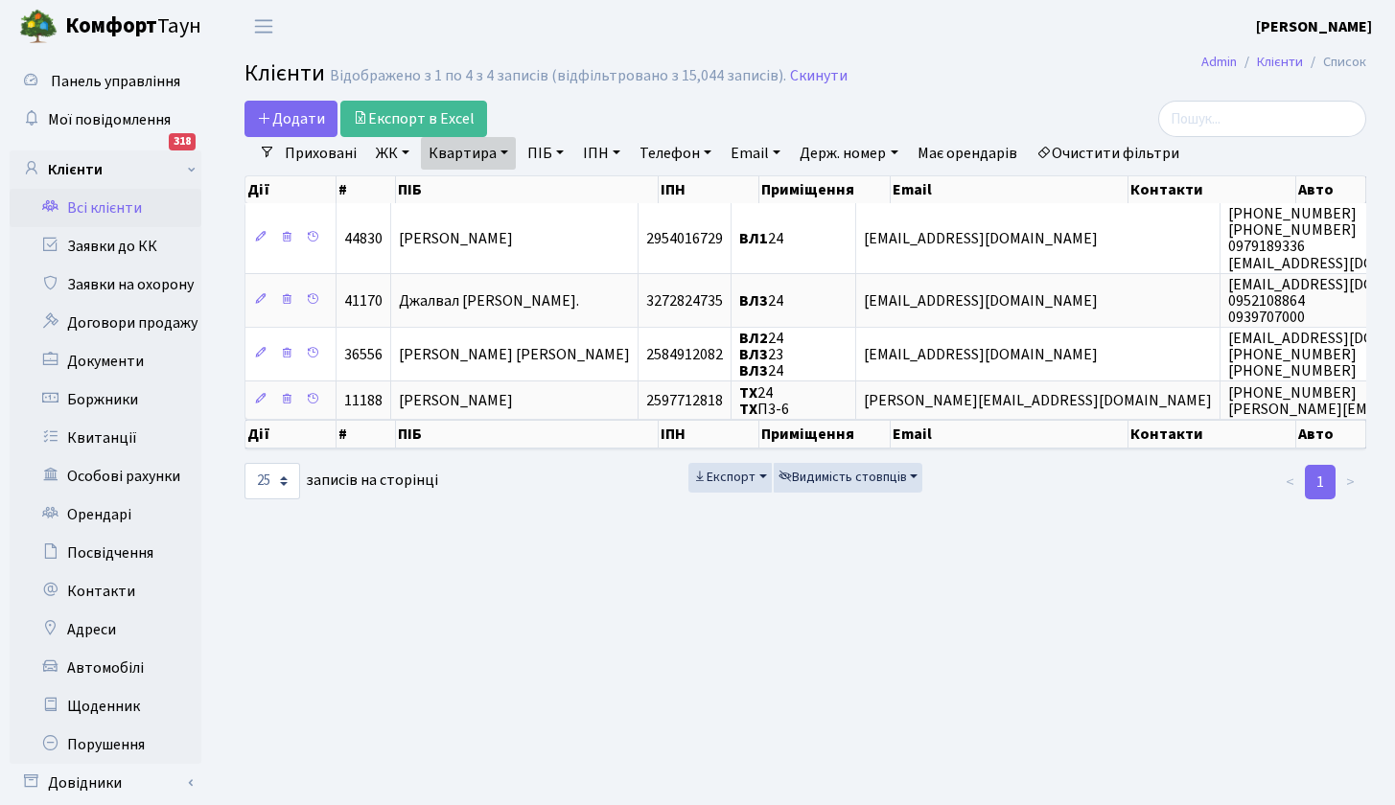
click at [511, 155] on link "Квартира" at bounding box center [468, 153] width 95 height 33
click at [563, 189] on link at bounding box center [553, 191] width 40 height 36
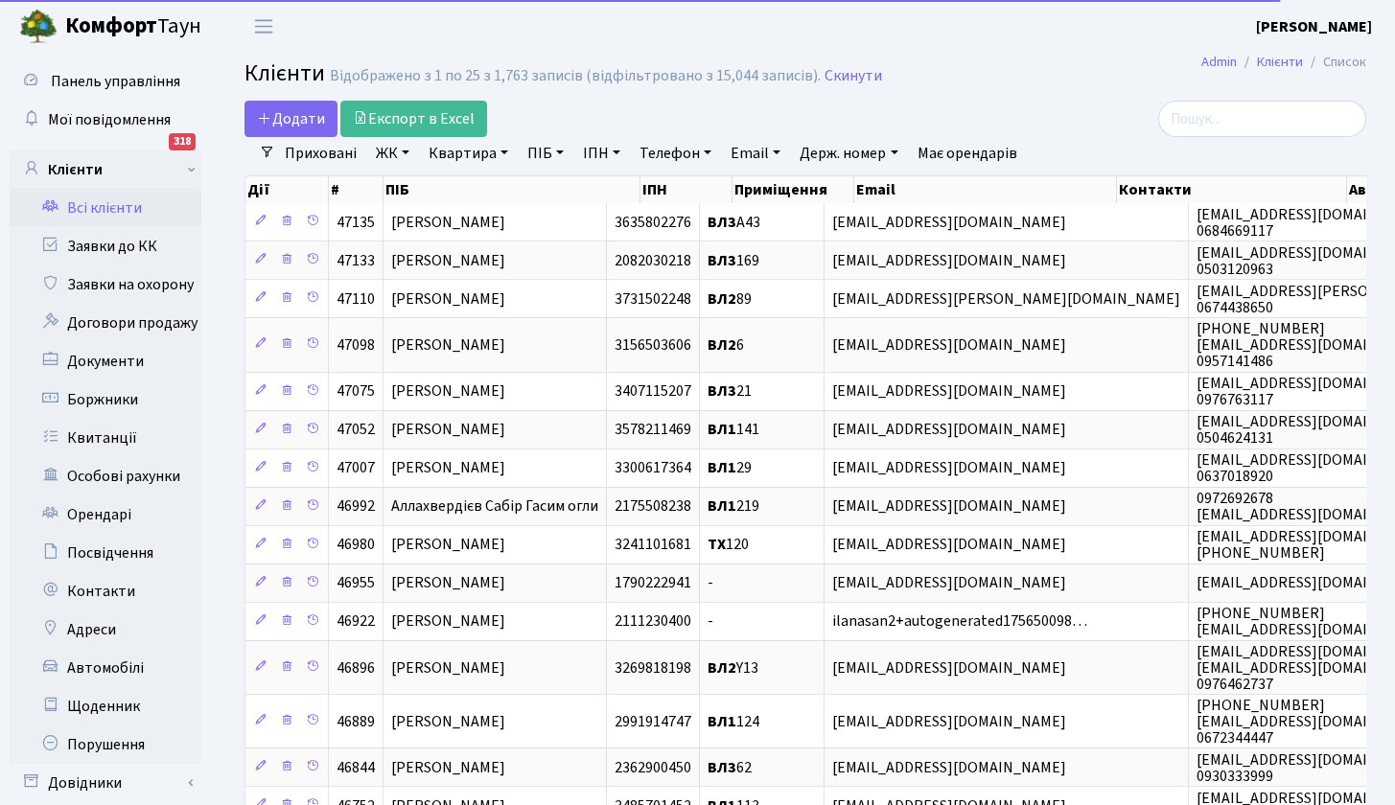
click at [563, 151] on link "ПІБ" at bounding box center [546, 153] width 52 height 33
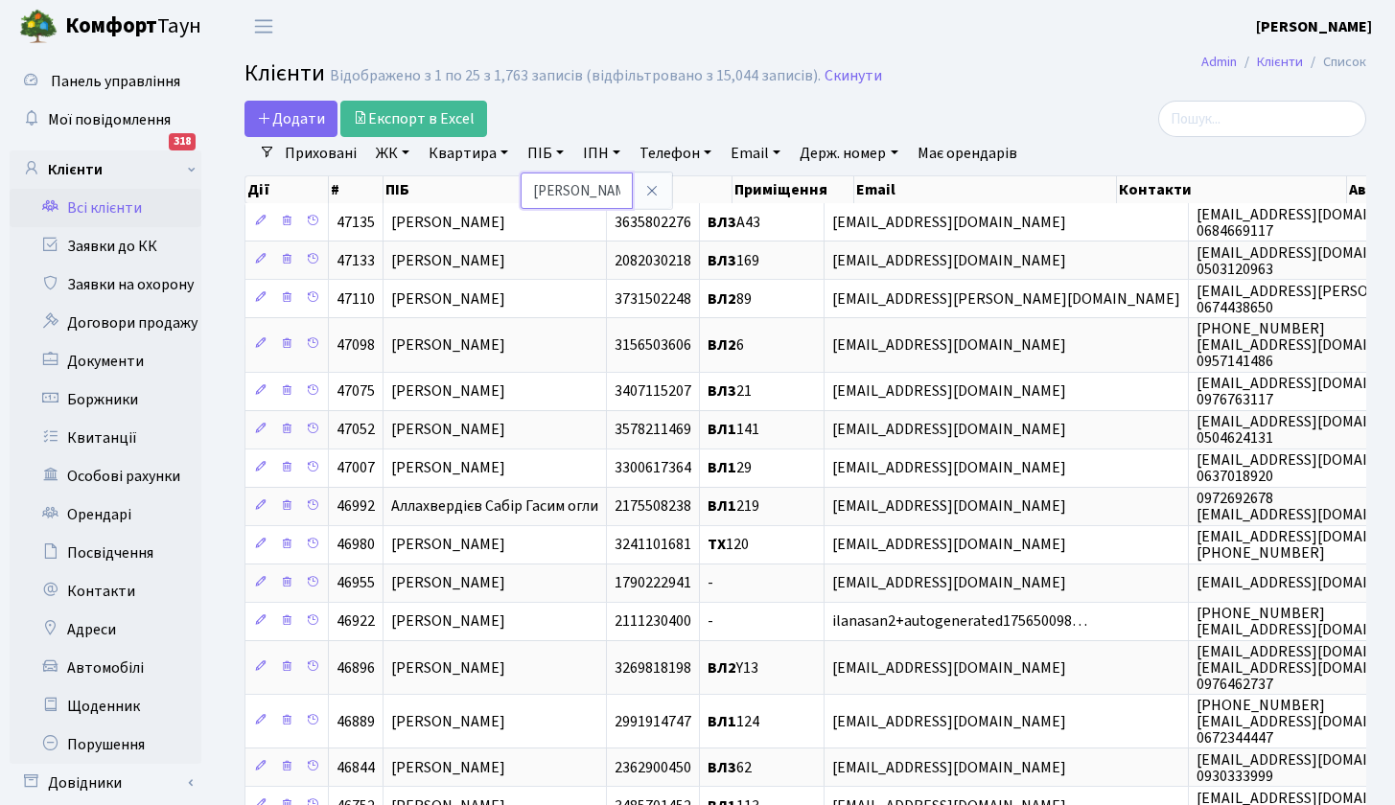
type input "ігнат"
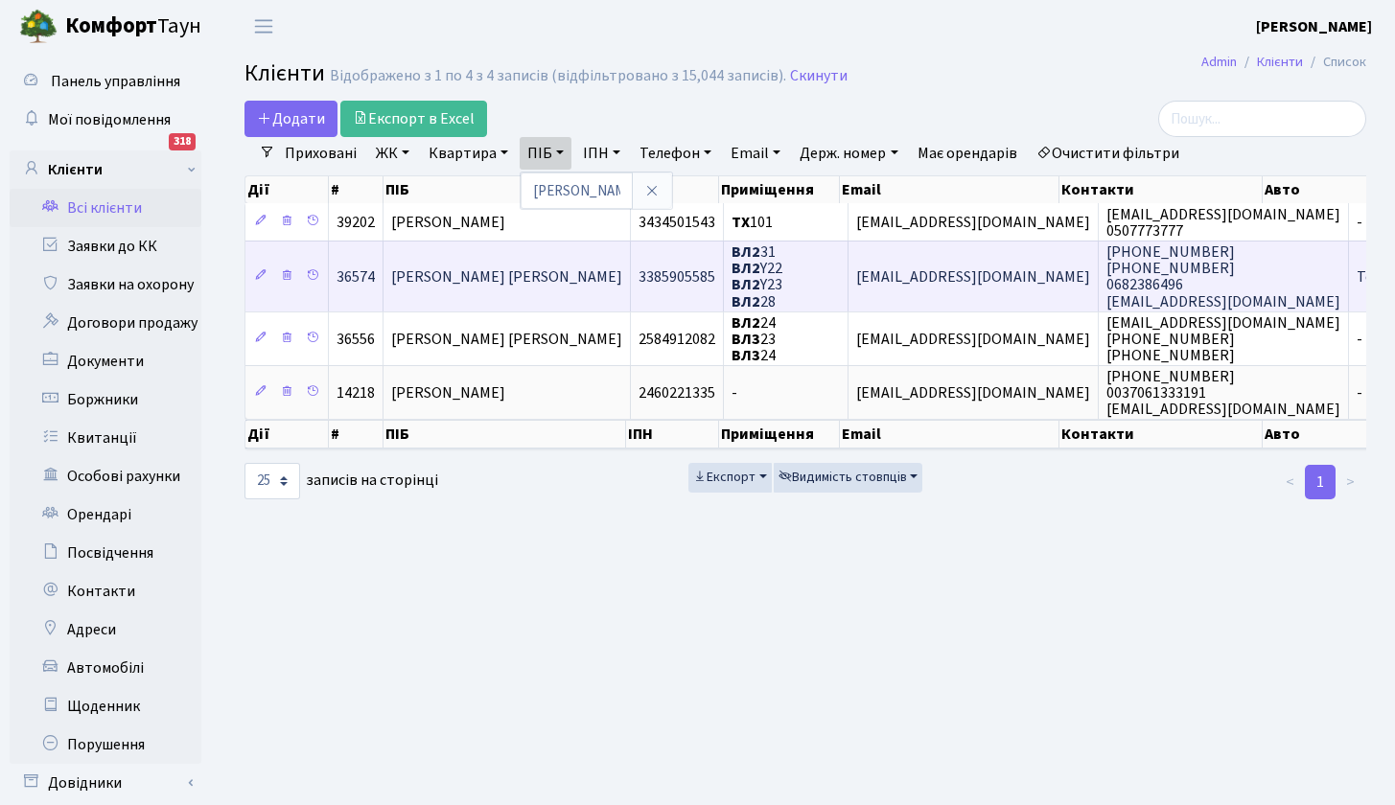
click at [538, 276] on span "Ігнатьєвська Інна Аркадіївна" at bounding box center [506, 277] width 231 height 21
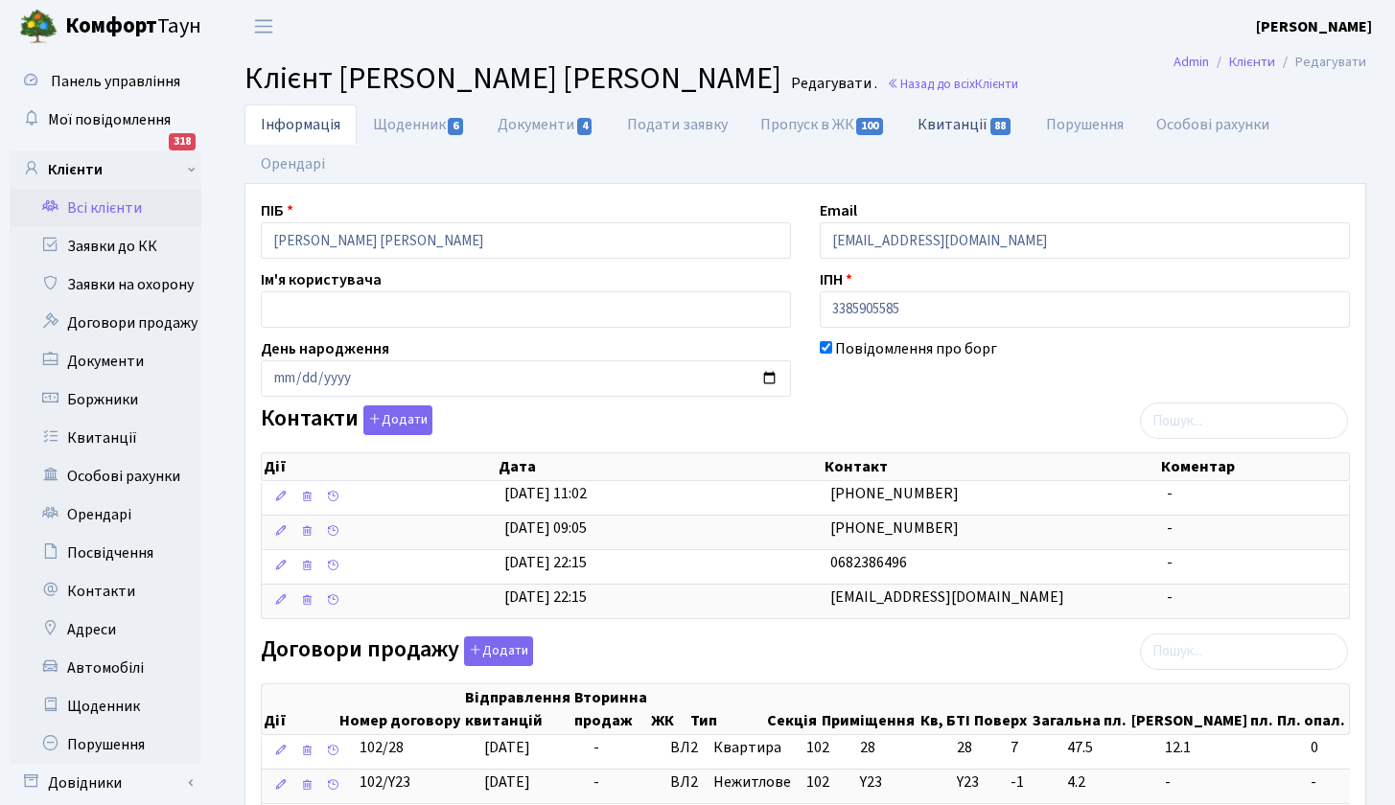
click at [959, 125] on link "Квитанції 88" at bounding box center [965, 124] width 128 height 39
select select "25"
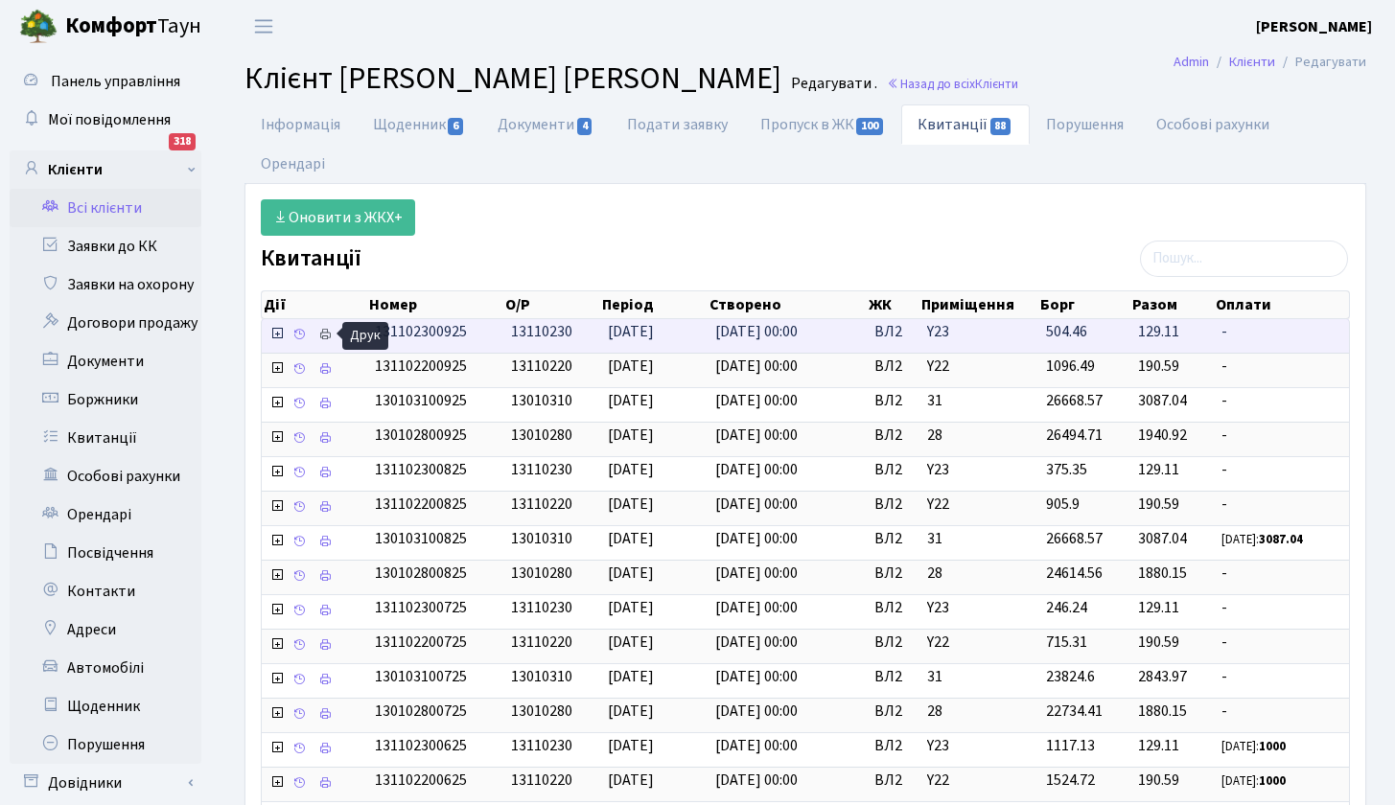
click at [323, 332] on icon at bounding box center [324, 334] width 13 height 13
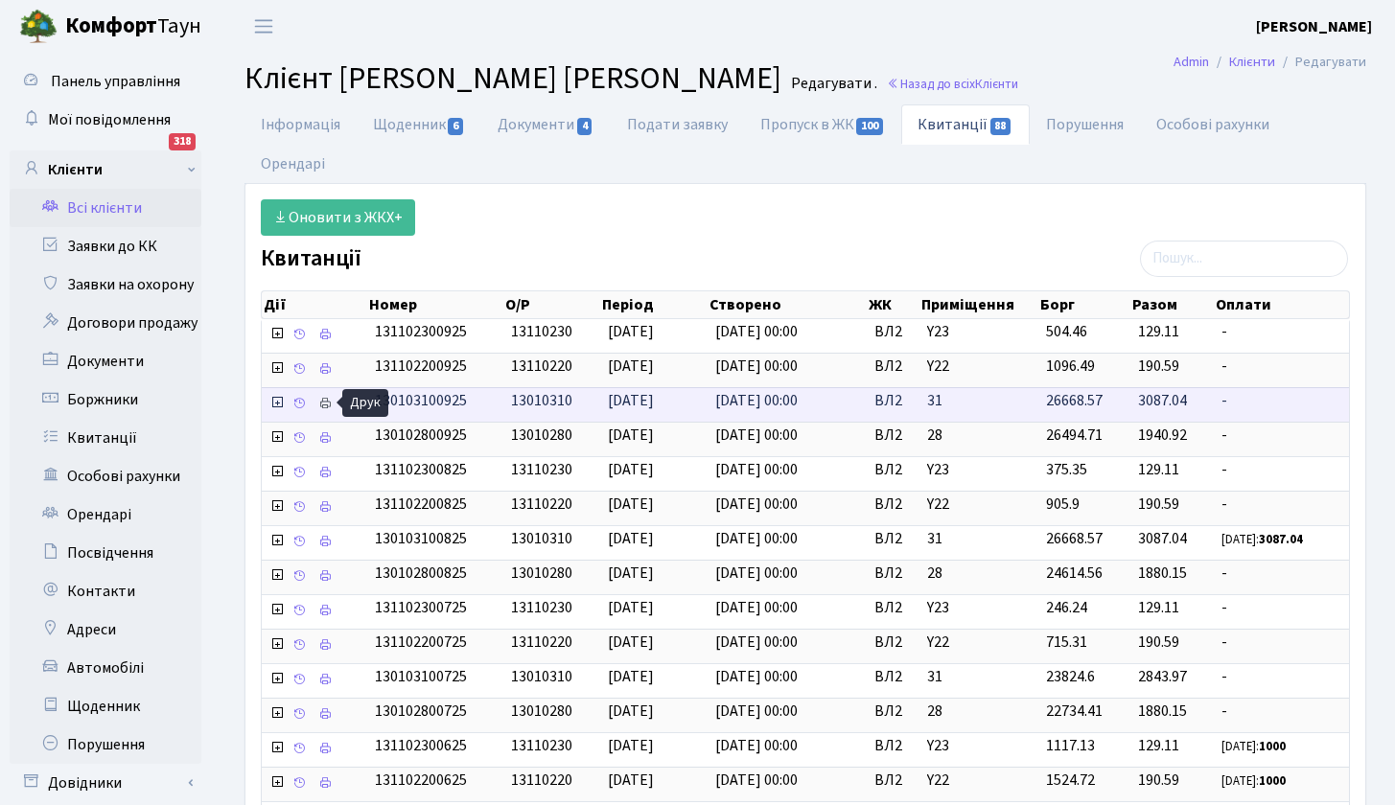
click at [329, 398] on icon at bounding box center [324, 403] width 13 height 13
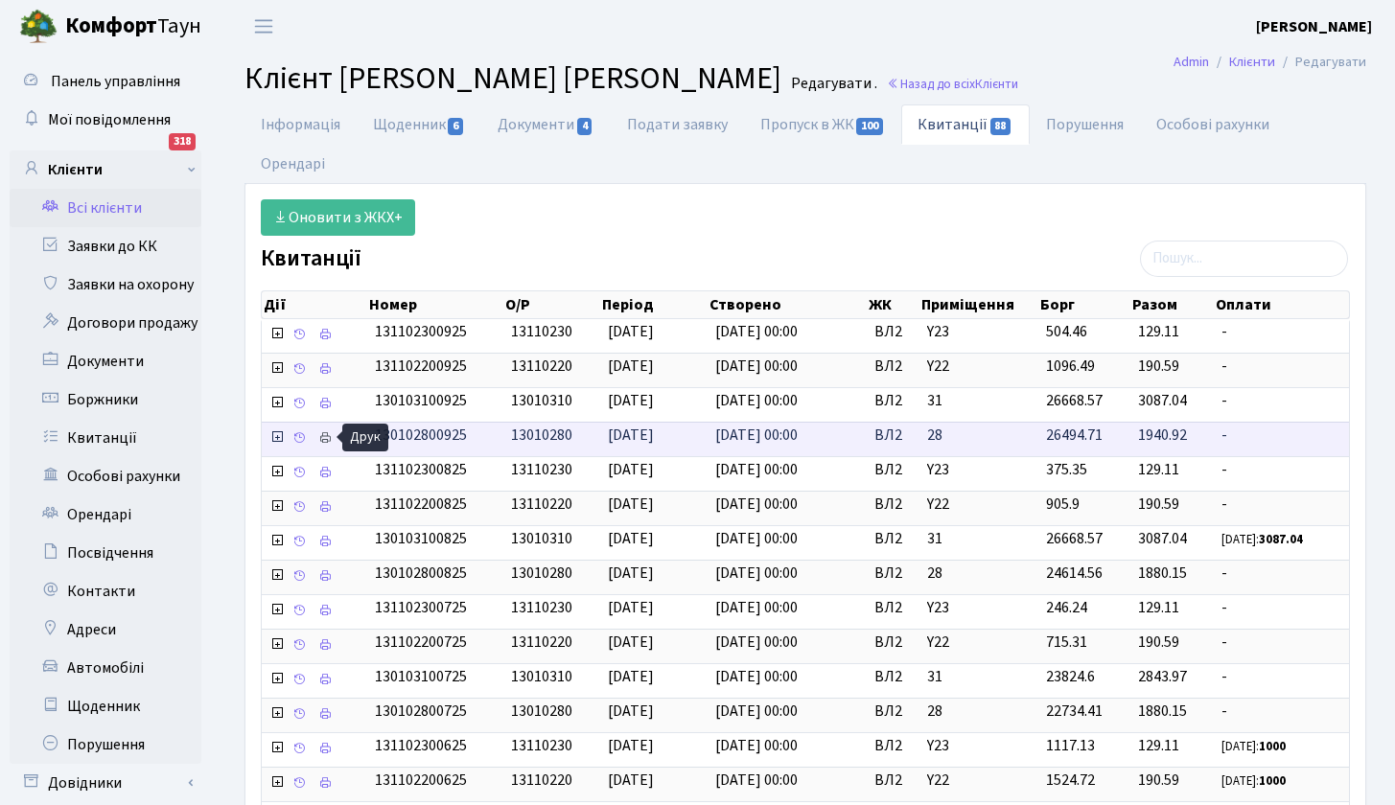
click at [323, 433] on icon at bounding box center [324, 437] width 13 height 13
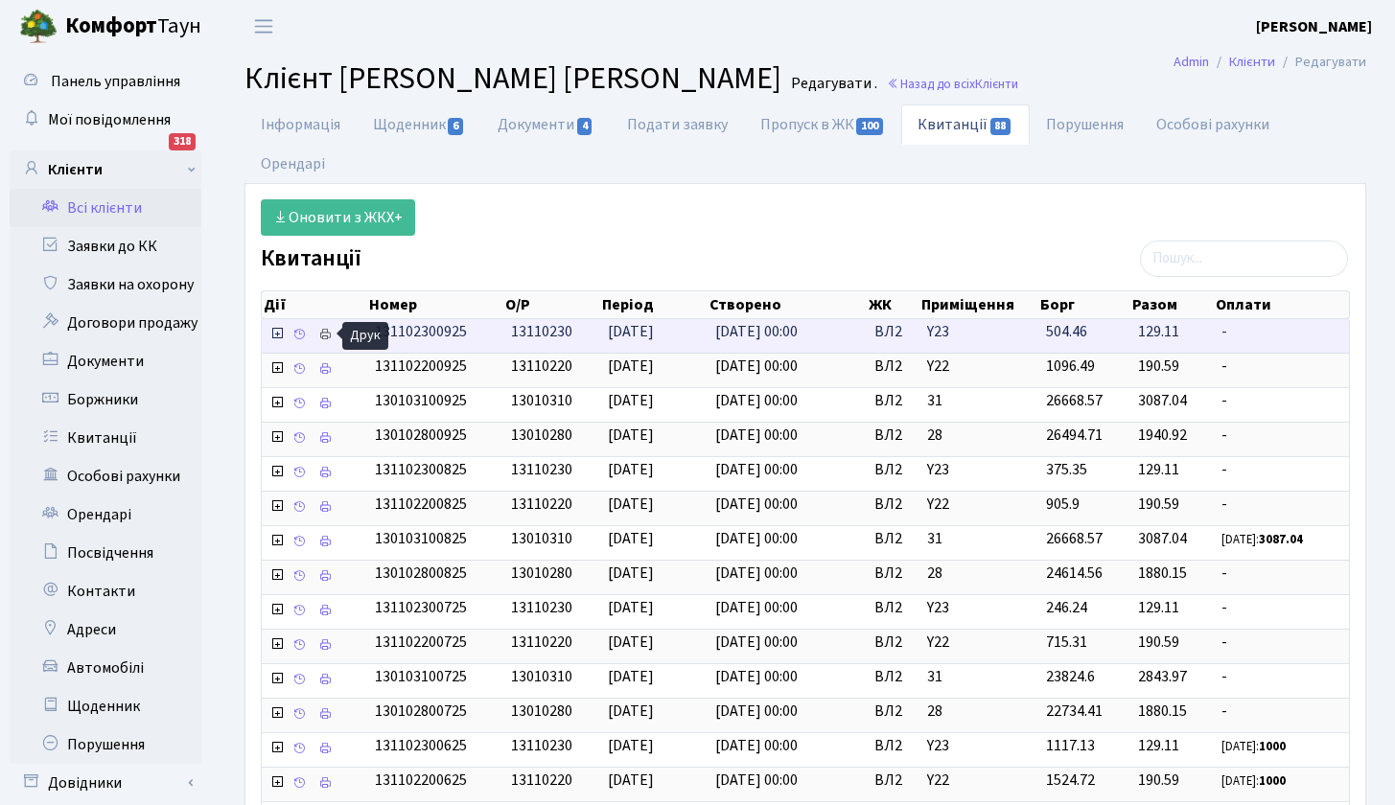
click at [329, 332] on icon at bounding box center [324, 334] width 13 height 13
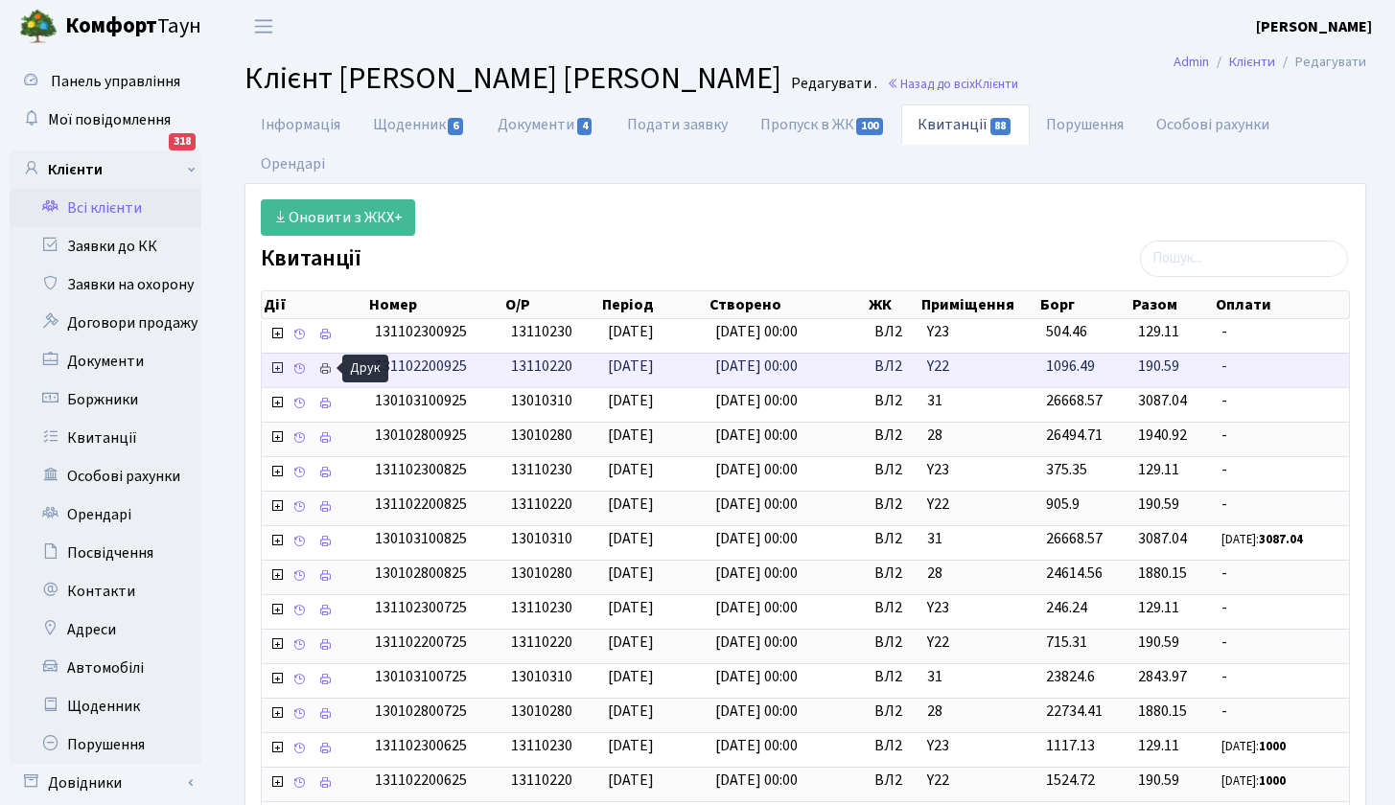
click at [328, 369] on icon at bounding box center [324, 368] width 13 height 13
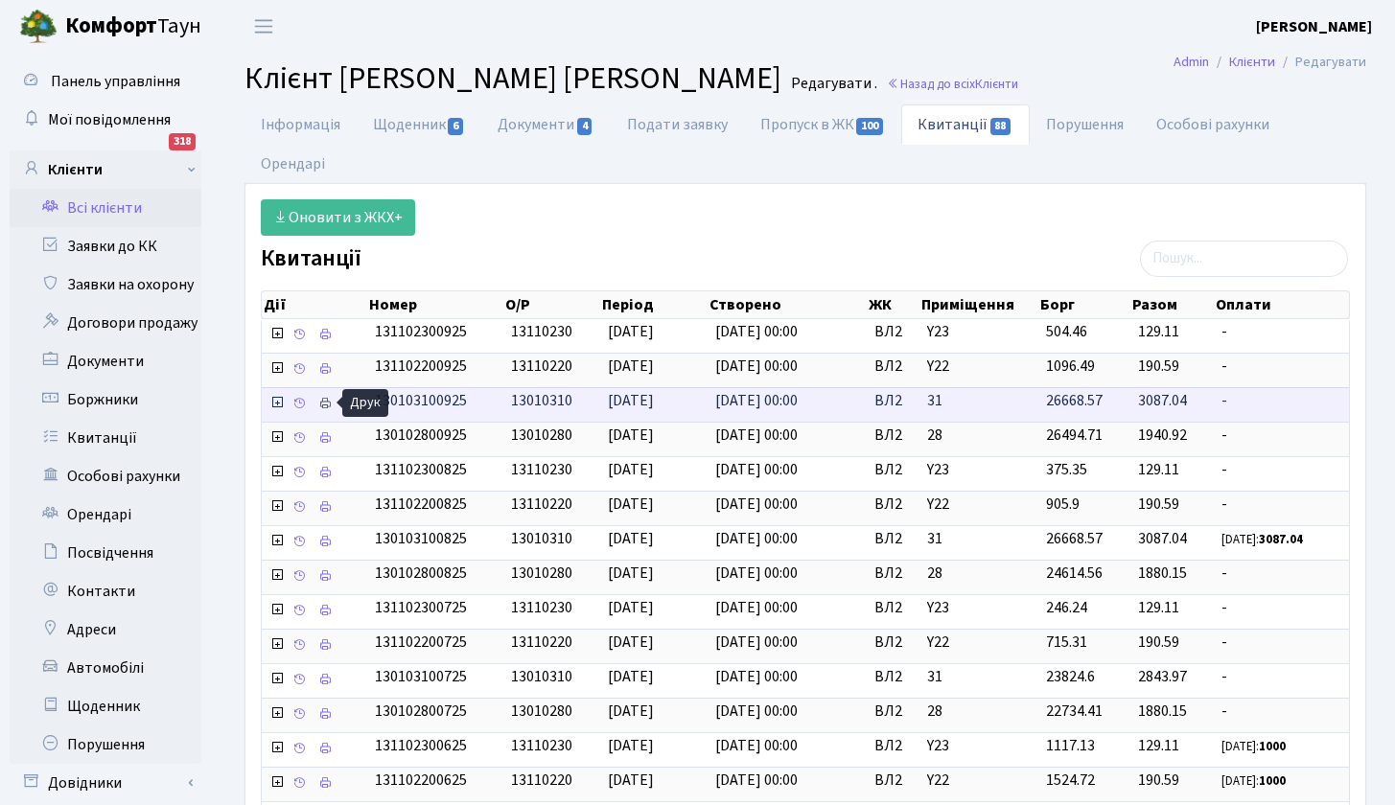
click at [326, 400] on icon at bounding box center [324, 403] width 13 height 13
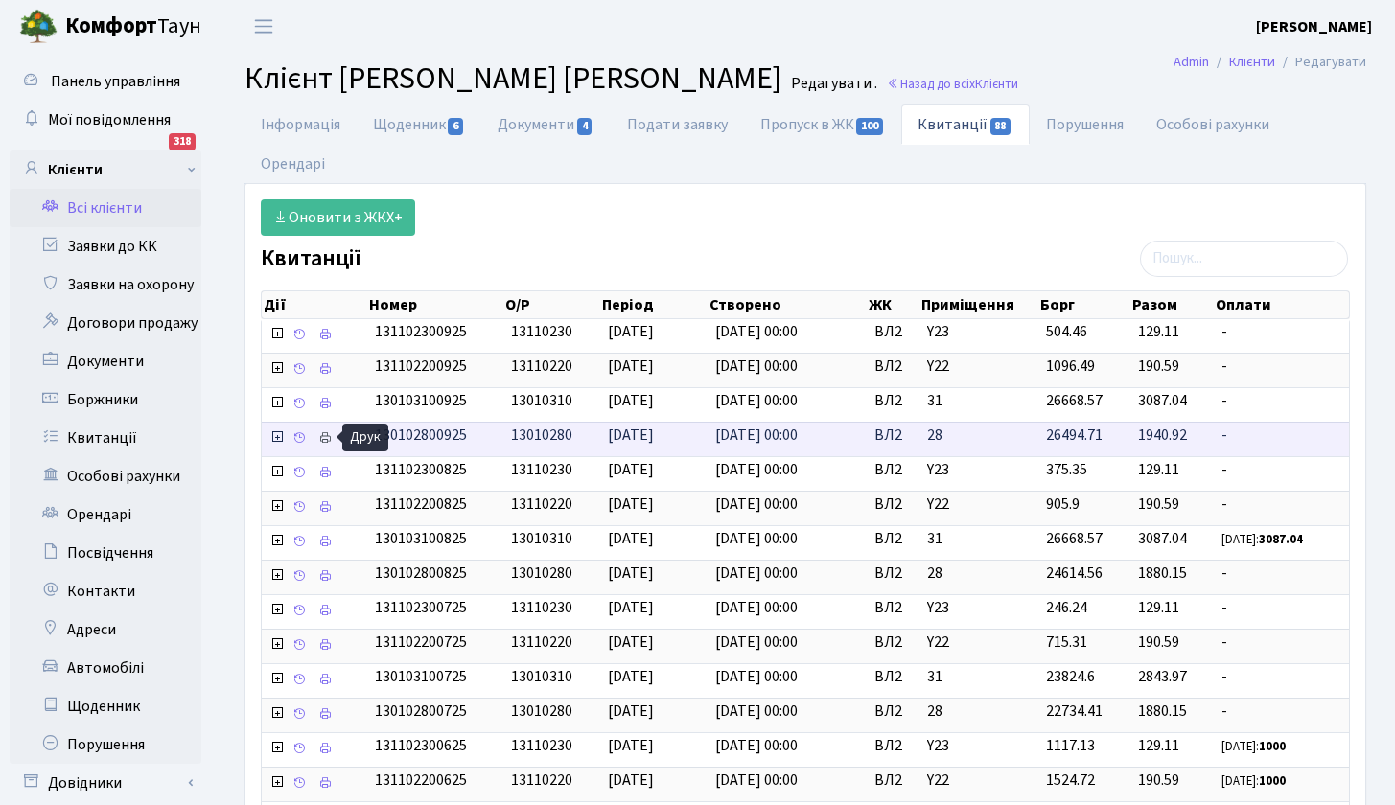
click at [330, 434] on icon at bounding box center [324, 437] width 13 height 13
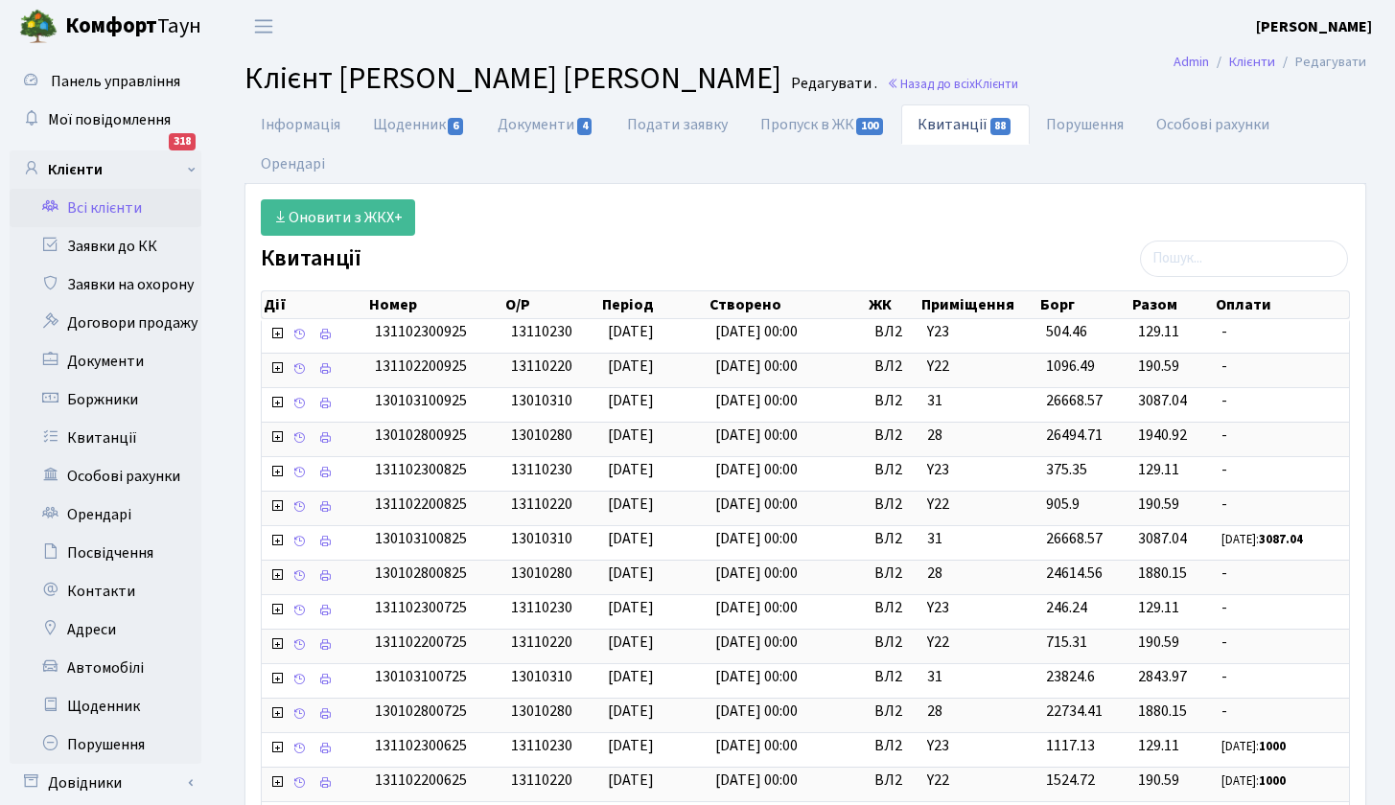
click at [126, 210] on link "Всі клієнти" at bounding box center [106, 208] width 192 height 38
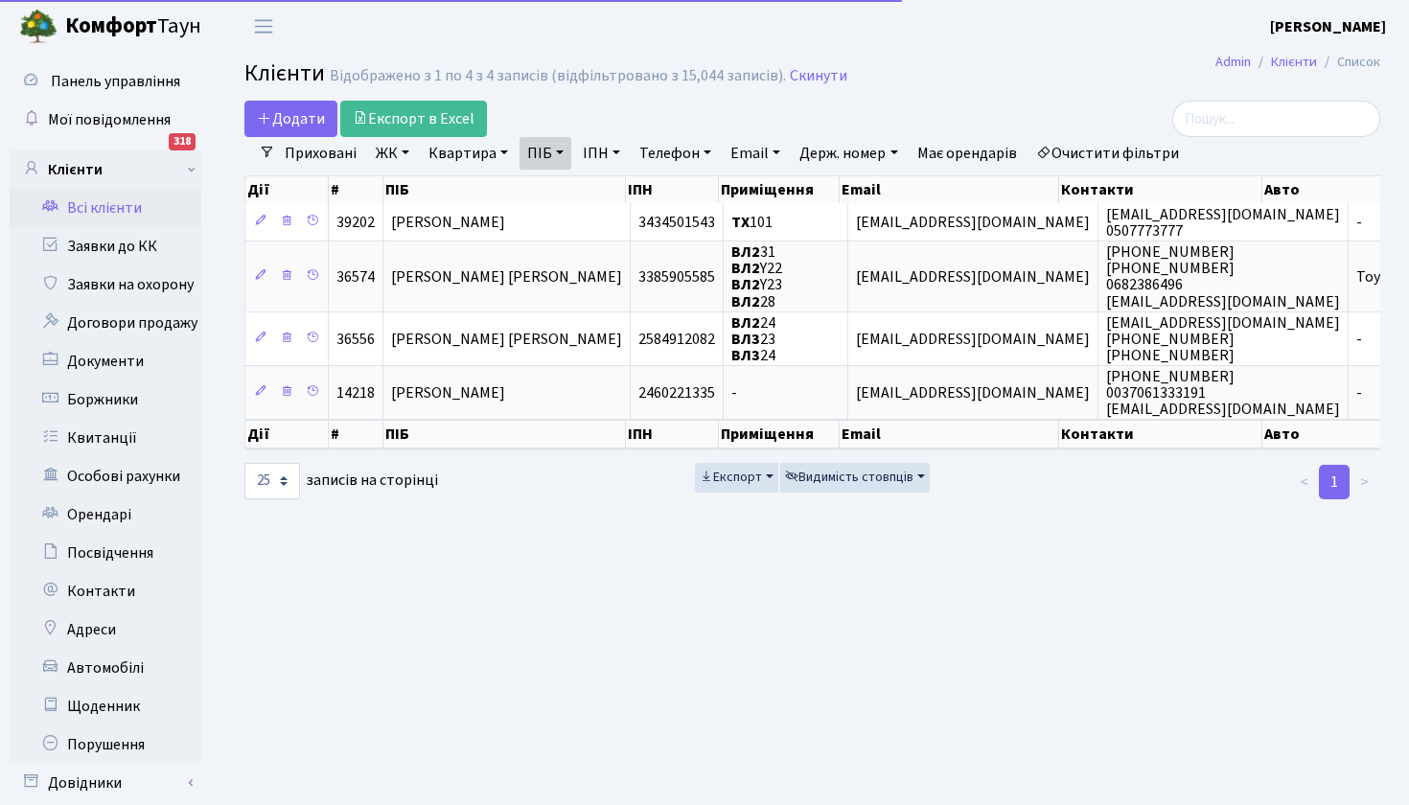
select select "25"
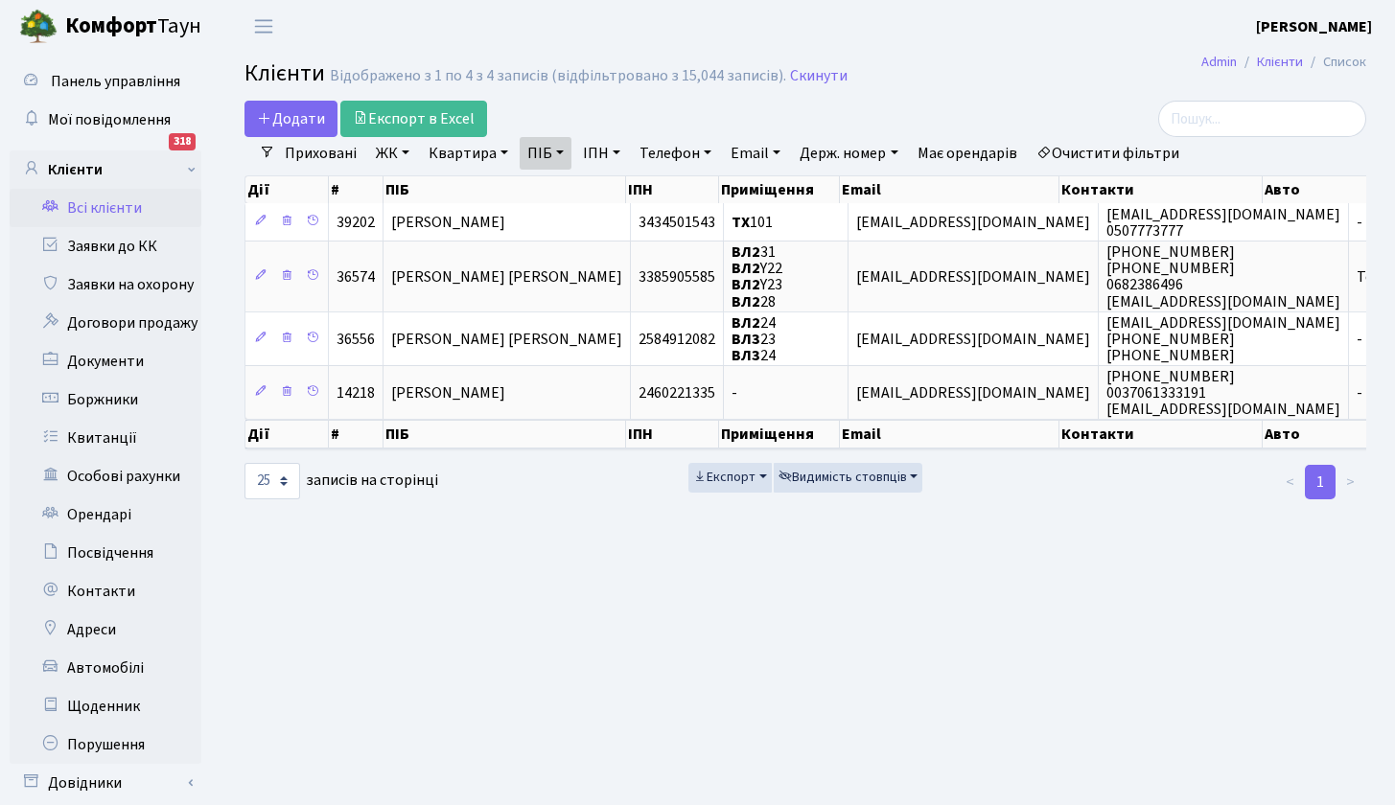
click at [560, 151] on link "ПІБ" at bounding box center [546, 153] width 52 height 33
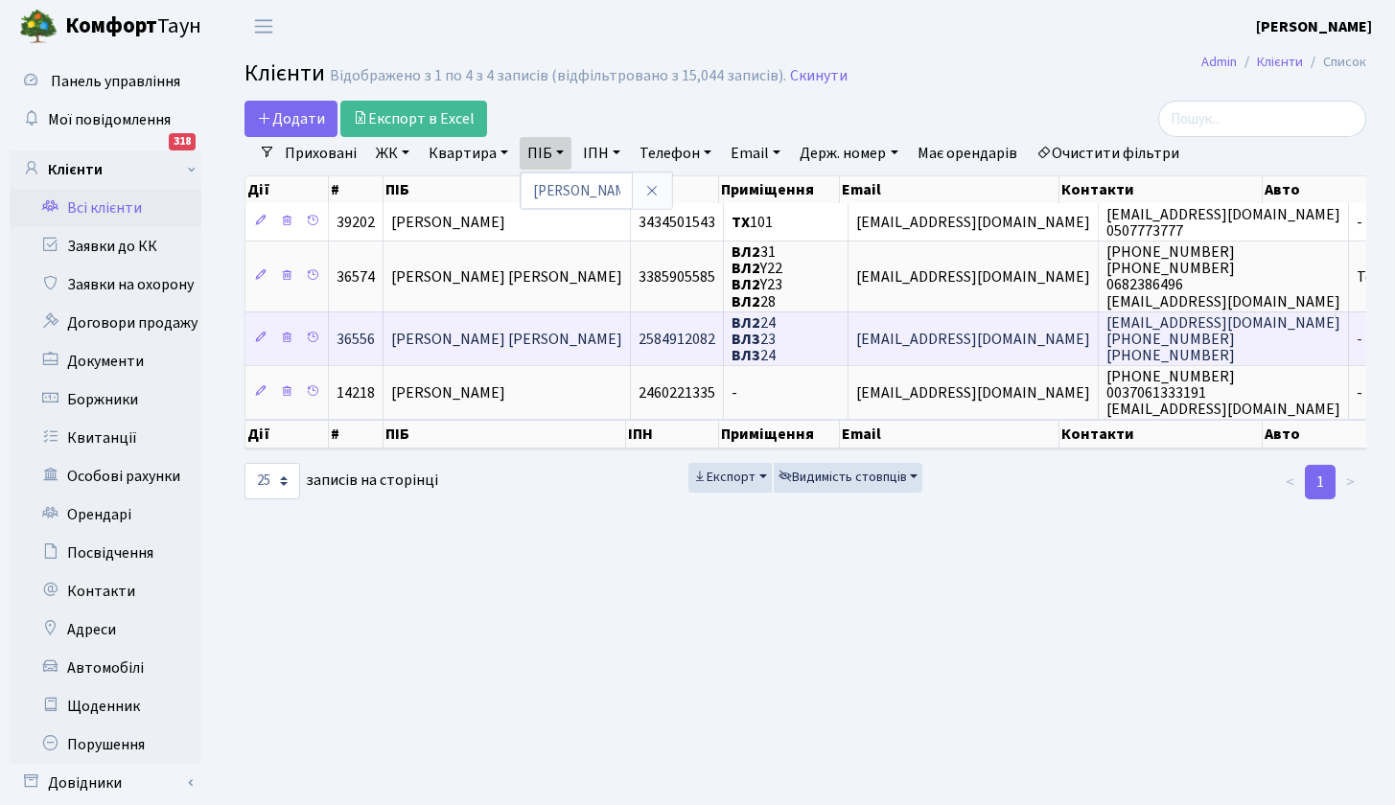
click at [560, 335] on span "Ігнатьєвська Світлана Степанівна" at bounding box center [506, 339] width 231 height 21
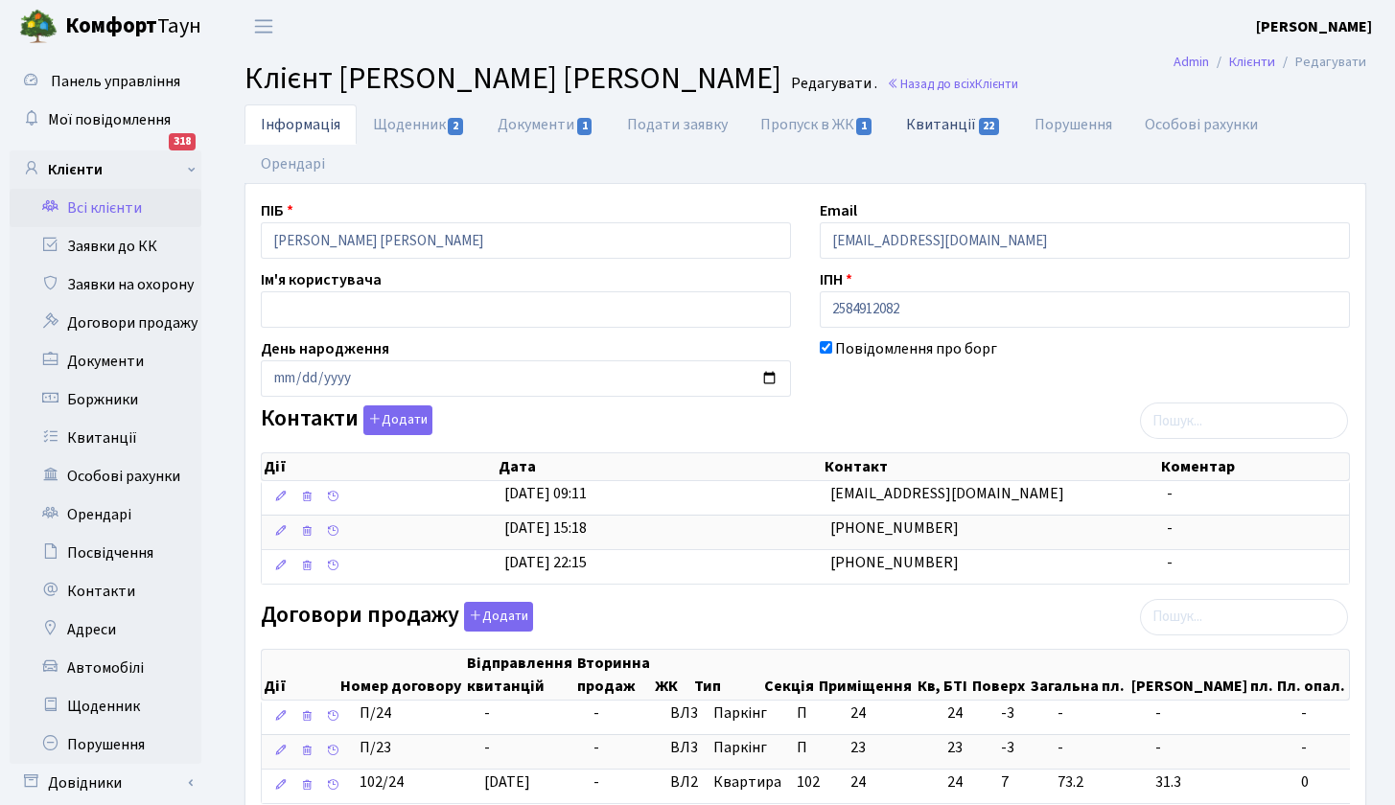
click at [954, 117] on link "Квитанції 22" at bounding box center [954, 124] width 128 height 39
select select "25"
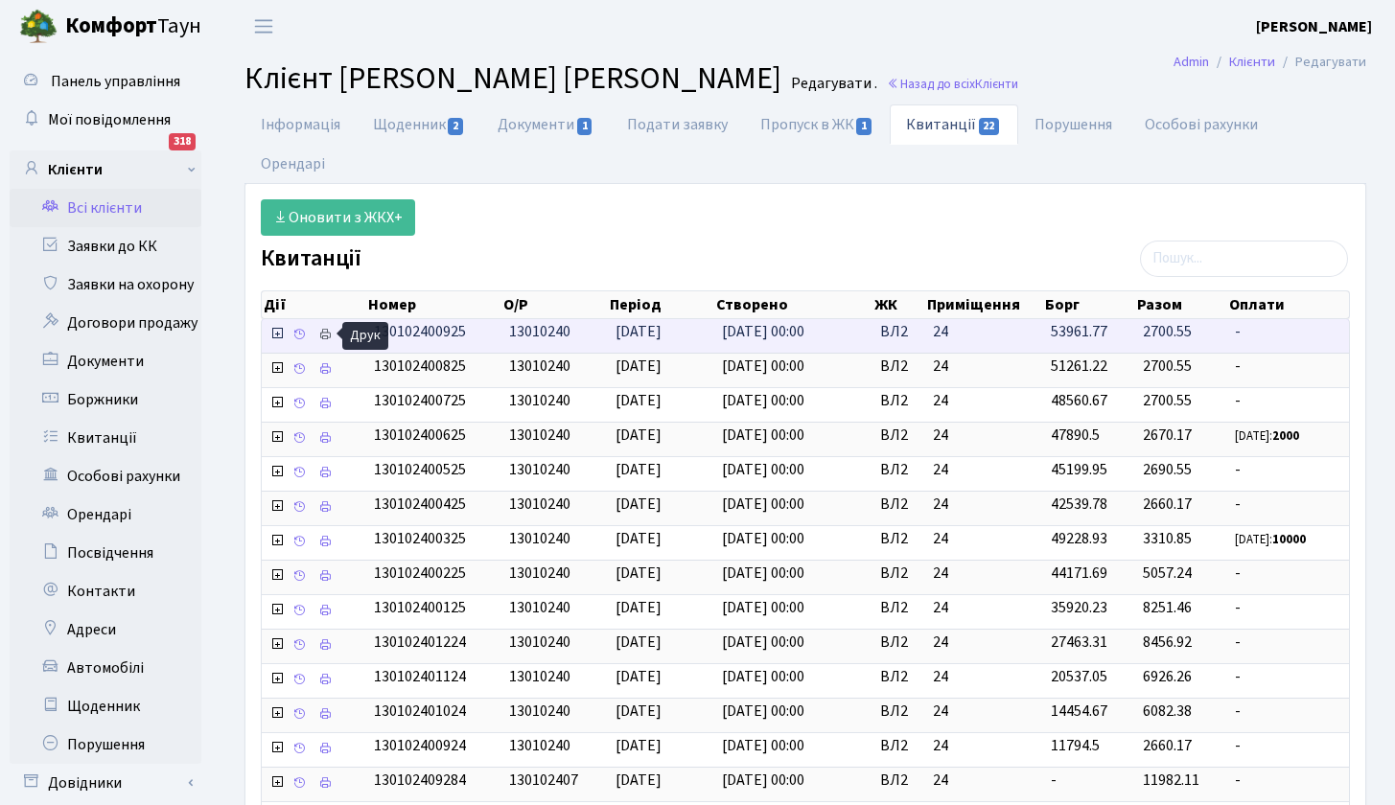
click at [328, 333] on icon at bounding box center [324, 334] width 13 height 13
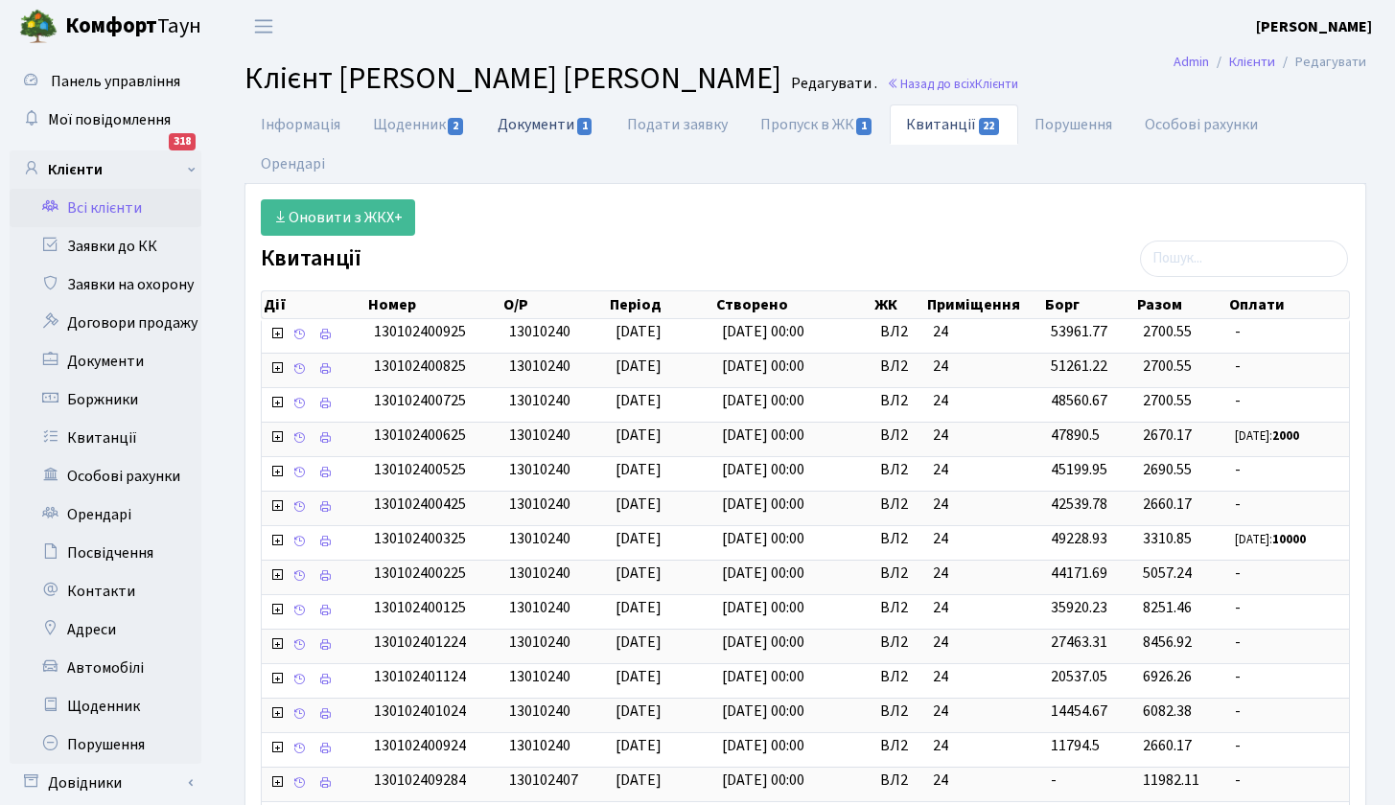
click at [565, 122] on link "Документи 1" at bounding box center [545, 124] width 128 height 39
select select "25"
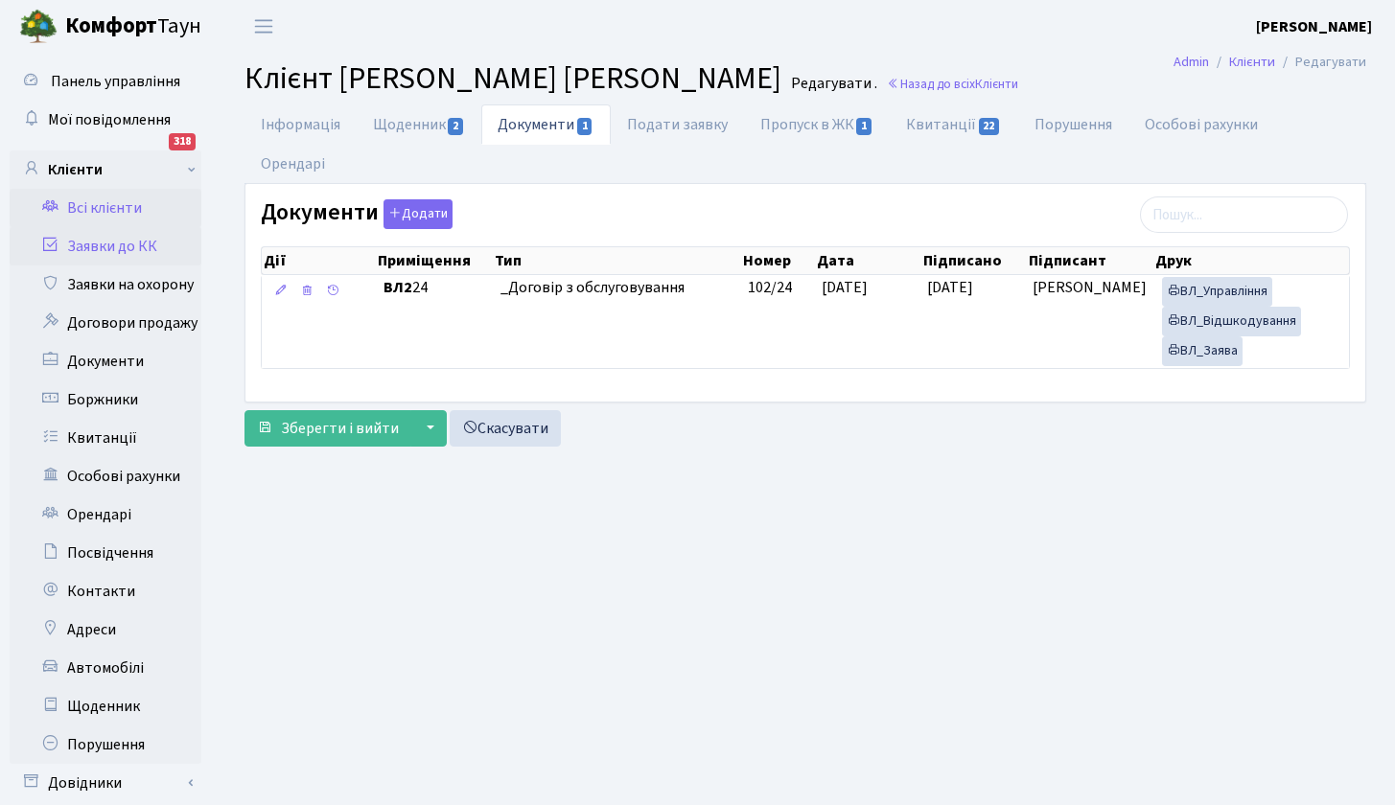
click at [128, 248] on link "Заявки до КК" at bounding box center [106, 246] width 192 height 38
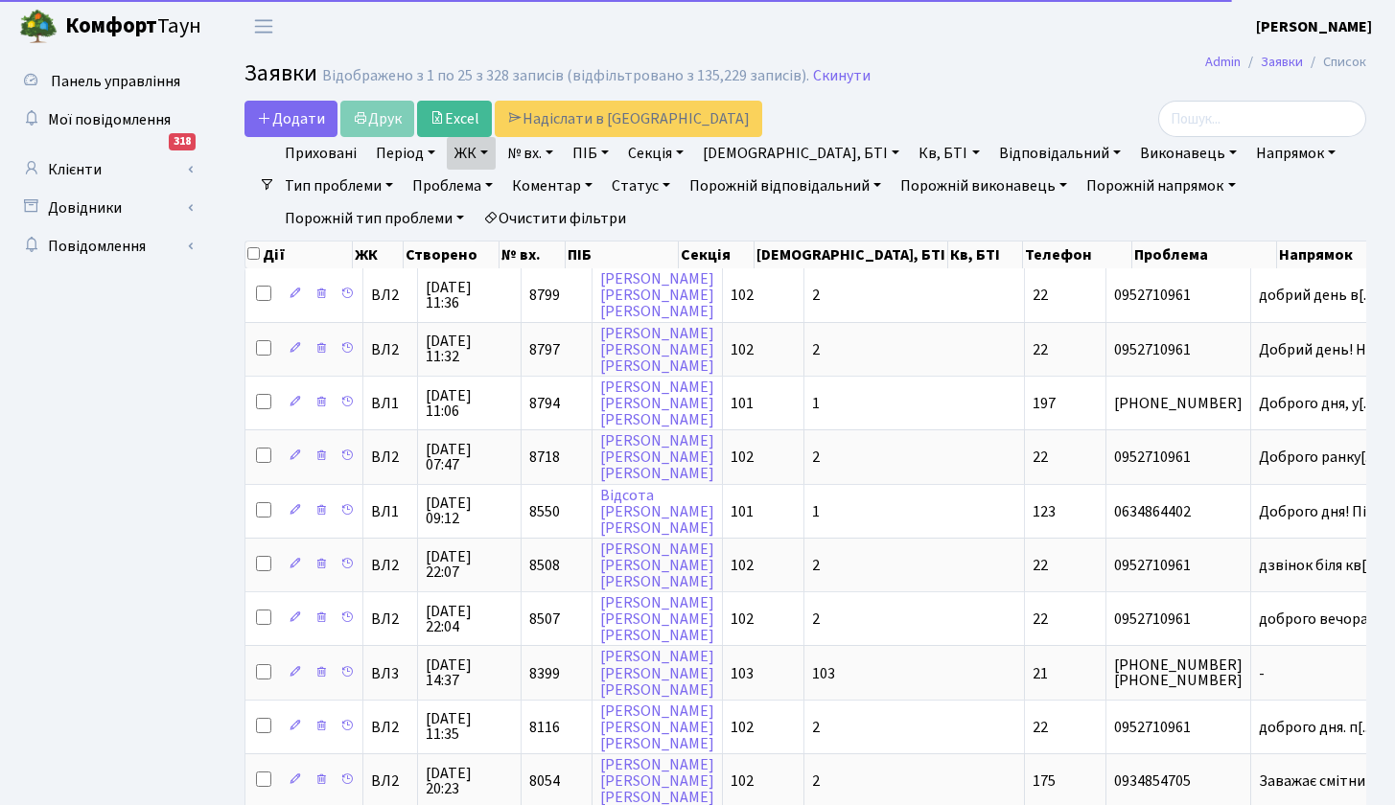
select select "25"
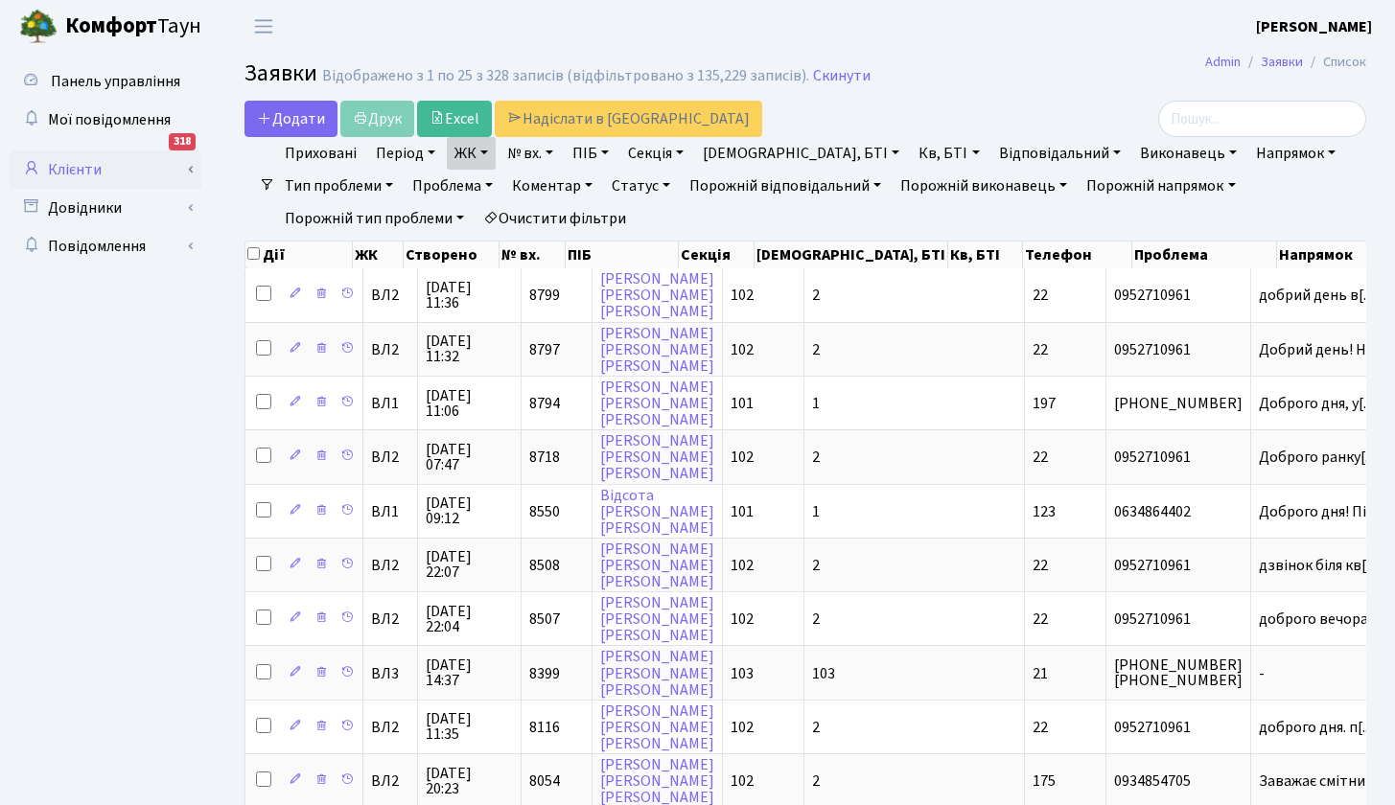
click at [81, 174] on link "Клієнти" at bounding box center [106, 170] width 192 height 38
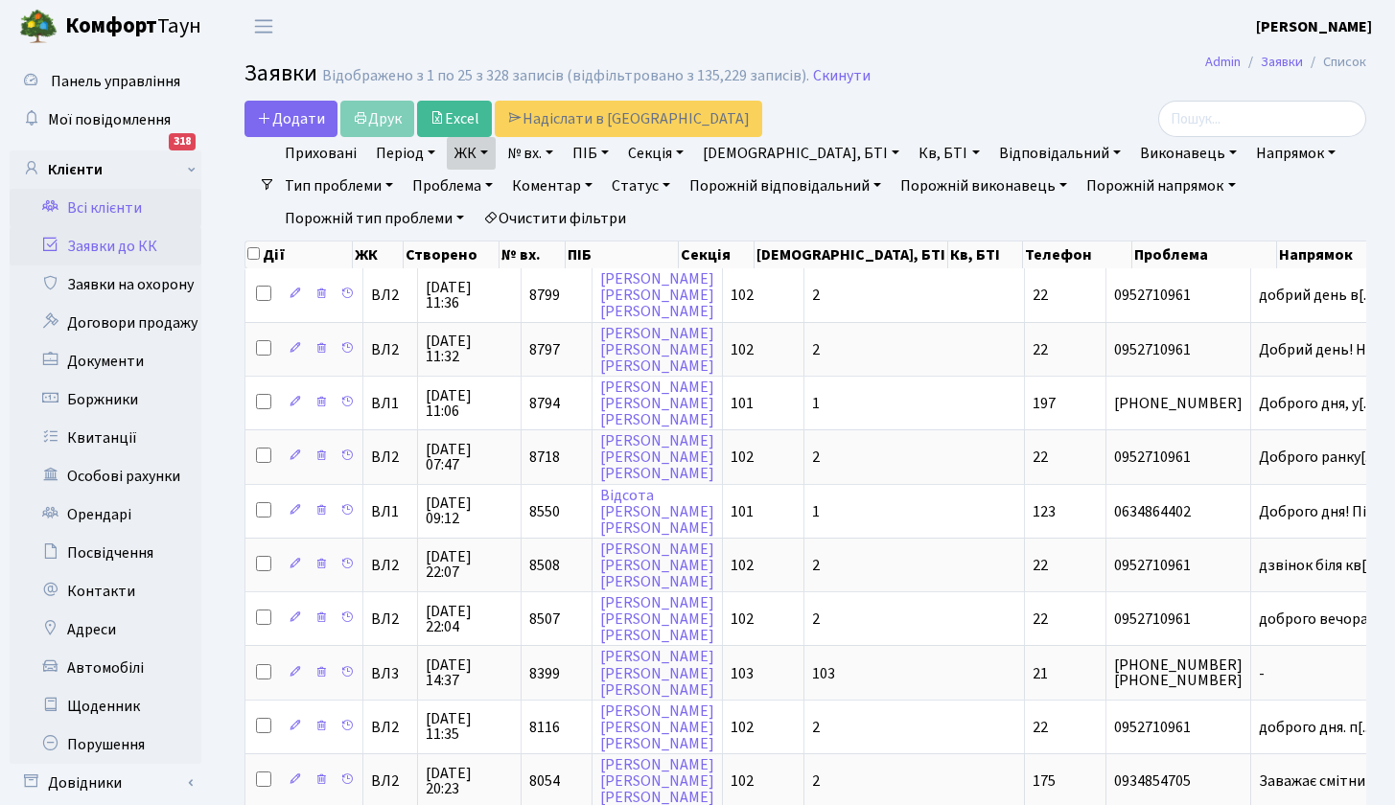
click at [87, 214] on link "Всі клієнти" at bounding box center [106, 208] width 192 height 38
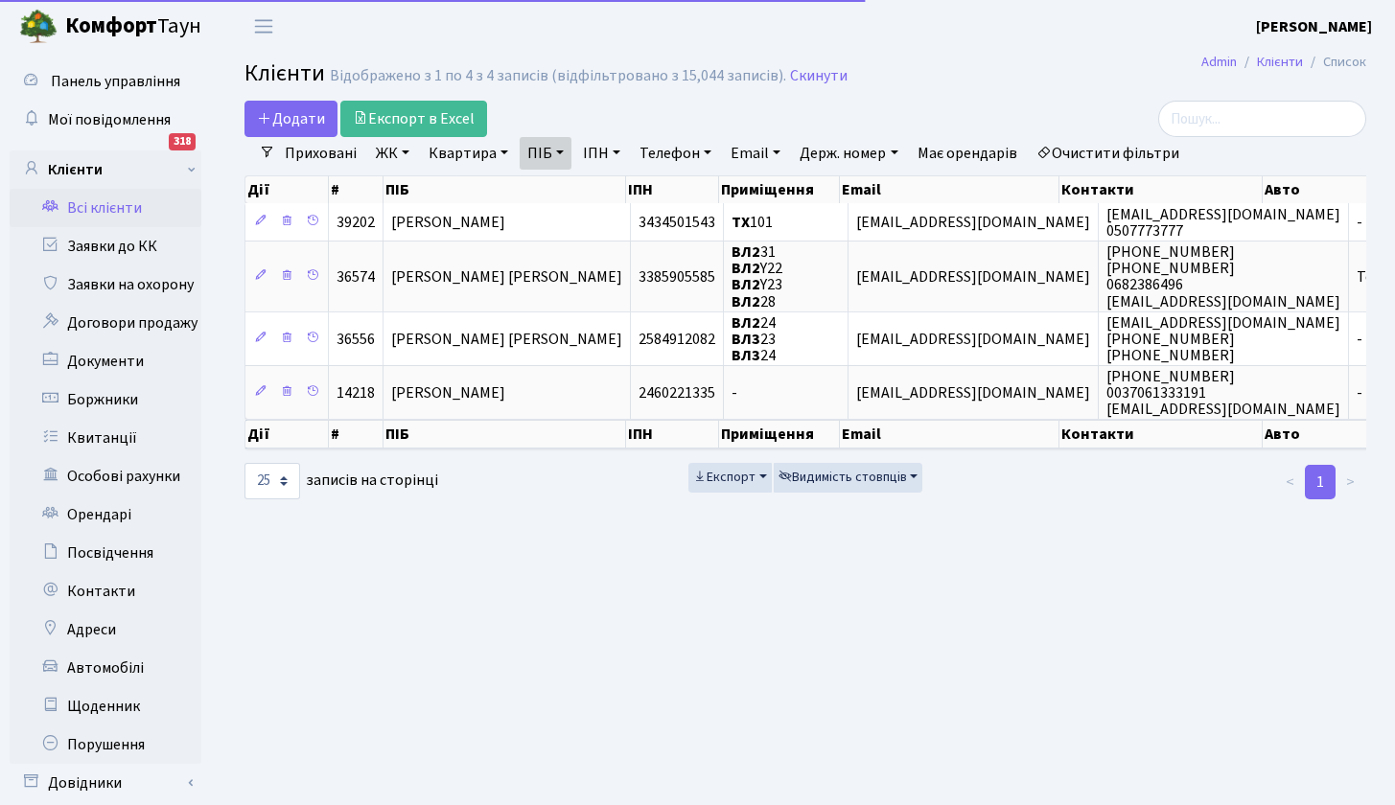
select select "25"
click at [558, 151] on link "ПІБ" at bounding box center [546, 153] width 52 height 33
click at [492, 151] on link "Квартира" at bounding box center [468, 153] width 95 height 33
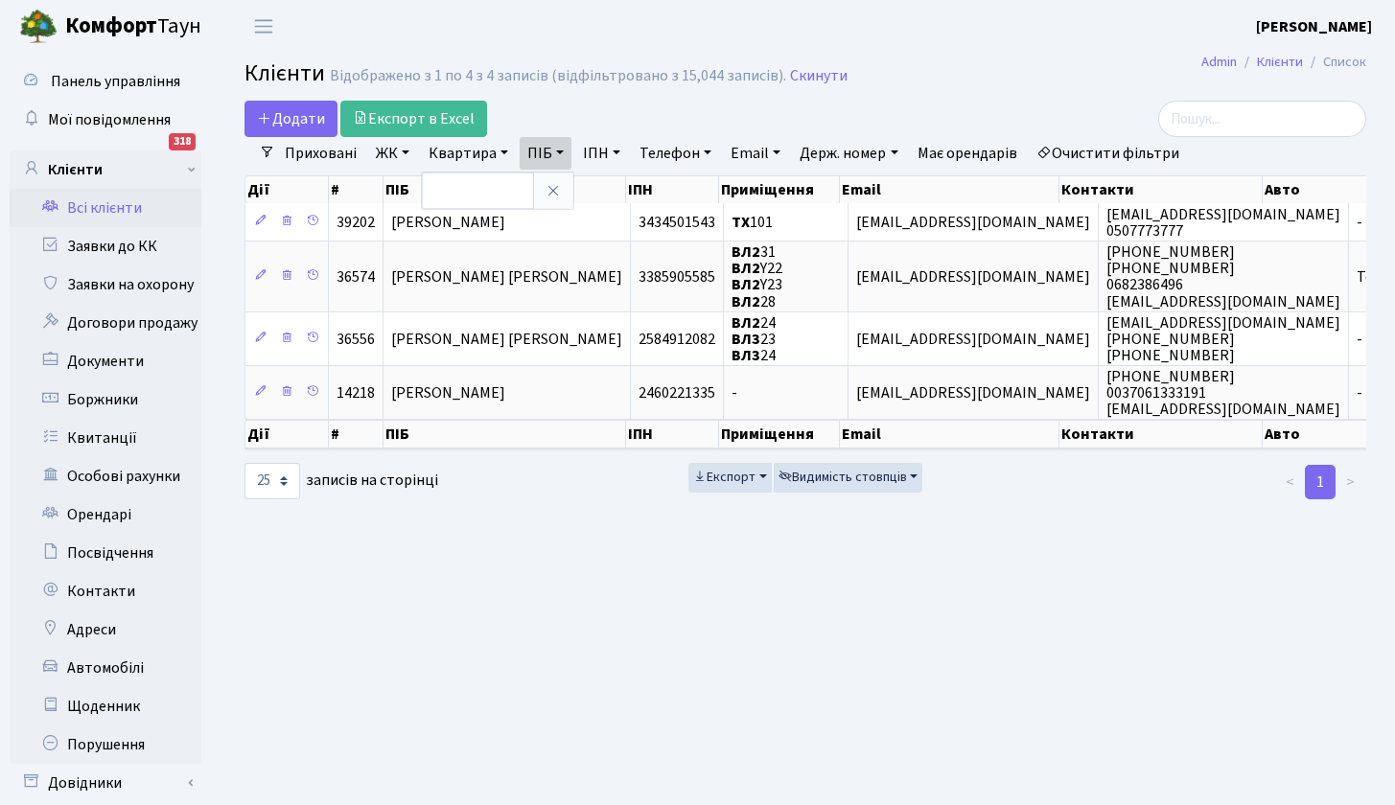
click at [563, 149] on link "ПІБ" at bounding box center [546, 153] width 52 height 33
click at [652, 194] on icon at bounding box center [651, 190] width 15 height 15
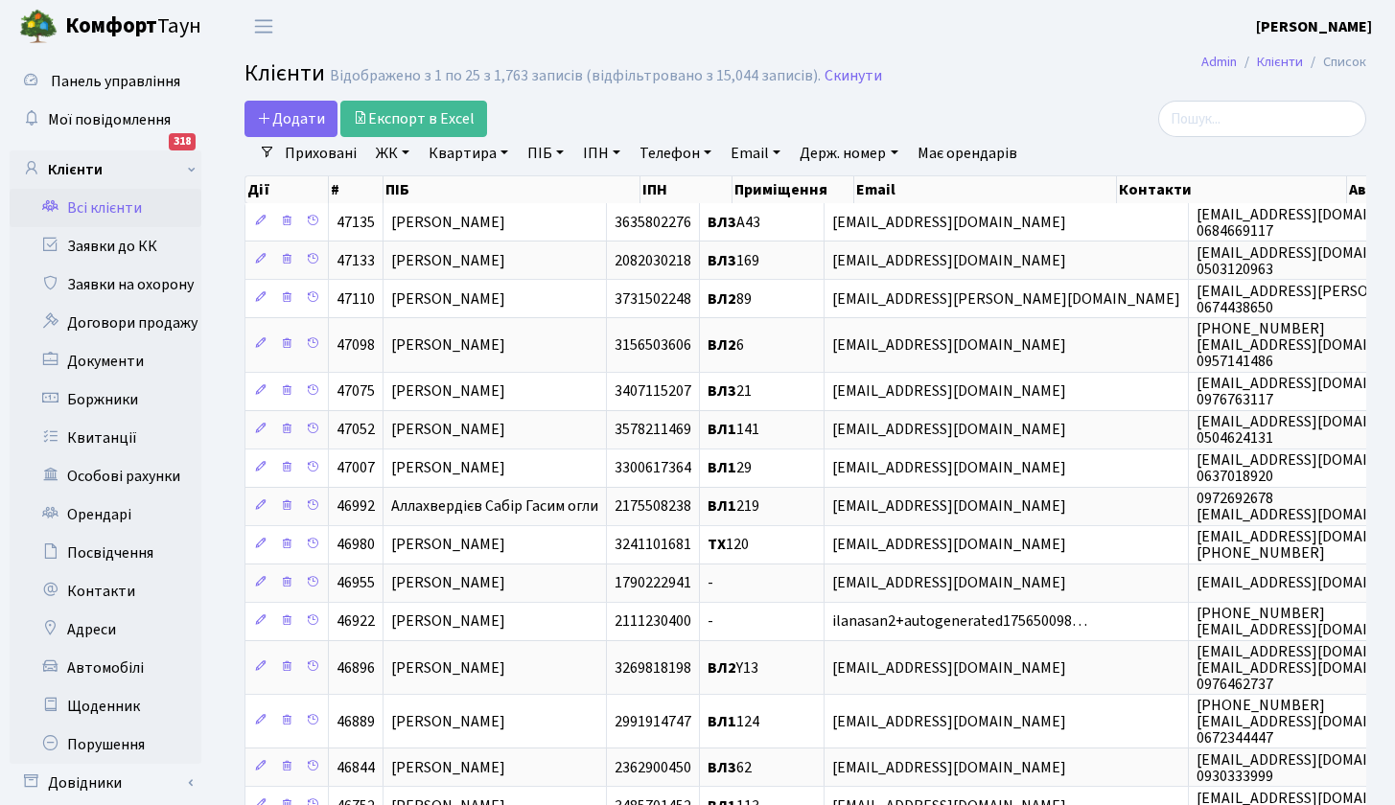
click at [495, 150] on link "Квартира" at bounding box center [468, 153] width 95 height 33
type input "111"
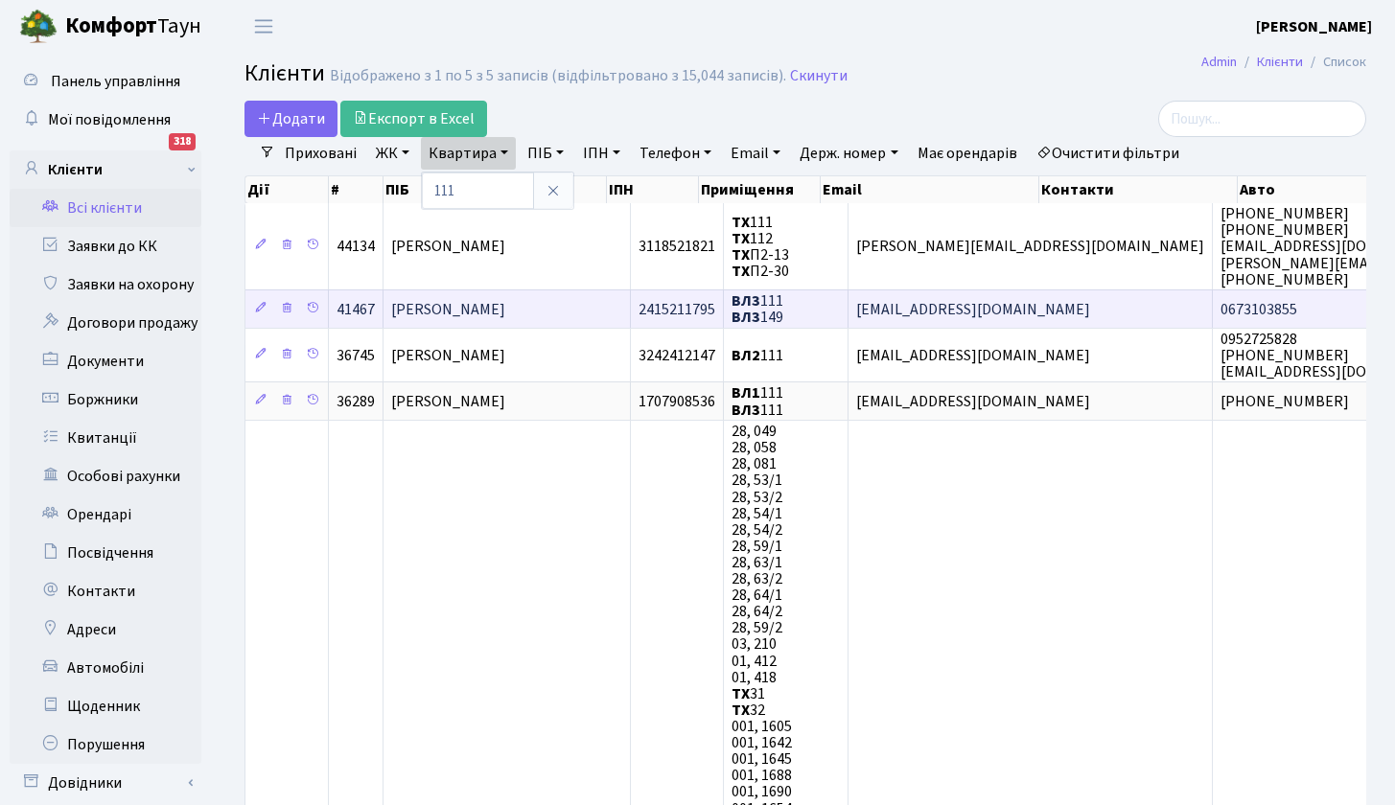
click at [474, 310] on span "Талайчук Володимир Іванович" at bounding box center [448, 309] width 114 height 21
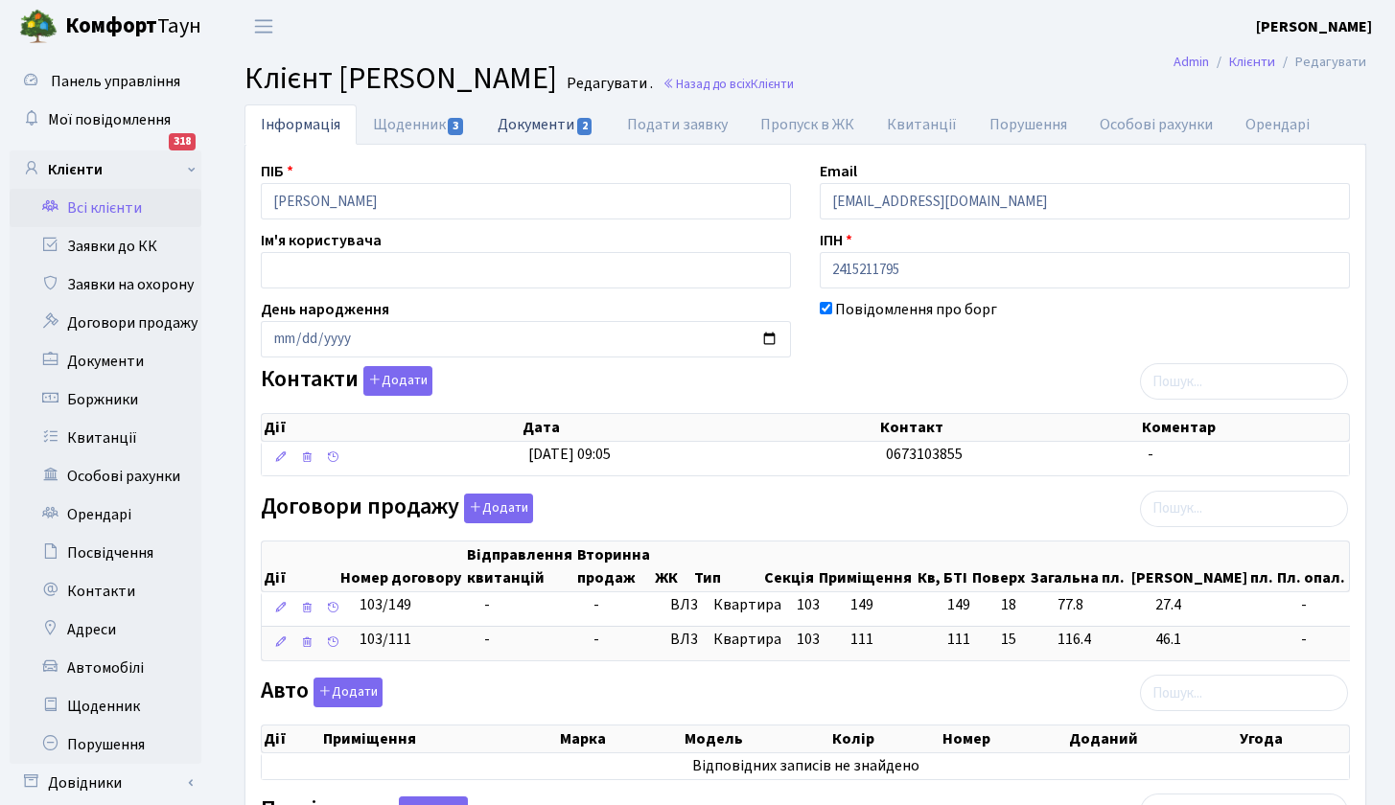
click at [539, 121] on link "Документи 2" at bounding box center [545, 124] width 128 height 39
select select "25"
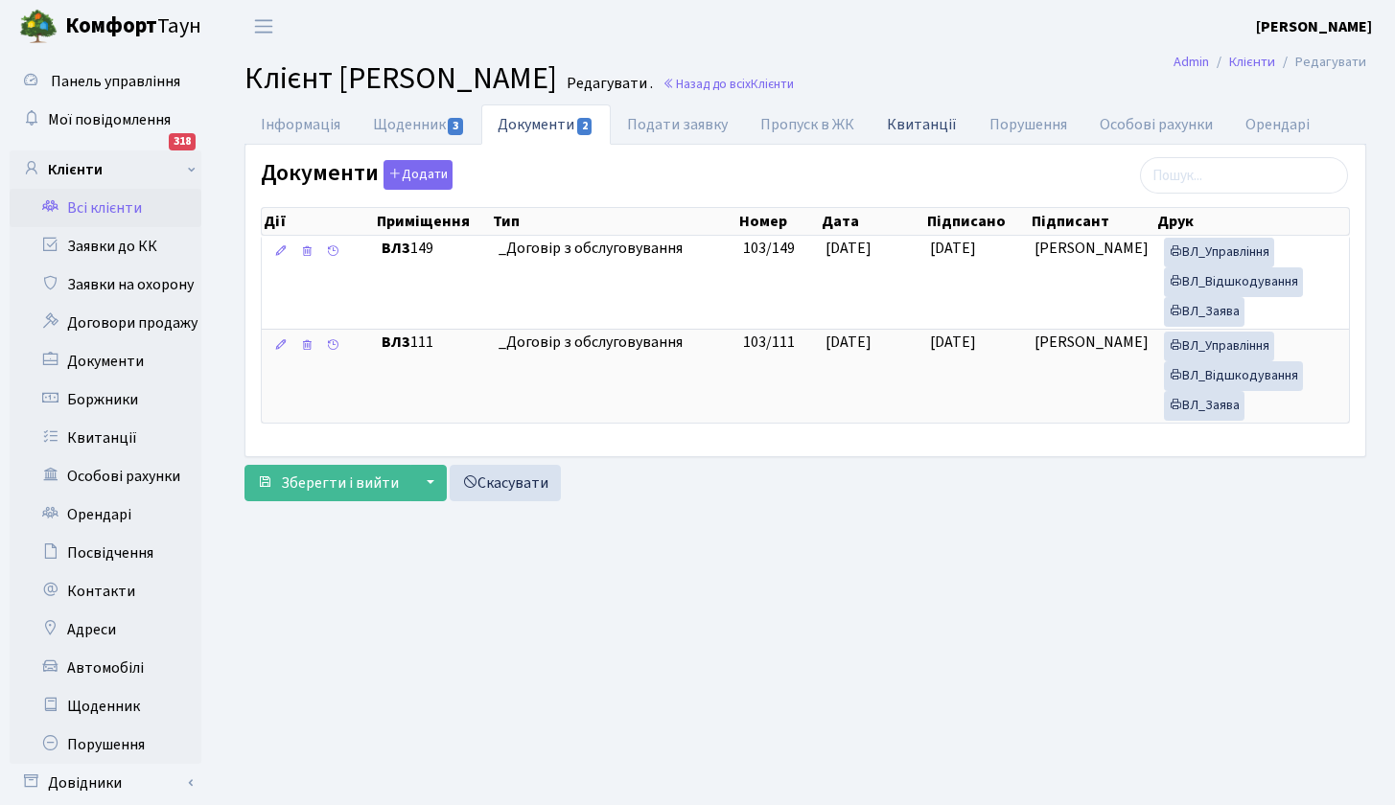
click at [917, 123] on link "Квитанції" at bounding box center [922, 124] width 103 height 39
select select "25"
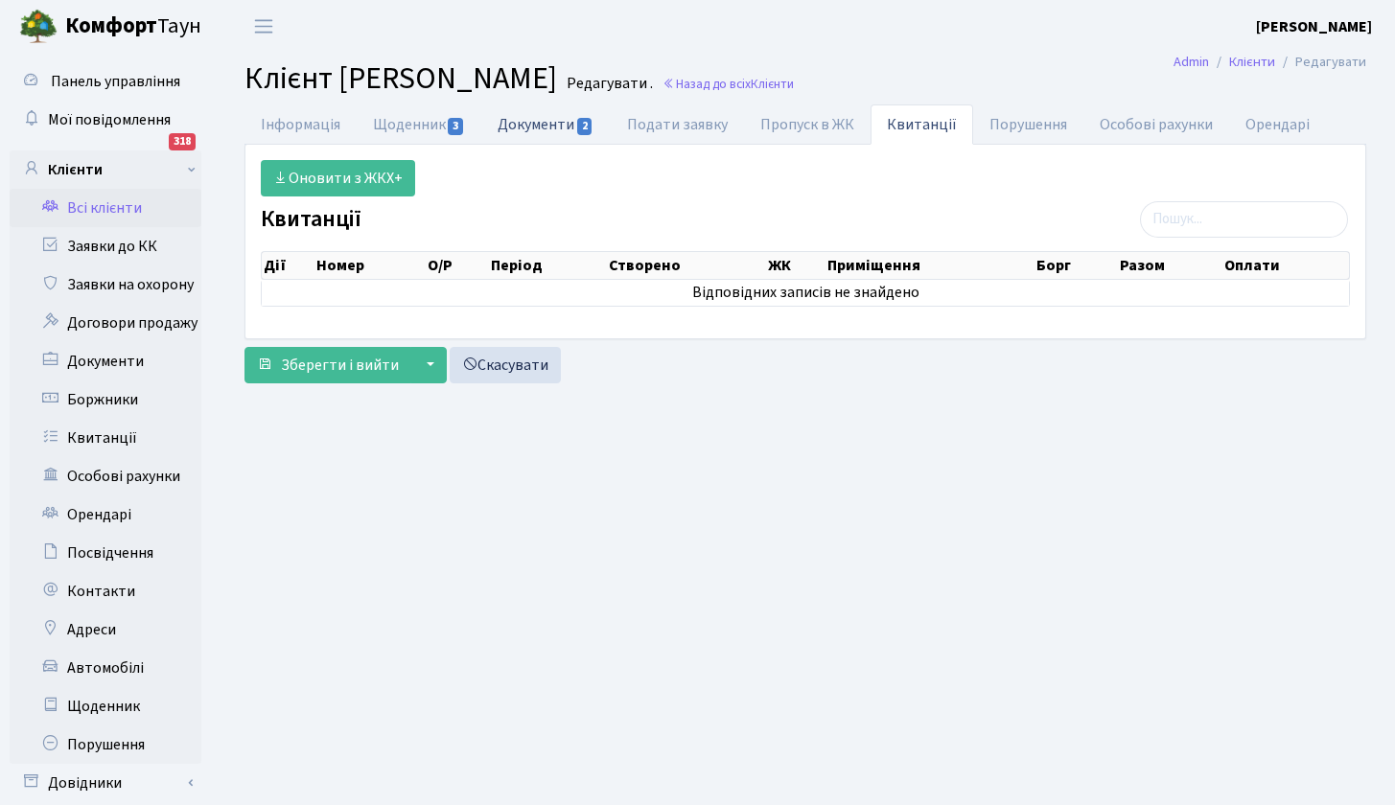
click at [546, 128] on link "Документи 2" at bounding box center [545, 124] width 128 height 39
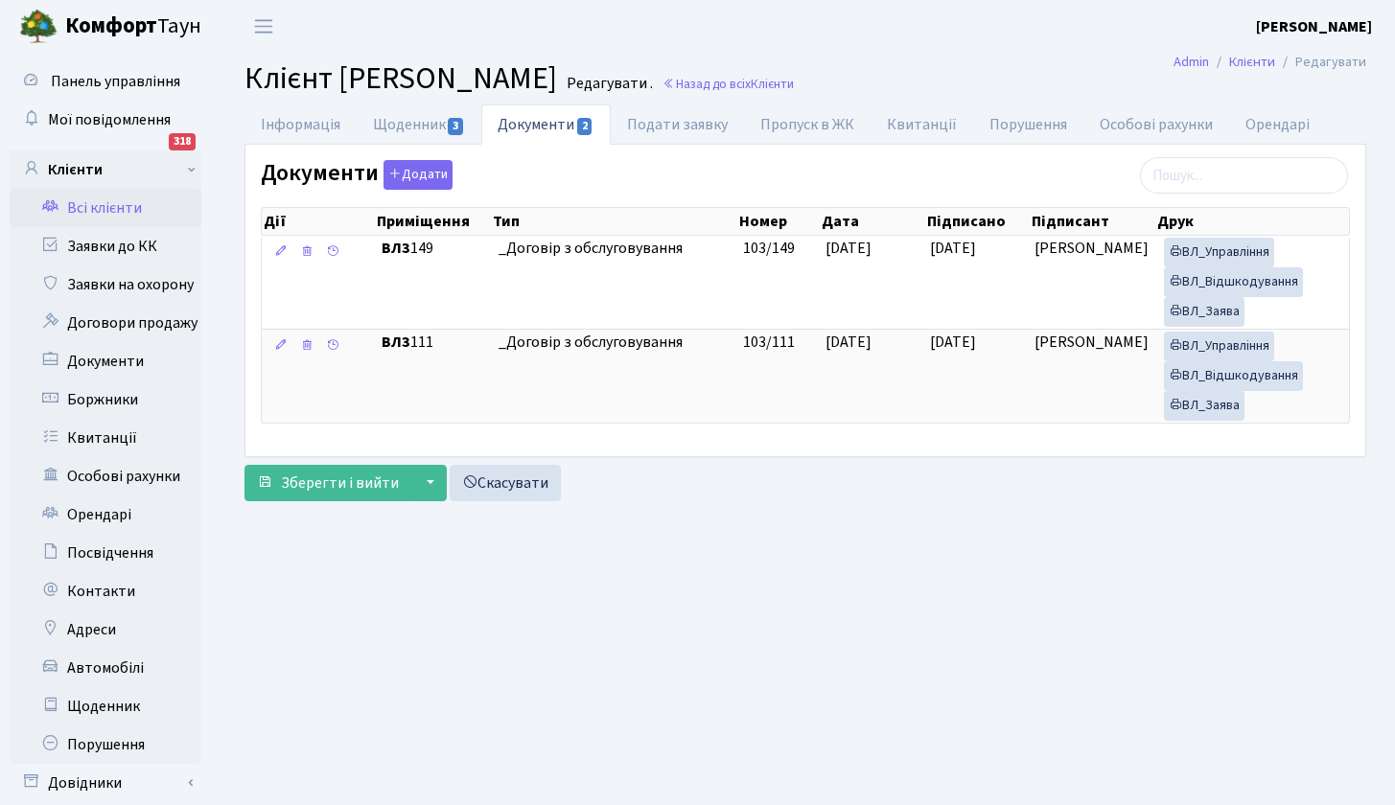
click at [129, 208] on link "Всі клієнти" at bounding box center [106, 208] width 192 height 38
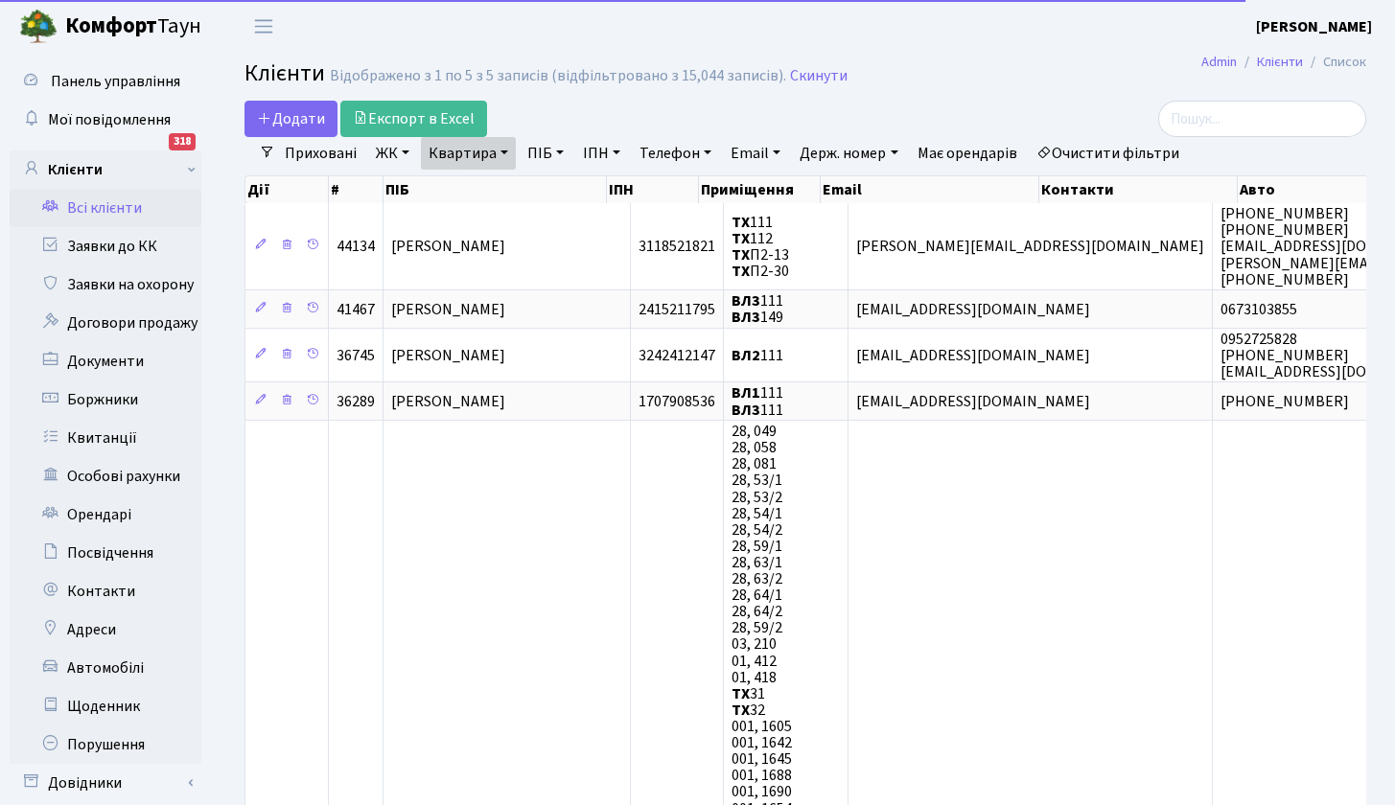
select select "25"
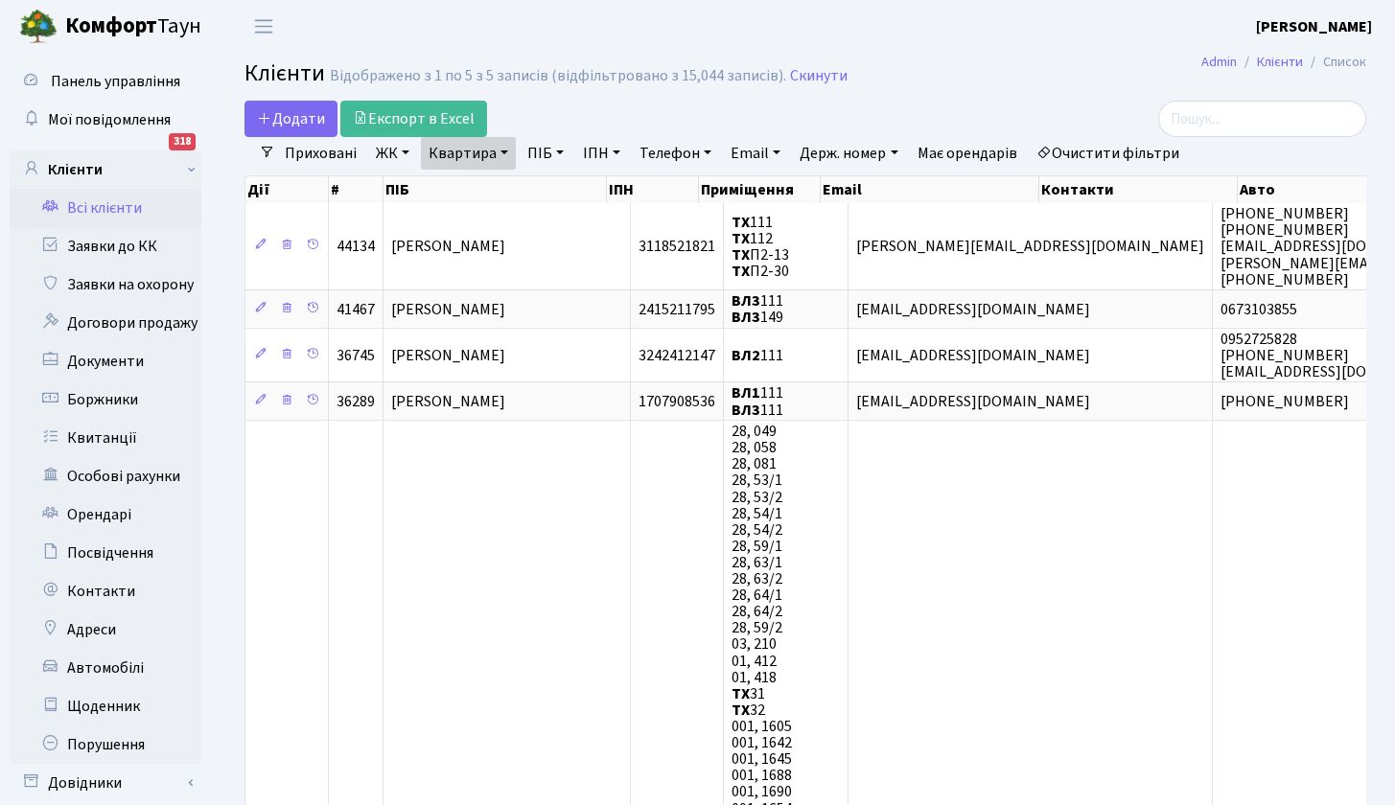
click at [480, 156] on link "Квартира" at bounding box center [468, 153] width 95 height 33
type input "164"
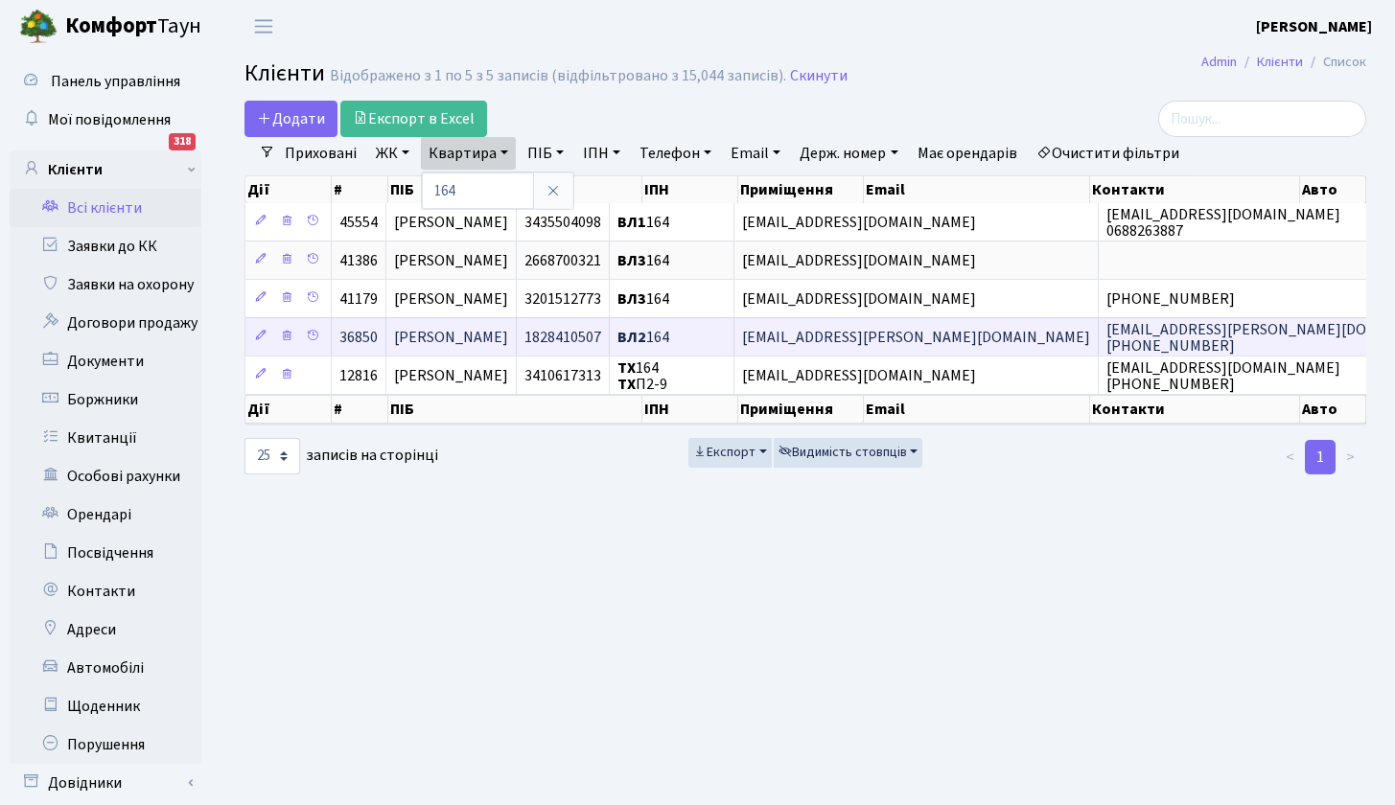
click at [508, 337] on span "Романова [PERSON_NAME]" at bounding box center [451, 337] width 114 height 21
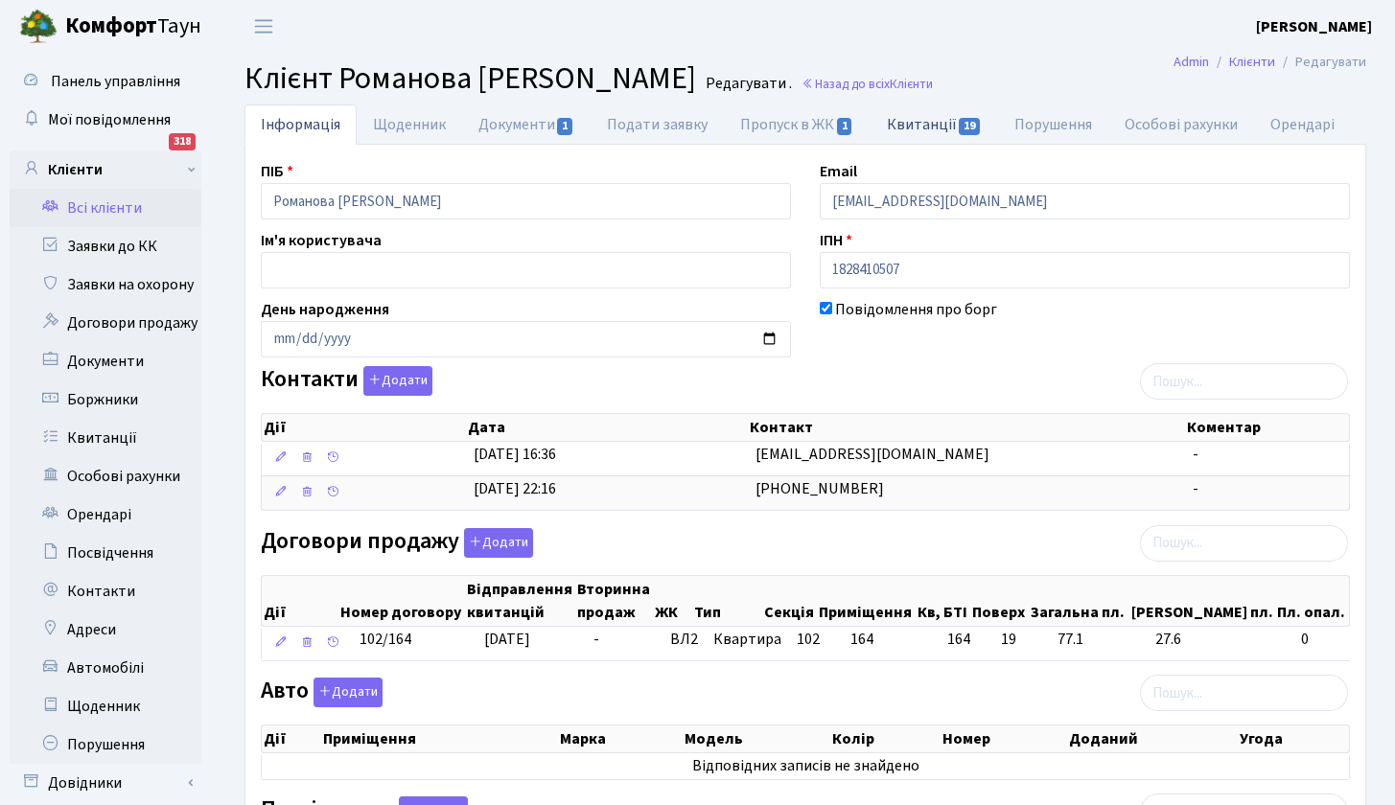
click at [935, 122] on link "Квитанції 19" at bounding box center [935, 124] width 128 height 39
select select "25"
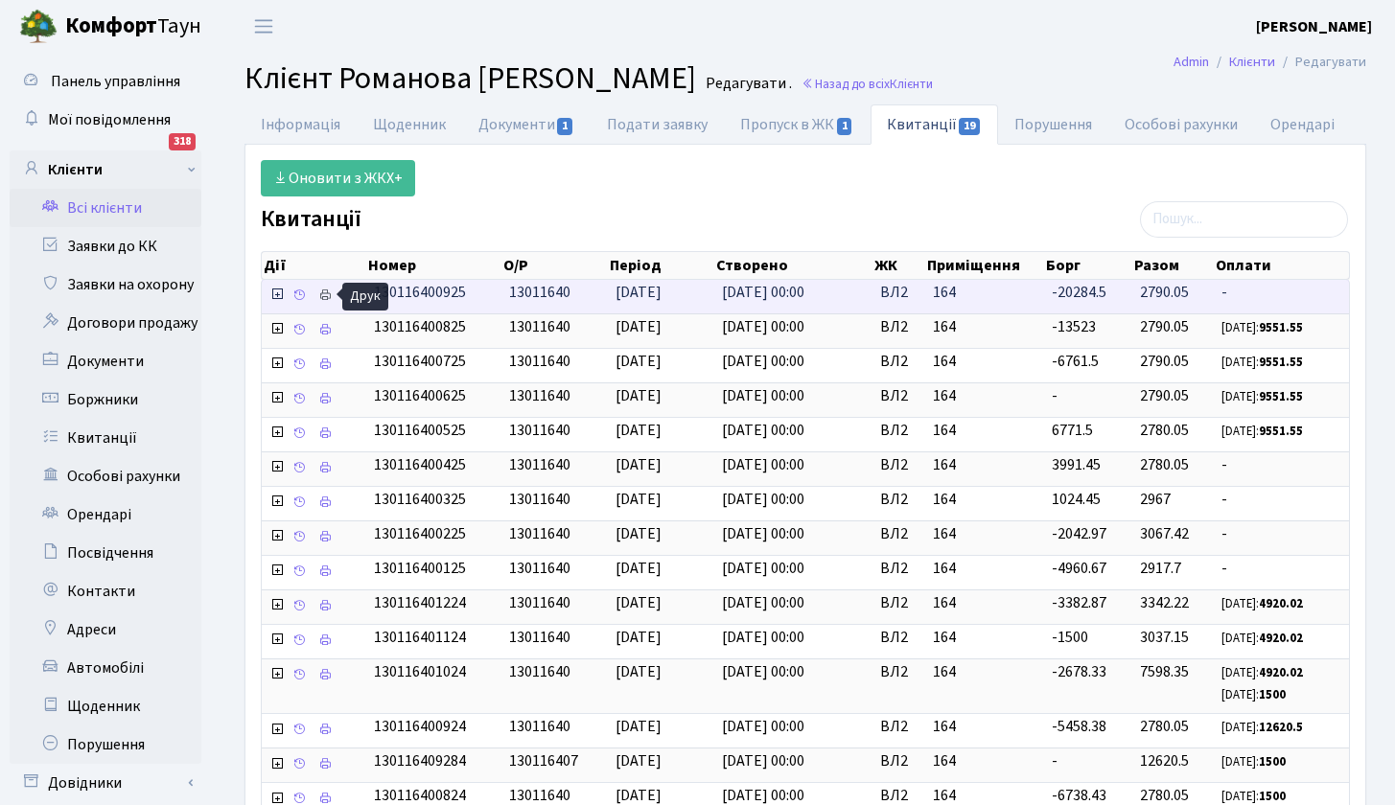
click at [326, 298] on icon at bounding box center [324, 295] width 13 height 13
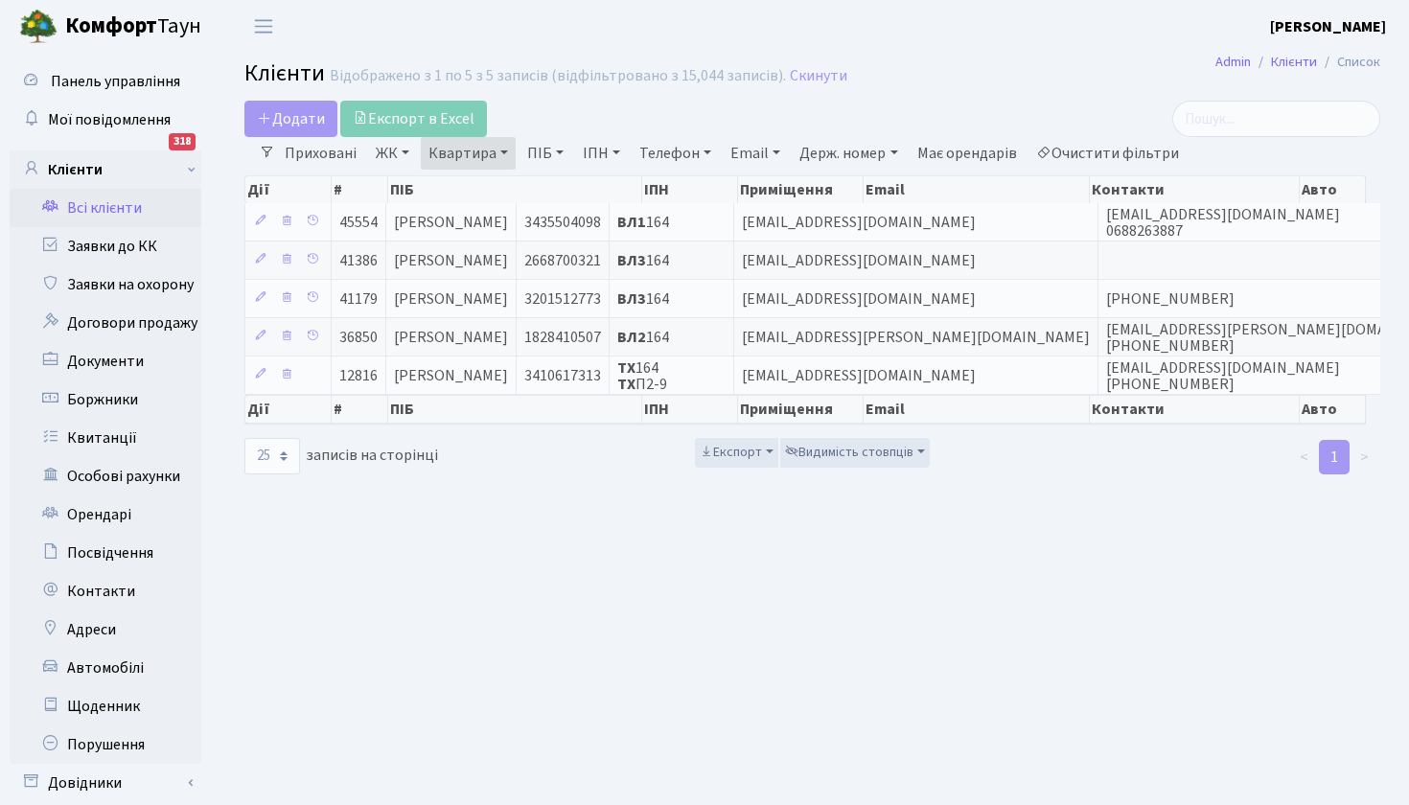
select select "25"
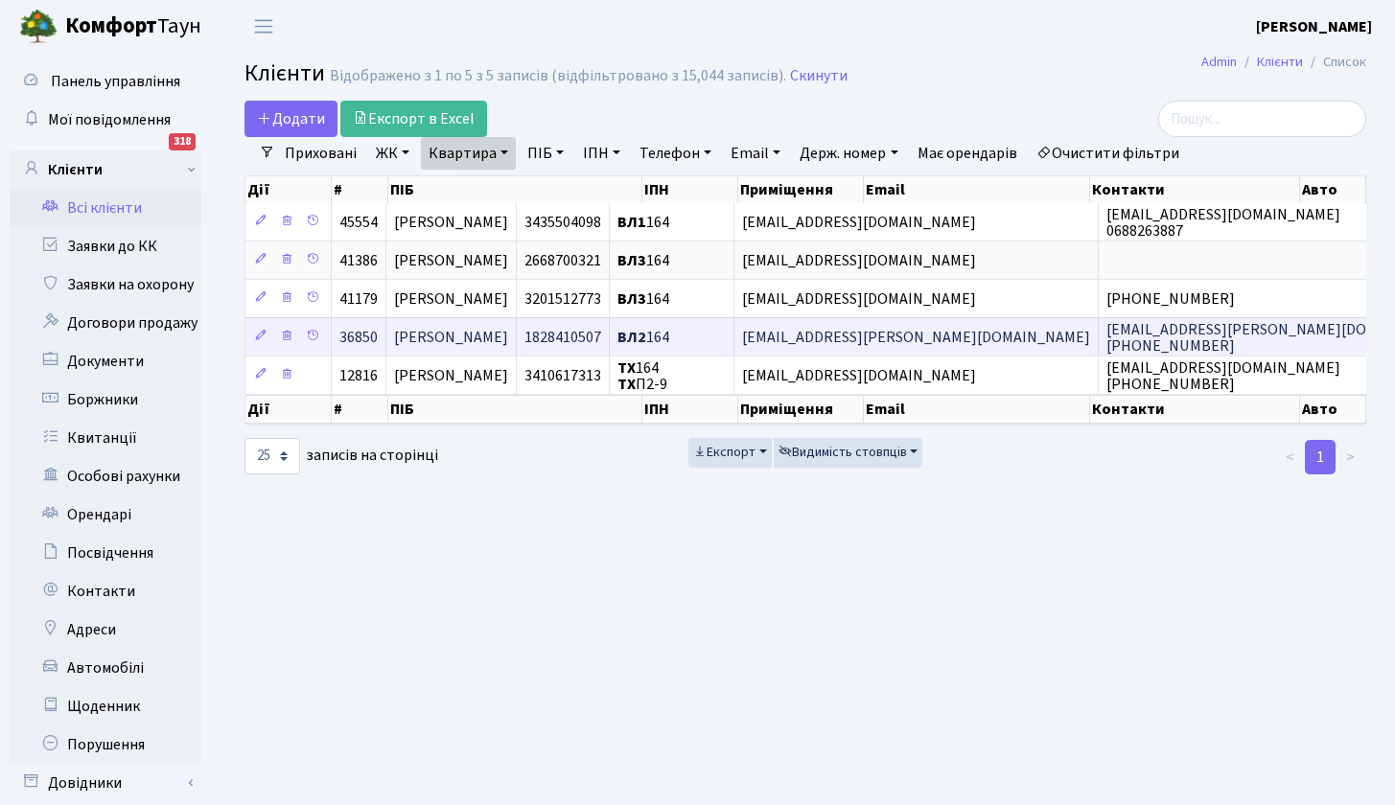
click at [508, 334] on span "[PERSON_NAME]" at bounding box center [451, 337] width 114 height 21
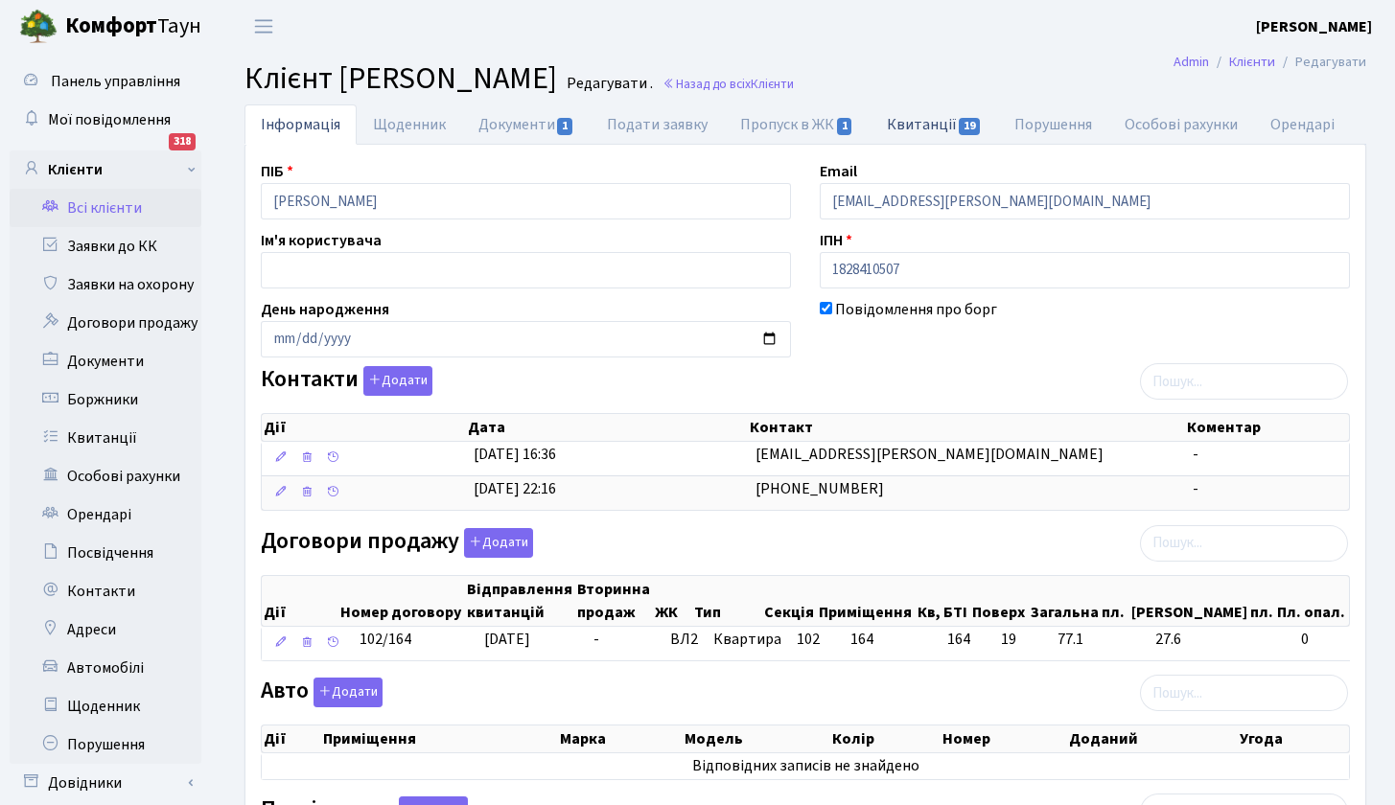
click at [934, 127] on link "Квитанції 19" at bounding box center [935, 124] width 128 height 39
select select "25"
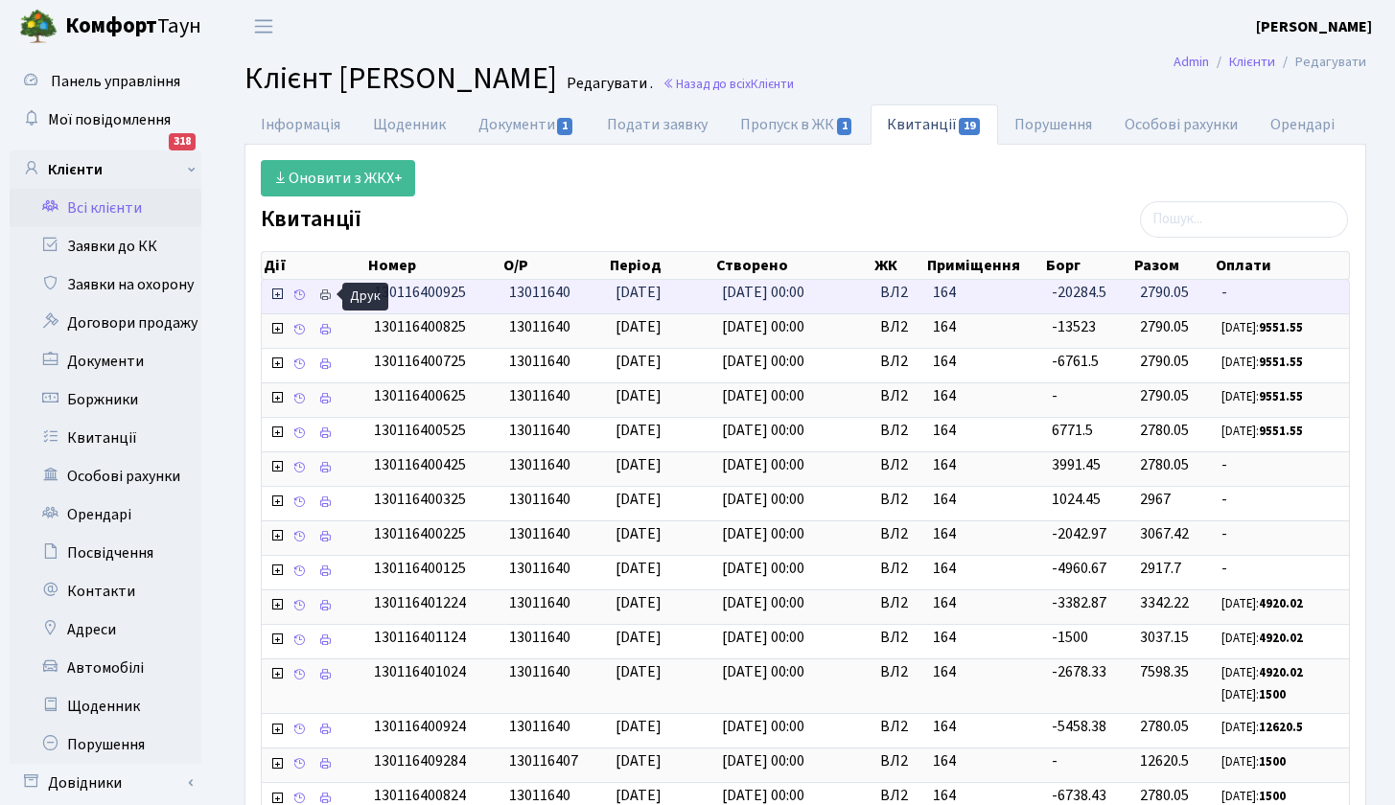
click at [329, 294] on icon at bounding box center [324, 295] width 13 height 13
